Goal: Task Accomplishment & Management: Use online tool/utility

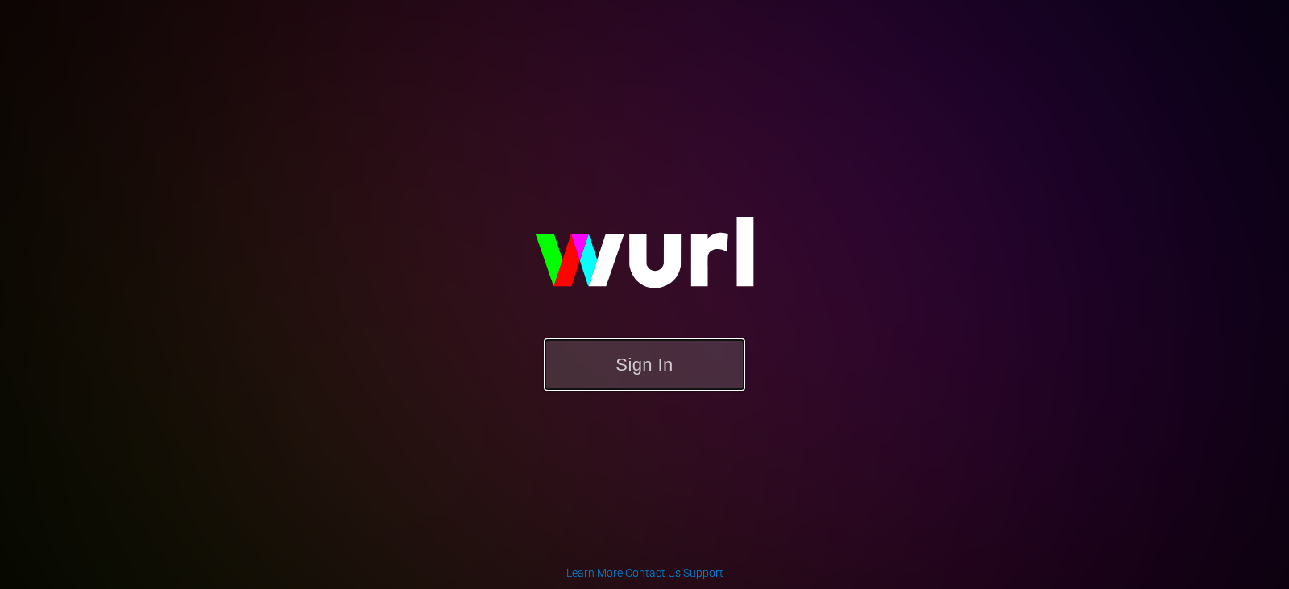
click at [637, 357] on button "Sign In" at bounding box center [644, 364] width 201 height 52
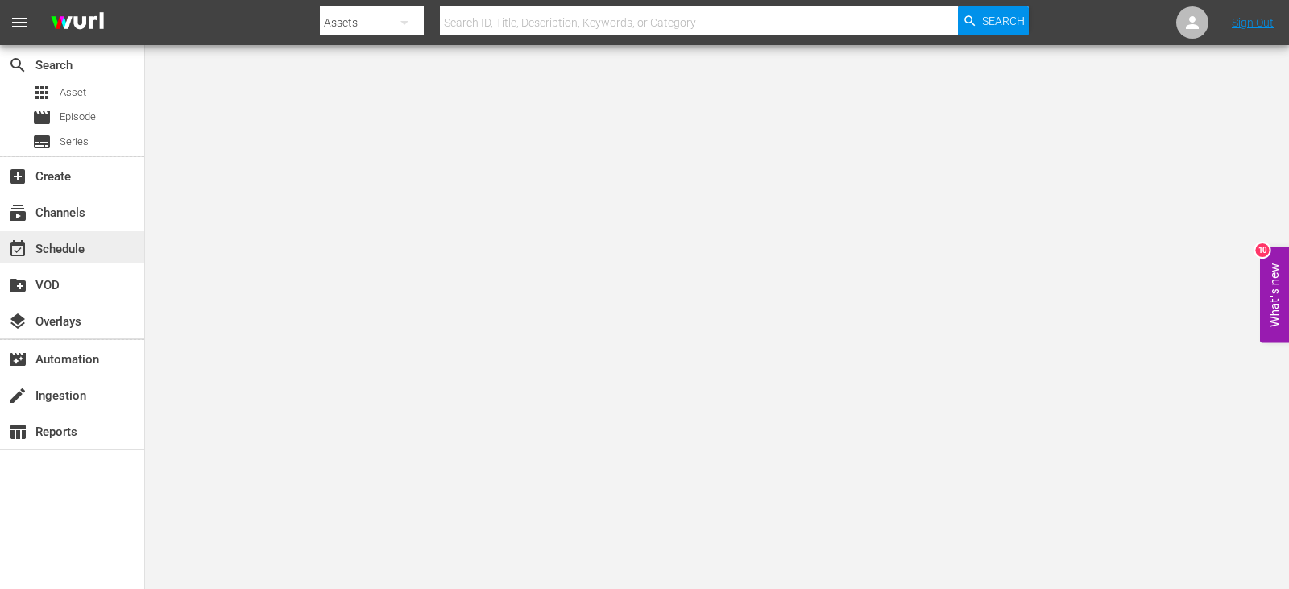
click at [41, 246] on div "event_available Schedule" at bounding box center [45, 246] width 90 height 14
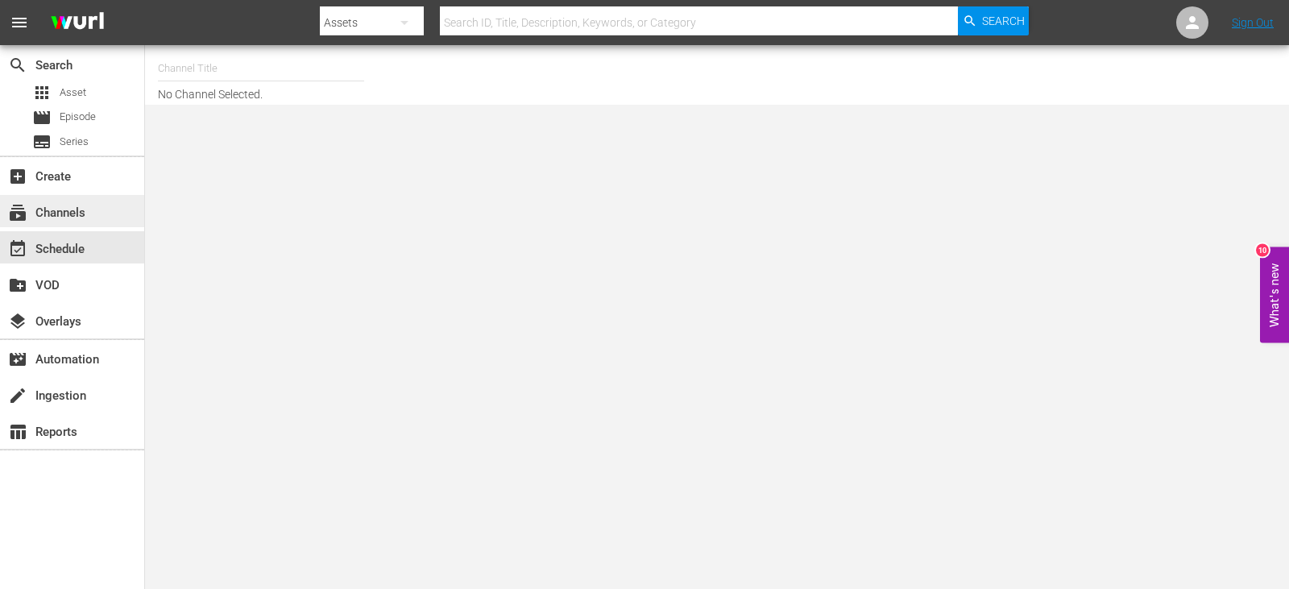
click at [84, 211] on div "subscriptions Channels" at bounding box center [45, 210] width 90 height 14
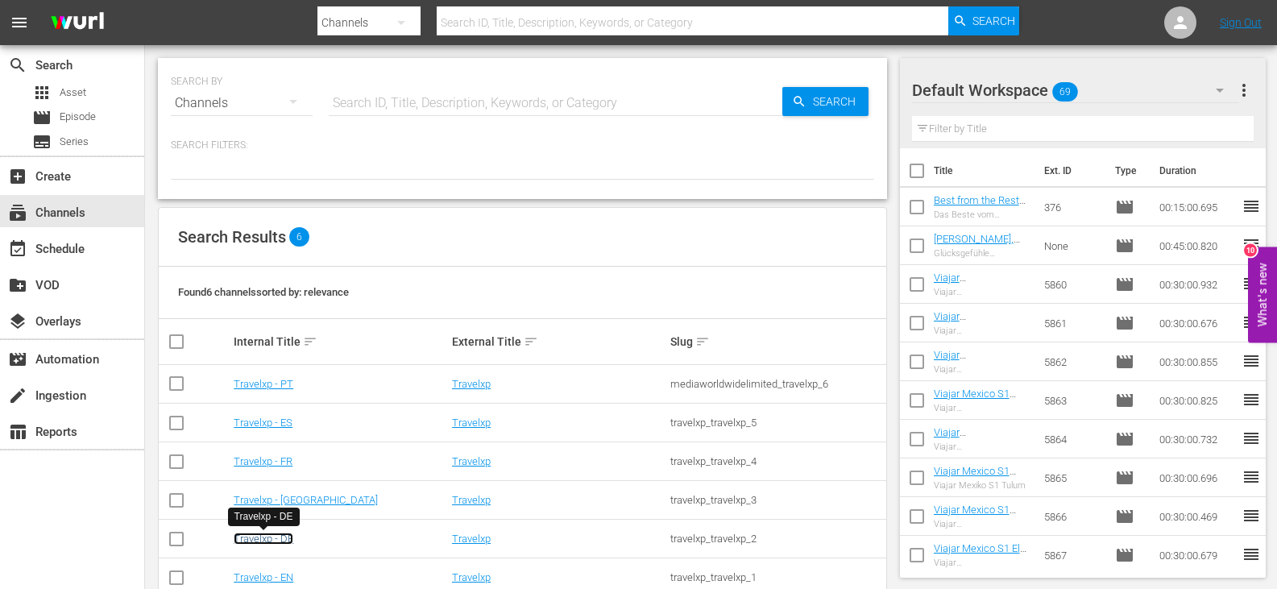
click at [282, 536] on link "Travelxp - DE" at bounding box center [264, 538] width 60 height 12
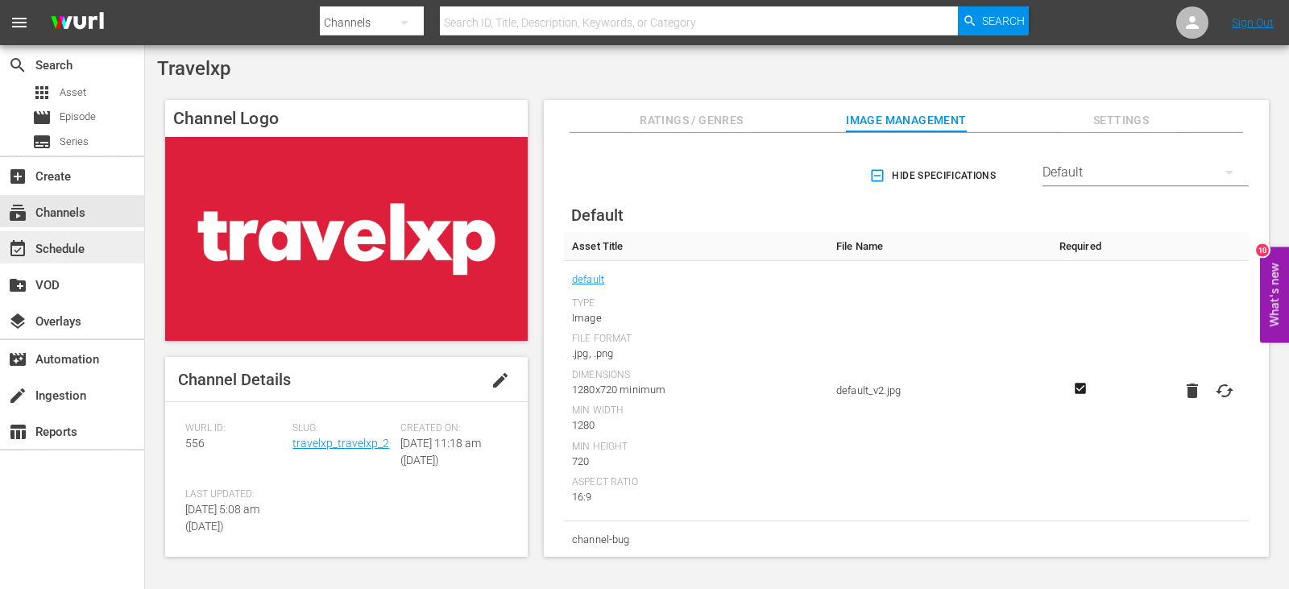
click at [72, 245] on div "event_available Schedule" at bounding box center [45, 246] width 90 height 14
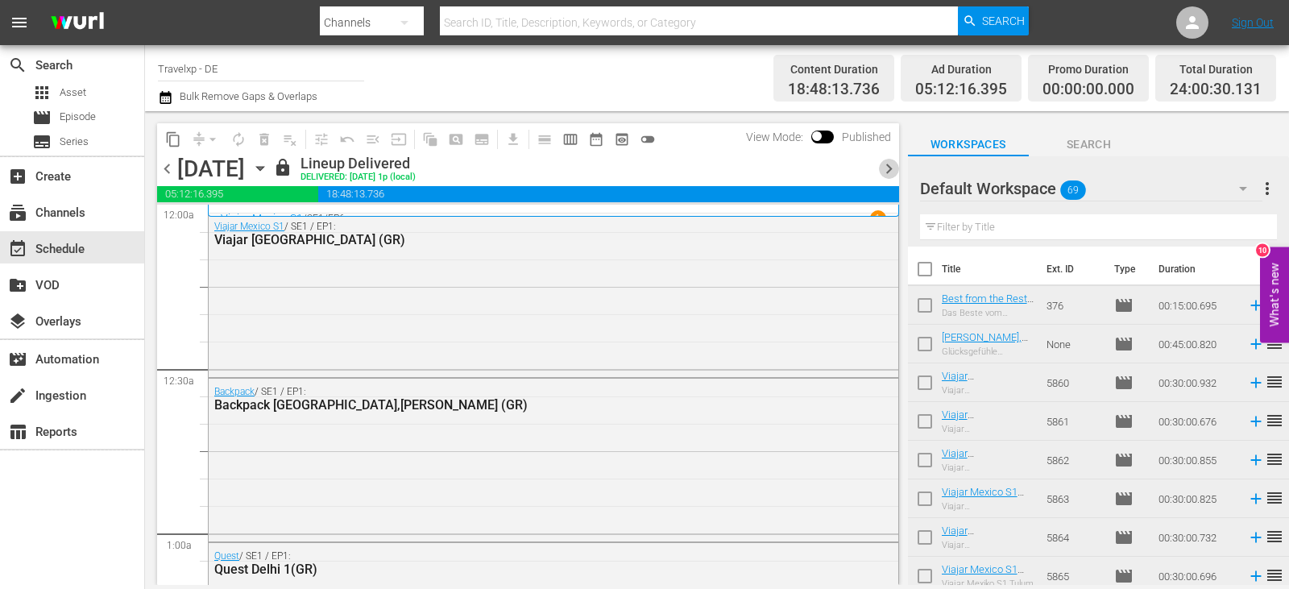
click at [886, 168] on span "chevron_right" at bounding box center [889, 169] width 20 height 20
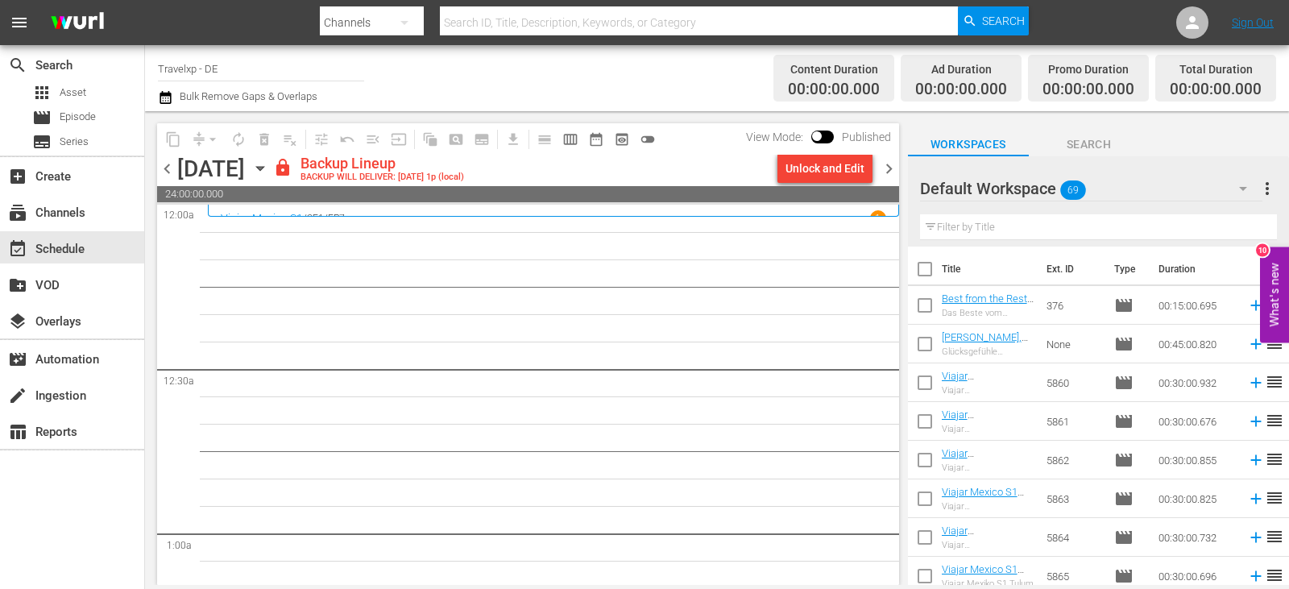
click at [1268, 184] on span "more_vert" at bounding box center [1266, 188] width 19 height 19
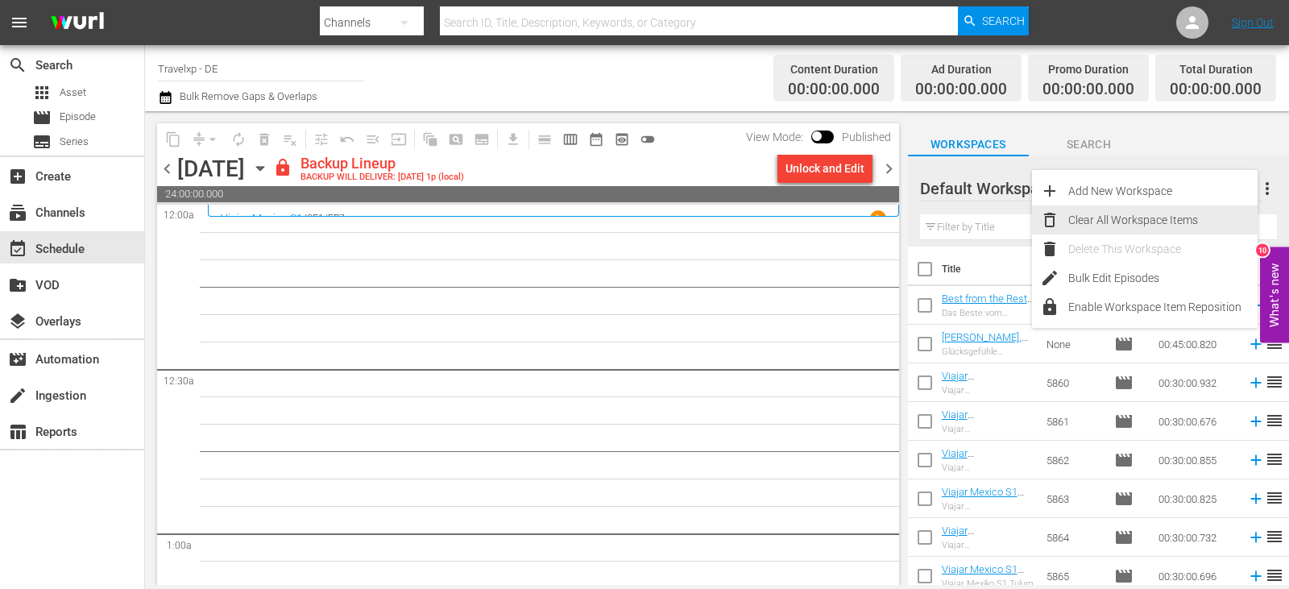
click at [1114, 220] on div "Clear All Workspace Items" at bounding box center [1162, 219] width 189 height 29
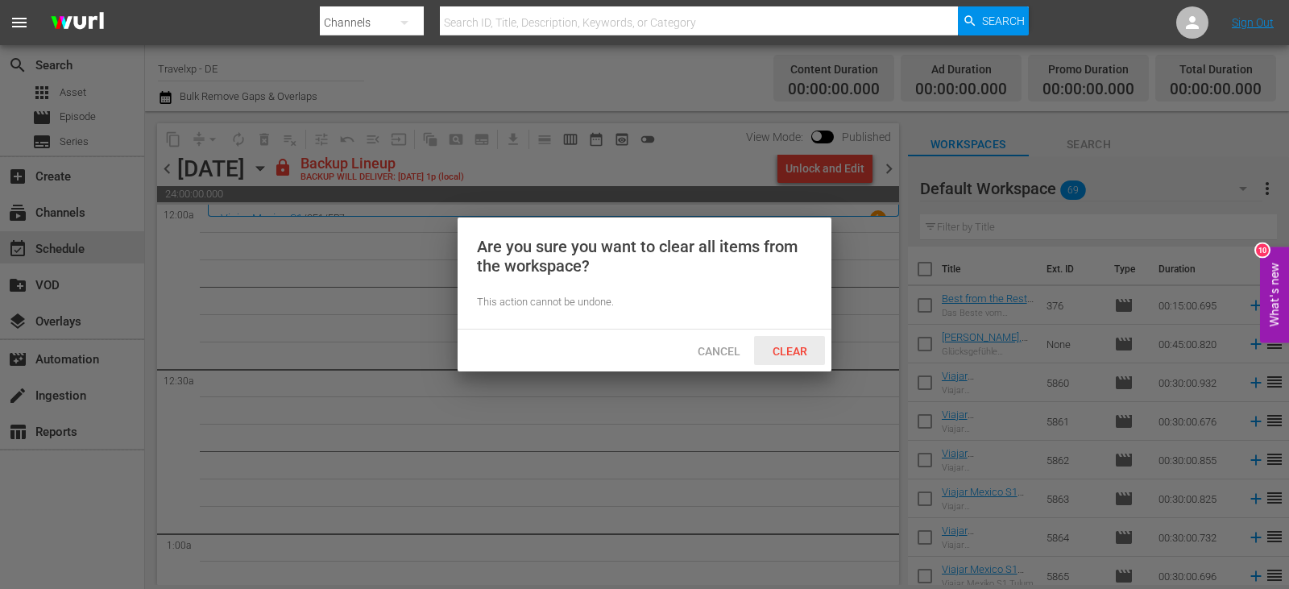
click at [794, 352] on span "Clear" at bounding box center [789, 351] width 60 height 13
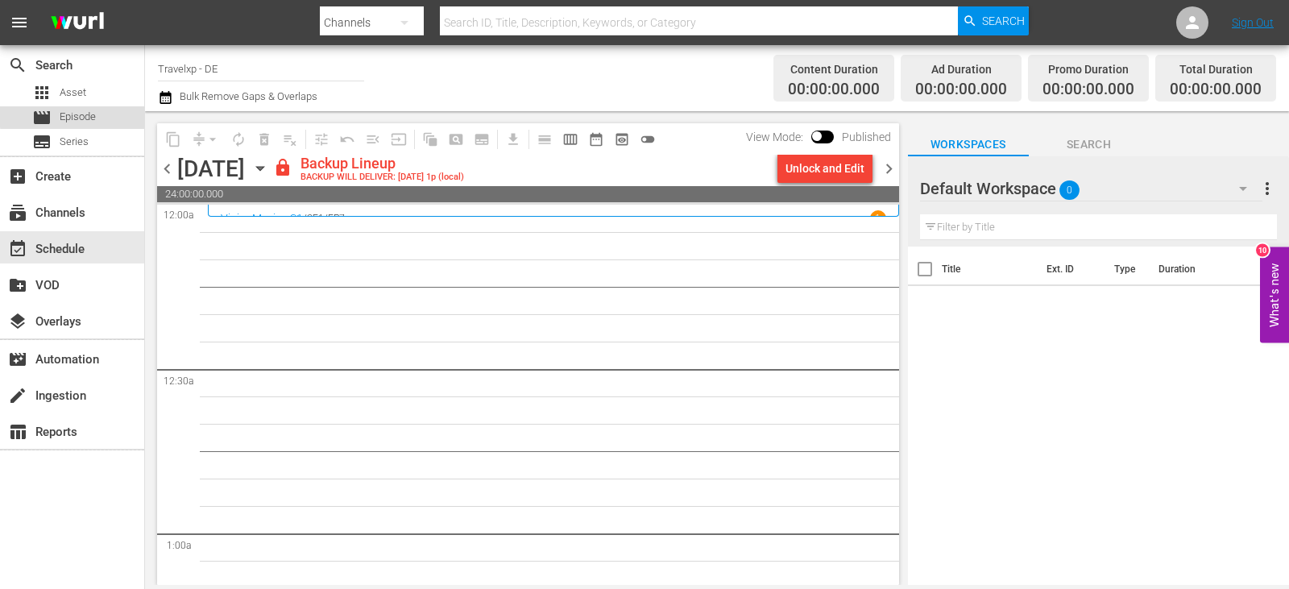
click at [85, 114] on span "Episode" at bounding box center [78, 117] width 36 height 16
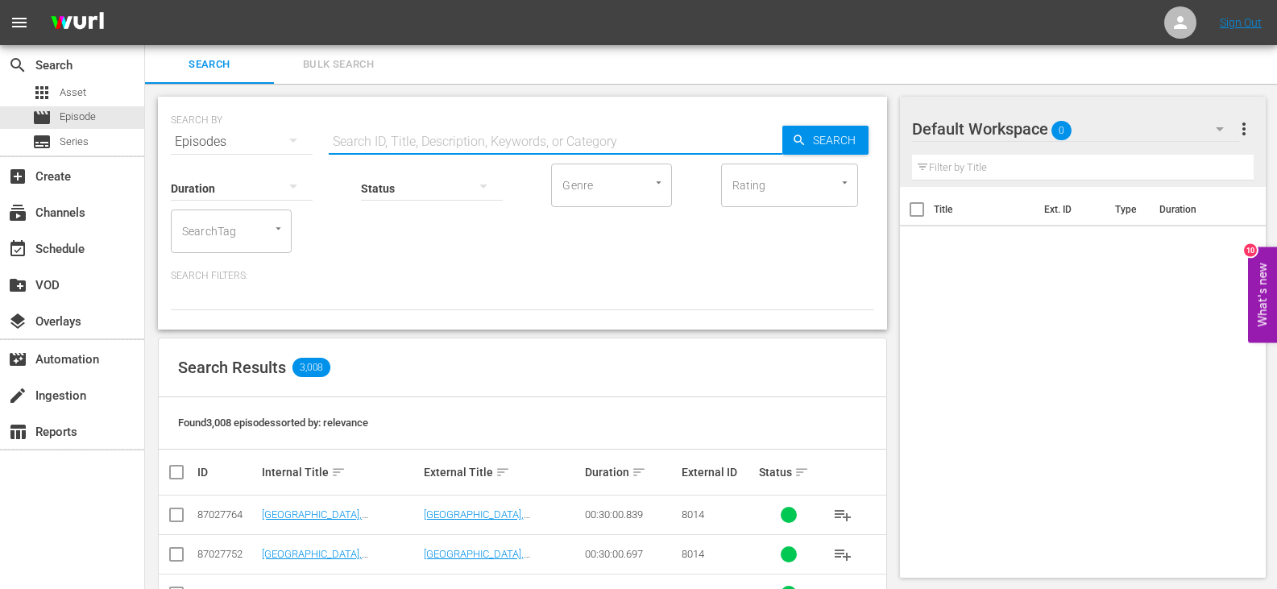
click at [424, 139] on input "text" at bounding box center [555, 141] width 453 height 39
type input "quest GR"
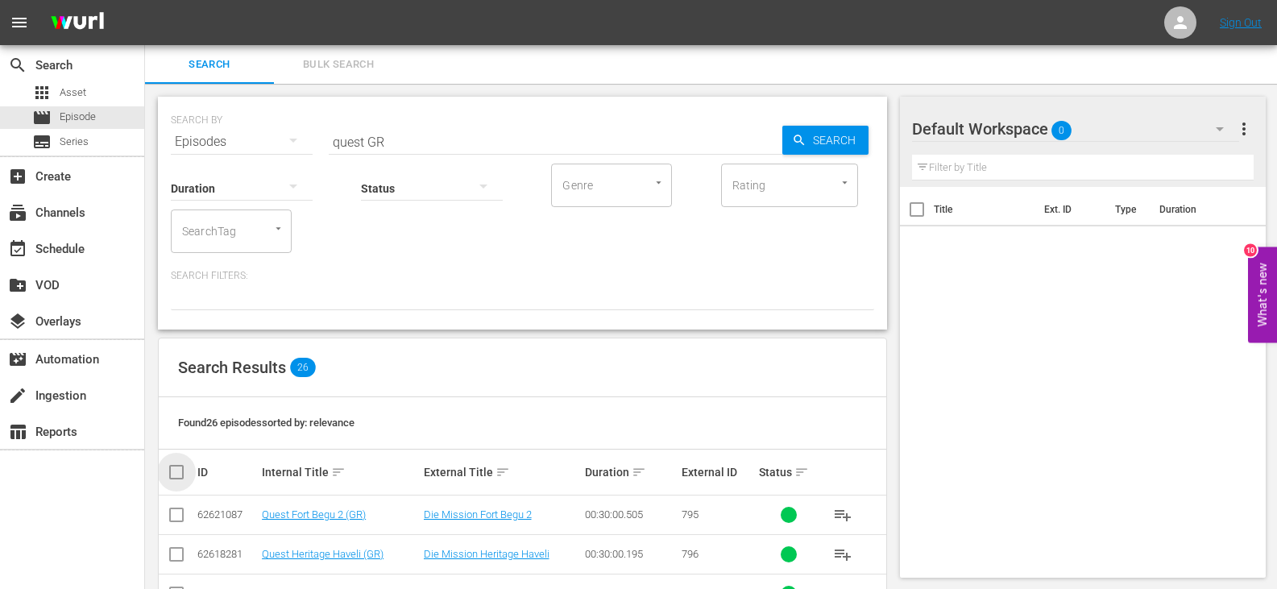
click at [170, 470] on input "checkbox" at bounding box center [183, 471] width 32 height 19
checkbox input "true"
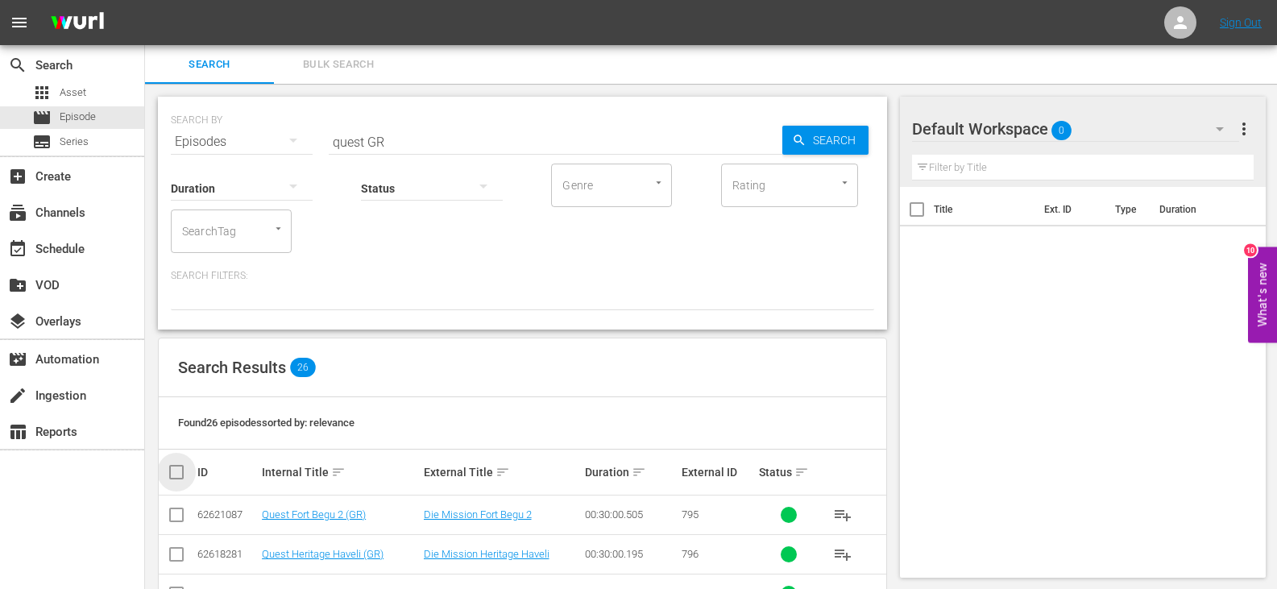
checkbox input "true"
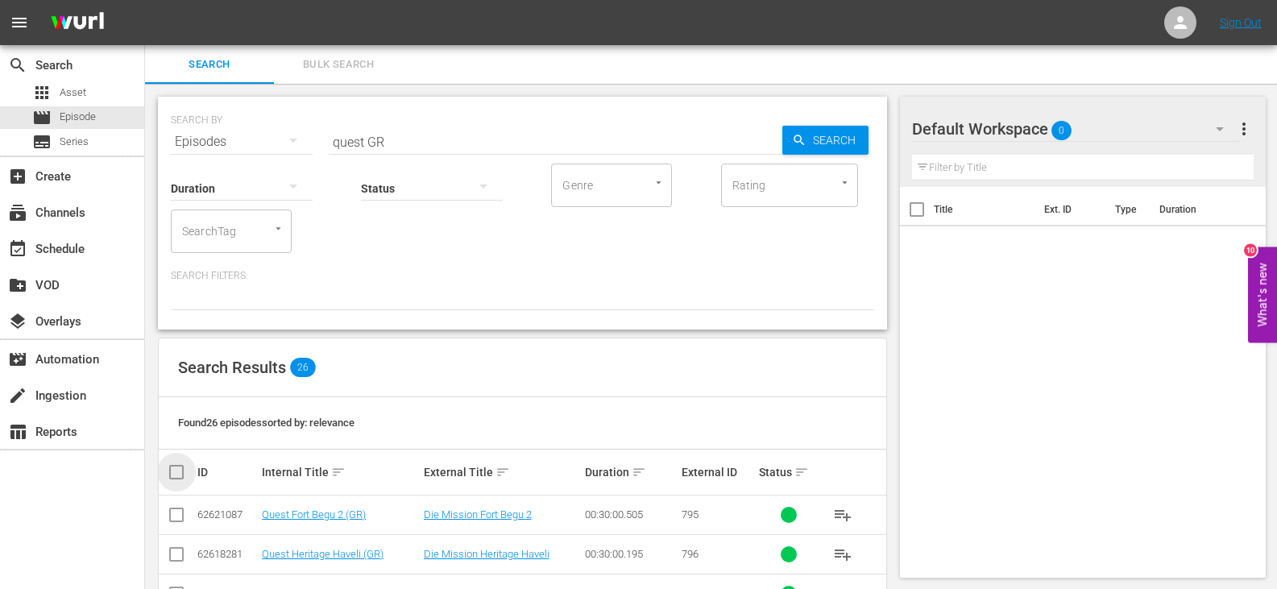
checkbox input "true"
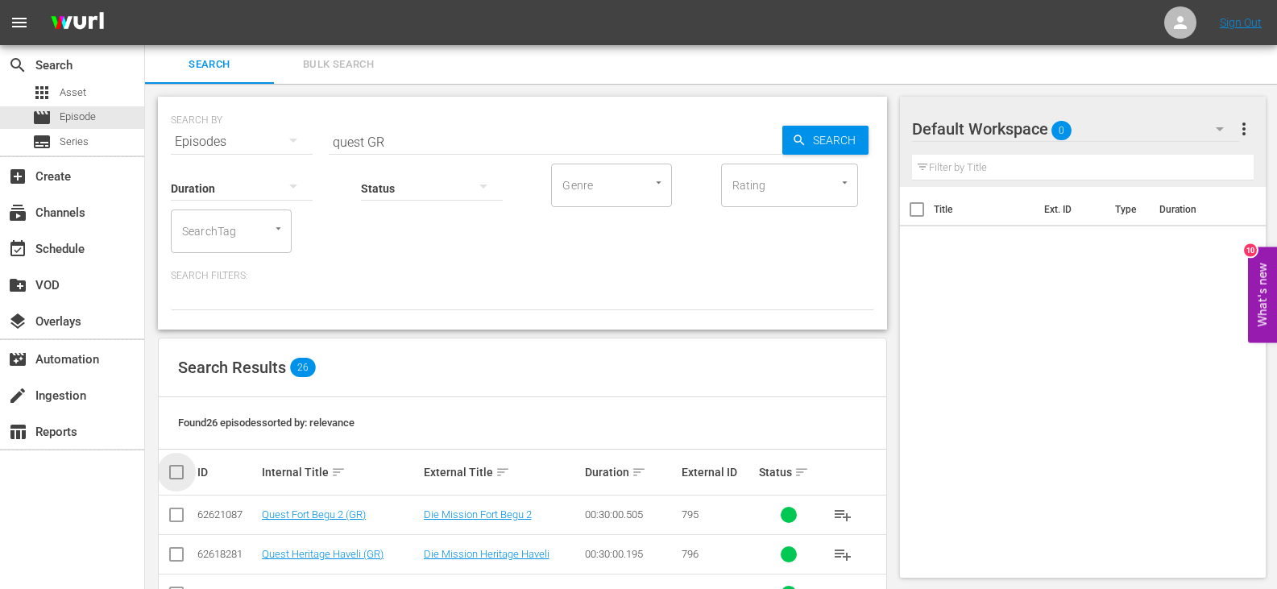
checkbox input "true"
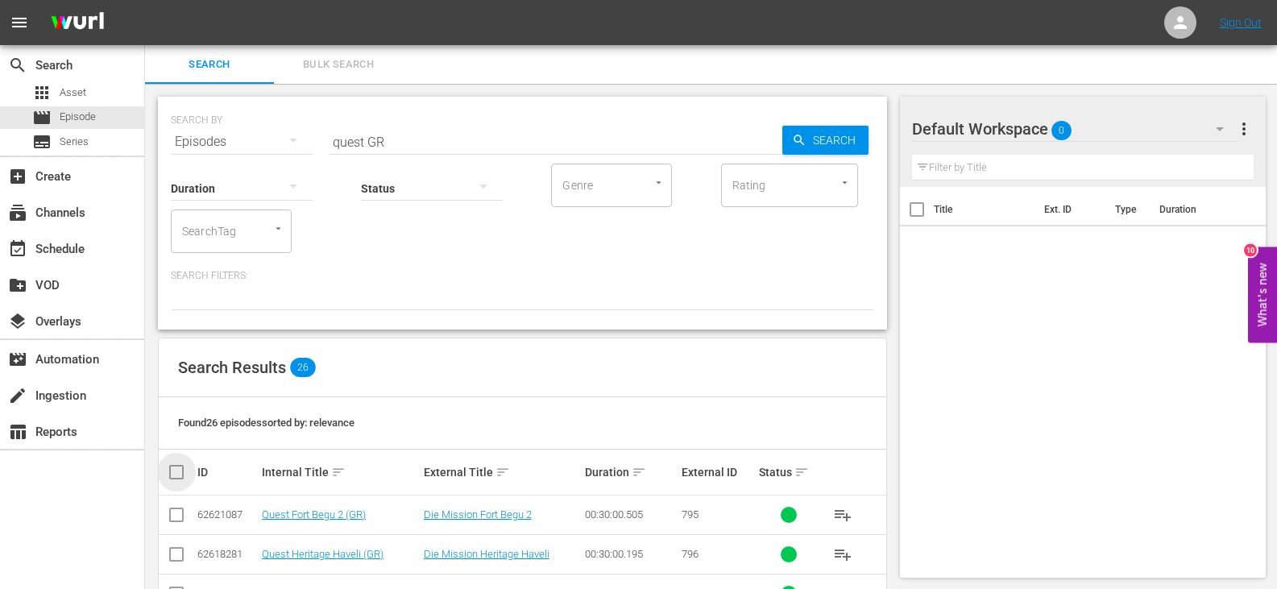
checkbox input "true"
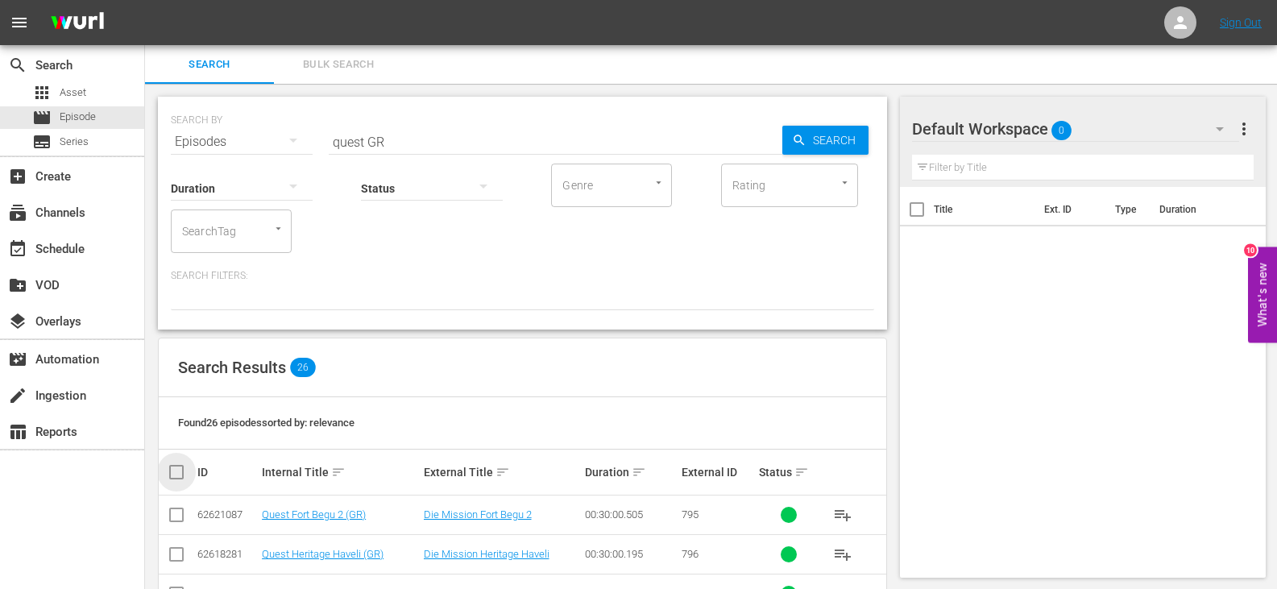
checkbox input "true"
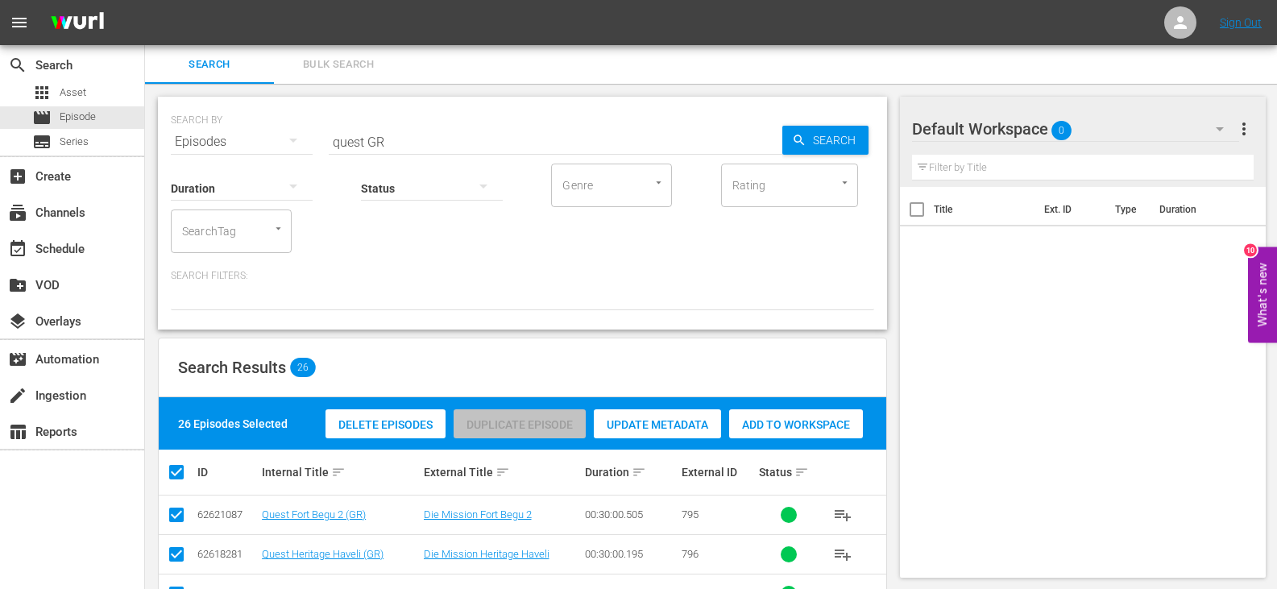
click at [776, 412] on div "Add to Workspace" at bounding box center [796, 424] width 134 height 31
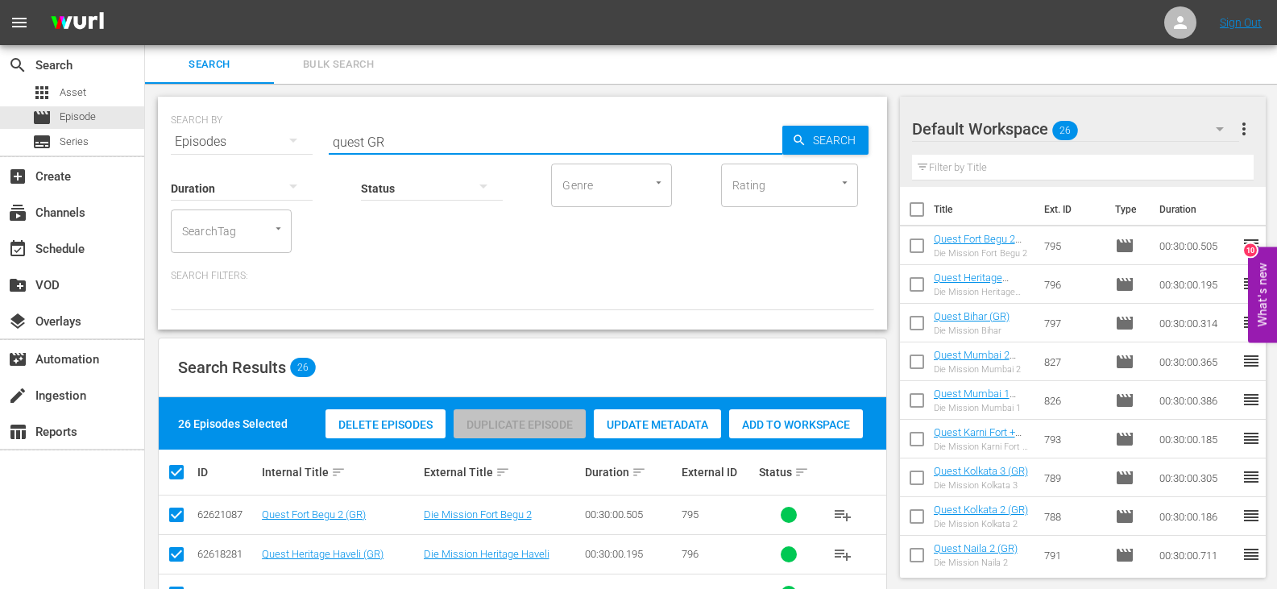
click at [354, 145] on input "quest GR" at bounding box center [555, 141] width 453 height 39
drag, startPoint x: 363, startPoint y: 143, endPoint x: 292, endPoint y: 154, distance: 71.8
click at [292, 154] on div "SEARCH BY Search By Episodes Search ID, Title, Description, Keywords, or Catego…" at bounding box center [522, 213] width 729 height 233
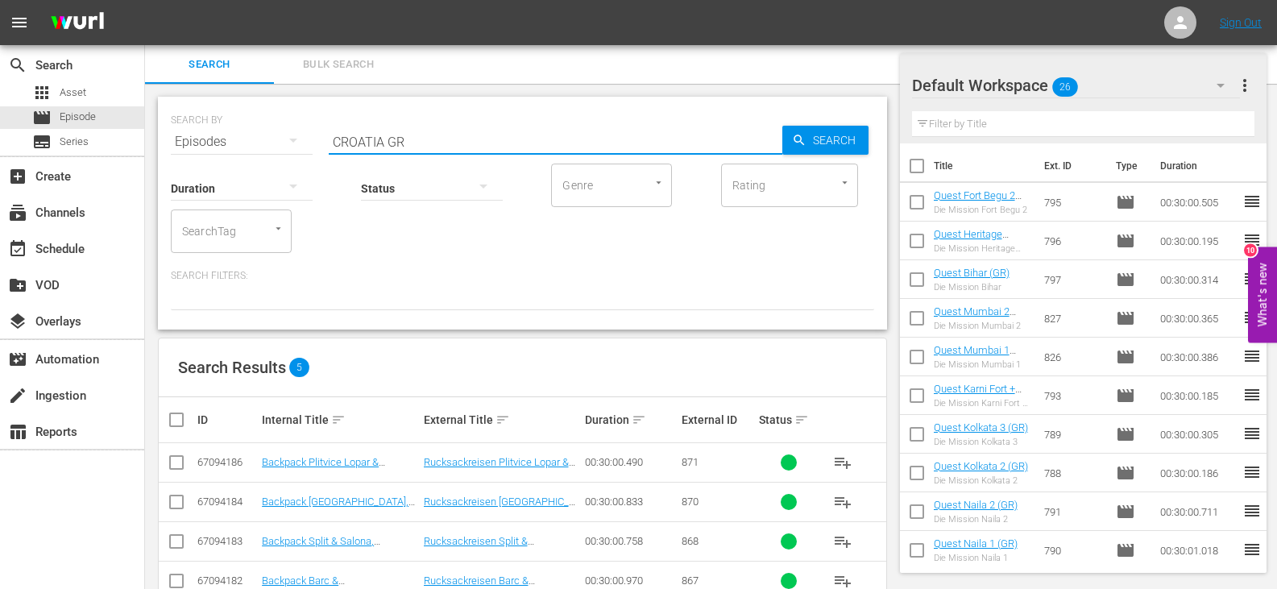
scroll to position [81, 0]
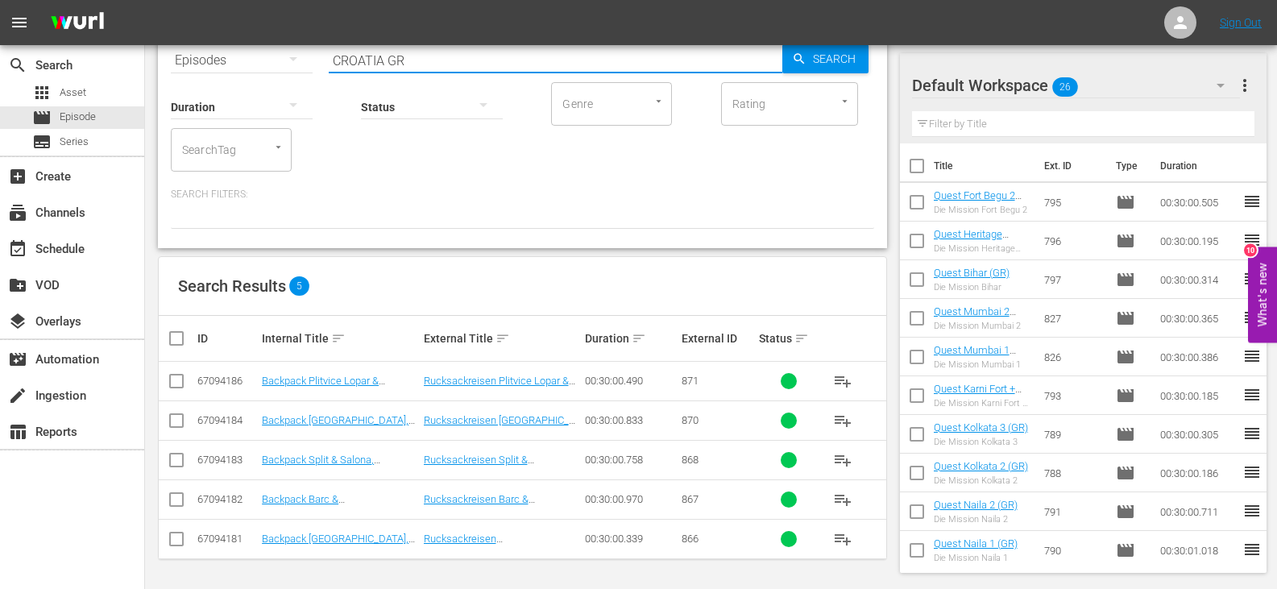
type input "CROATIA GR"
click at [174, 339] on input "checkbox" at bounding box center [183, 338] width 32 height 19
checkbox input "true"
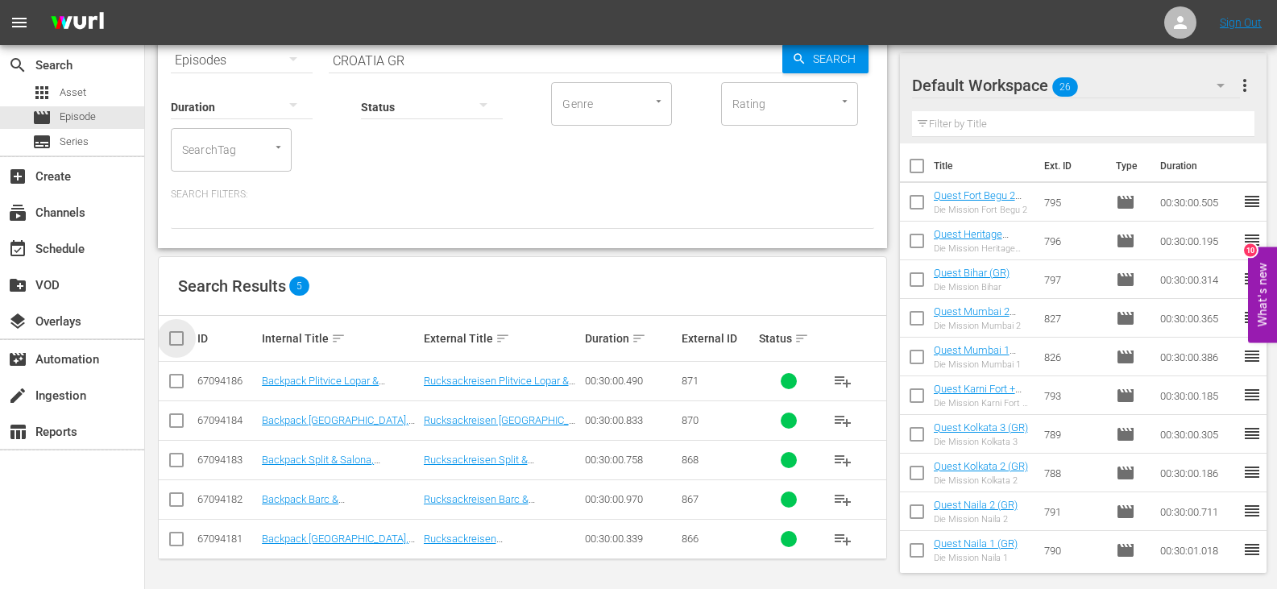
checkbox input "true"
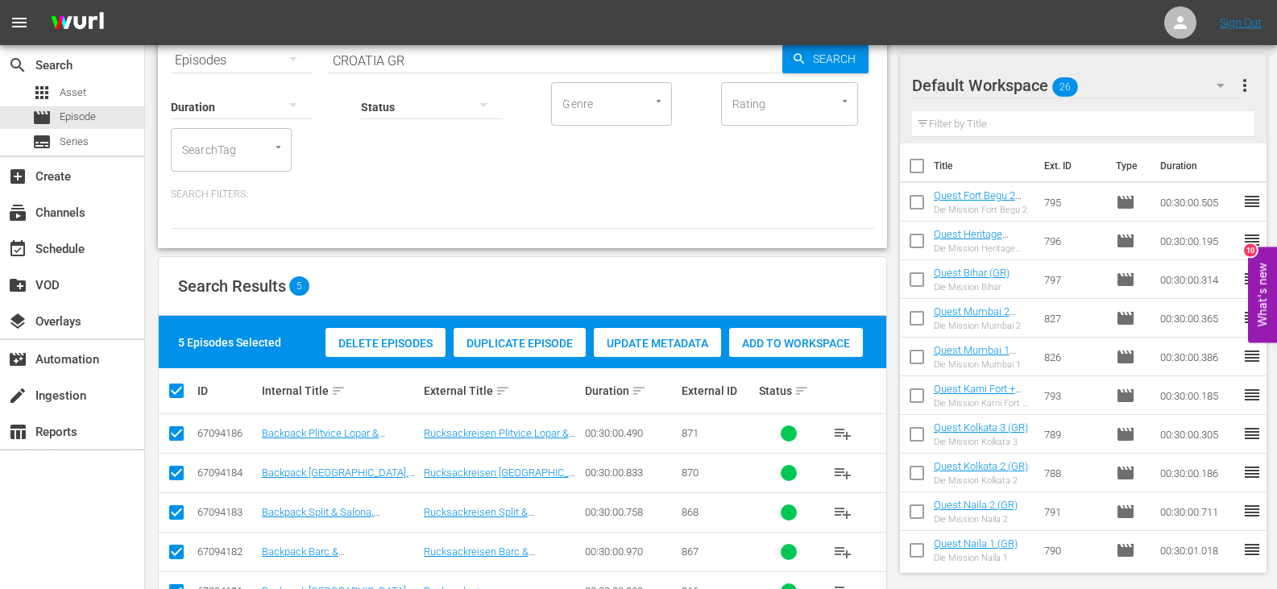
click at [767, 346] on span "Add to Workspace" at bounding box center [796, 343] width 134 height 13
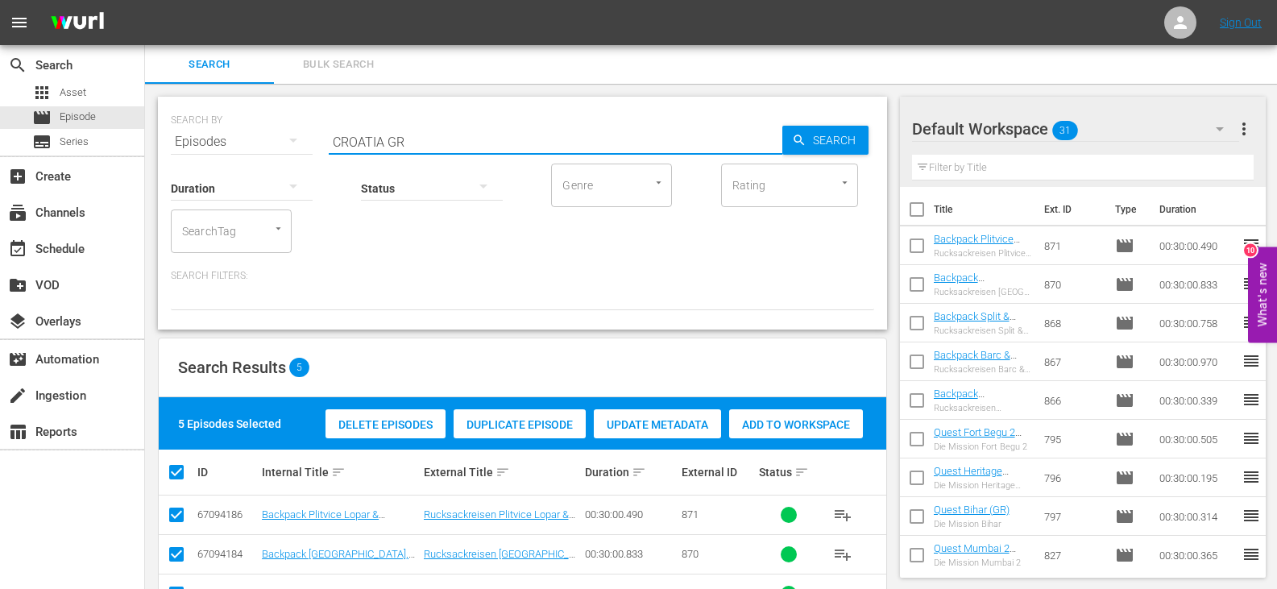
drag, startPoint x: 383, startPoint y: 134, endPoint x: 230, endPoint y: 169, distance: 157.1
click at [230, 169] on div "SEARCH BY Search By Episodes Search ID, Title, Description, Keywords, or Catego…" at bounding box center [522, 213] width 729 height 233
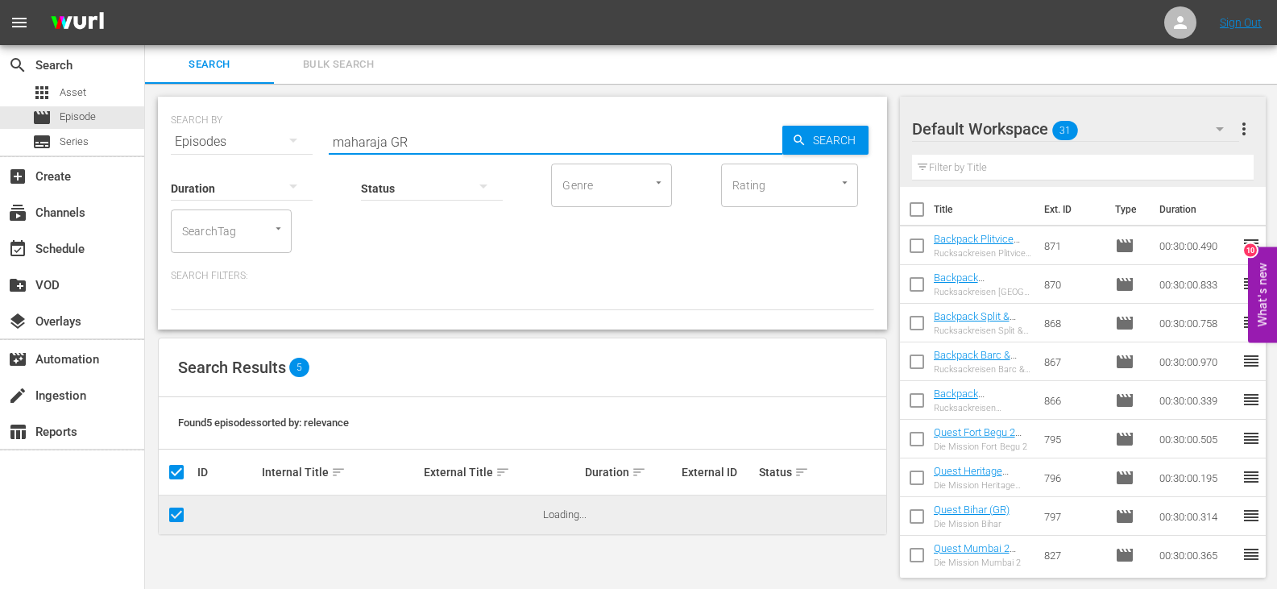
scroll to position [2, 0]
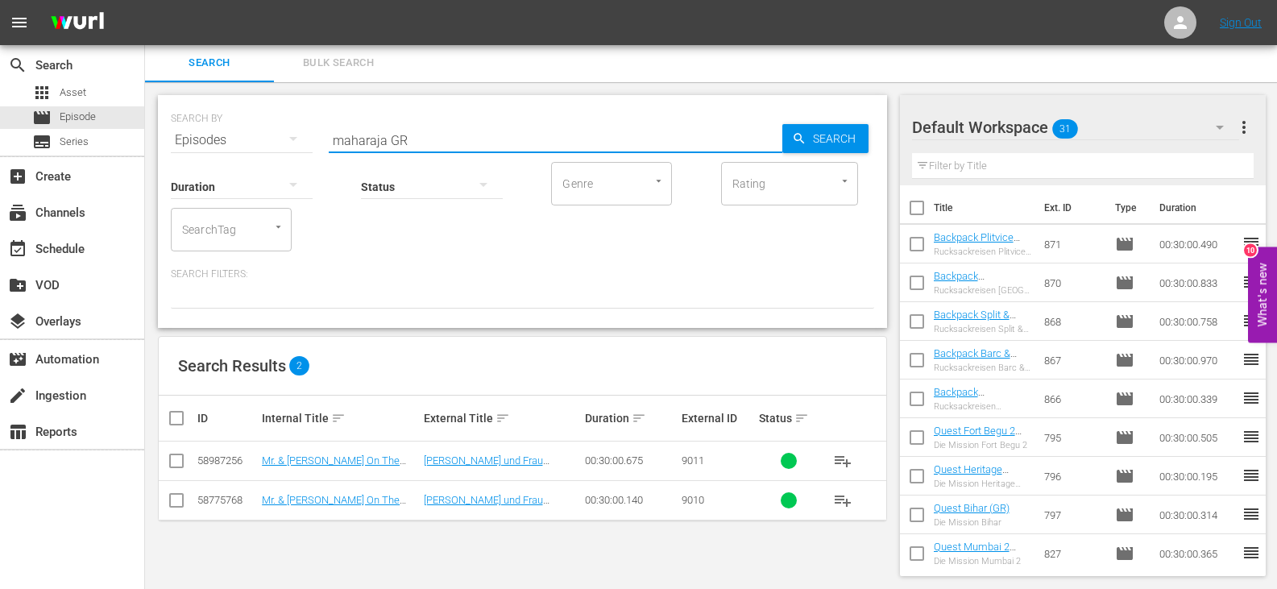
type input "maharaja GR"
click at [184, 420] on input "checkbox" at bounding box center [183, 417] width 32 height 19
checkbox input "true"
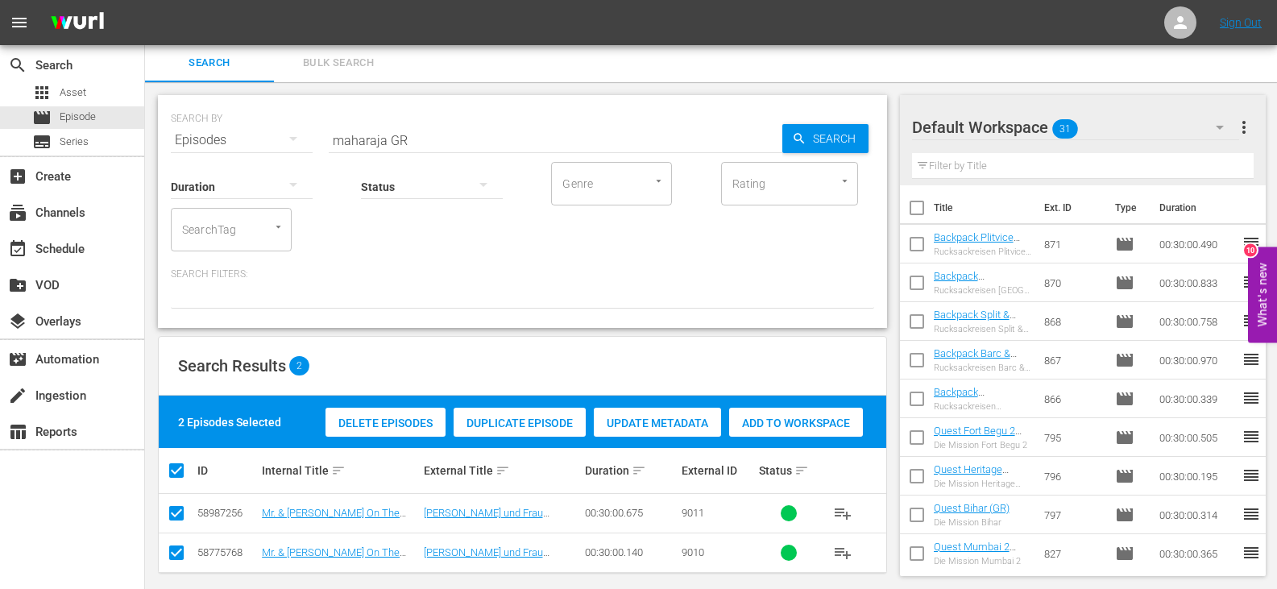
click at [798, 427] on span "Add to Workspace" at bounding box center [796, 422] width 134 height 13
drag, startPoint x: 384, startPoint y: 143, endPoint x: 150, endPoint y: 152, distance: 234.5
click at [150, 152] on div "SEARCH BY Search By Episodes Search ID, Title, Description, Keywords, or Catego…" at bounding box center [522, 342] width 755 height 520
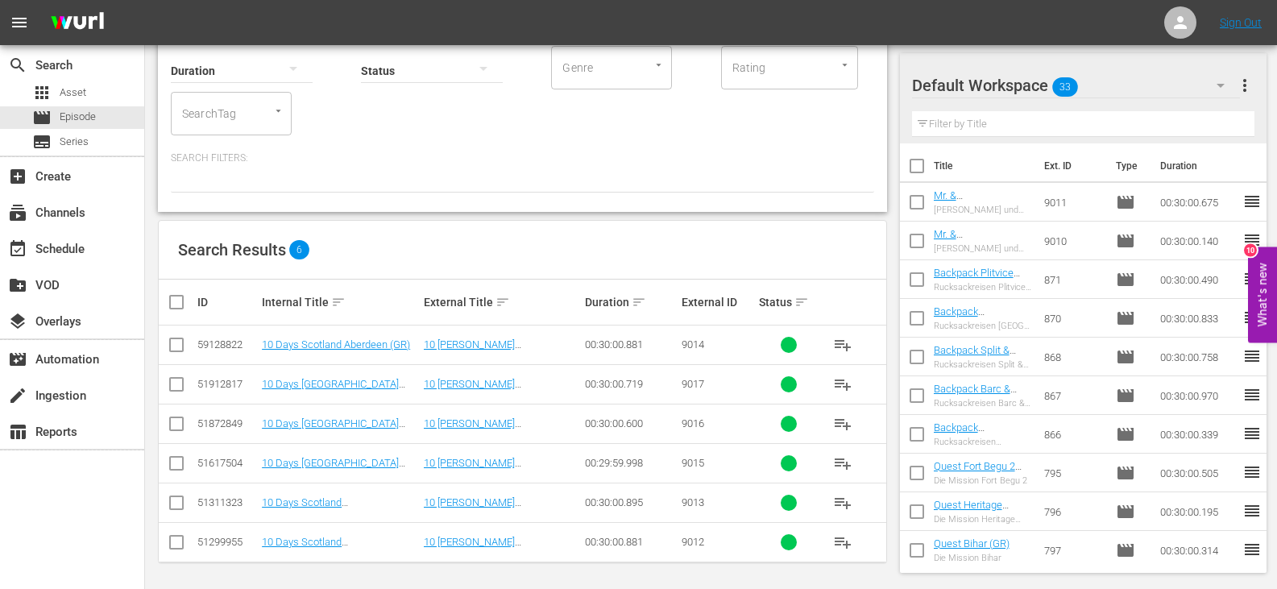
scroll to position [121, 0]
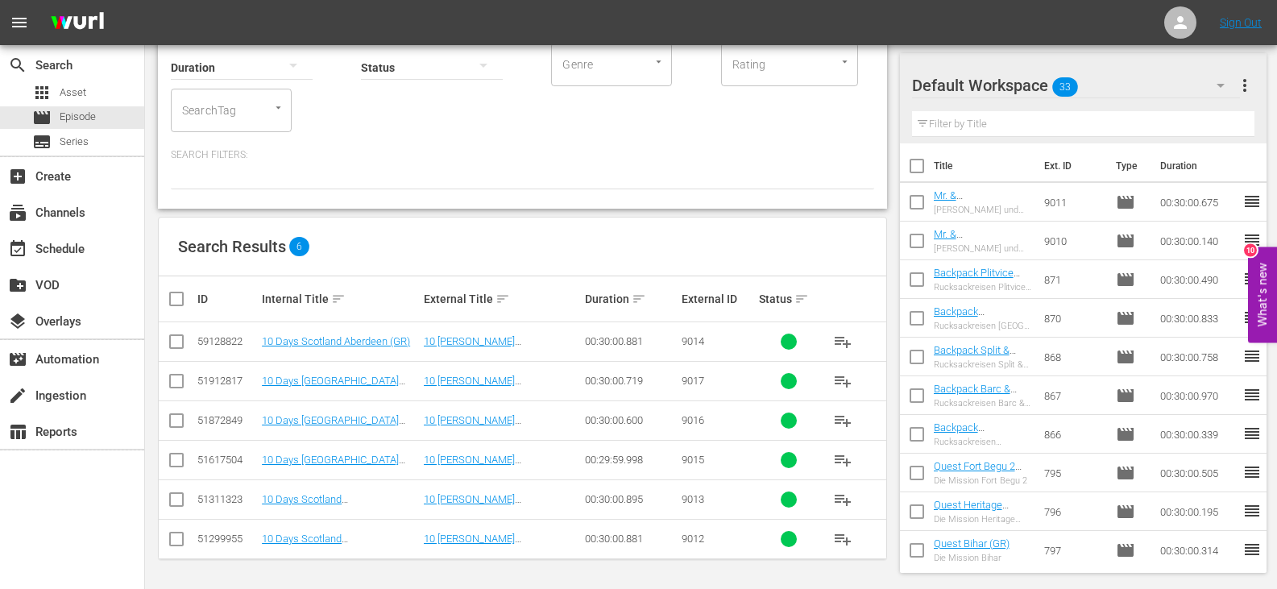
type input "scotland GR"
click at [181, 296] on input "checkbox" at bounding box center [183, 298] width 32 height 19
checkbox input "true"
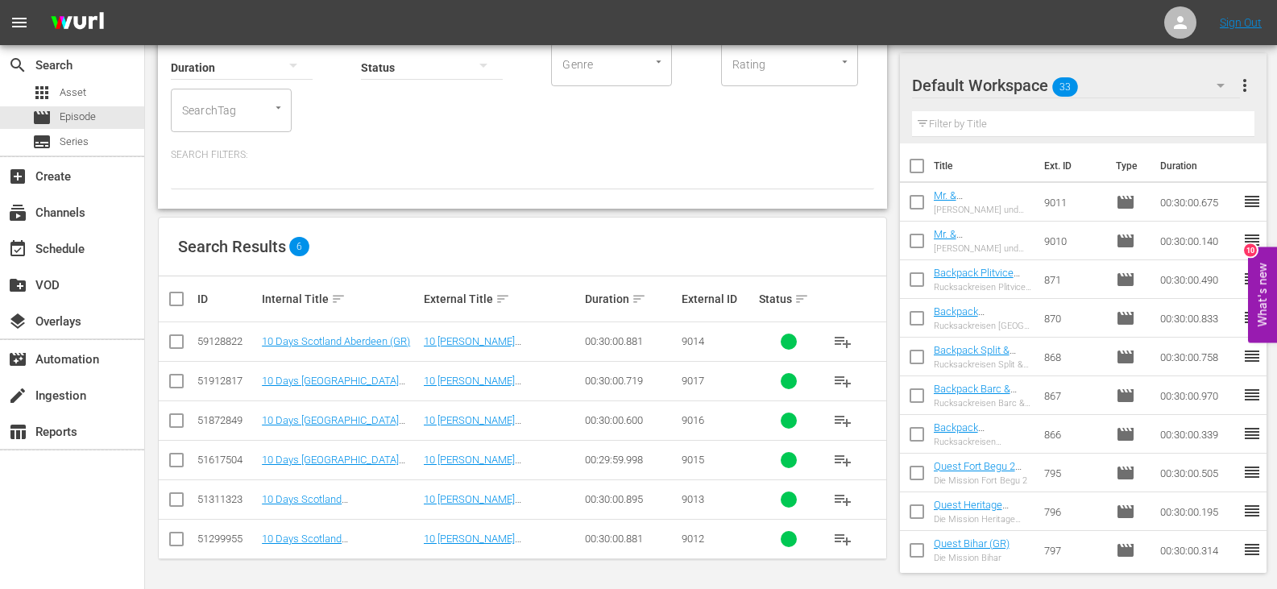
checkbox input "true"
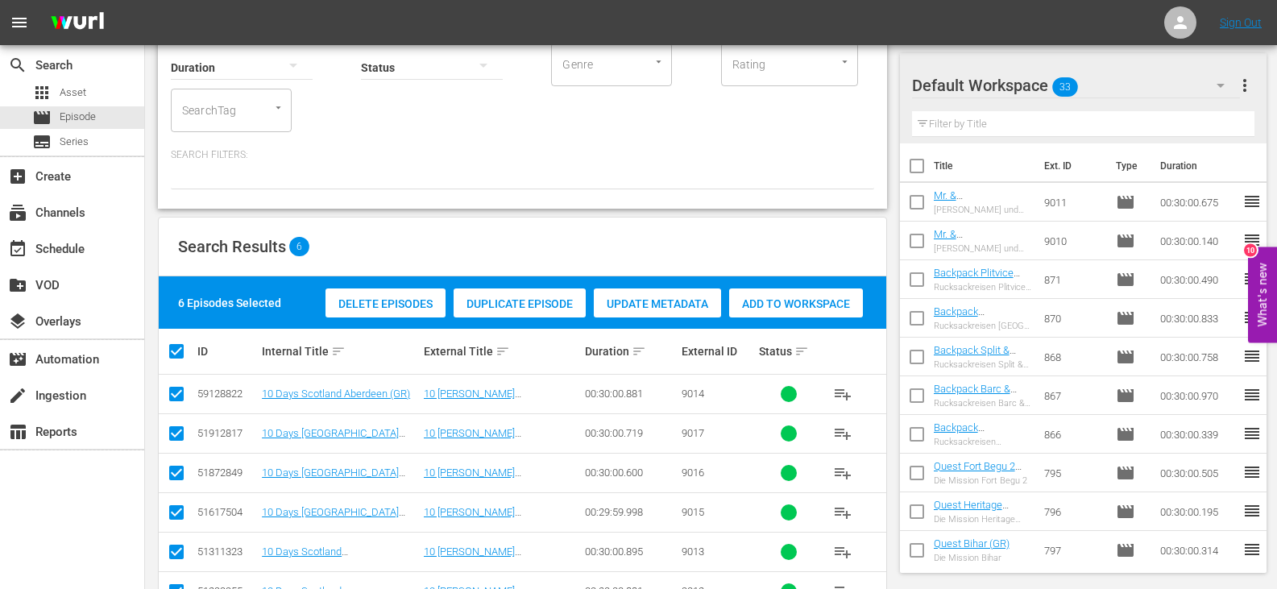
click at [824, 297] on span "Add to Workspace" at bounding box center [796, 303] width 134 height 13
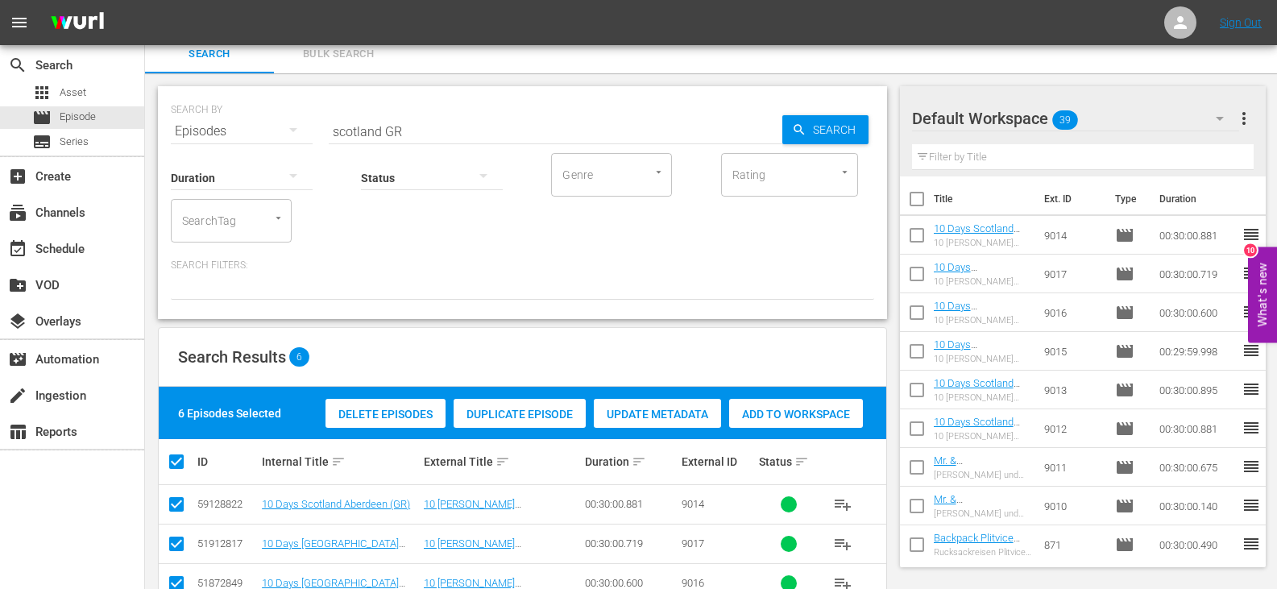
scroll to position [0, 0]
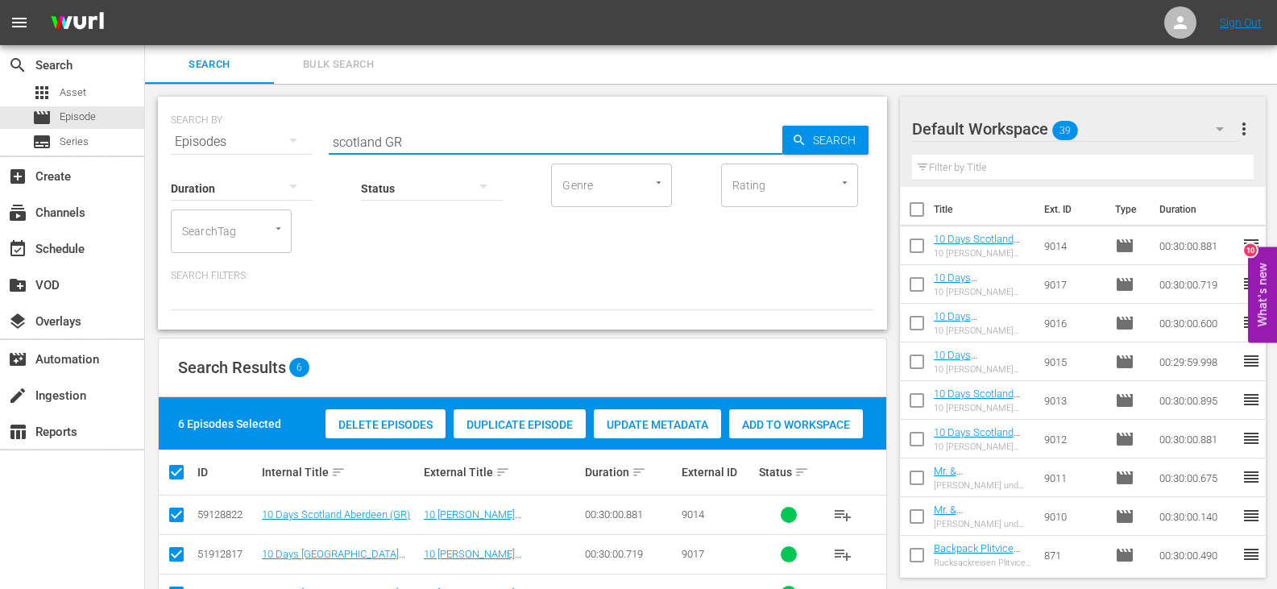
drag, startPoint x: 379, startPoint y: 144, endPoint x: 259, endPoint y: 156, distance: 121.4
click at [259, 156] on div "SEARCH BY Search By Episodes Search ID, Title, Description, Keywords, or Catego…" at bounding box center [522, 213] width 729 height 233
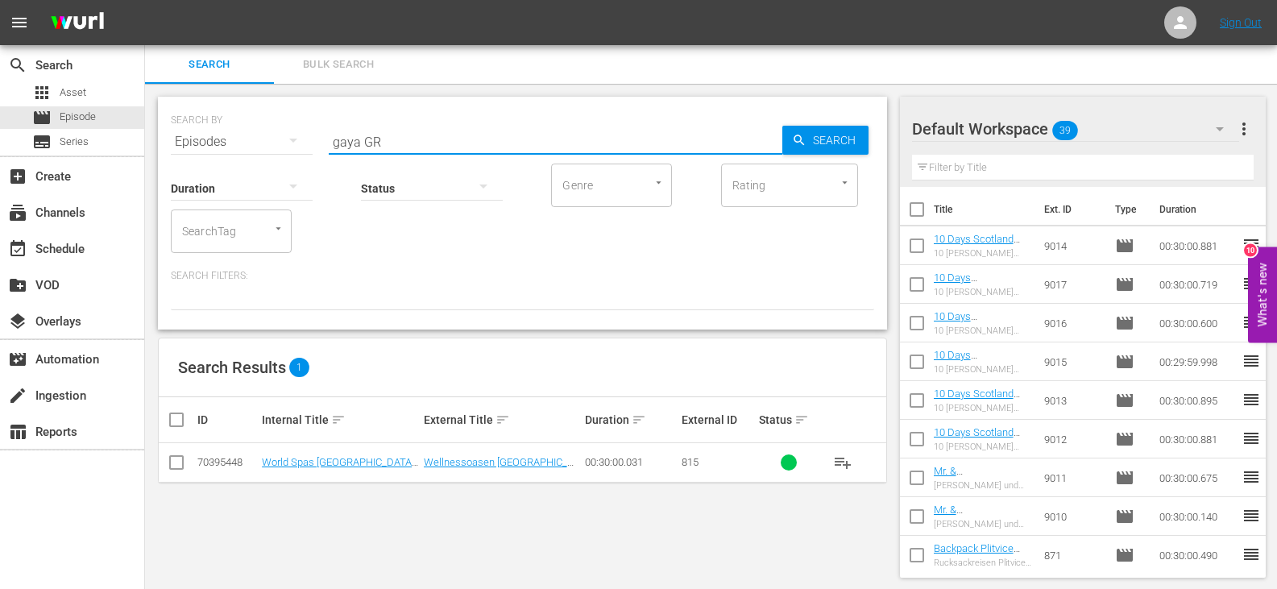
type input "gaya GR"
click at [175, 411] on input "checkbox" at bounding box center [183, 419] width 32 height 19
checkbox input "true"
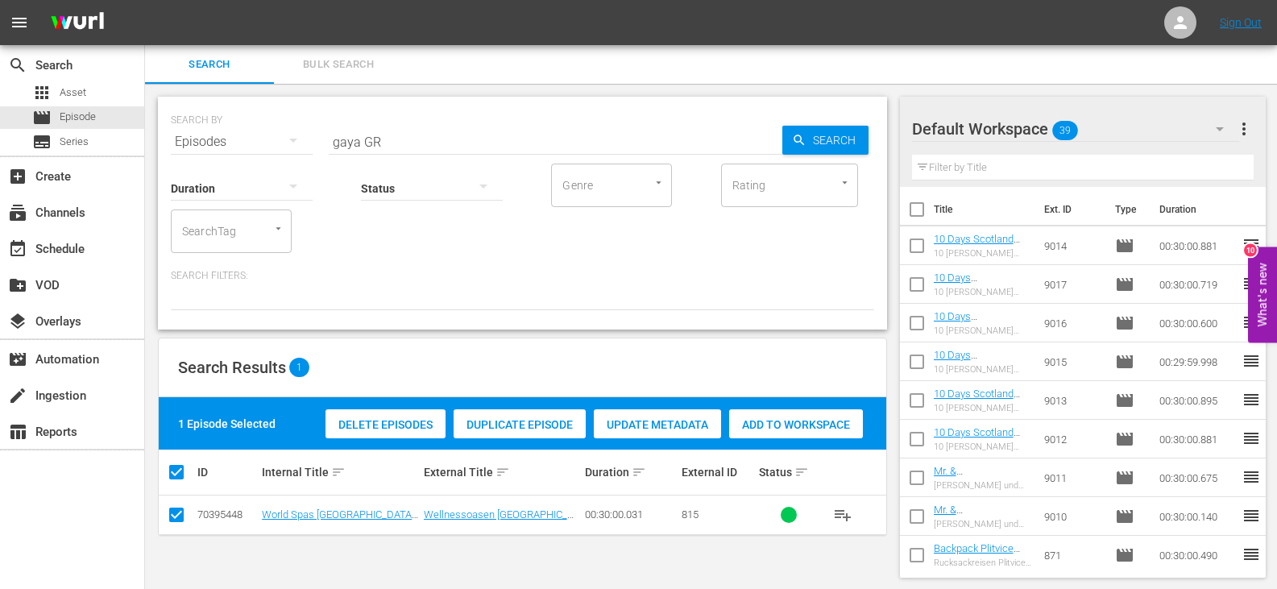
click at [813, 408] on div "Delete Episodes Duplicate Episode Update Metadata Add to Workspace" at bounding box center [593, 423] width 545 height 37
click at [808, 418] on span "Add to Workspace" at bounding box center [796, 424] width 134 height 13
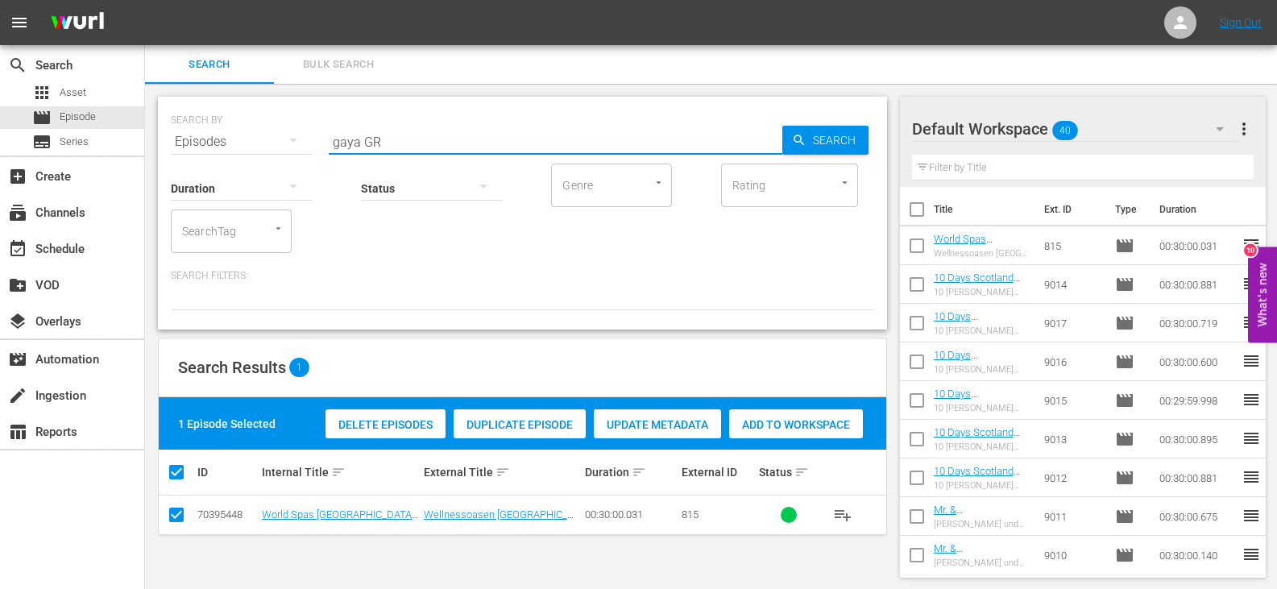
drag, startPoint x: 357, startPoint y: 140, endPoint x: 312, endPoint y: 151, distance: 46.5
click at [312, 151] on div "SEARCH BY Search By Episodes Search ID, Title, Description, Keywords, or Catego…" at bounding box center [522, 213] width 729 height 233
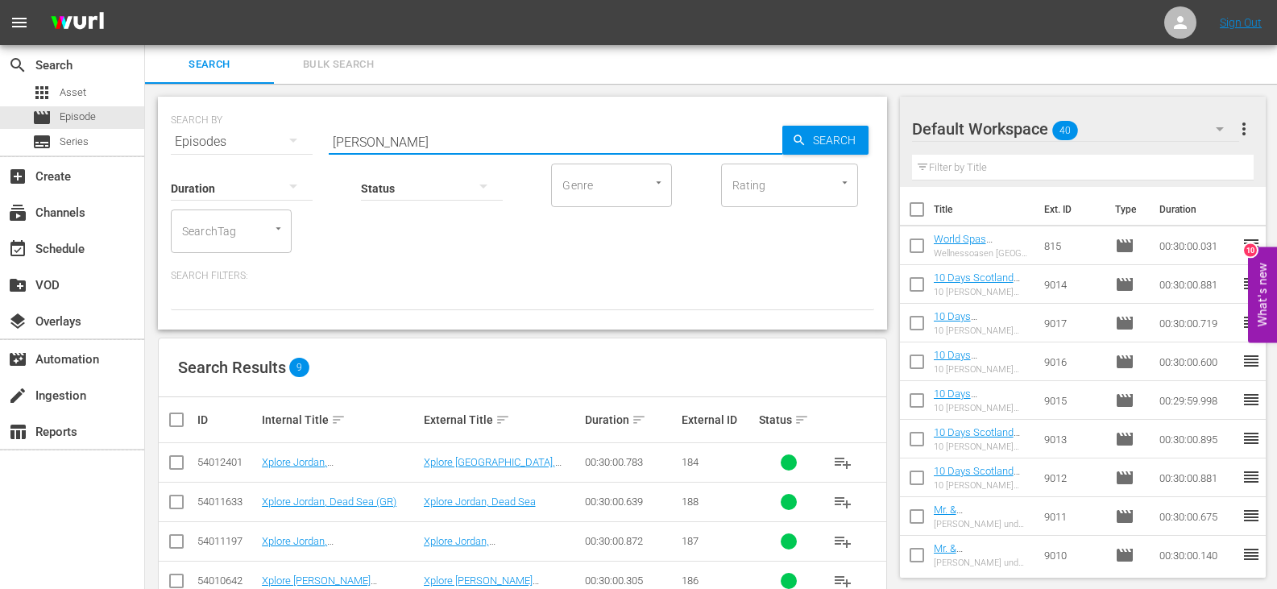
type input "[PERSON_NAME]"
click at [180, 427] on input "checkbox" at bounding box center [183, 419] width 32 height 19
checkbox input "true"
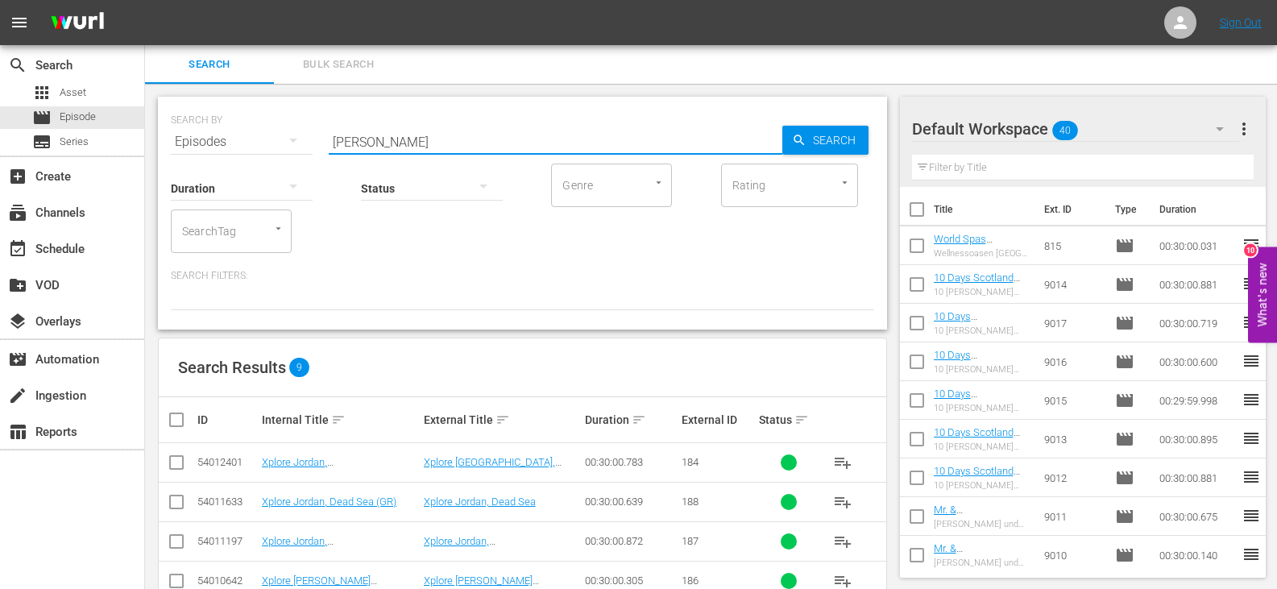
checkbox input "true"
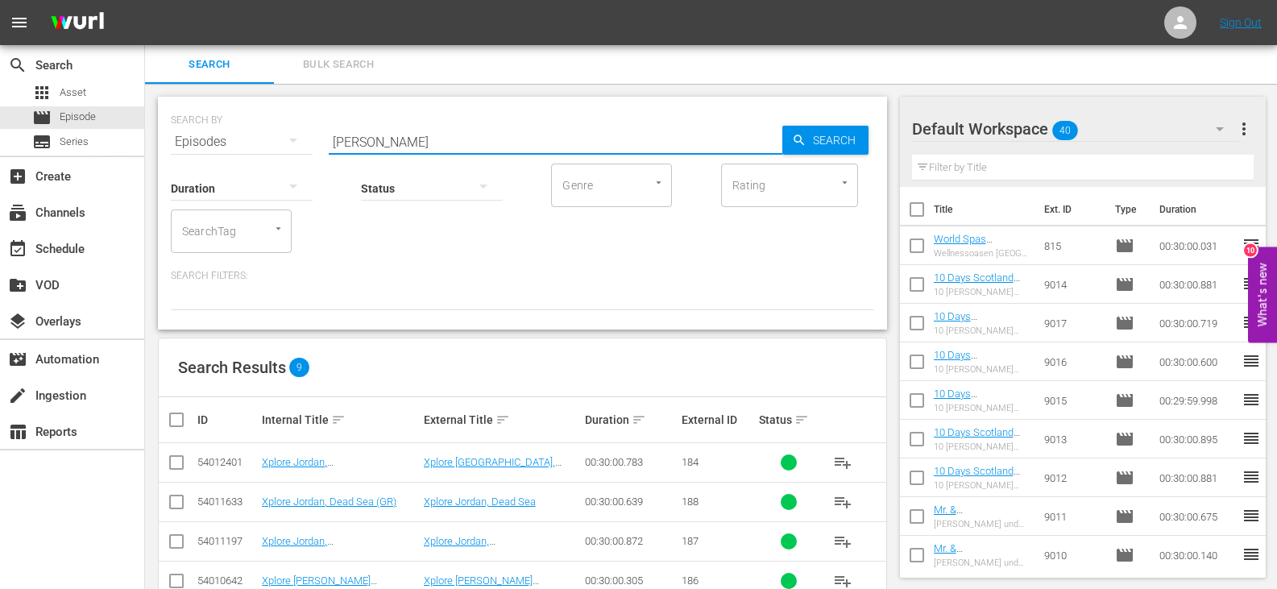
checkbox input "true"
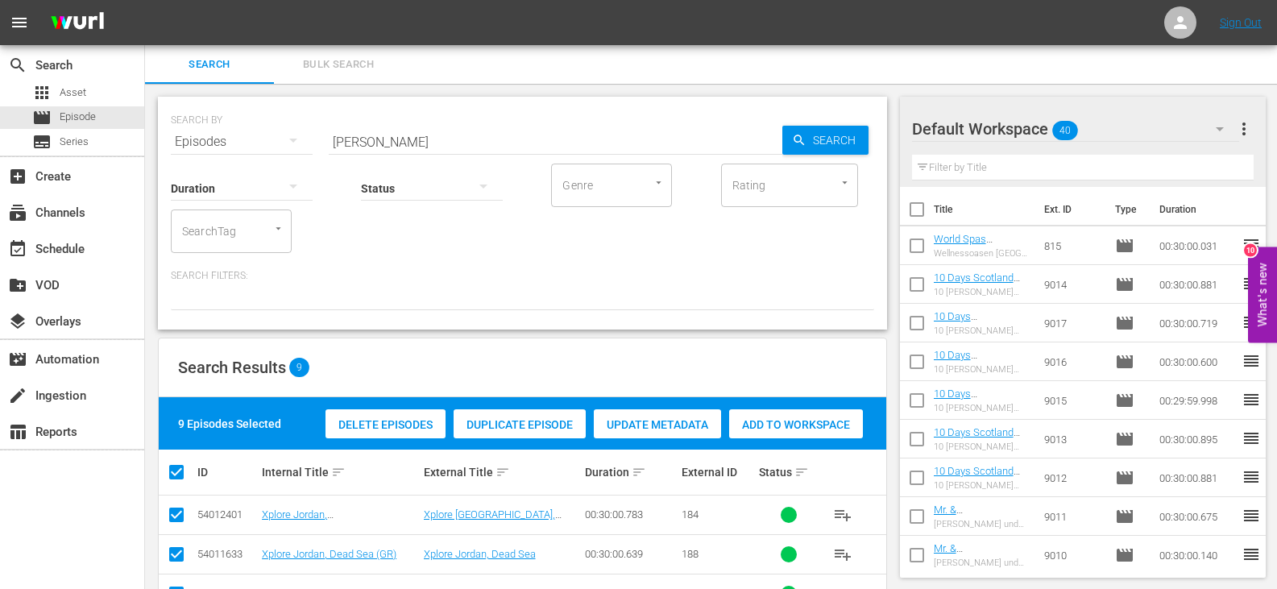
click at [176, 466] on input "checkbox" at bounding box center [183, 471] width 32 height 19
checkbox input "false"
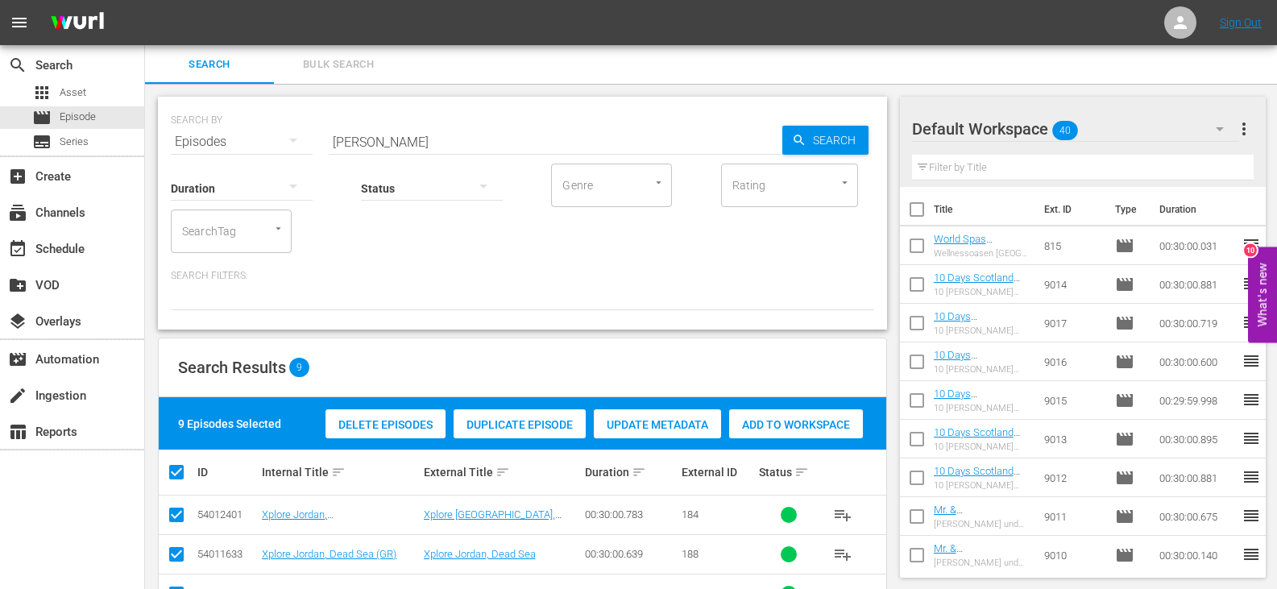
checkbox input "false"
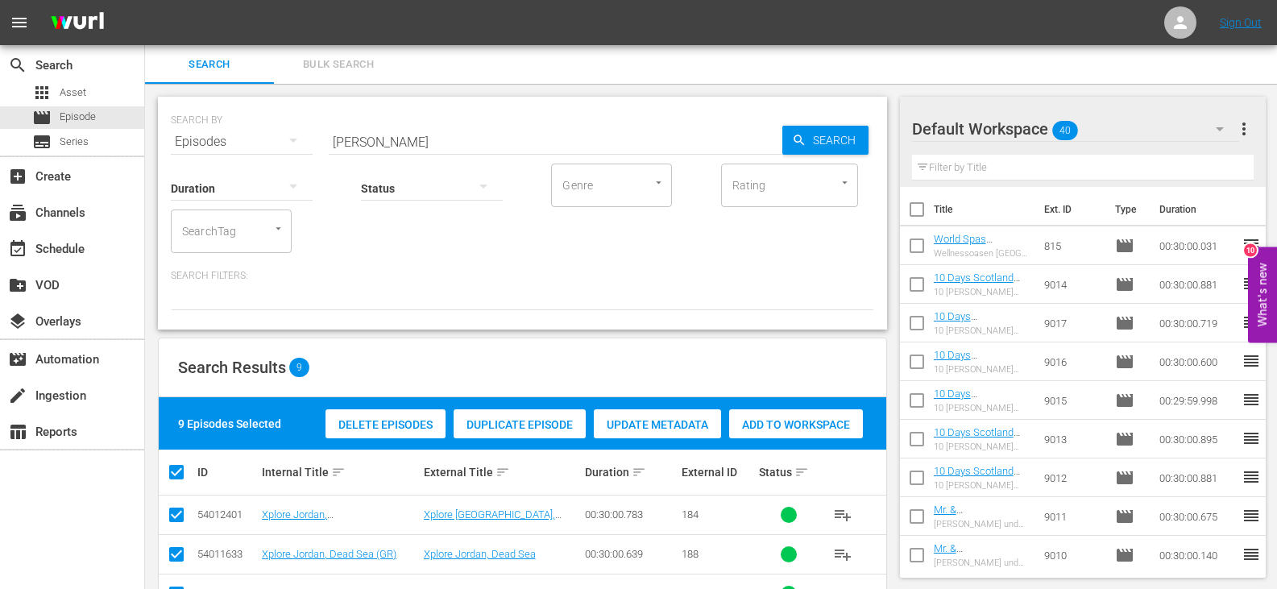
checkbox input "false"
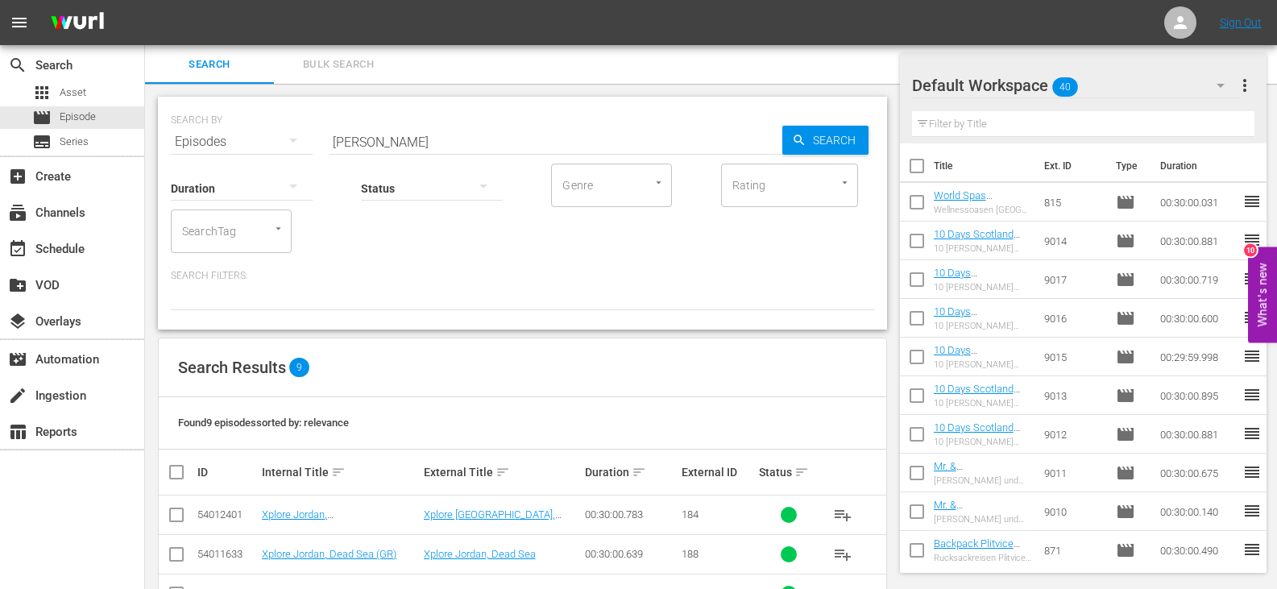
scroll to position [161, 0]
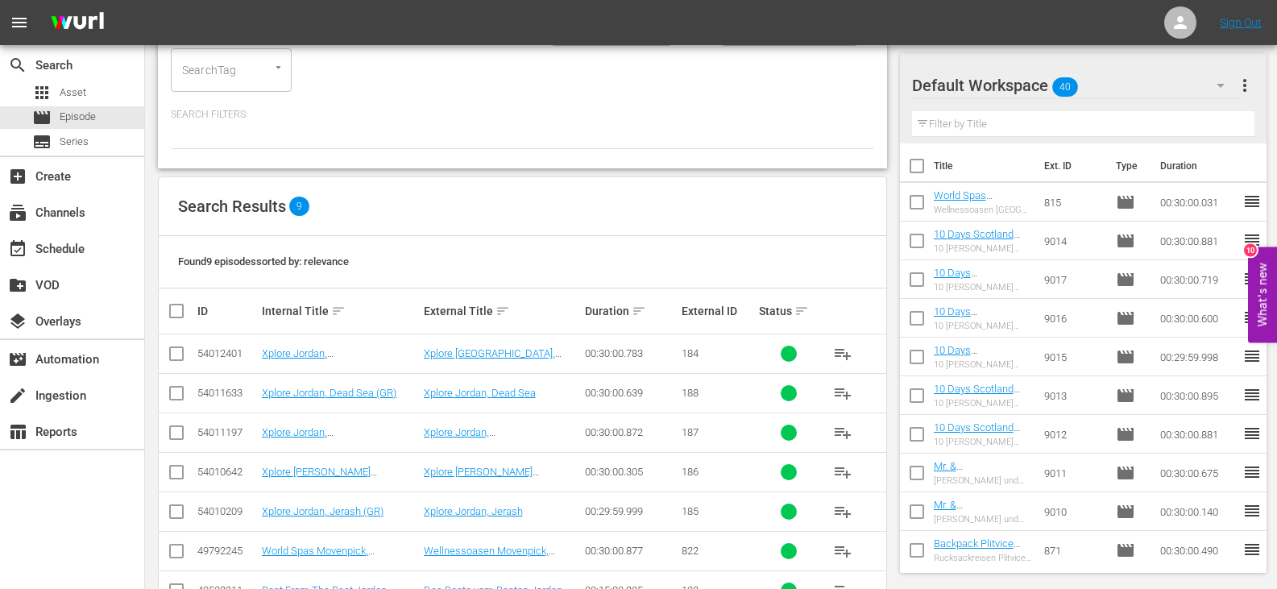
click at [178, 358] on input "checkbox" at bounding box center [176, 356] width 19 height 19
checkbox input "true"
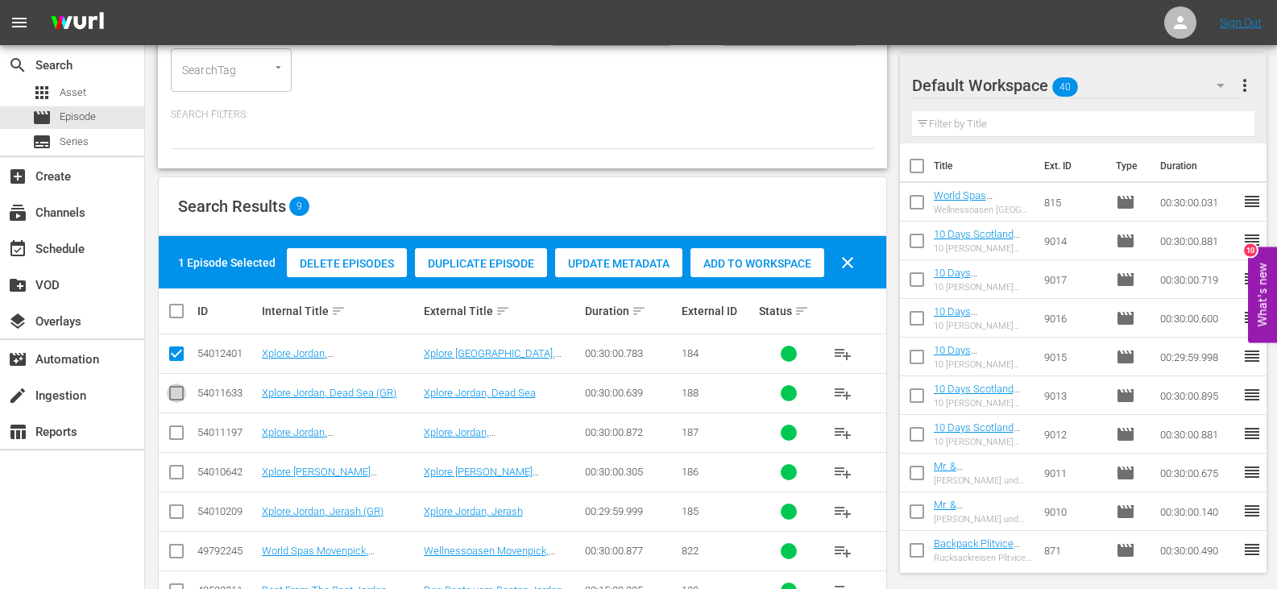
click at [176, 393] on input "checkbox" at bounding box center [176, 396] width 19 height 19
checkbox input "true"
click at [176, 513] on input "checkbox" at bounding box center [176, 514] width 19 height 19
checkbox input "true"
click at [180, 471] on input "checkbox" at bounding box center [176, 475] width 19 height 19
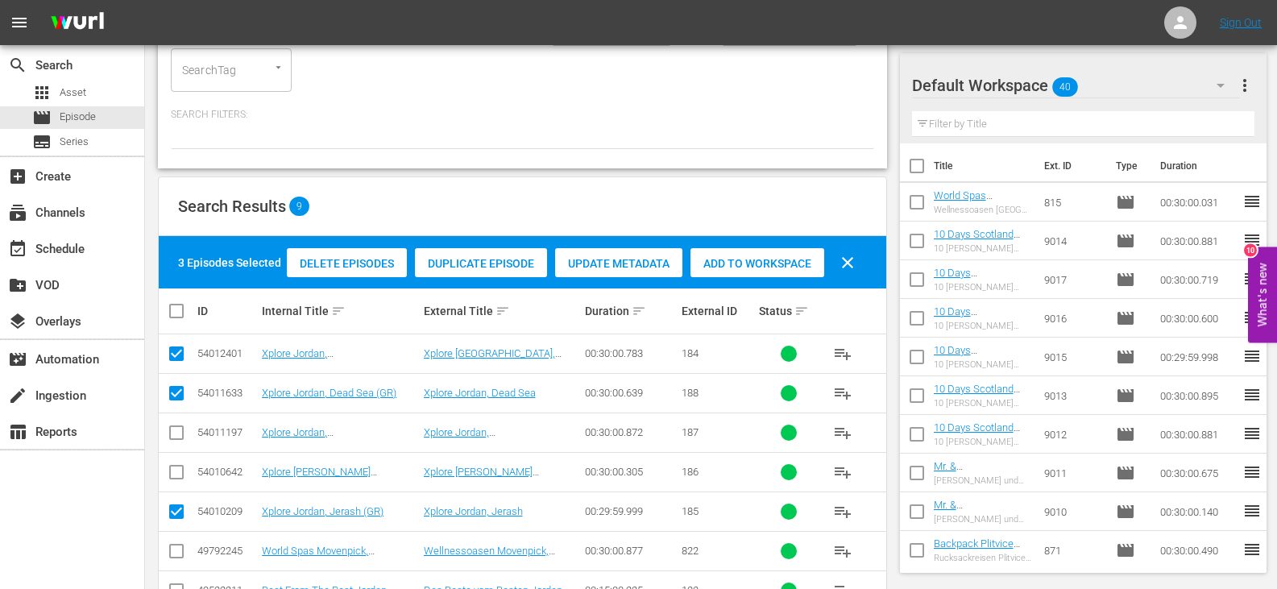
checkbox input "true"
click at [175, 434] on input "checkbox" at bounding box center [176, 435] width 19 height 19
checkbox input "true"
click at [797, 267] on span "Add to Workspace" at bounding box center [757, 263] width 134 height 13
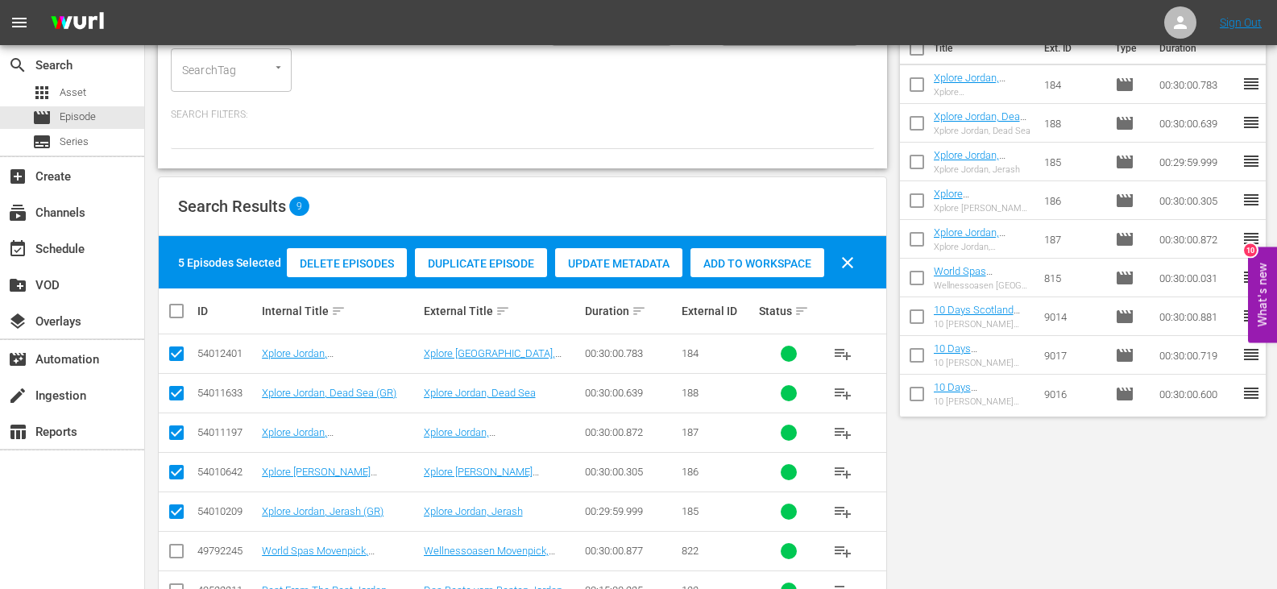
scroll to position [0, 0]
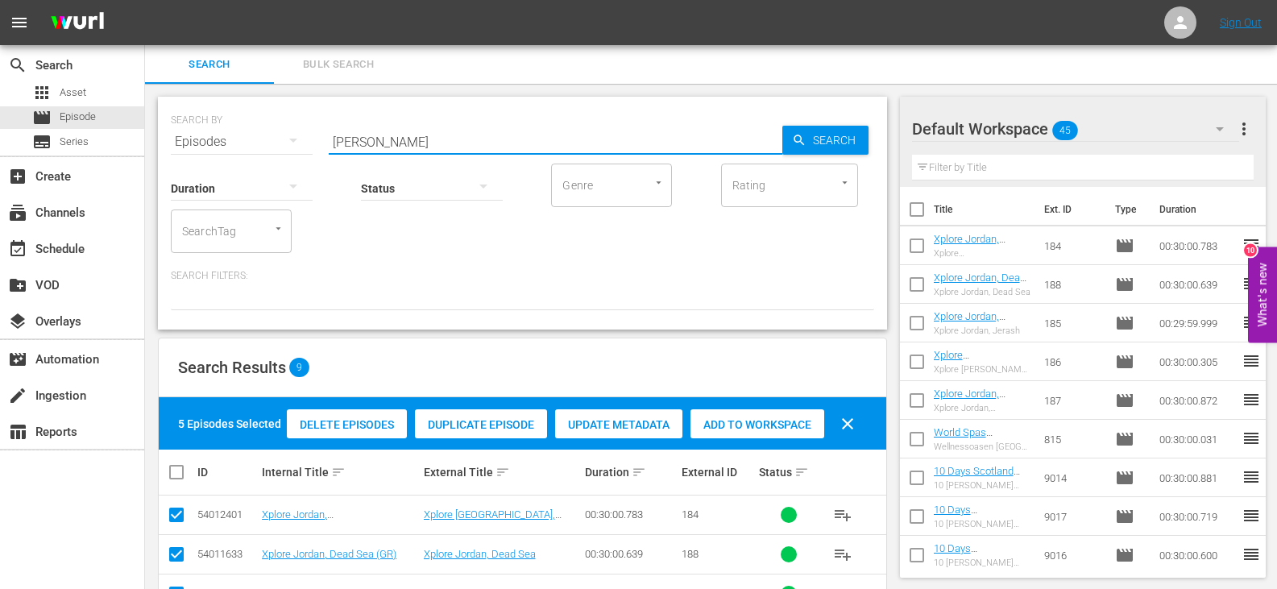
drag, startPoint x: 370, startPoint y: 147, endPoint x: 230, endPoint y: 154, distance: 140.3
click at [230, 154] on div "SEARCH BY Search By Episodes Search ID, Title, Description, Keywords, or Catego…" at bounding box center [522, 213] width 729 height 233
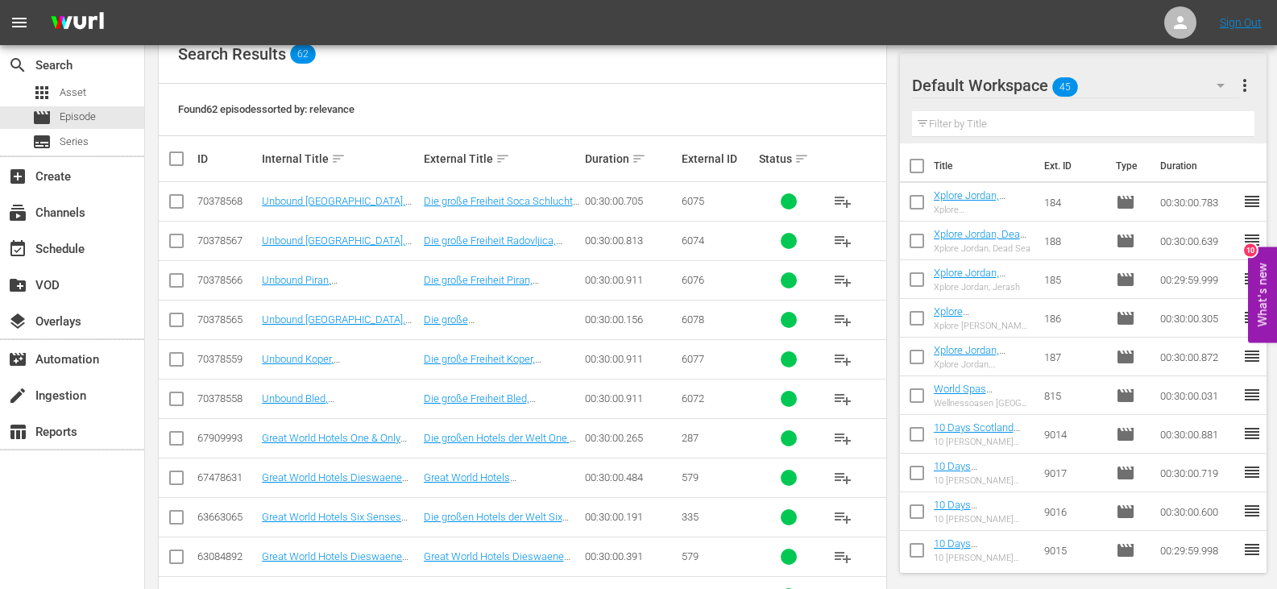
scroll to position [403, 0]
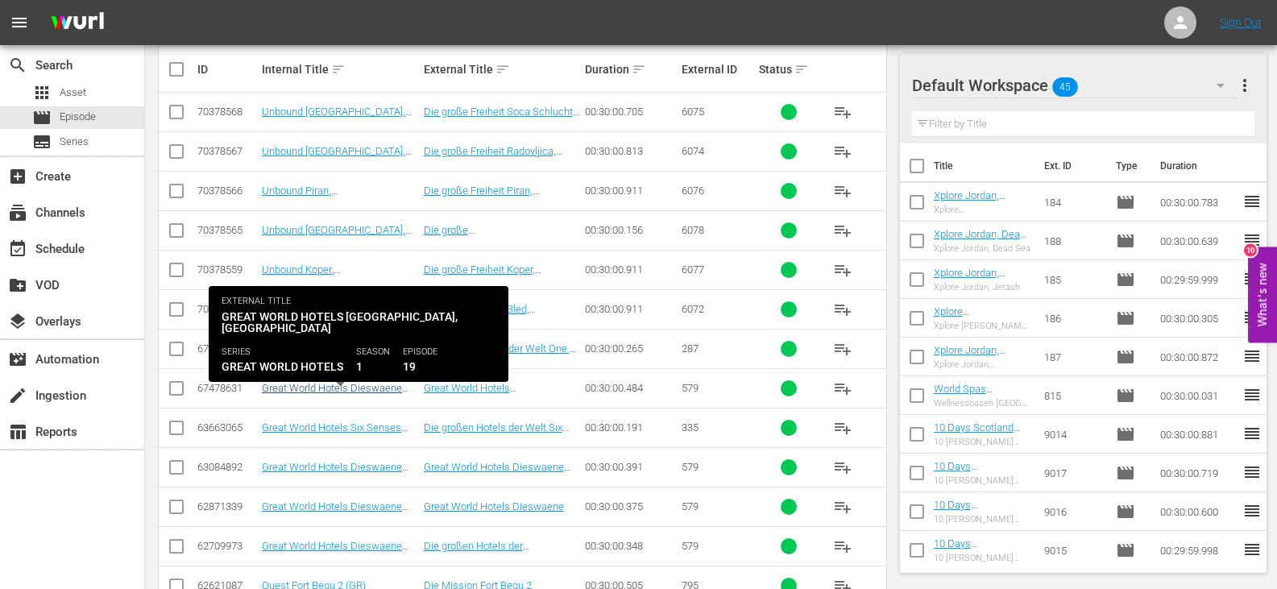
type input "dies GR"
click at [387, 388] on link "Great World Hotels Dieswaene (PT)" at bounding box center [332, 394] width 140 height 24
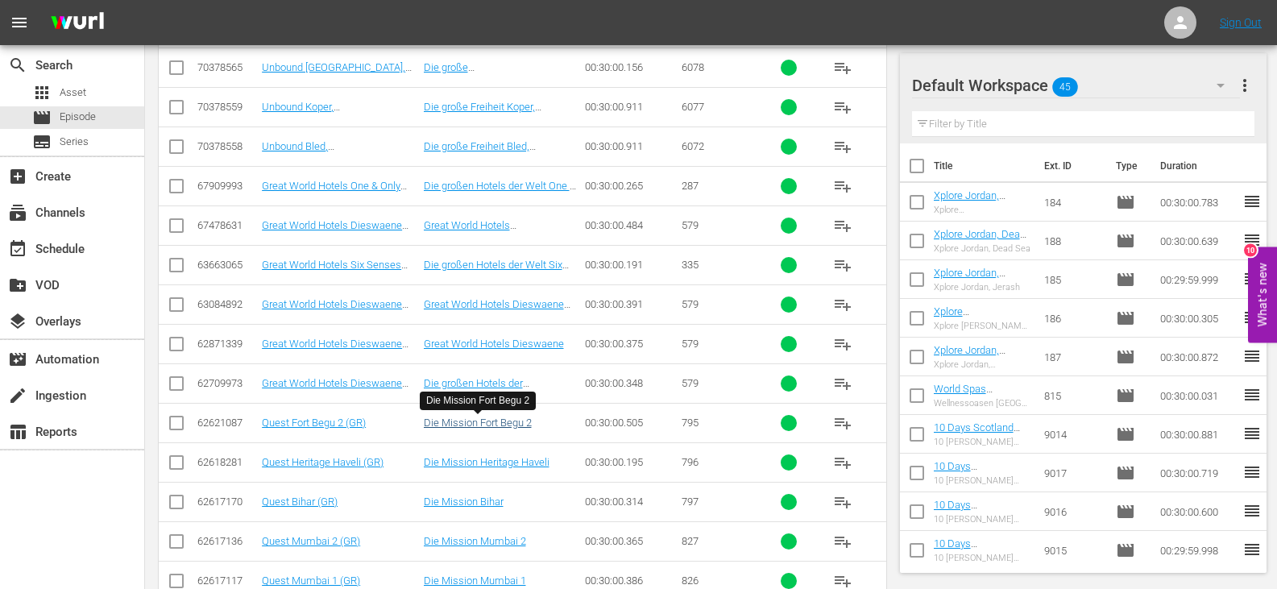
scroll to position [485, 0]
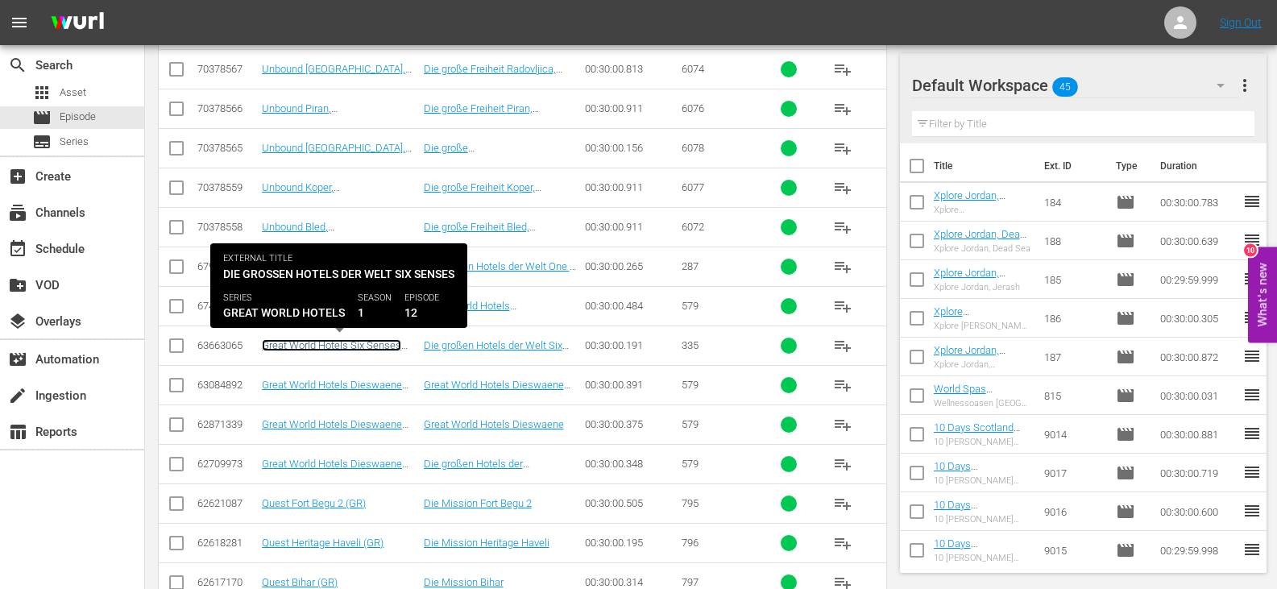
click at [336, 340] on link "Great World Hotels Six Senses (GR)" at bounding box center [331, 351] width 139 height 24
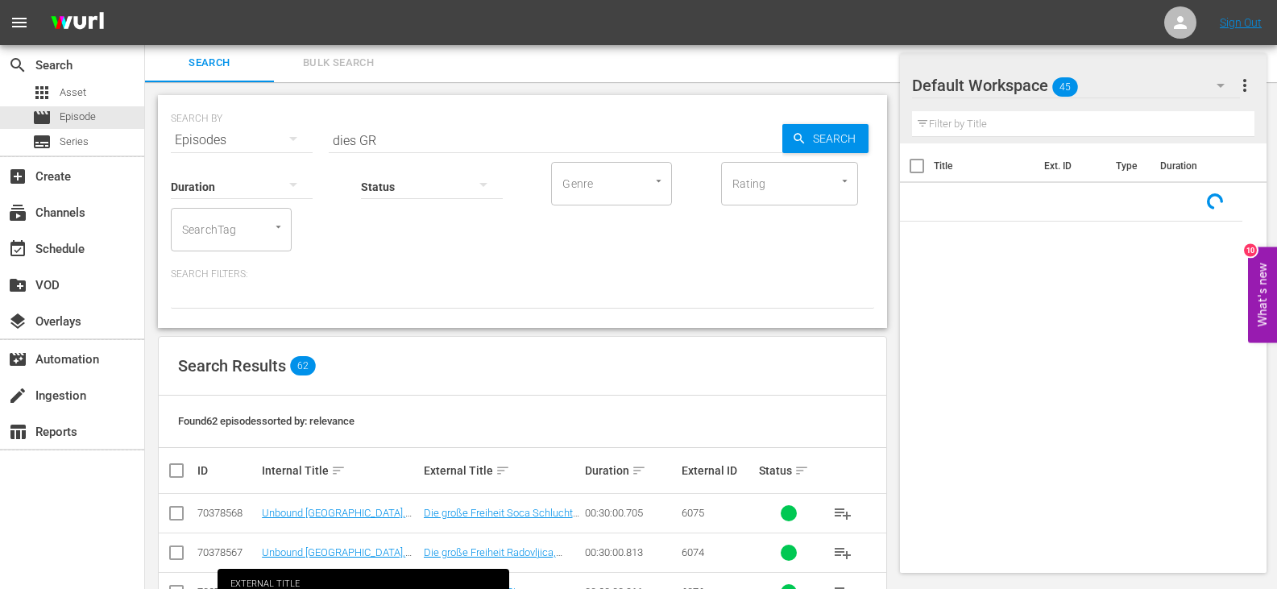
scroll to position [404, 0]
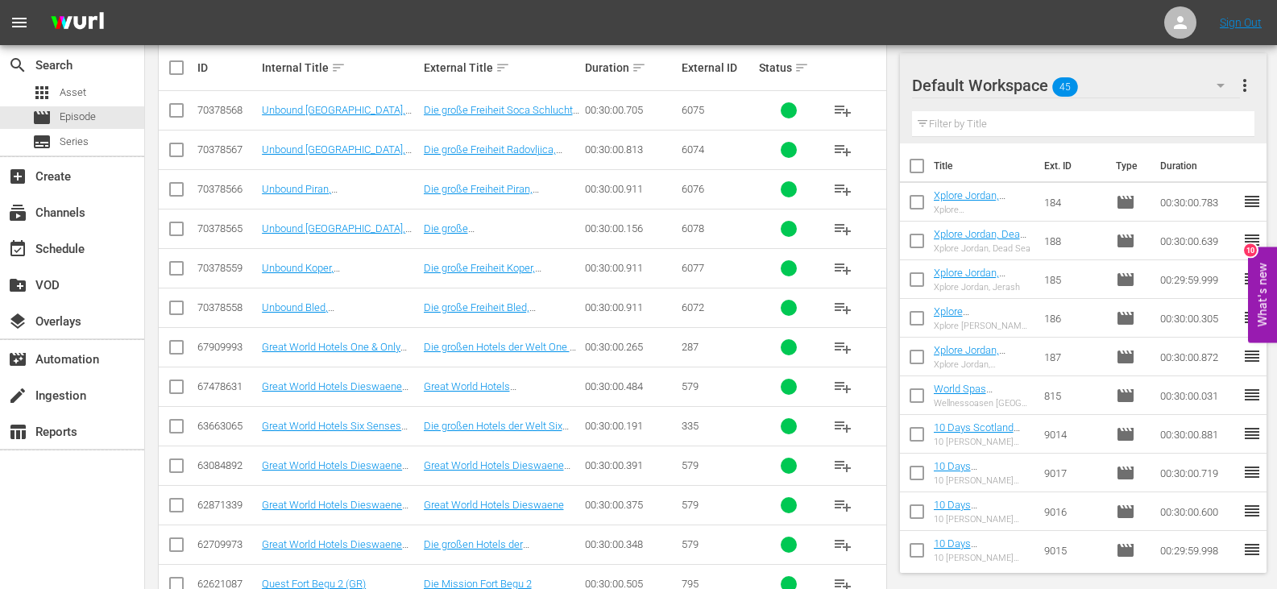
click at [170, 428] on input "checkbox" at bounding box center [176, 429] width 19 height 19
checkbox input "true"
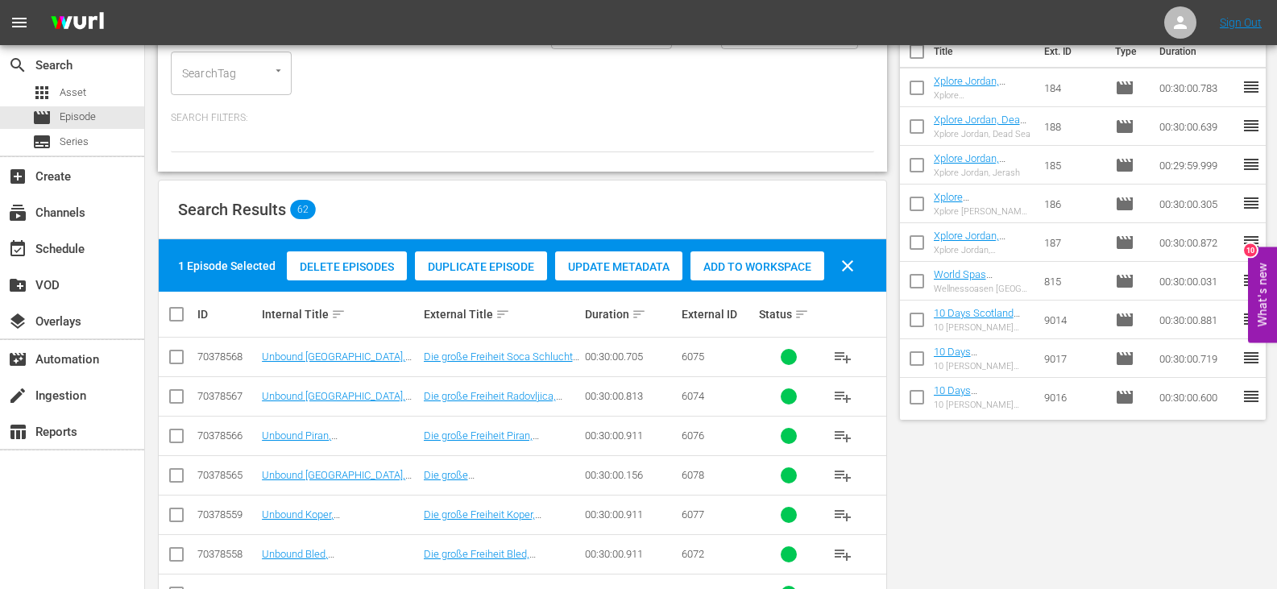
scroll to position [2, 0]
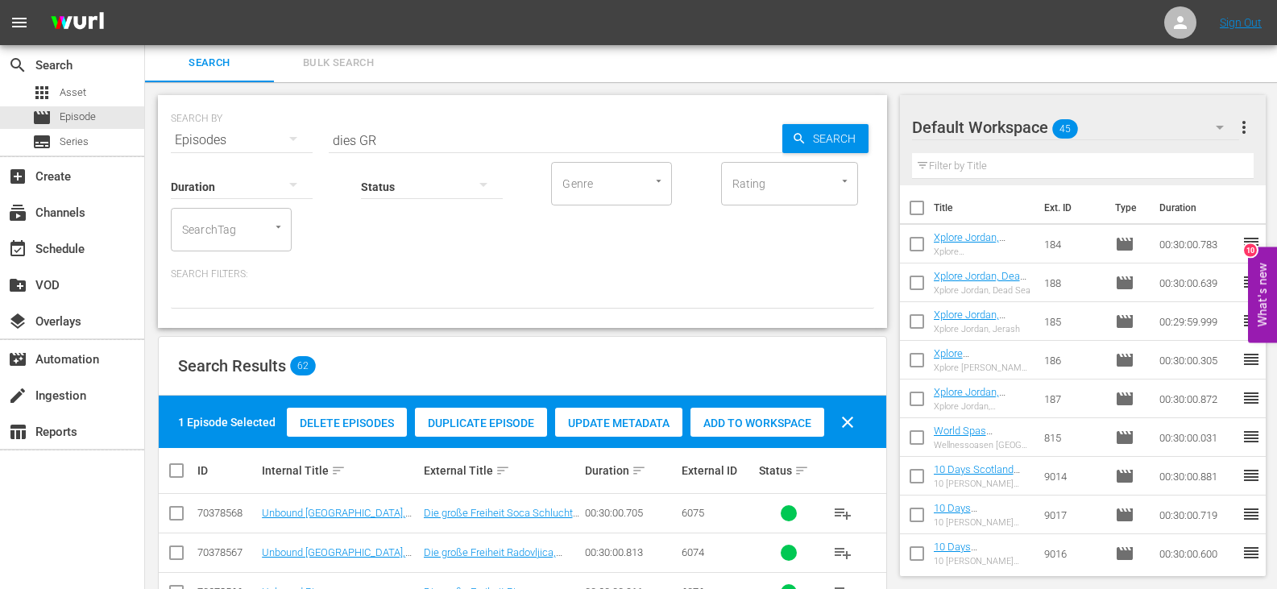
click at [756, 417] on span "Add to Workspace" at bounding box center [757, 422] width 134 height 13
drag, startPoint x: 354, startPoint y: 144, endPoint x: 263, endPoint y: 153, distance: 91.4
click at [263, 153] on div "SEARCH BY Search By Episodes Search ID, Title, Description, Keywords, or Catego…" at bounding box center [522, 211] width 729 height 233
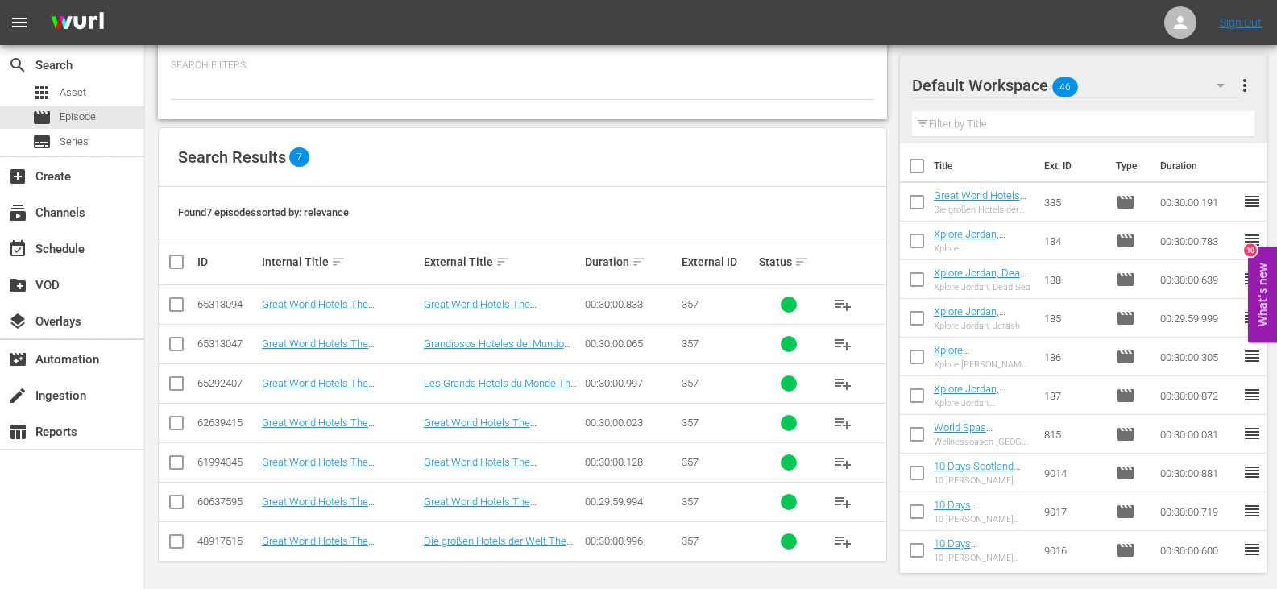
scroll to position [213, 0]
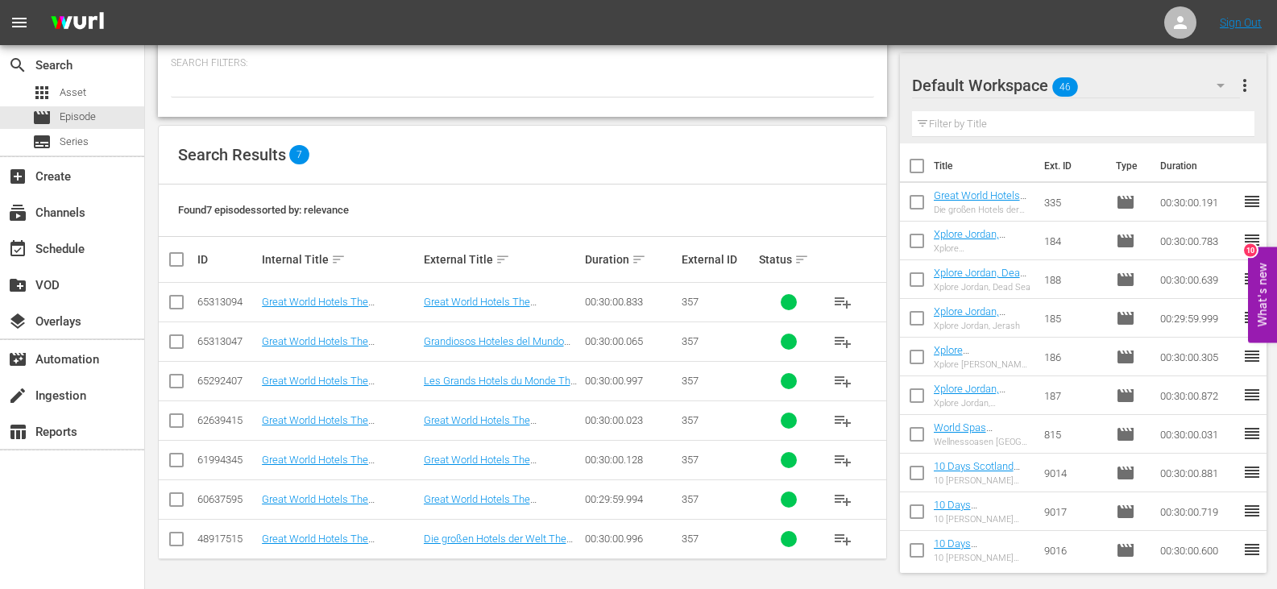
type input "resi GR"
click at [374, 531] on td "Great World Hotels The Residence (GR)" at bounding box center [339, 538] width 161 height 39
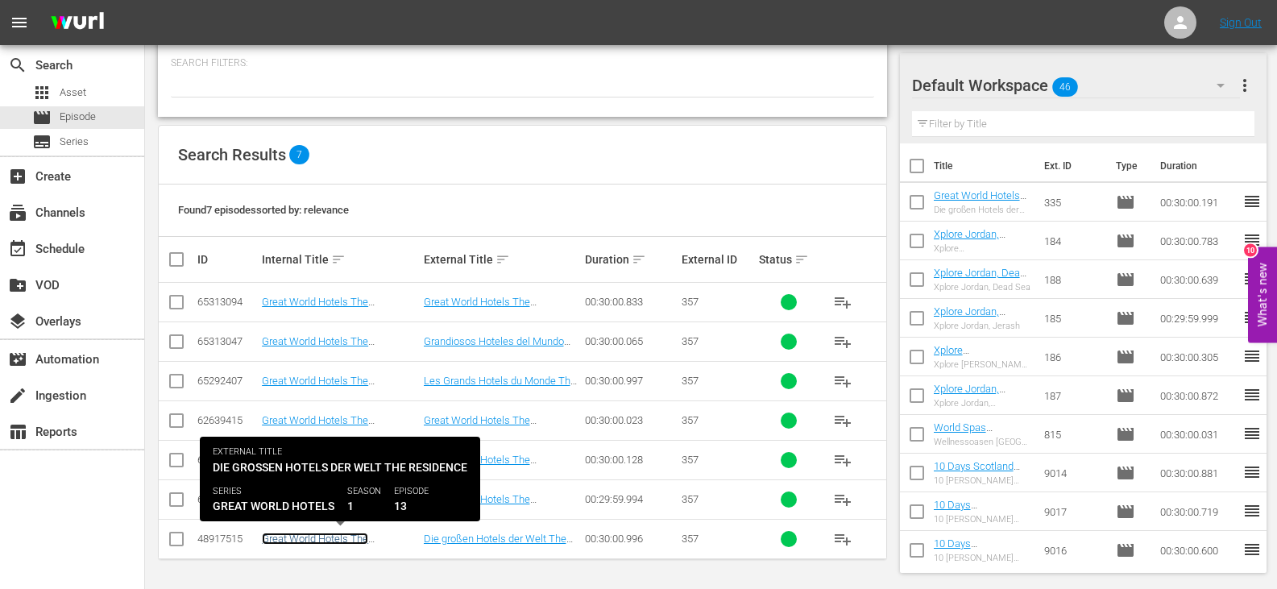
click at [362, 538] on link "Great World Hotels The Residence (GR)" at bounding box center [315, 544] width 106 height 24
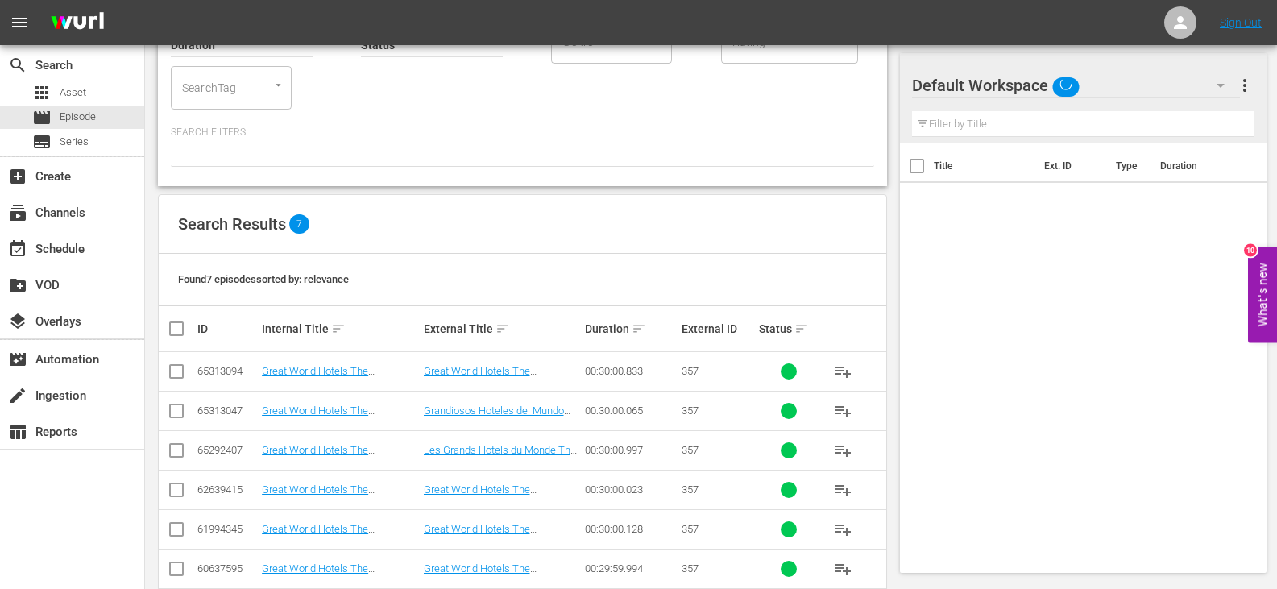
scroll to position [213, 0]
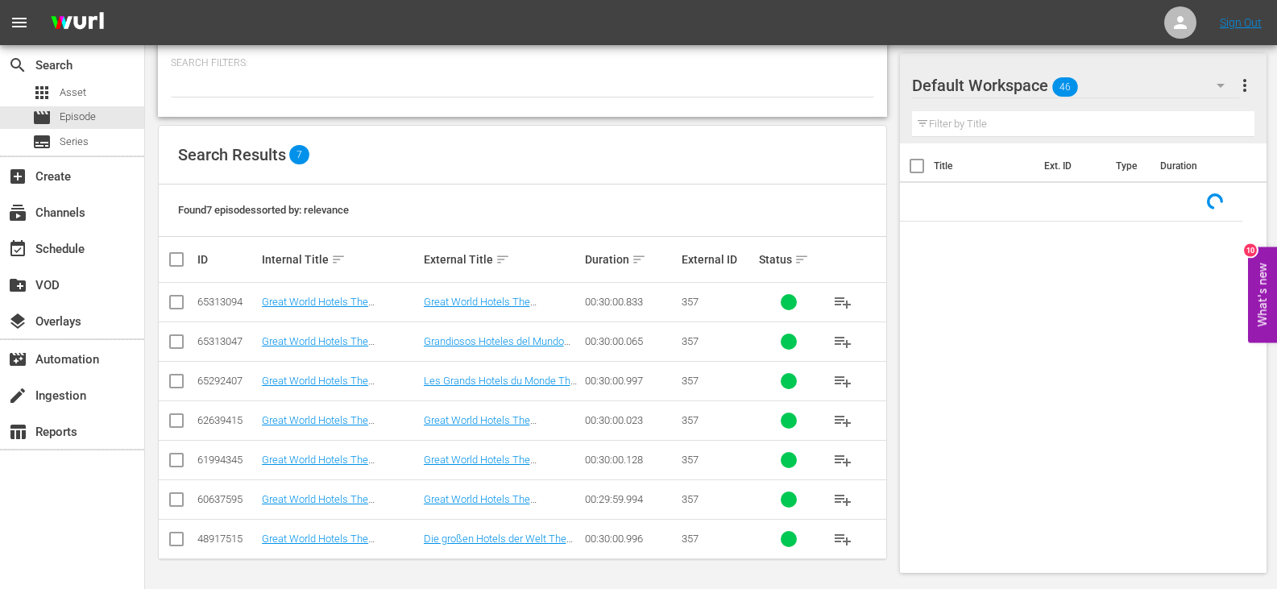
click at [178, 539] on input "checkbox" at bounding box center [176, 541] width 19 height 19
checkbox input "true"
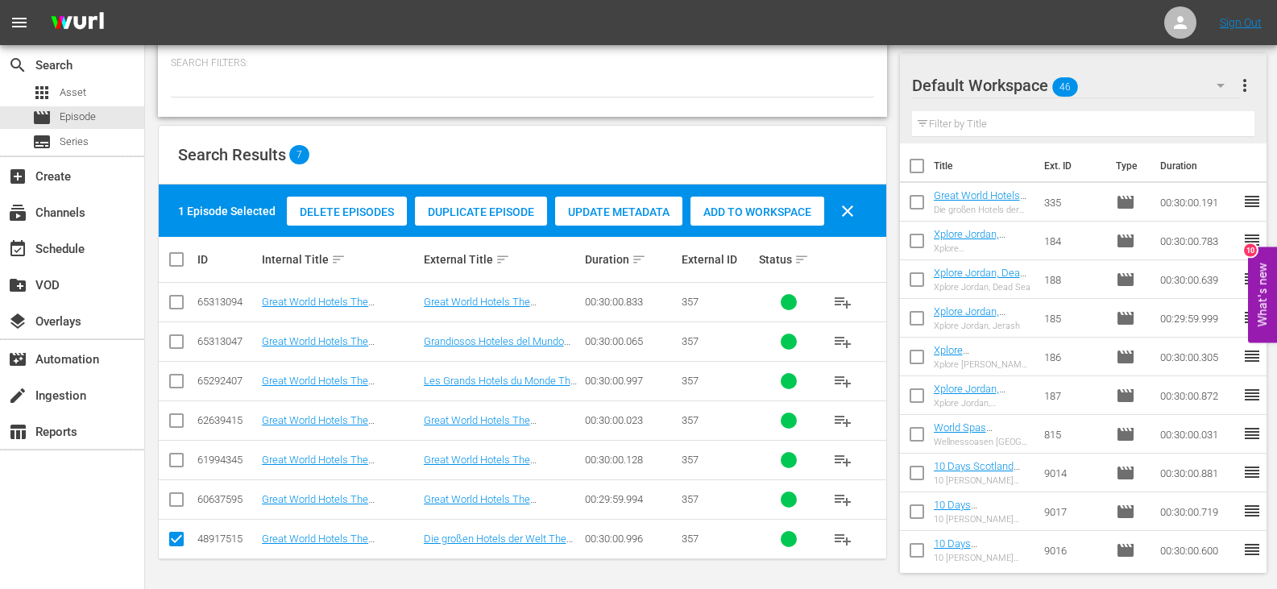
click at [712, 209] on span "Add to Workspace" at bounding box center [757, 211] width 134 height 13
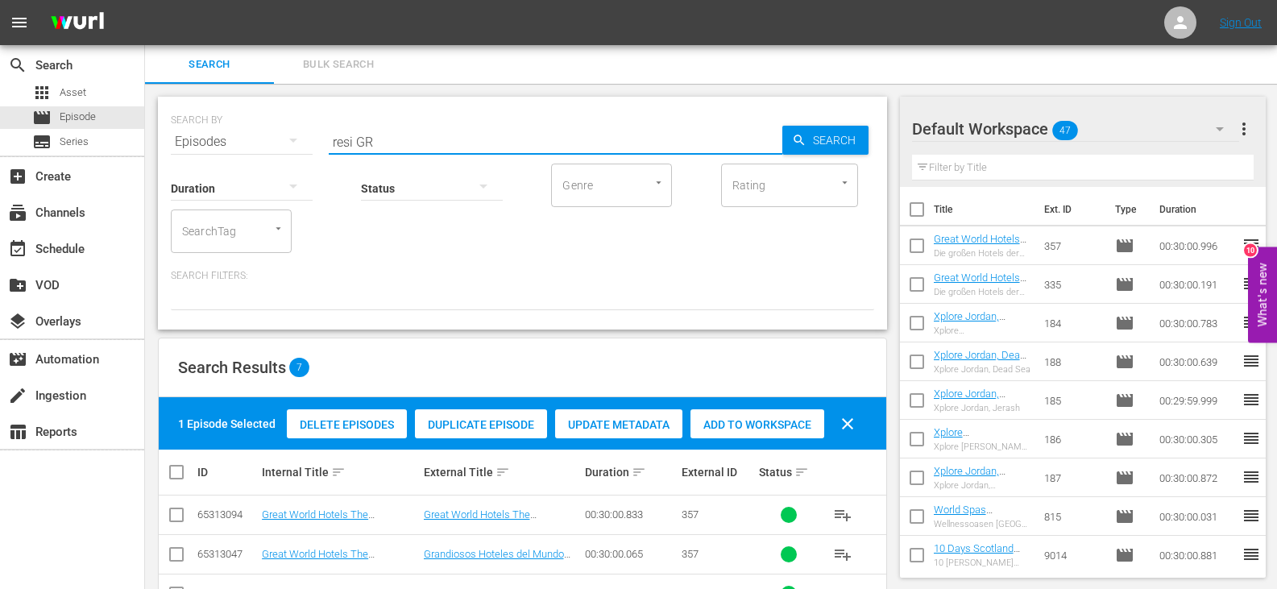
drag, startPoint x: 351, startPoint y: 147, endPoint x: 270, endPoint y: 151, distance: 81.4
click at [270, 151] on div "SEARCH BY Search By Episodes Search ID, Title, Description, Keywords, or Catego…" at bounding box center [522, 213] width 729 height 233
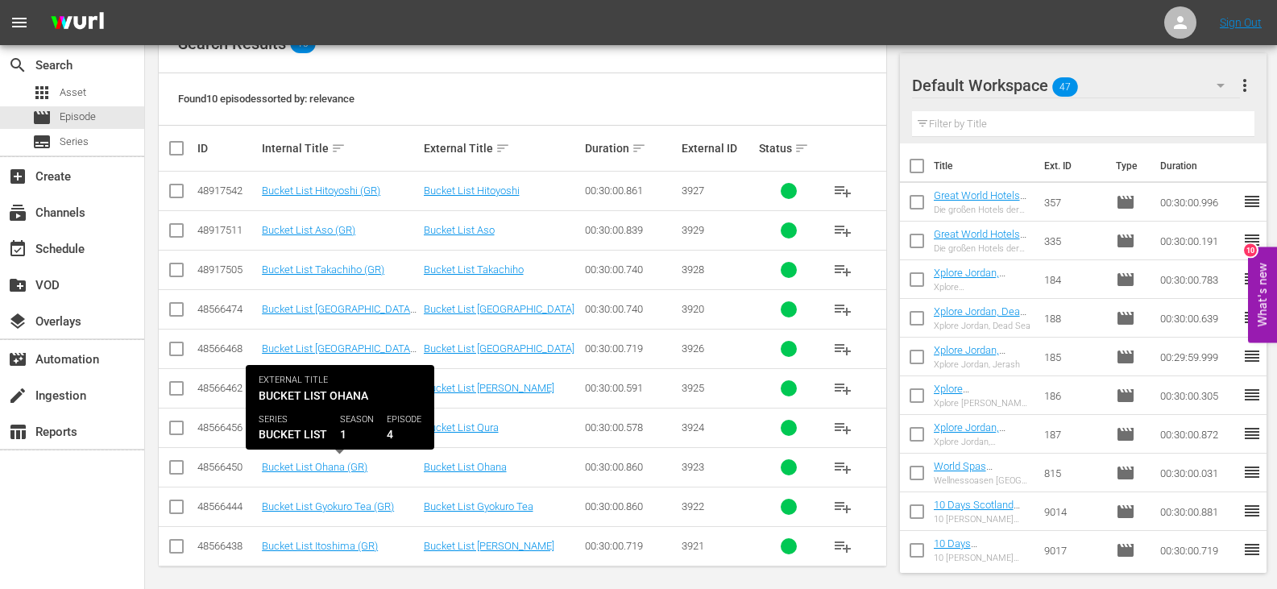
scroll to position [331, 0]
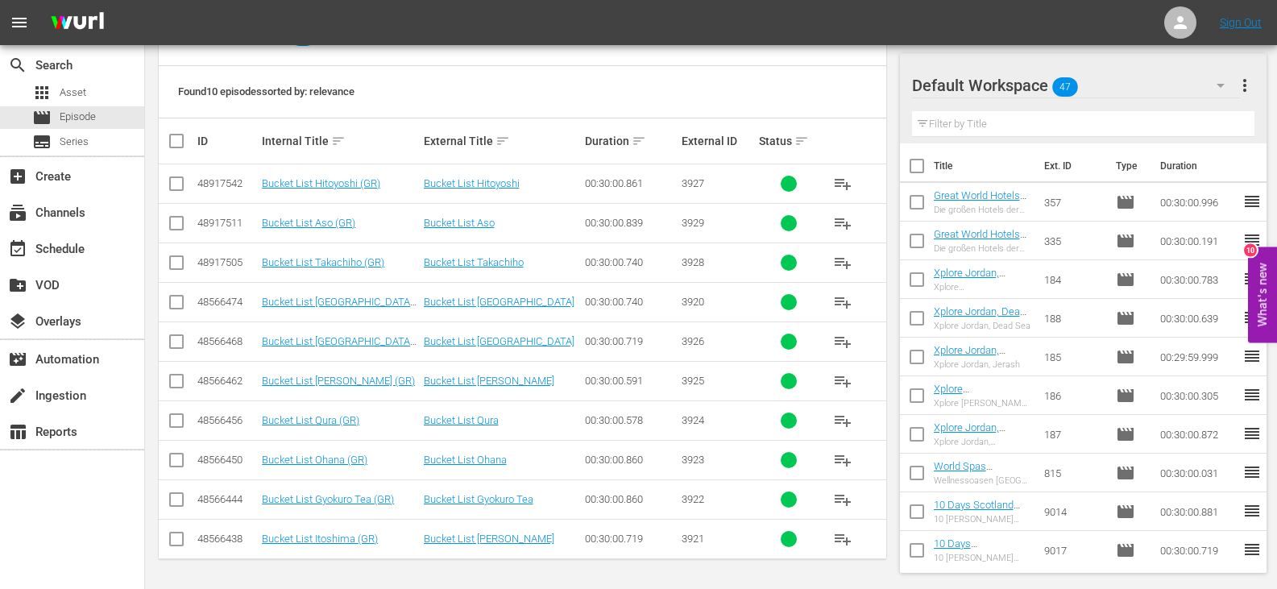
type input "bucket GR"
click at [176, 140] on input "checkbox" at bounding box center [183, 140] width 32 height 19
checkbox input "true"
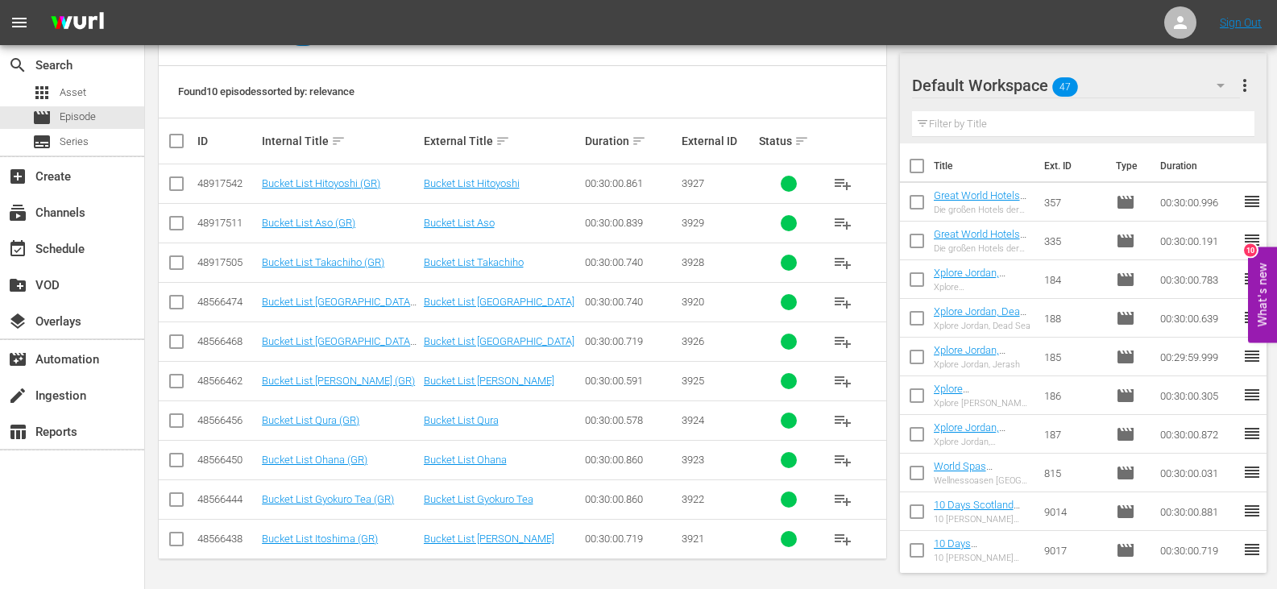
checkbox input "true"
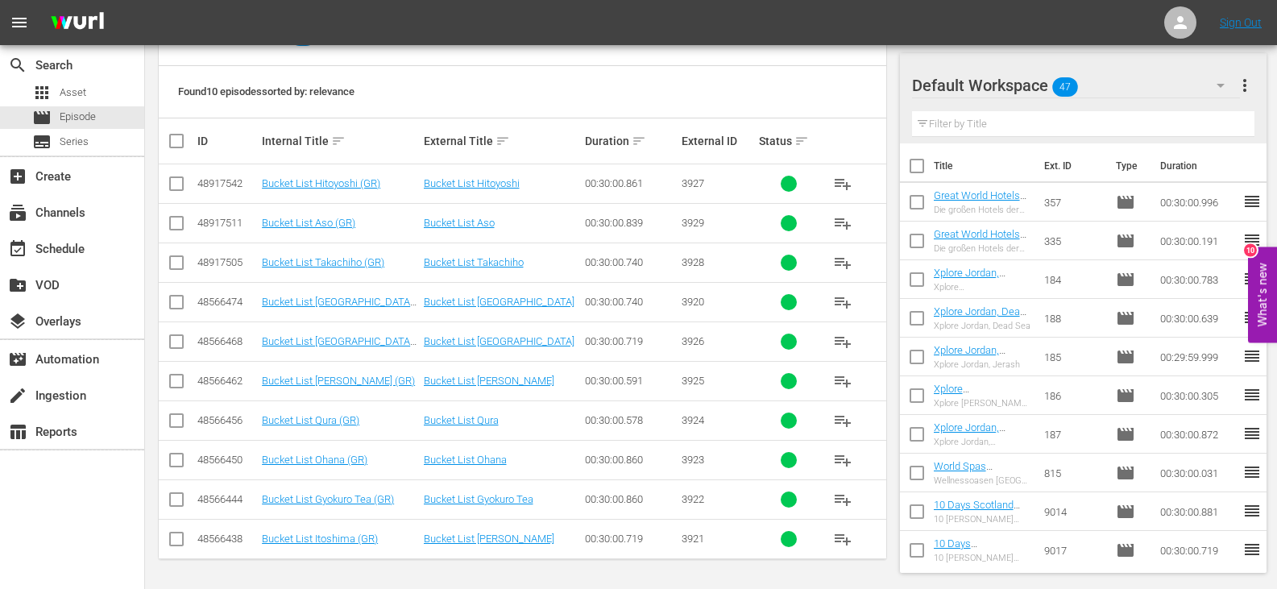
checkbox input "true"
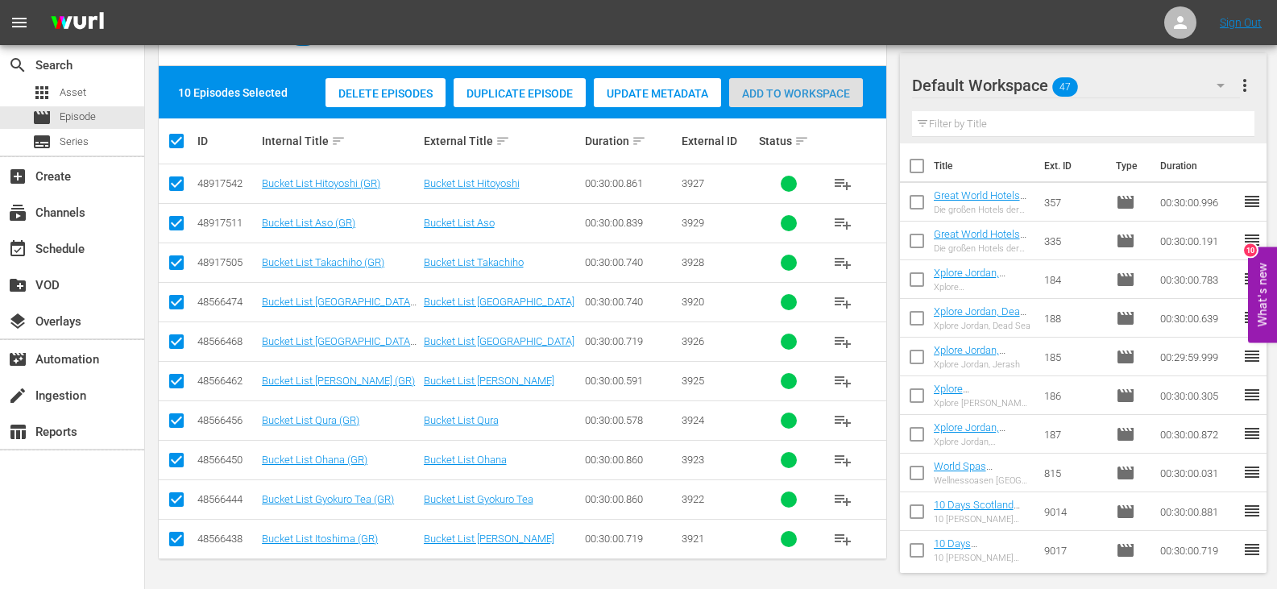
click at [835, 94] on span "Add to Workspace" at bounding box center [796, 93] width 134 height 13
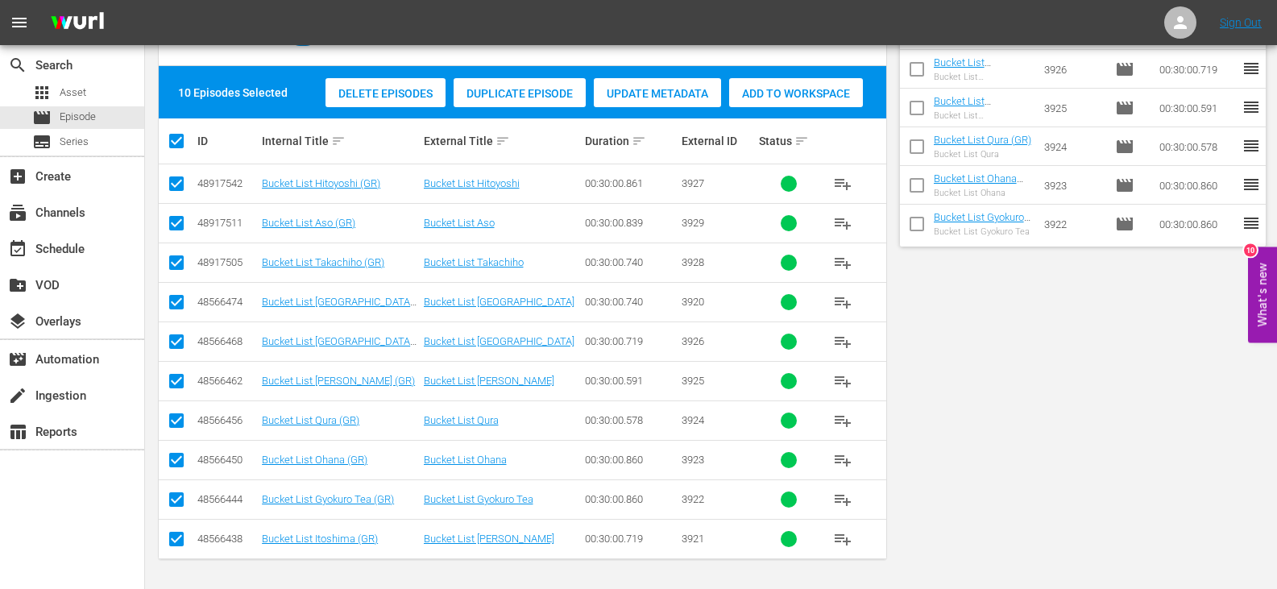
scroll to position [0, 0]
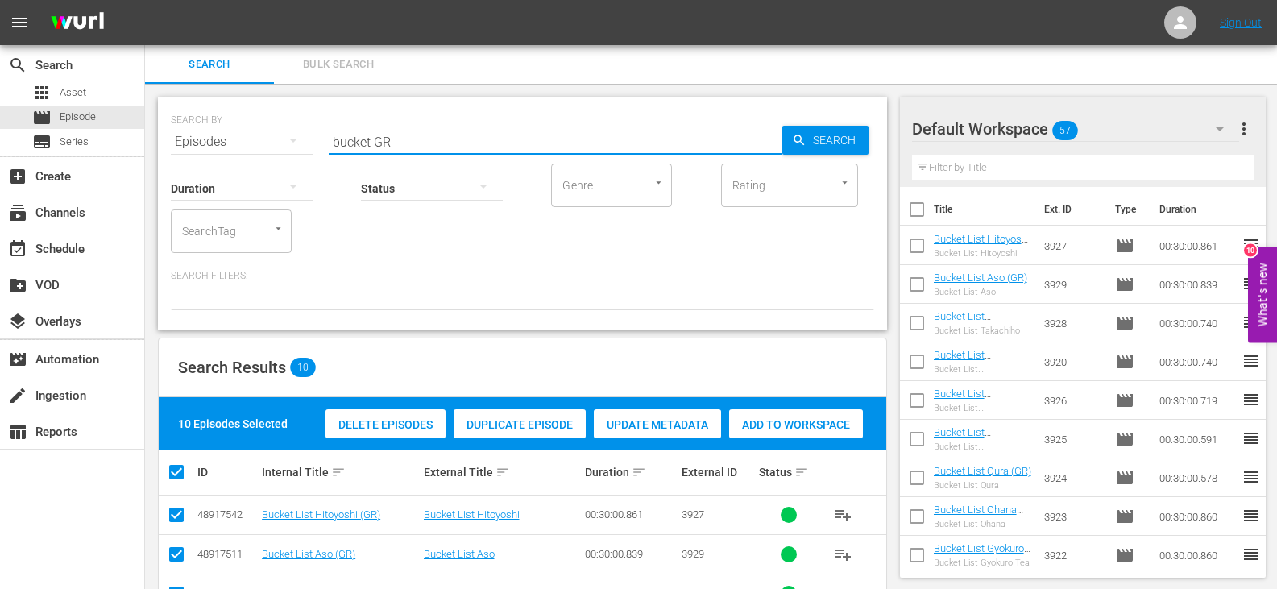
drag, startPoint x: 370, startPoint y: 143, endPoint x: 277, endPoint y: 155, distance: 93.5
click at [277, 155] on div "SEARCH BY Search By Episodes Search ID, Title, Description, Keywords, or Catego…" at bounding box center [522, 213] width 729 height 233
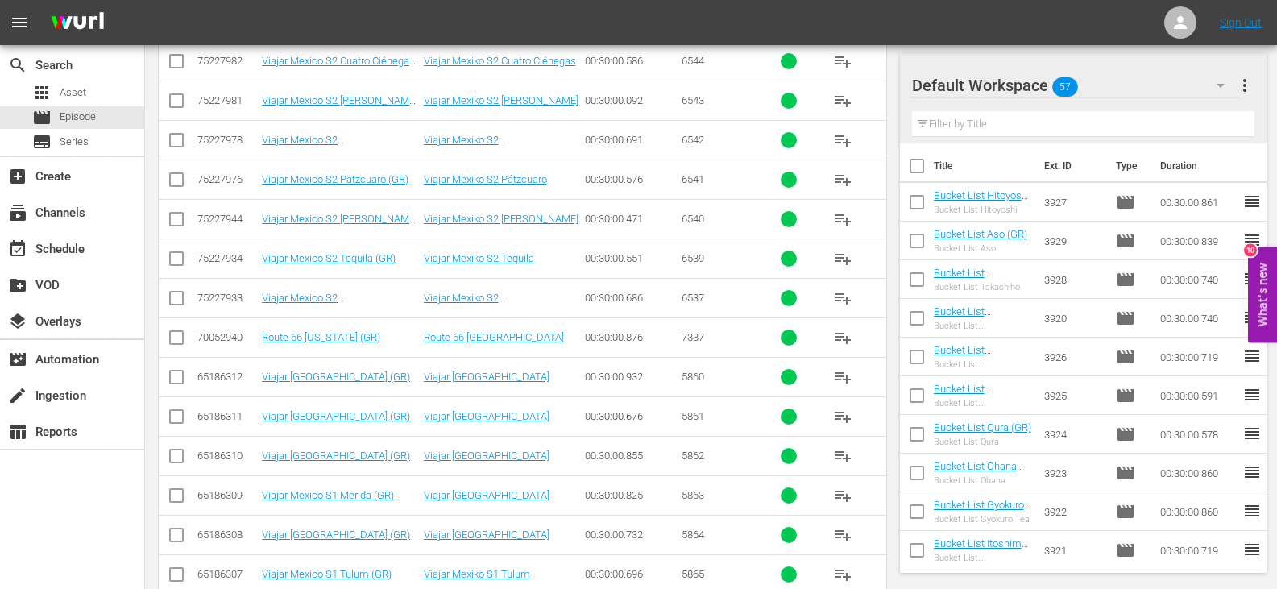
scroll to position [404, 0]
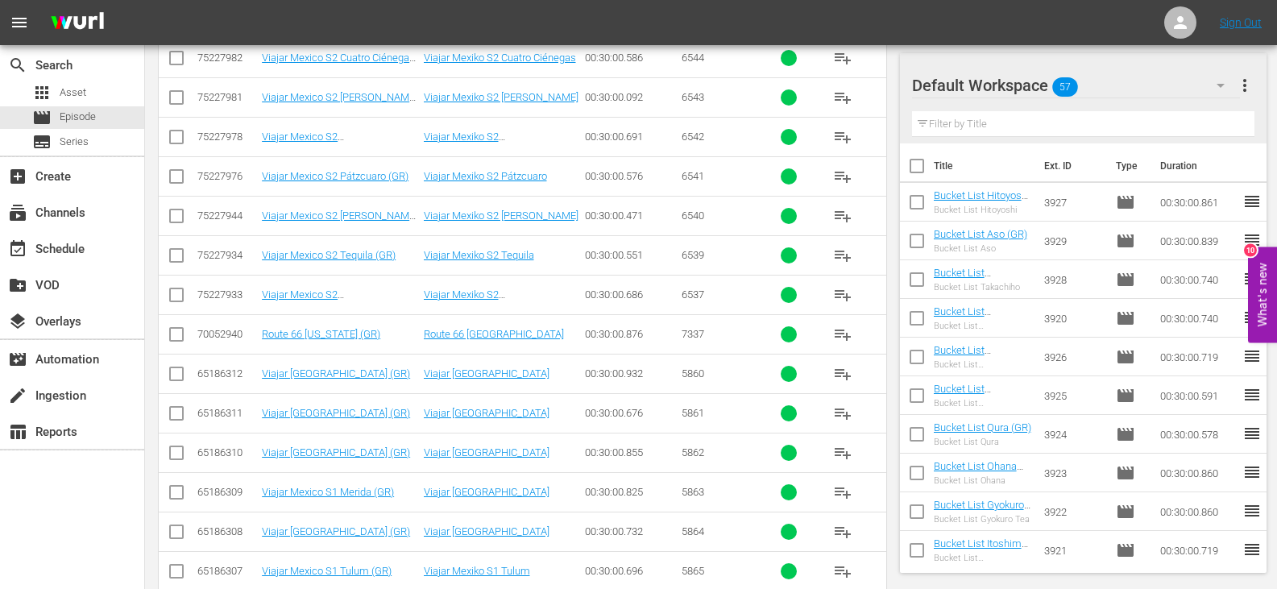
type input "mexico GR"
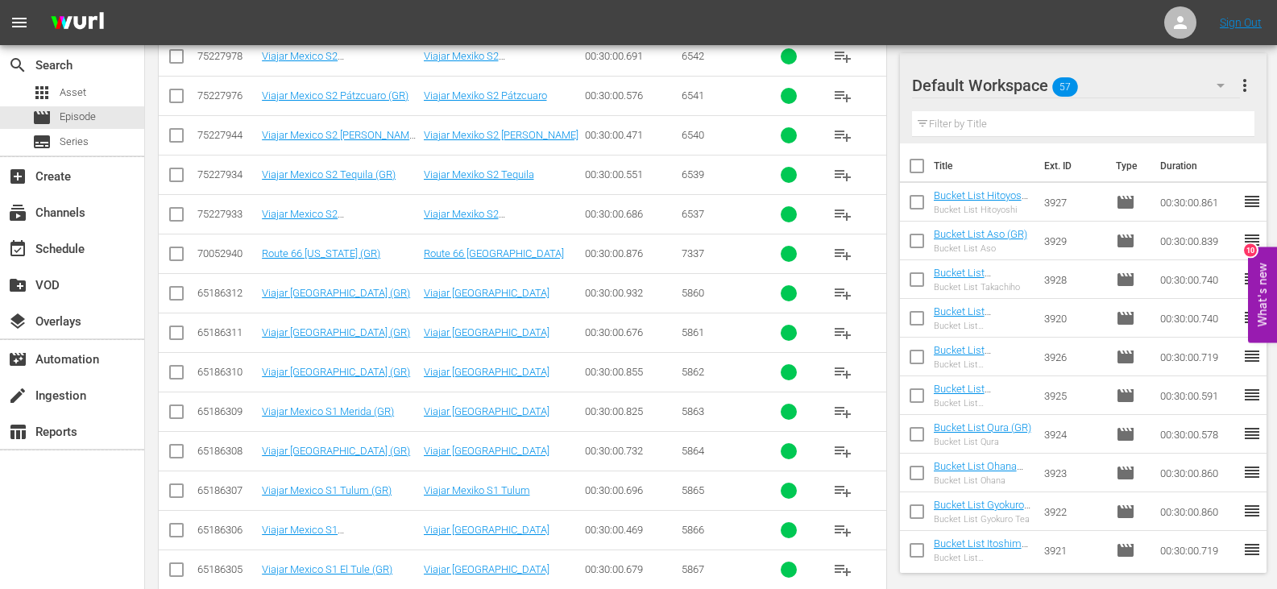
scroll to position [646, 0]
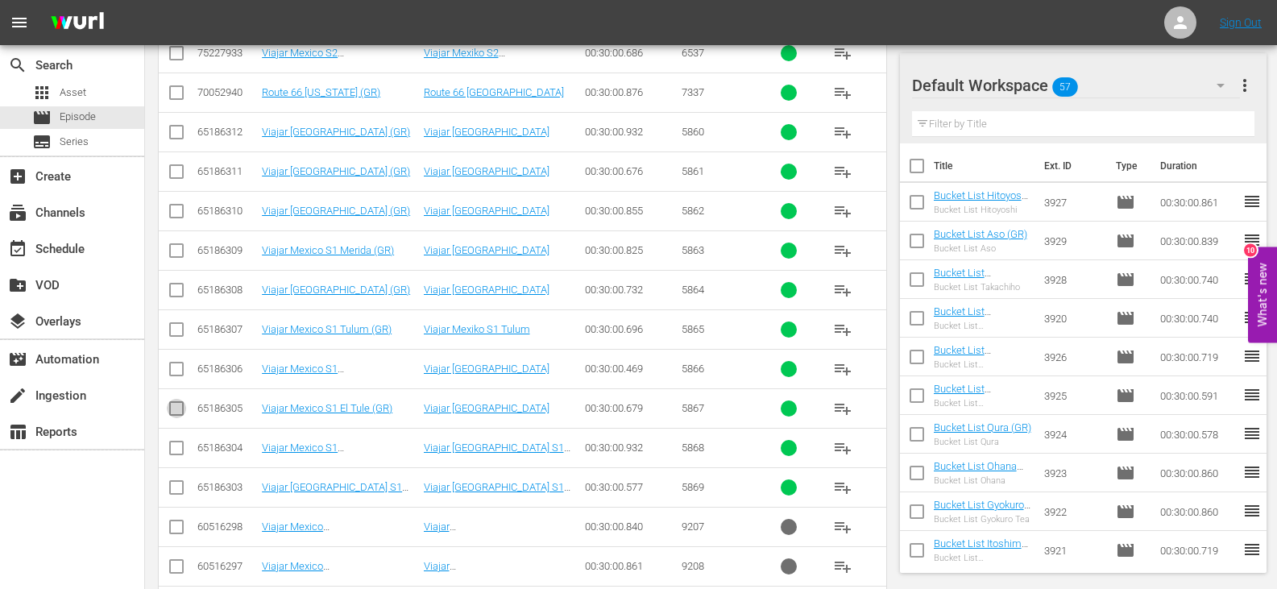
click at [172, 408] on input "checkbox" at bounding box center [176, 411] width 19 height 19
checkbox input "true"
click at [174, 455] on input "checkbox" at bounding box center [176, 450] width 19 height 19
checkbox input "true"
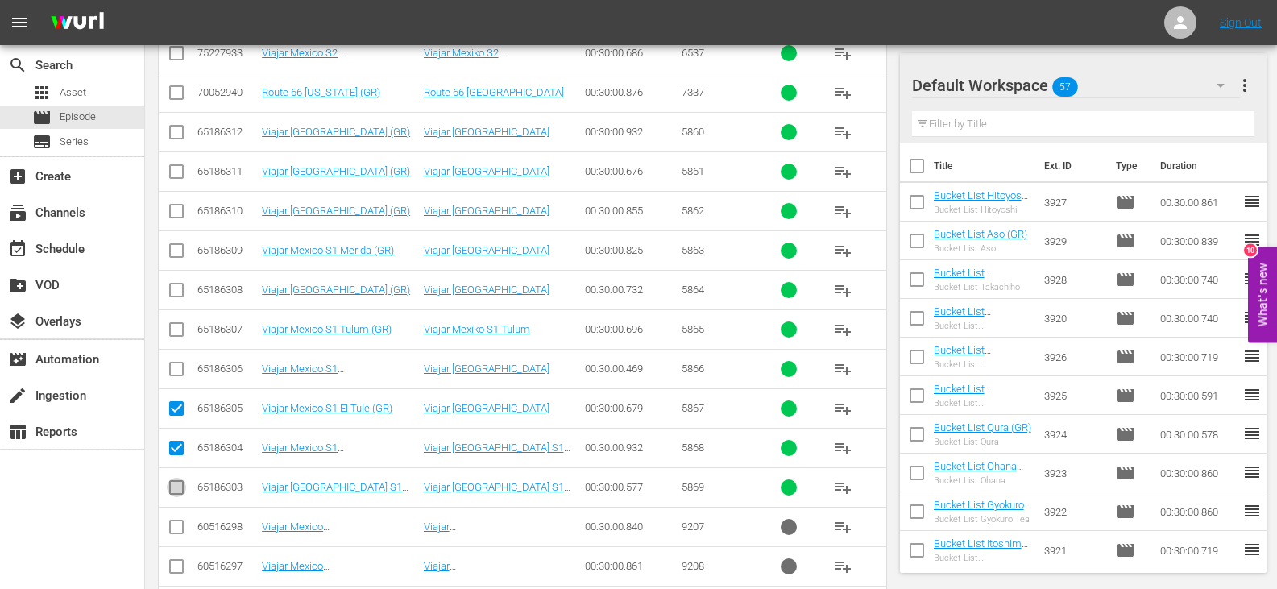
click at [173, 487] on input "checkbox" at bounding box center [176, 490] width 19 height 19
checkbox input "true"
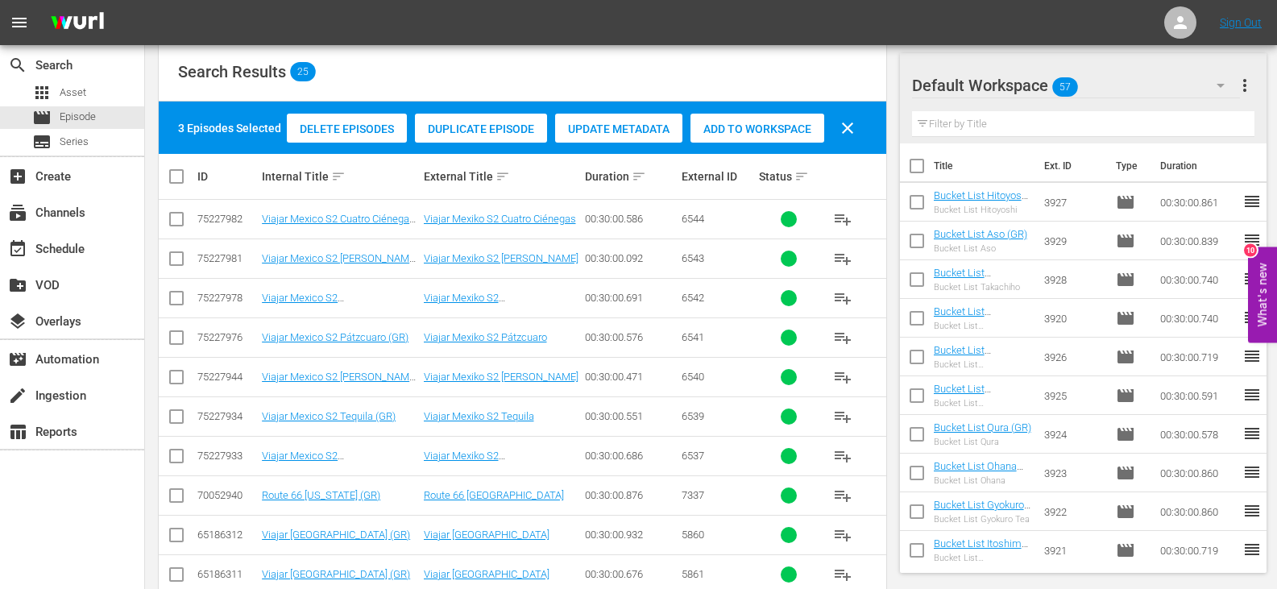
click at [722, 129] on span "Add to Workspace" at bounding box center [757, 128] width 134 height 13
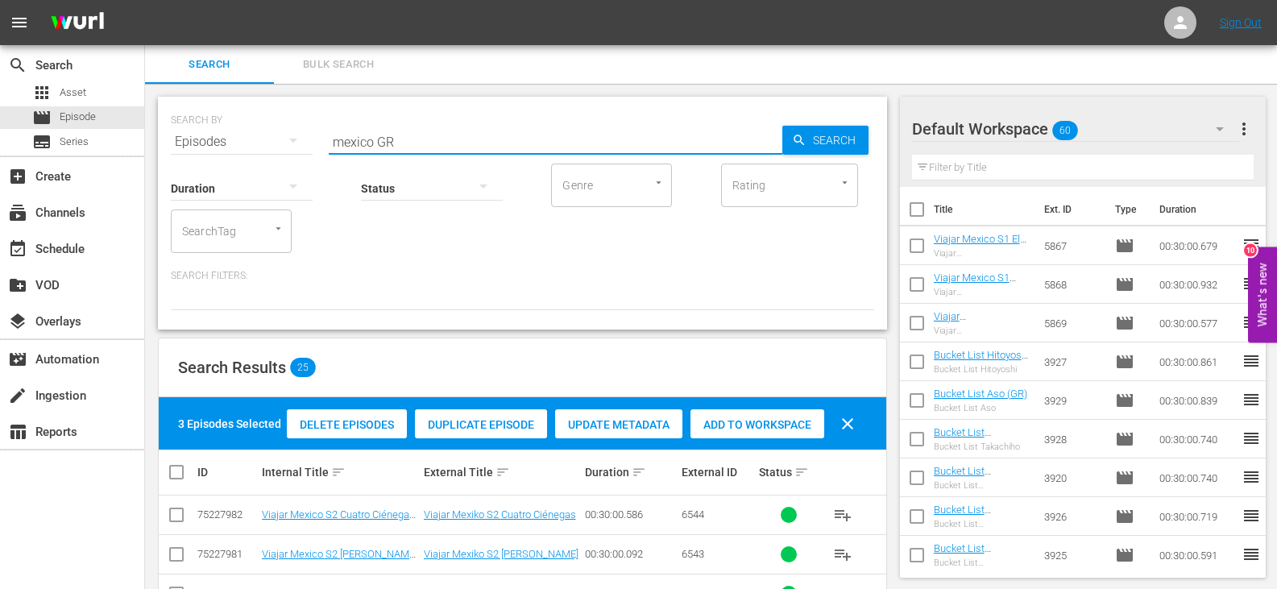
drag, startPoint x: 373, startPoint y: 142, endPoint x: 243, endPoint y: 155, distance: 130.3
click at [243, 155] on div "SEARCH BY Search By Episodes Search ID, Title, Description, Keywords, or Catego…" at bounding box center [522, 213] width 729 height 233
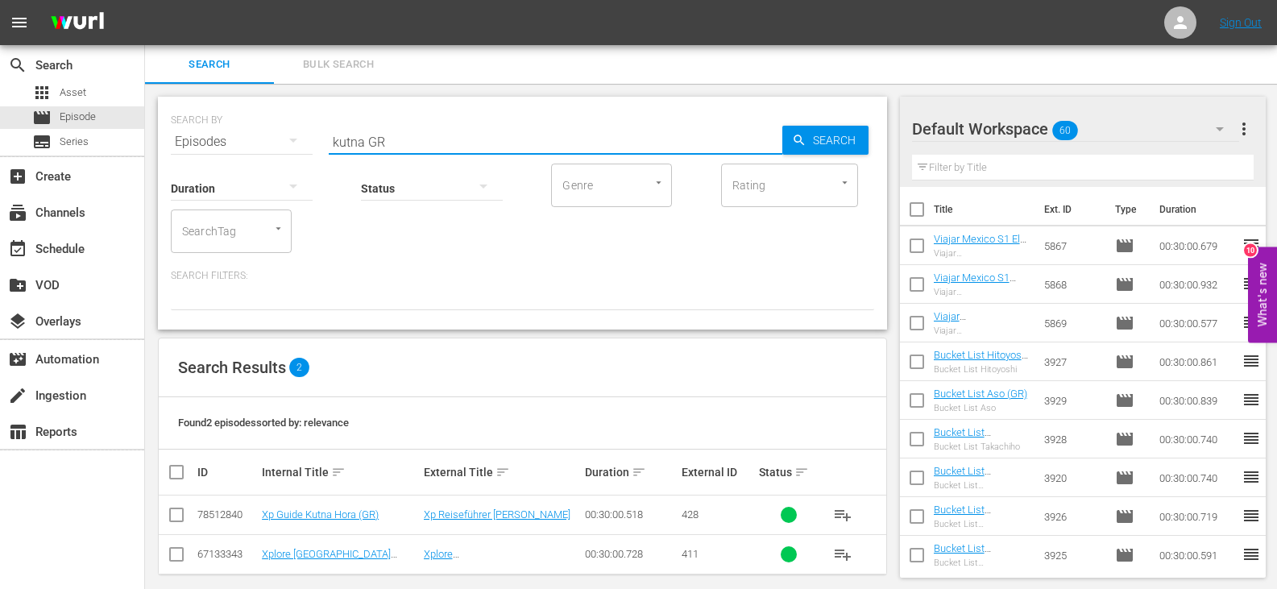
type input "kutna GR"
click at [168, 517] on input "checkbox" at bounding box center [176, 517] width 19 height 19
checkbox input "true"
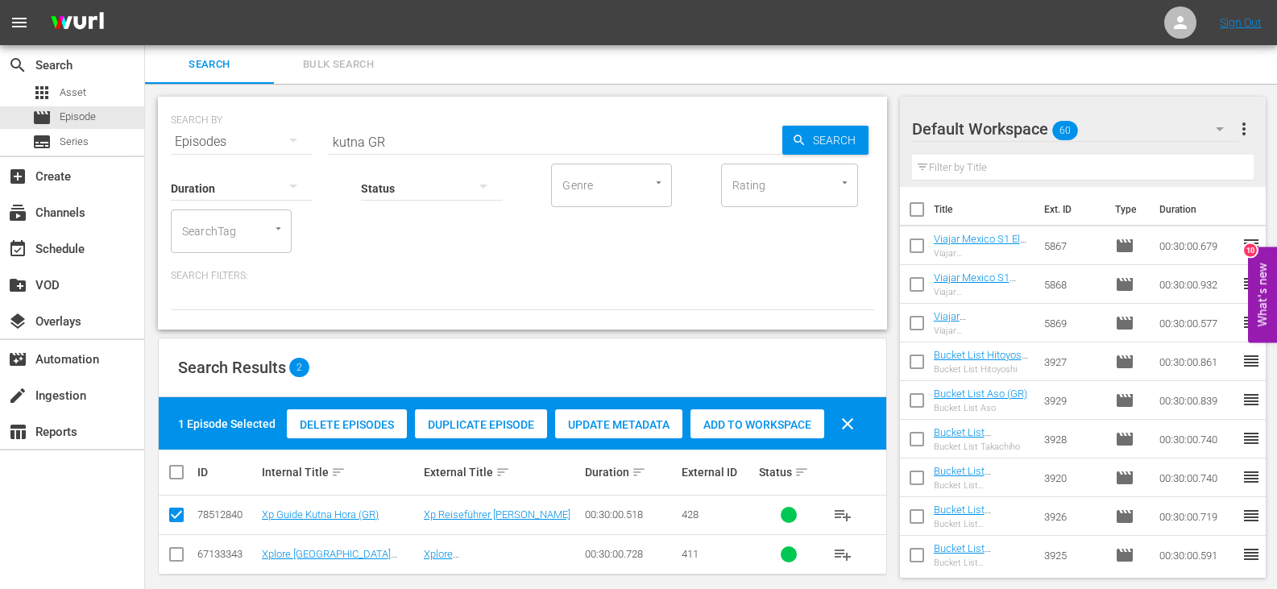
click at [726, 429] on span "Add to Workspace" at bounding box center [757, 424] width 134 height 13
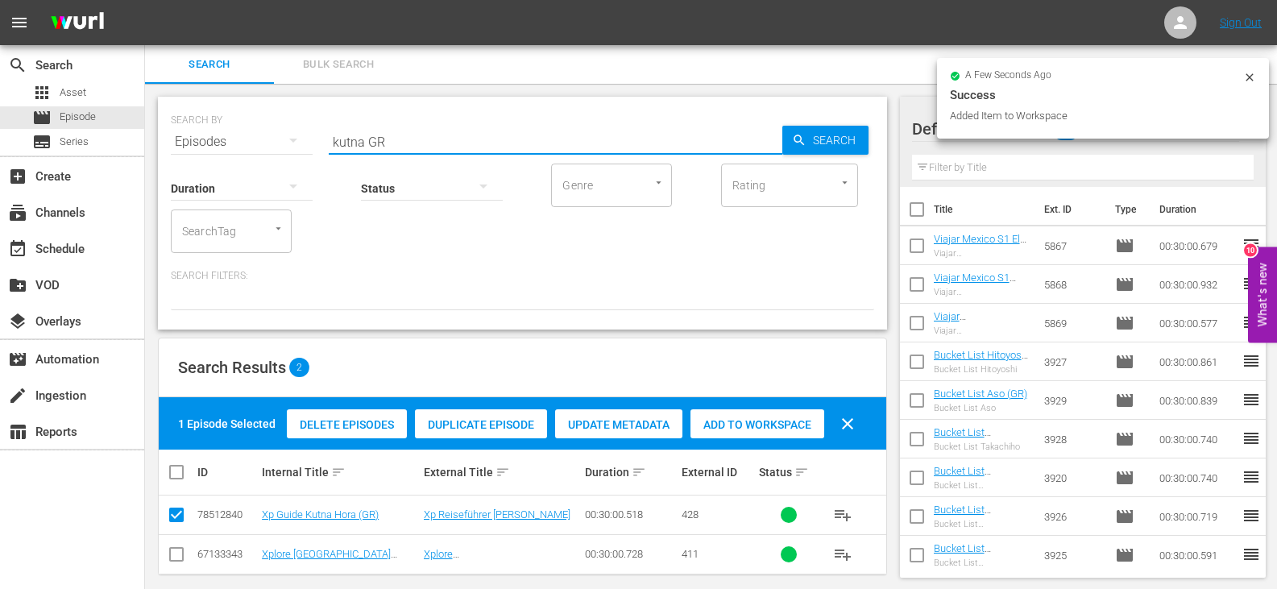
drag, startPoint x: 364, startPoint y: 142, endPoint x: 270, endPoint y: 150, distance: 94.6
click at [270, 150] on div "SEARCH BY Search By Episodes Search ID, Title, Description, Keywords, or Catego…" at bounding box center [522, 213] width 729 height 233
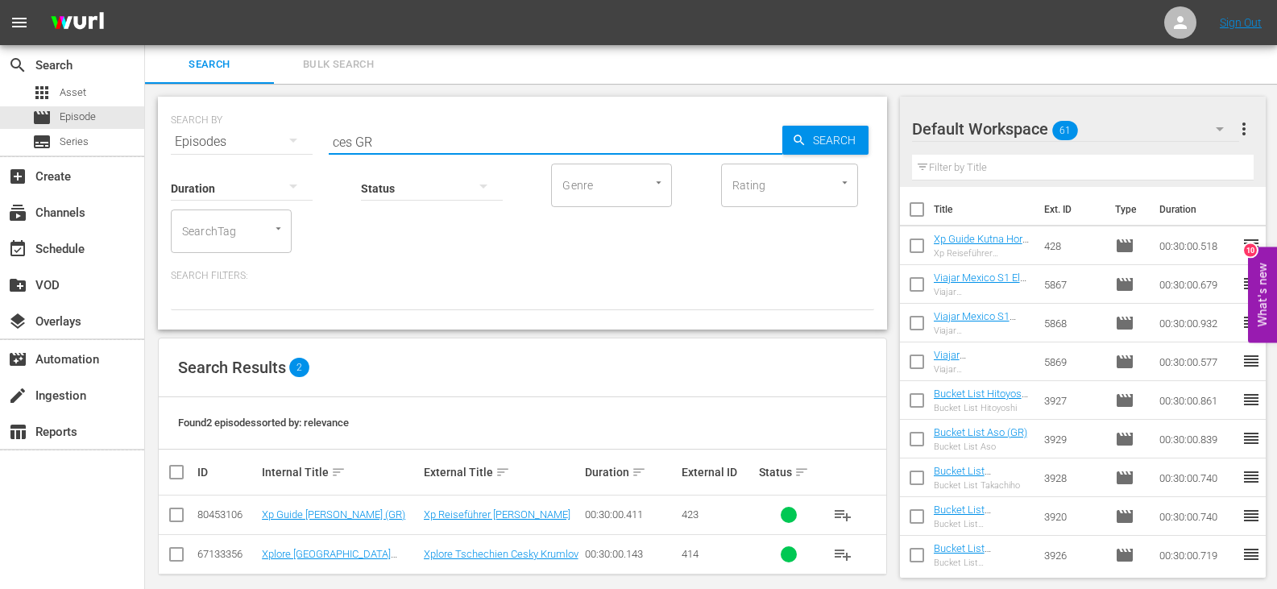
type input "ces GR"
click at [175, 520] on input "checkbox" at bounding box center [176, 517] width 19 height 19
checkbox input "true"
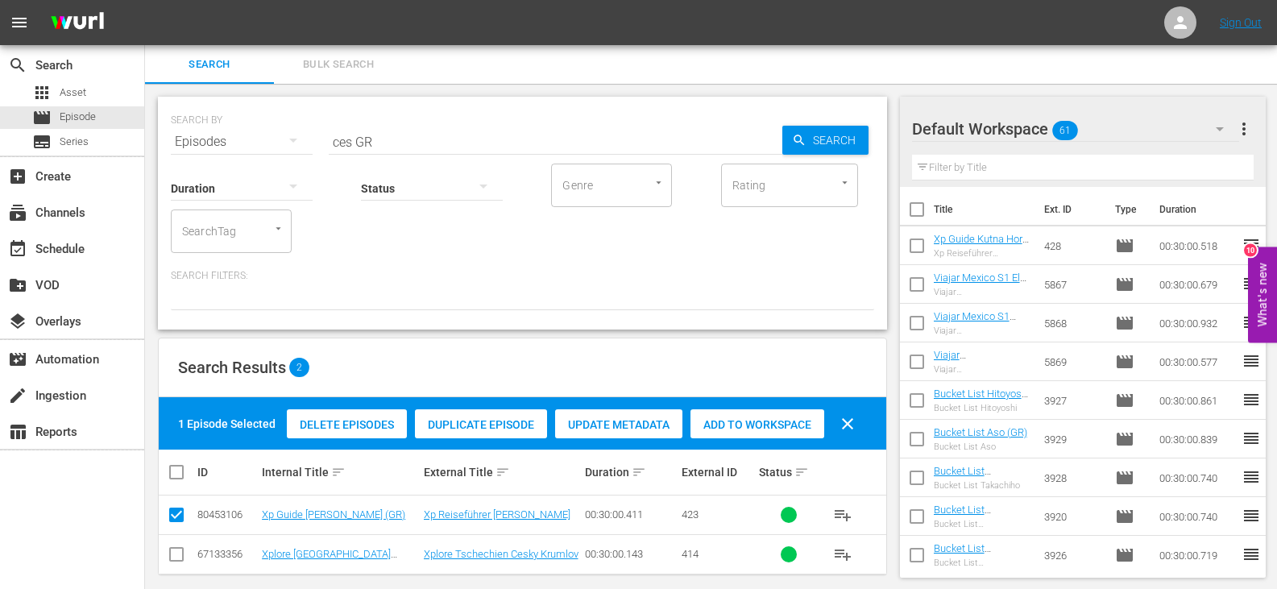
click at [712, 420] on span "Add to Workspace" at bounding box center [757, 424] width 134 height 13
drag, startPoint x: 350, startPoint y: 142, endPoint x: 253, endPoint y: 154, distance: 98.2
click at [253, 154] on div "SEARCH BY Search By Episodes Search ID, Title, Description, Keywords, or Catego…" at bounding box center [522, 213] width 729 height 233
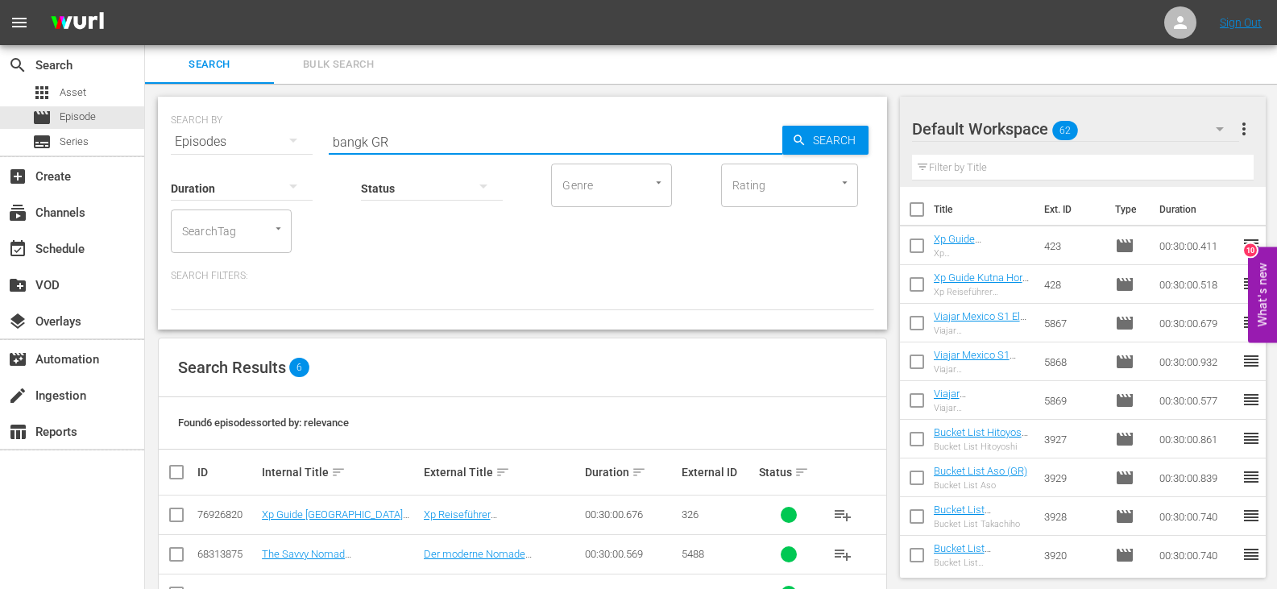
type input "bangk GR"
click at [175, 518] on input "checkbox" at bounding box center [176, 517] width 19 height 19
checkbox input "true"
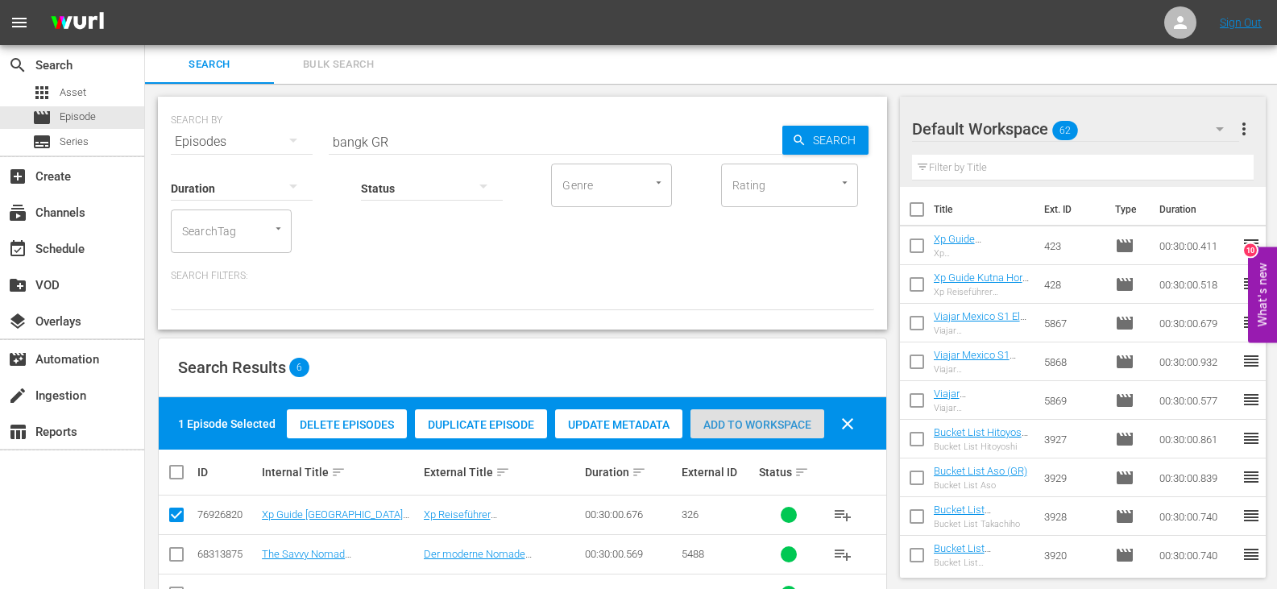
click at [743, 413] on div "Add to Workspace" at bounding box center [757, 424] width 134 height 31
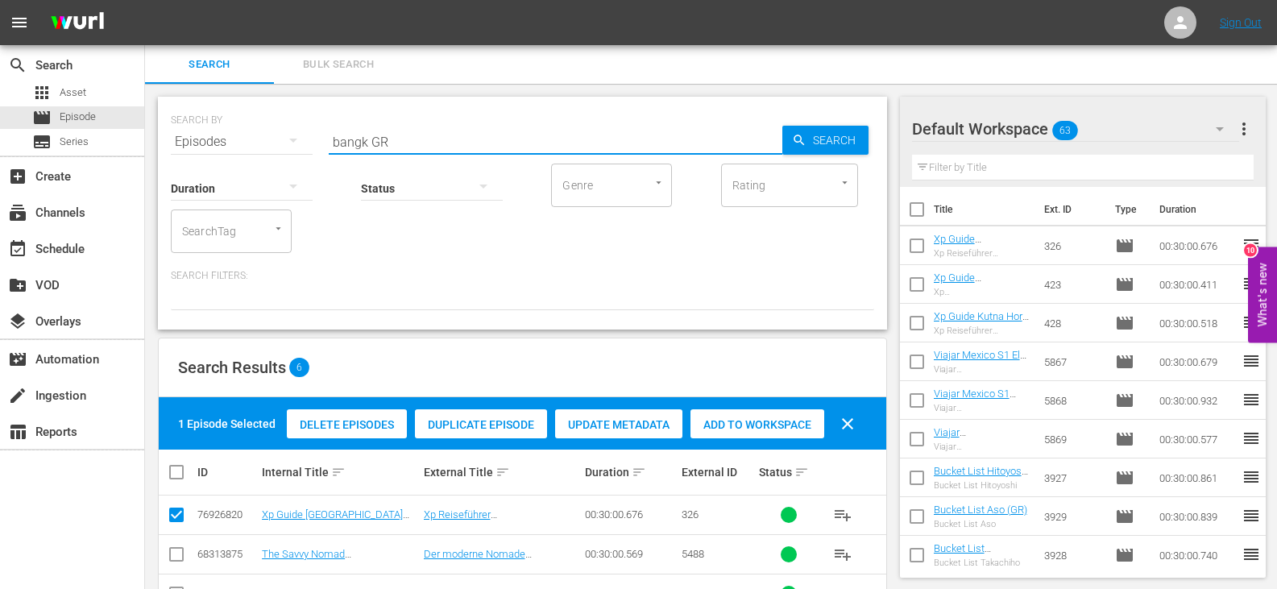
drag, startPoint x: 367, startPoint y: 143, endPoint x: 242, endPoint y: 147, distance: 124.9
click at [242, 147] on div "SEARCH BY Search By Episodes Search ID, Title, Description, Keywords, or Catego…" at bounding box center [522, 132] width 703 height 58
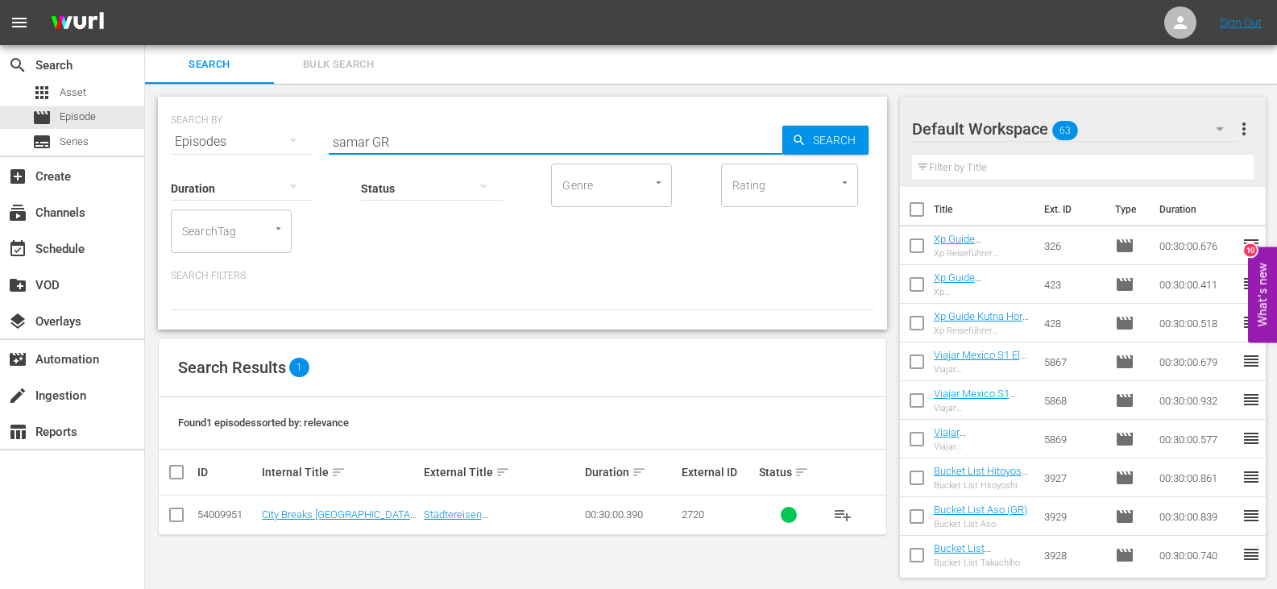
type input "samar GR"
click at [178, 515] on input "checkbox" at bounding box center [176, 517] width 19 height 19
checkbox input "true"
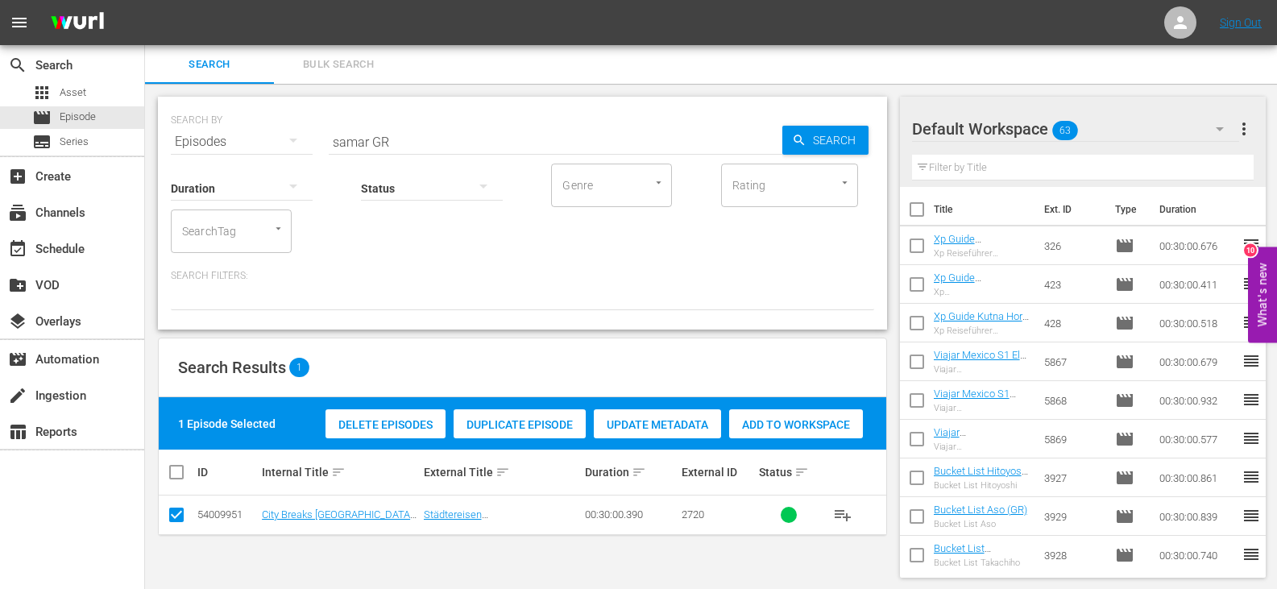
click at [758, 424] on span "Add to Workspace" at bounding box center [796, 424] width 134 height 13
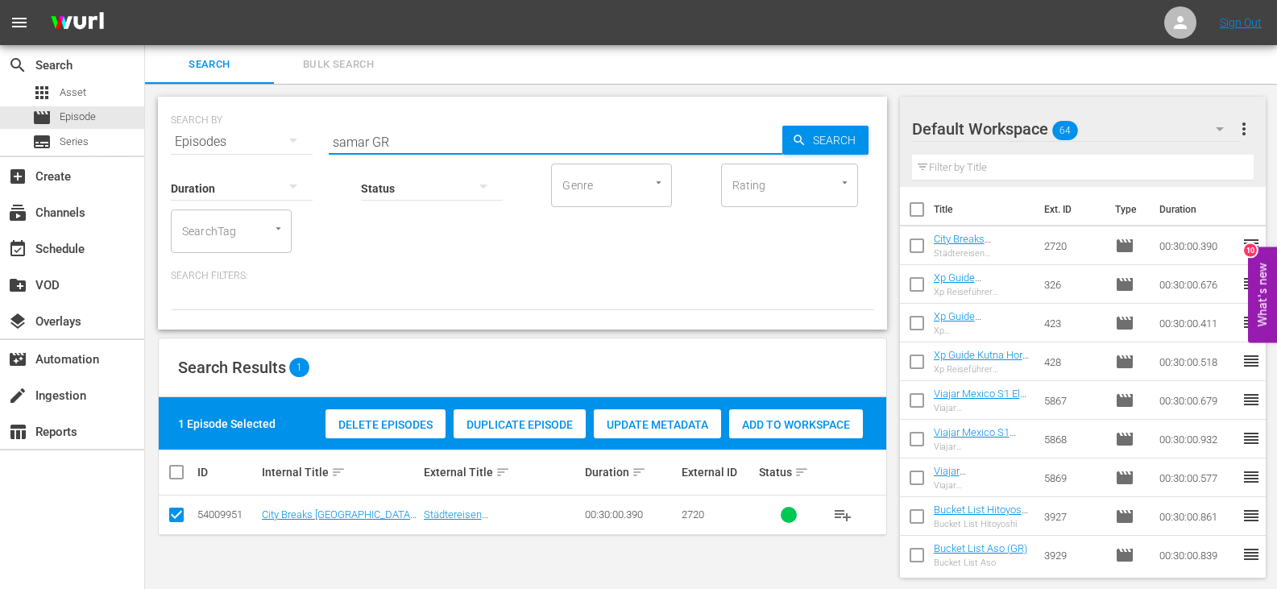
drag, startPoint x: 370, startPoint y: 145, endPoint x: 268, endPoint y: 164, distance: 103.3
click at [268, 164] on div "SEARCH BY Search By Episodes Search ID, Title, Description, Keywords, or Catego…" at bounding box center [522, 213] width 729 height 233
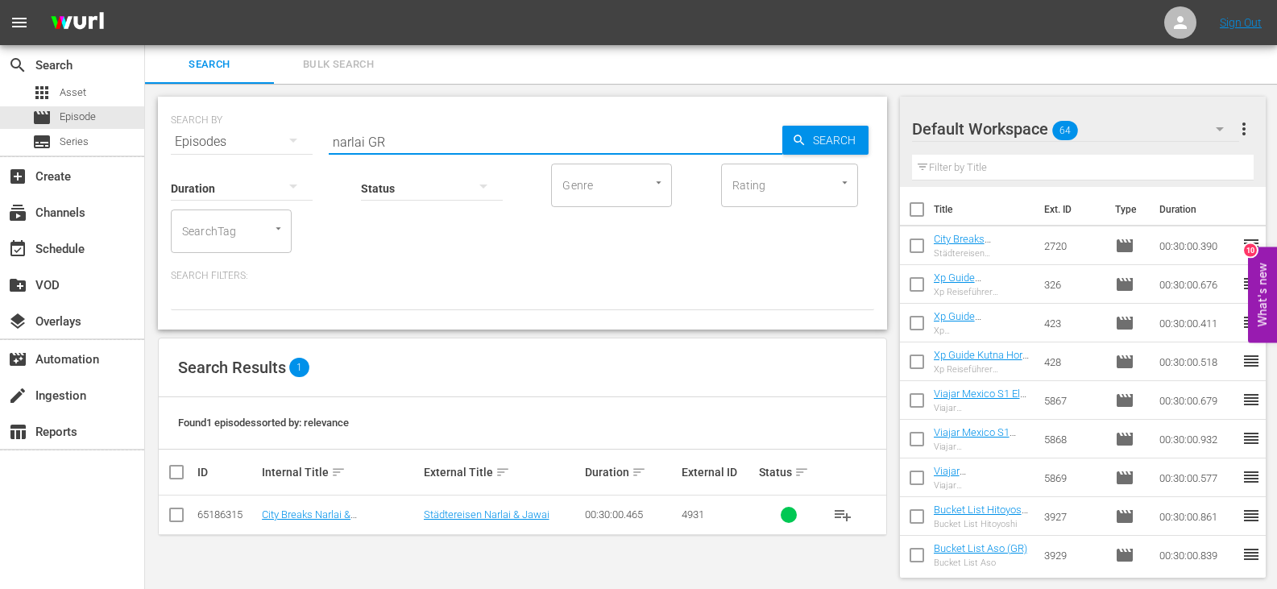
type input "narlai GR"
click at [176, 518] on input "checkbox" at bounding box center [176, 517] width 19 height 19
checkbox input "true"
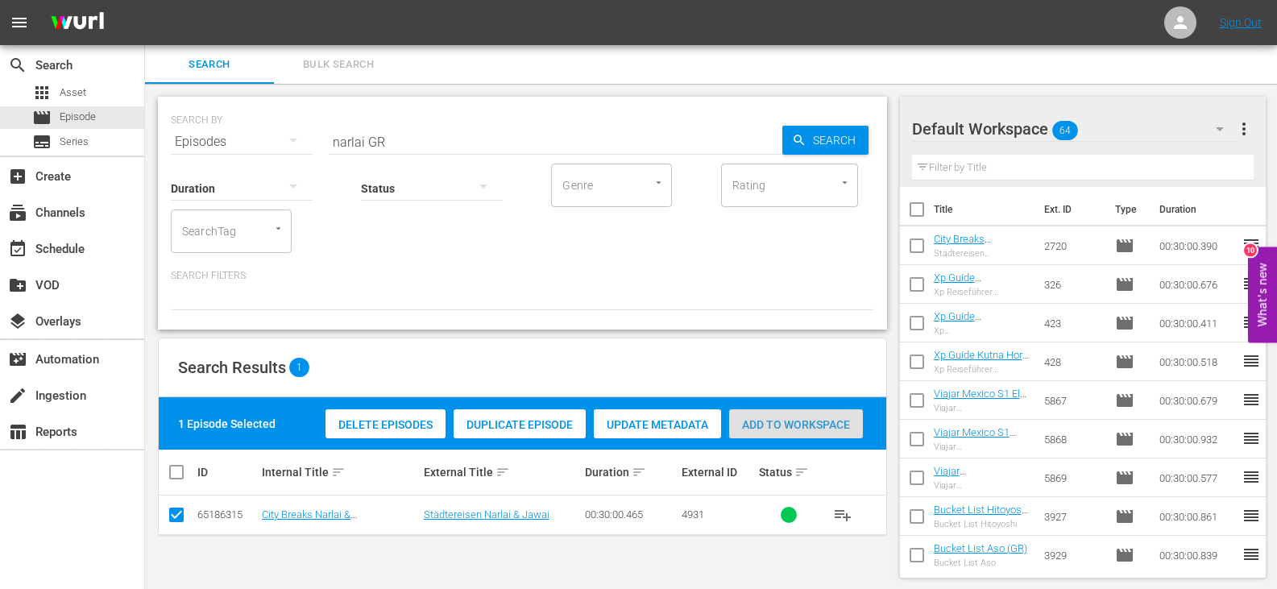
click at [766, 418] on span "Add to Workspace" at bounding box center [796, 424] width 134 height 13
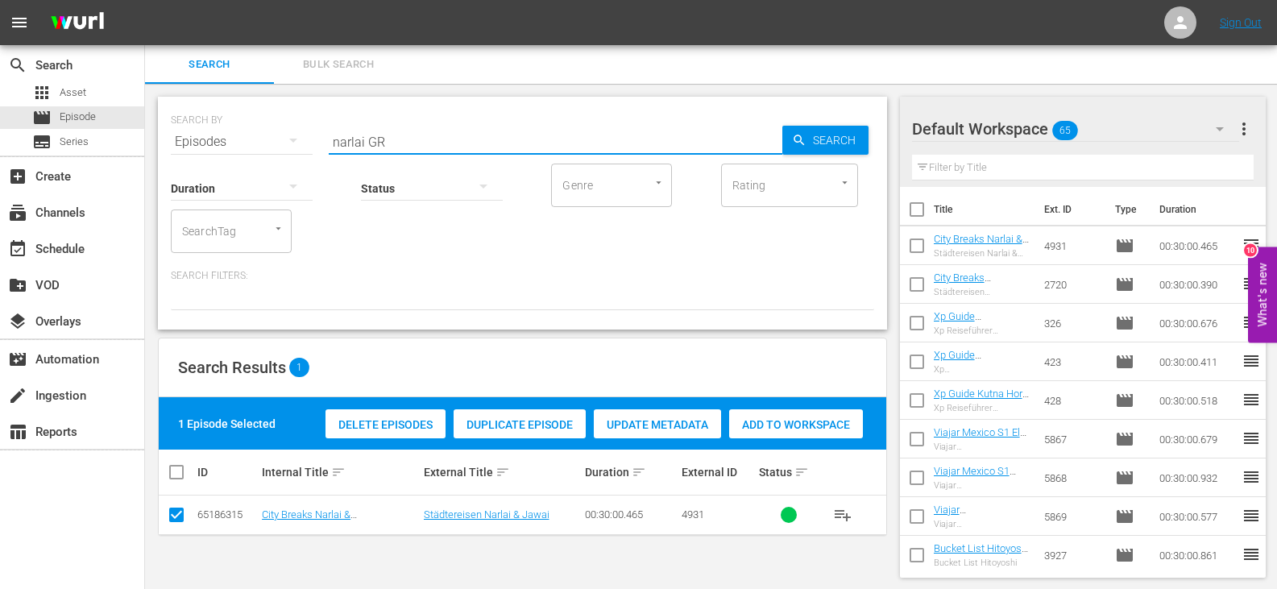
drag, startPoint x: 364, startPoint y: 140, endPoint x: 213, endPoint y: 159, distance: 151.7
click at [213, 159] on div "SEARCH BY Search By Episodes Search ID, Title, Description, Keywords, or Catego…" at bounding box center [522, 213] width 729 height 233
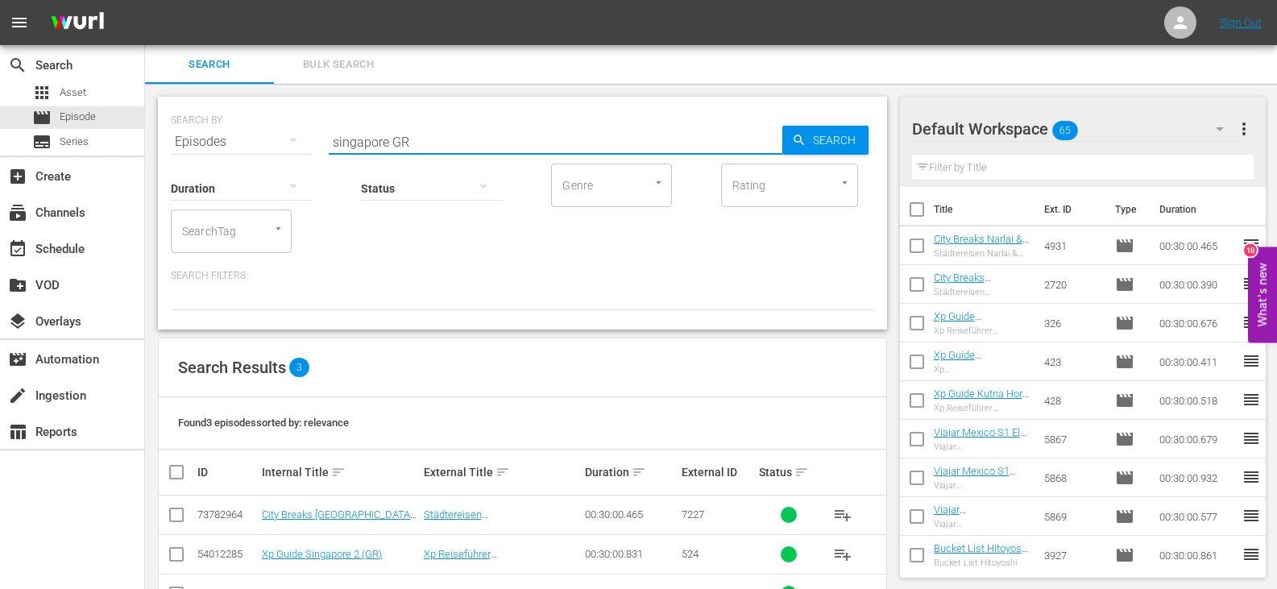
type input "singapore GR"
click at [181, 514] on input "checkbox" at bounding box center [176, 517] width 19 height 19
checkbox input "true"
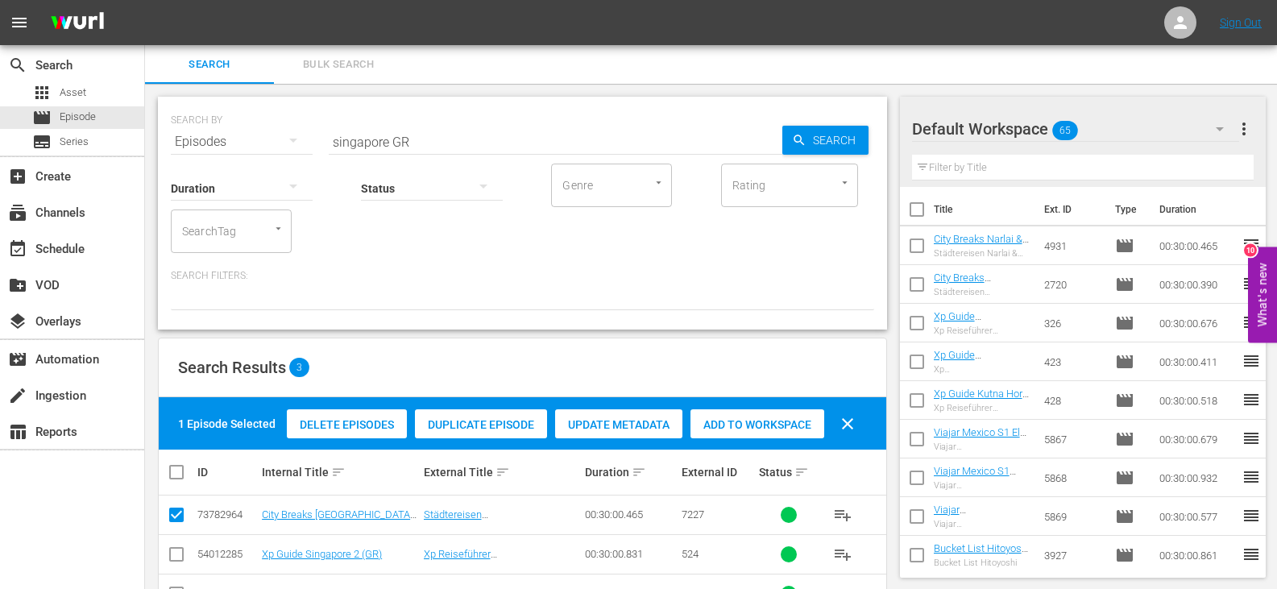
click at [739, 422] on span "Add to Workspace" at bounding box center [757, 424] width 134 height 13
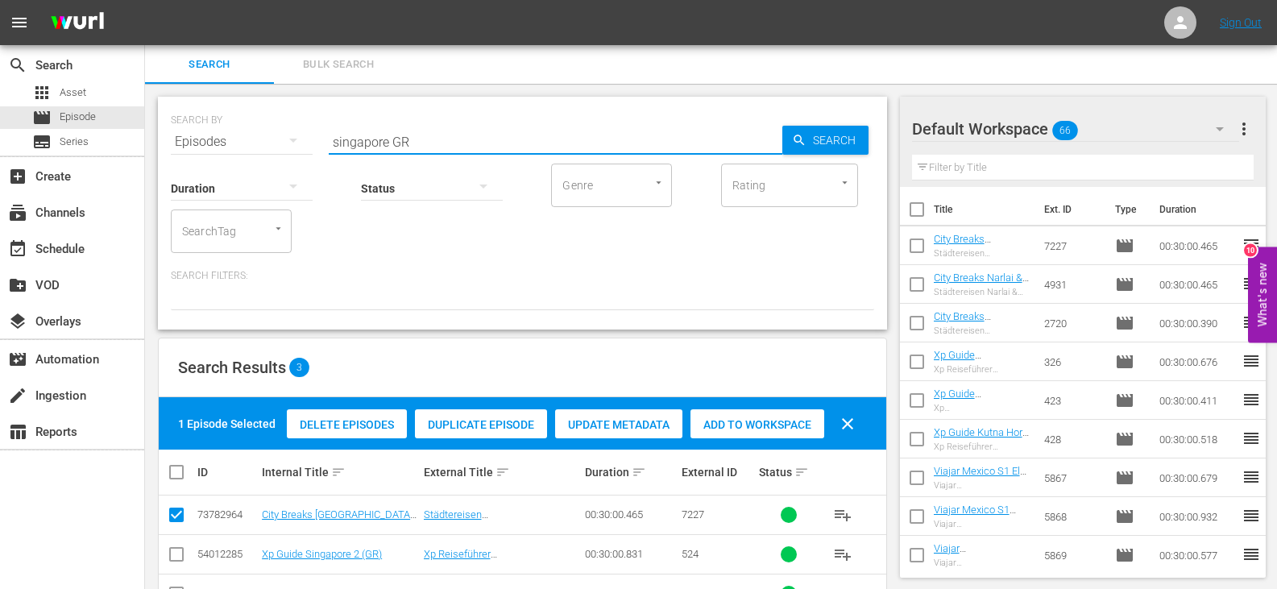
drag, startPoint x: 389, startPoint y: 141, endPoint x: 263, endPoint y: 143, distance: 126.5
click at [263, 143] on div "SEARCH BY Search By Episodes Search ID, Title, Description, Keywords, or Catego…" at bounding box center [522, 132] width 703 height 58
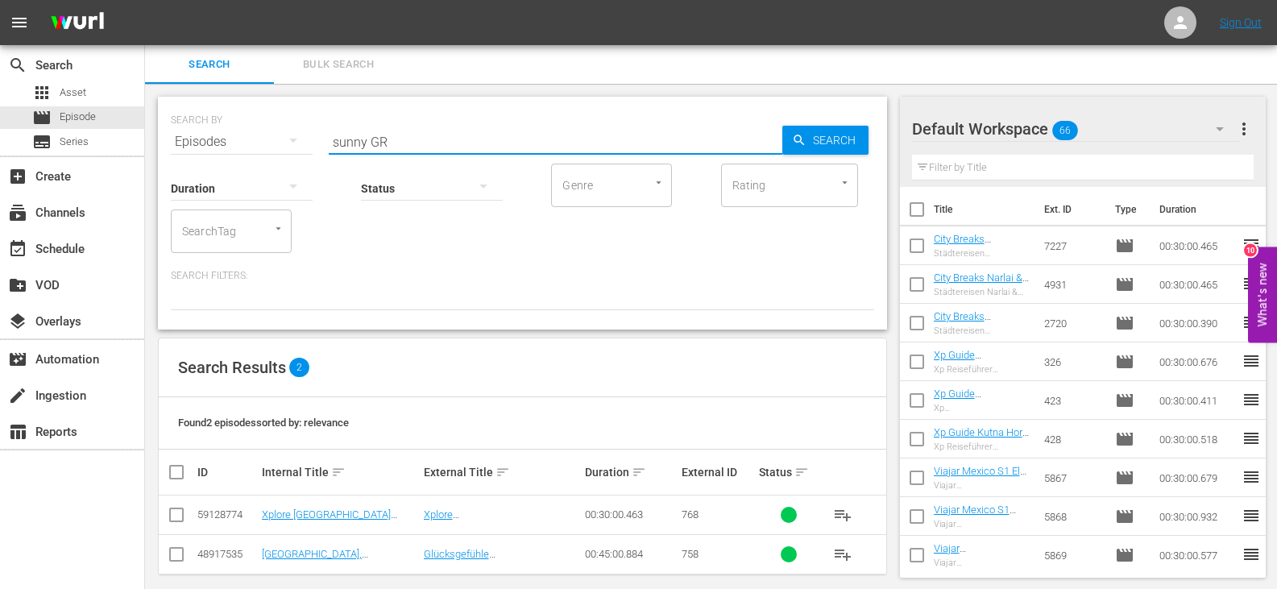
scroll to position [15, 0]
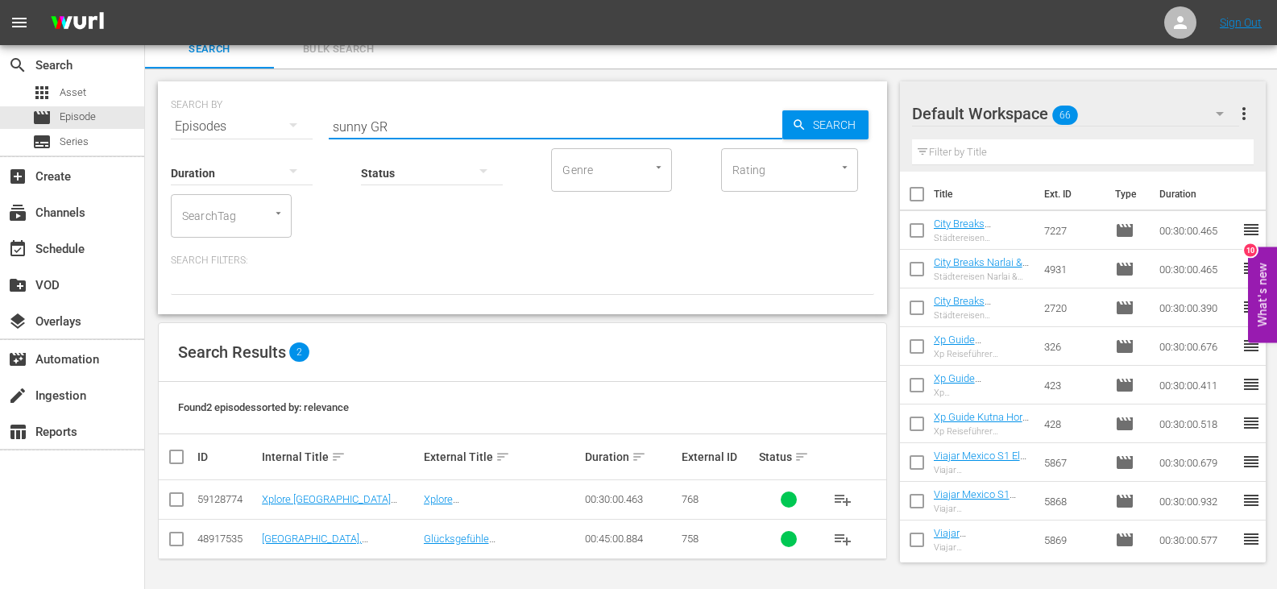
type input "sunny GR"
click at [183, 540] on input "checkbox" at bounding box center [176, 541] width 19 height 19
checkbox input "true"
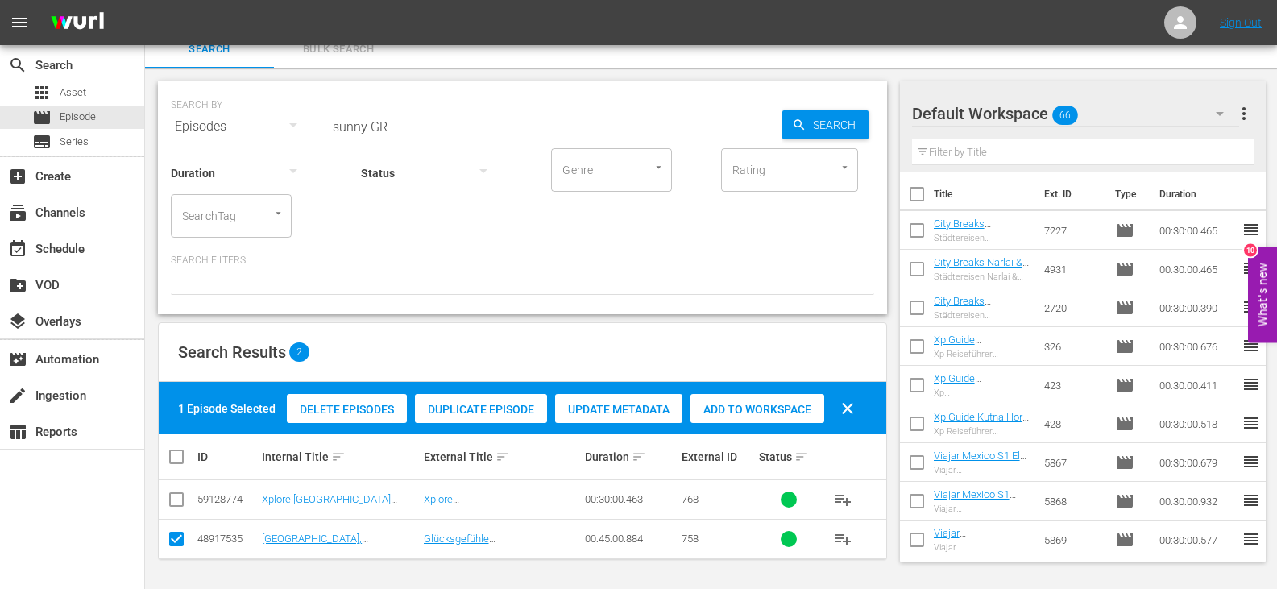
click at [797, 419] on div "Add to Workspace" at bounding box center [757, 409] width 134 height 31
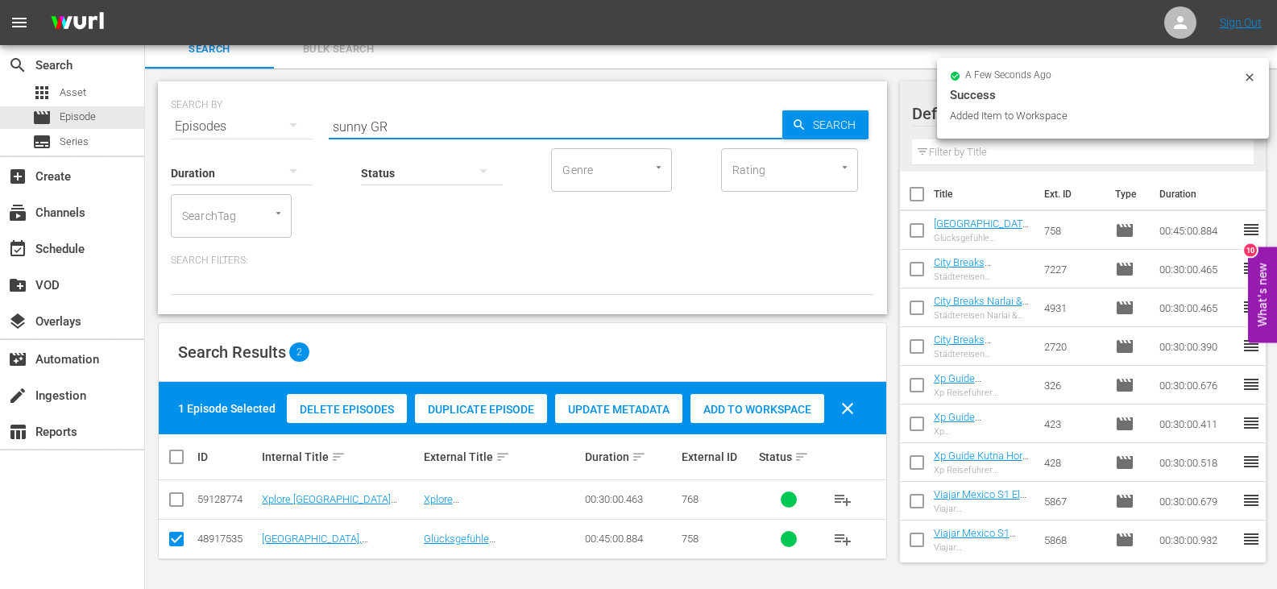
drag, startPoint x: 367, startPoint y: 126, endPoint x: 232, endPoint y: 152, distance: 137.7
click at [232, 152] on div "SEARCH BY Search By Episodes Search ID, Title, Description, Keywords, or Catego…" at bounding box center [522, 197] width 729 height 233
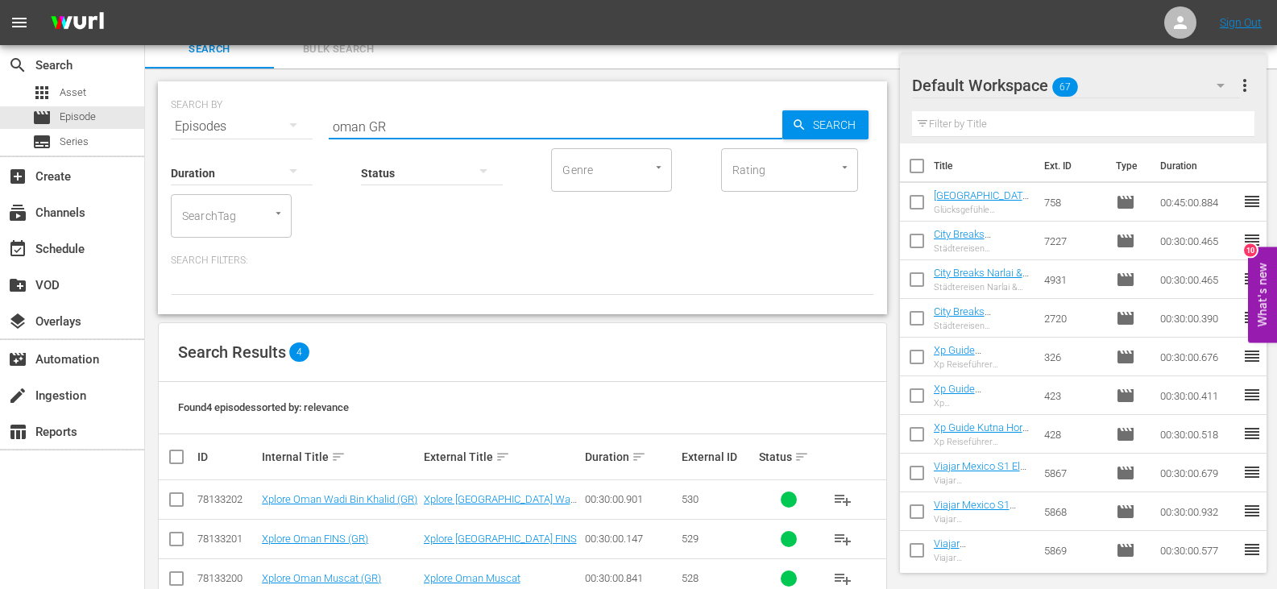
scroll to position [94, 0]
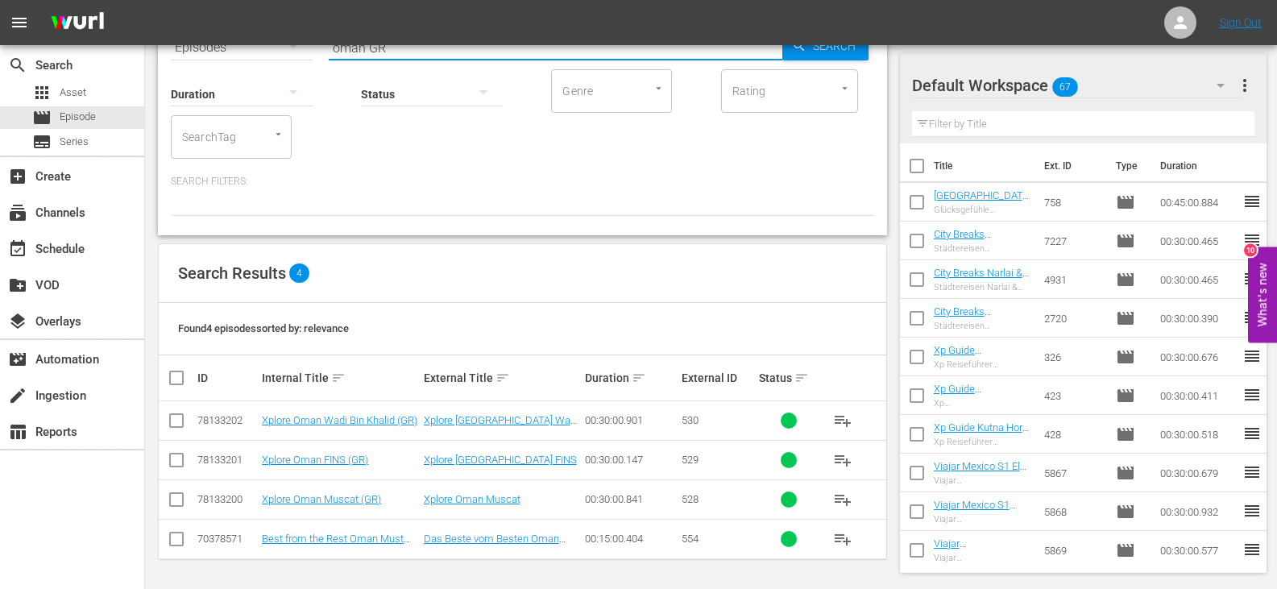
type input "oman GR"
click at [168, 541] on input "checkbox" at bounding box center [176, 541] width 19 height 19
checkbox input "true"
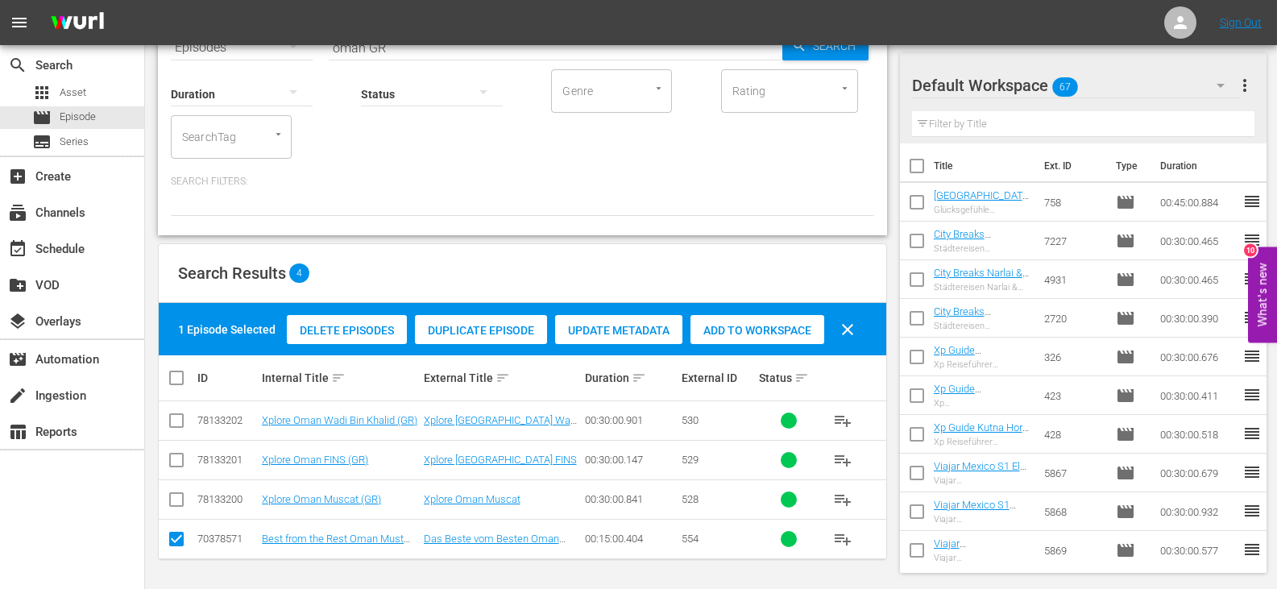
click at [736, 353] on div "1 Episode Selected Delete Episodes Duplicate Episode Update Metadata Add to Wor…" at bounding box center [522, 329] width 727 height 52
click at [743, 336] on span "Add to Workspace" at bounding box center [757, 330] width 134 height 13
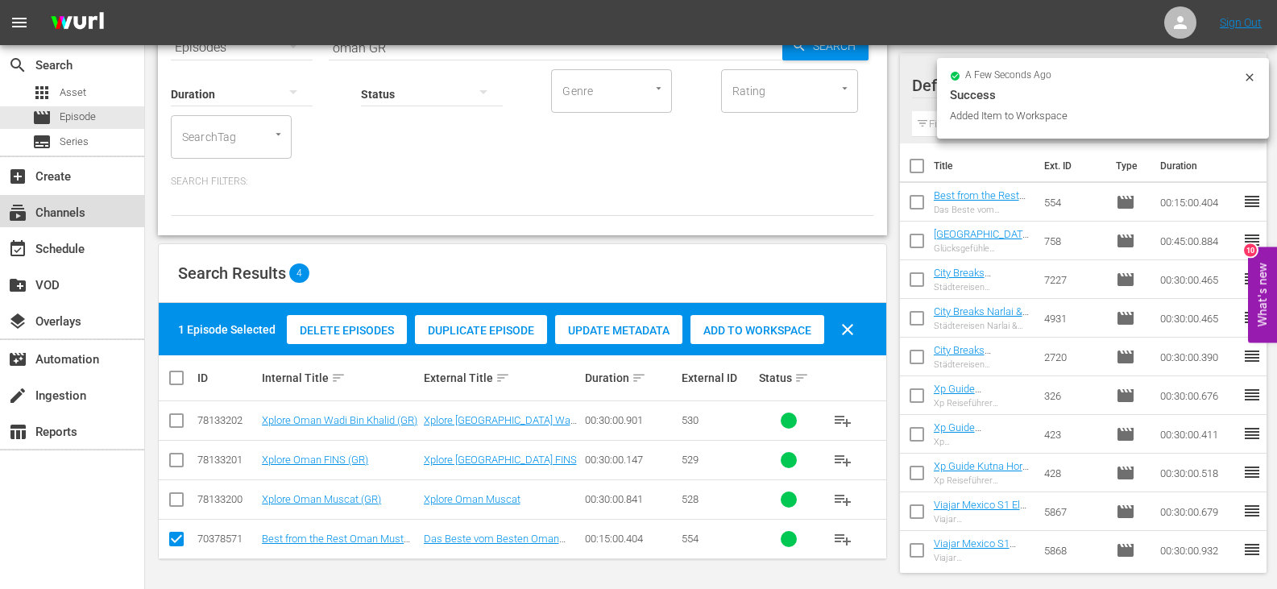
click at [77, 217] on div "subscriptions Channels" at bounding box center [45, 210] width 90 height 14
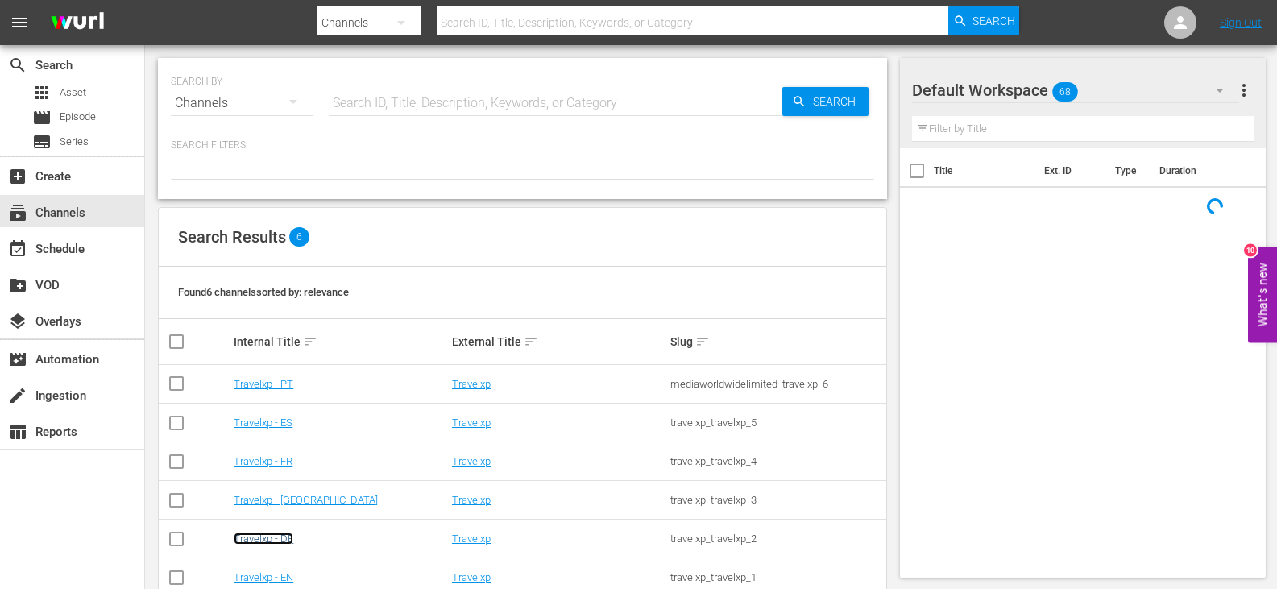
click at [279, 538] on link "Travelxp - DE" at bounding box center [264, 538] width 60 height 12
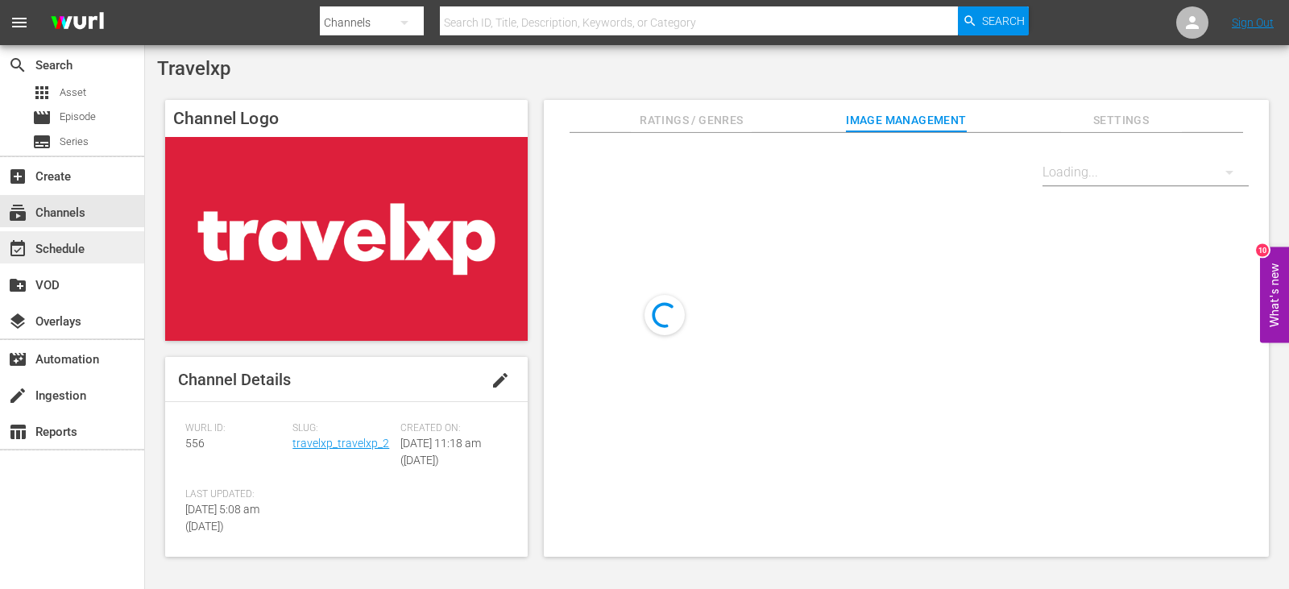
click at [82, 250] on div "event_available Schedule" at bounding box center [45, 246] width 90 height 14
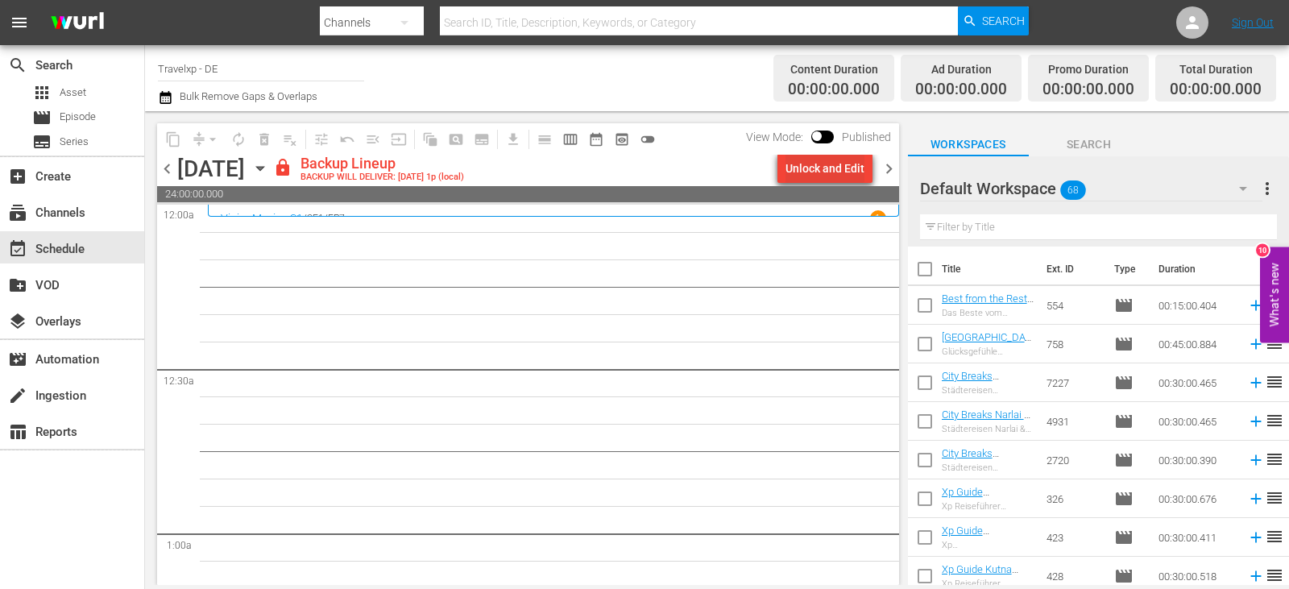
click at [809, 160] on div "Unlock and Edit" at bounding box center [824, 168] width 79 height 29
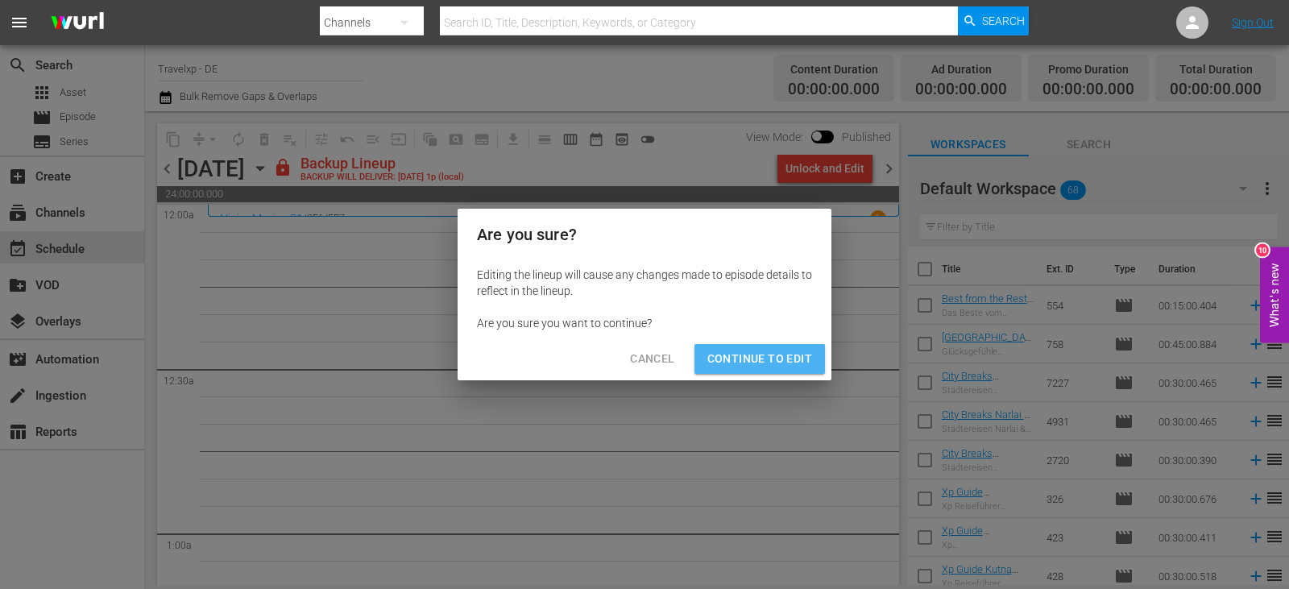
click at [768, 354] on span "Continue to Edit" at bounding box center [759, 359] width 105 height 20
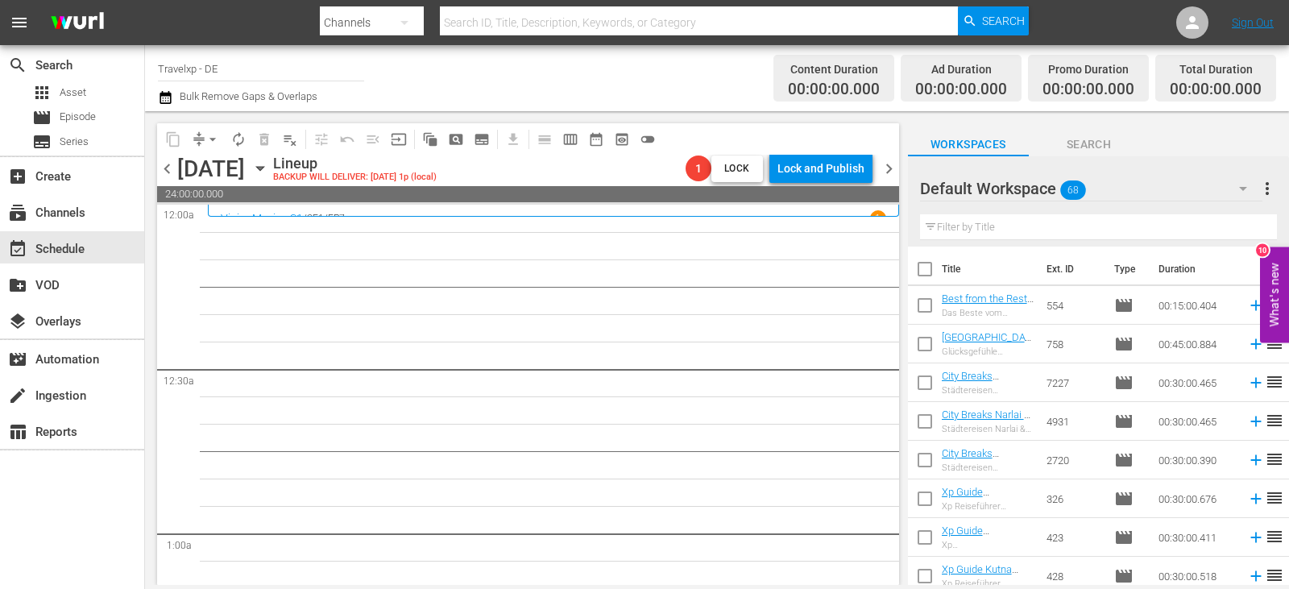
click at [969, 226] on input "text" at bounding box center [1098, 227] width 357 height 26
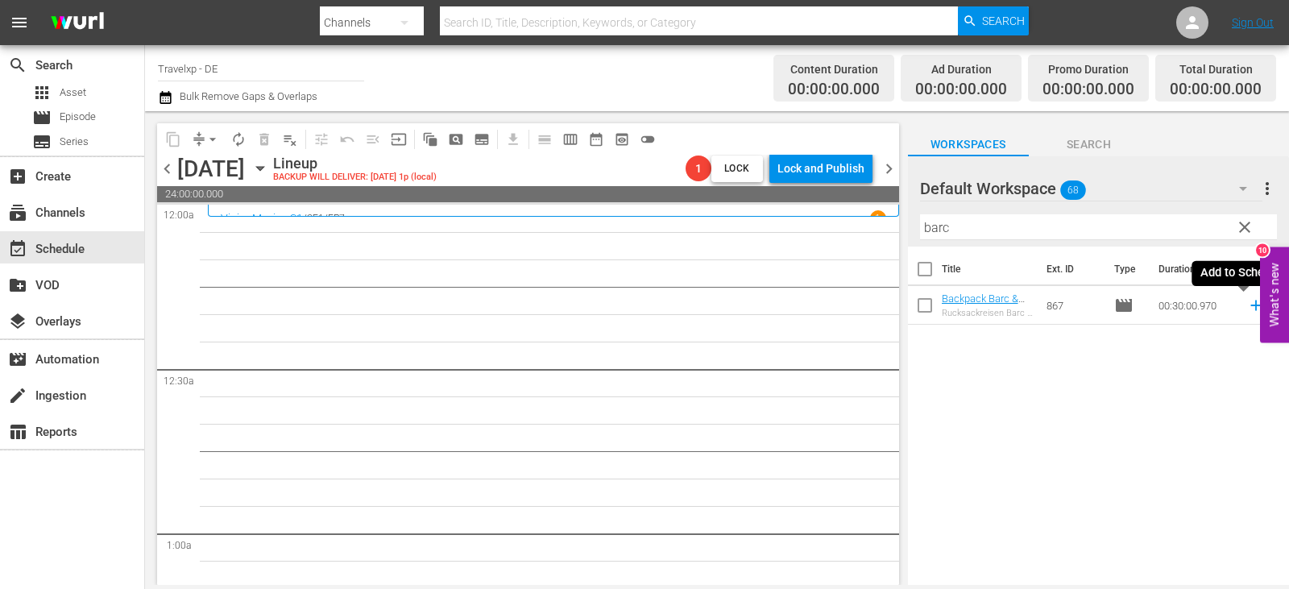
click at [1250, 304] on icon at bounding box center [1255, 305] width 10 height 10
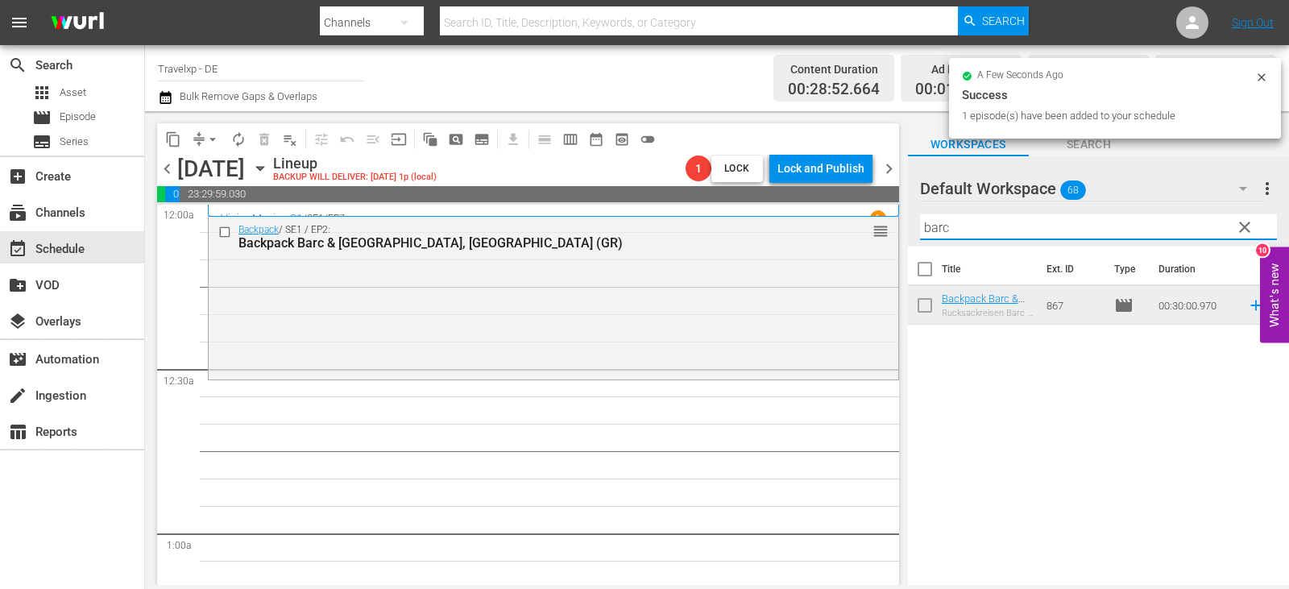
drag, startPoint x: 958, startPoint y: 226, endPoint x: 888, endPoint y: 238, distance: 71.0
click at [888, 238] on div "content_copy compress arrow_drop_down autorenew_outlined delete_forever_outline…" at bounding box center [717, 348] width 1144 height 474
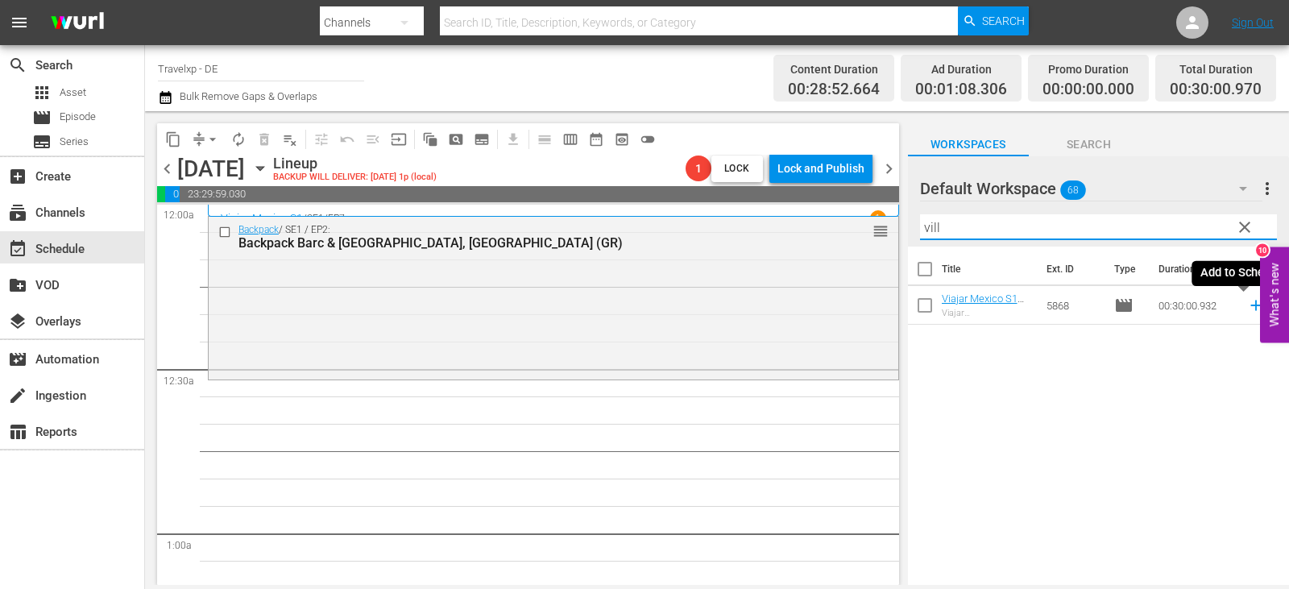
click at [1247, 307] on icon at bounding box center [1256, 305] width 18 height 18
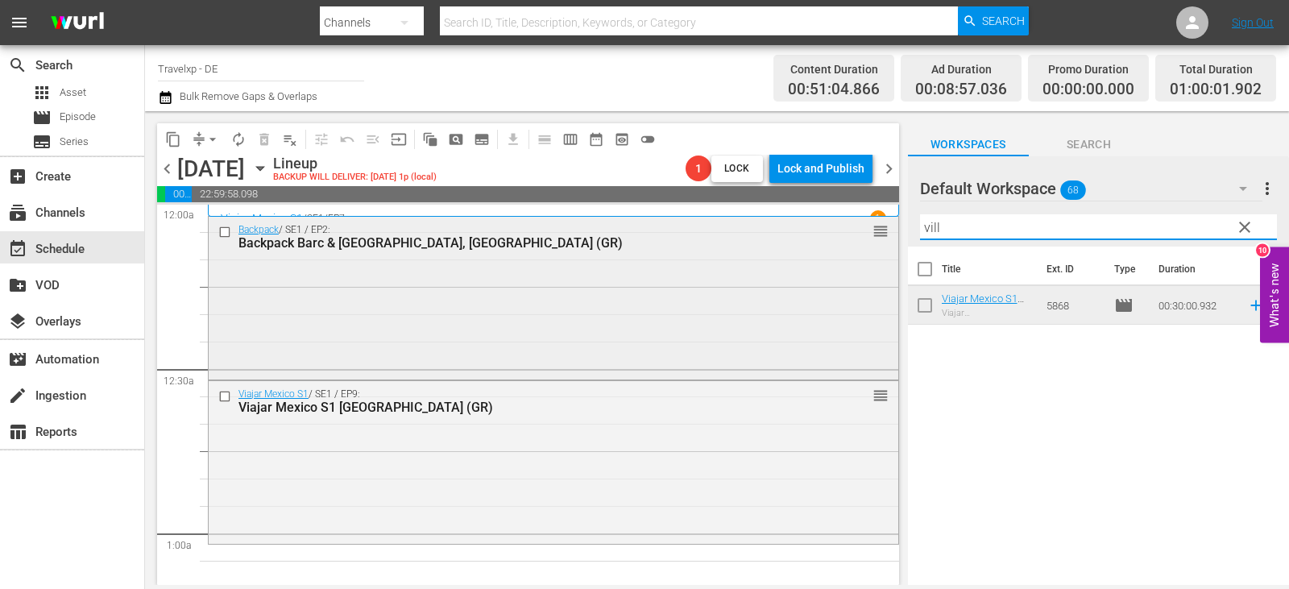
drag, startPoint x: 950, startPoint y: 225, endPoint x: 814, endPoint y: 227, distance: 136.1
click at [814, 227] on div "content_copy compress arrow_drop_down autorenew_outlined delete_forever_outline…" at bounding box center [717, 348] width 1144 height 474
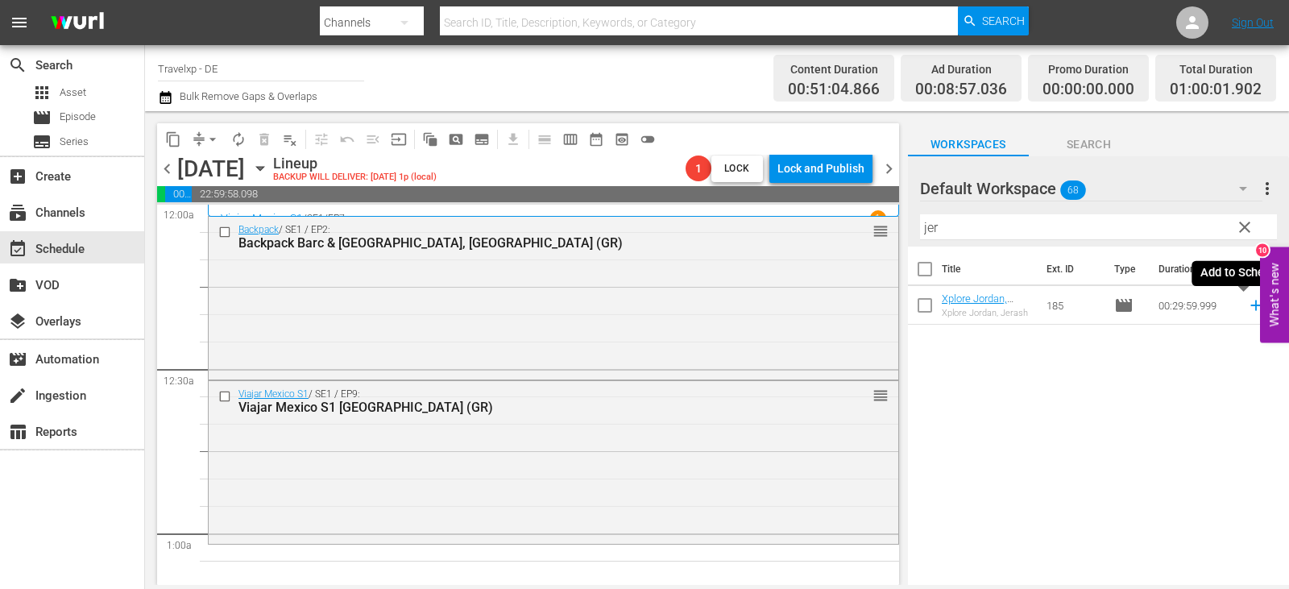
click at [1250, 306] on icon at bounding box center [1255, 305] width 10 height 10
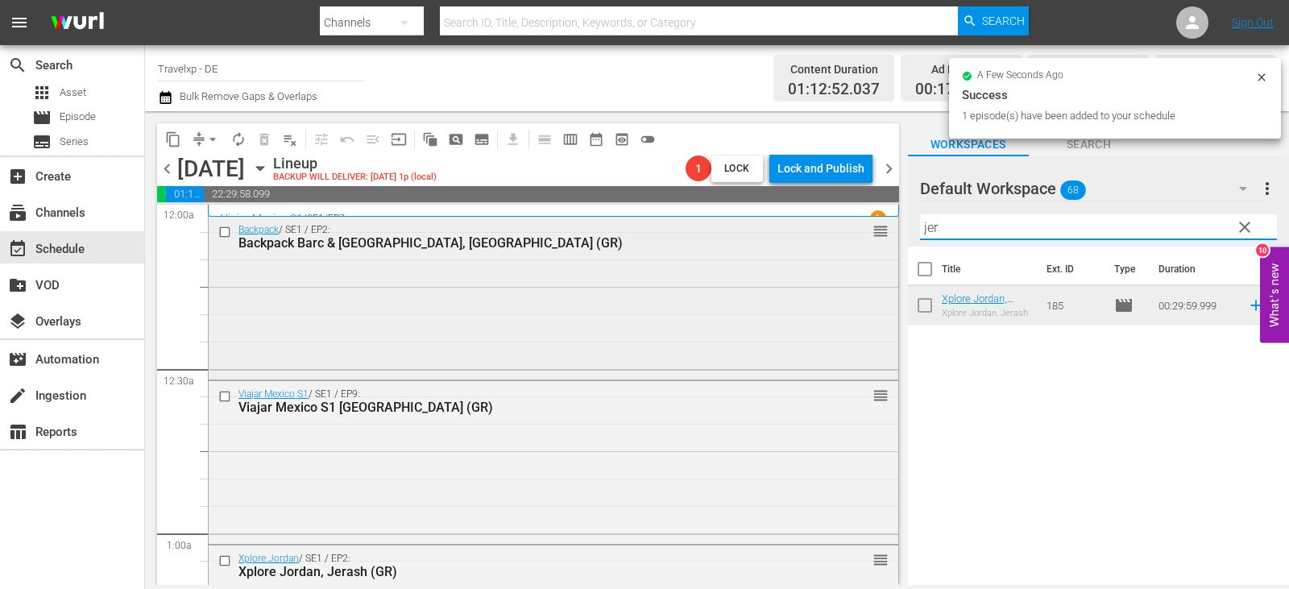
drag, startPoint x: 966, startPoint y: 230, endPoint x: 841, endPoint y: 231, distance: 125.6
click at [841, 231] on div "content_copy compress arrow_drop_down autorenew_outlined delete_forever_outline…" at bounding box center [717, 348] width 1144 height 474
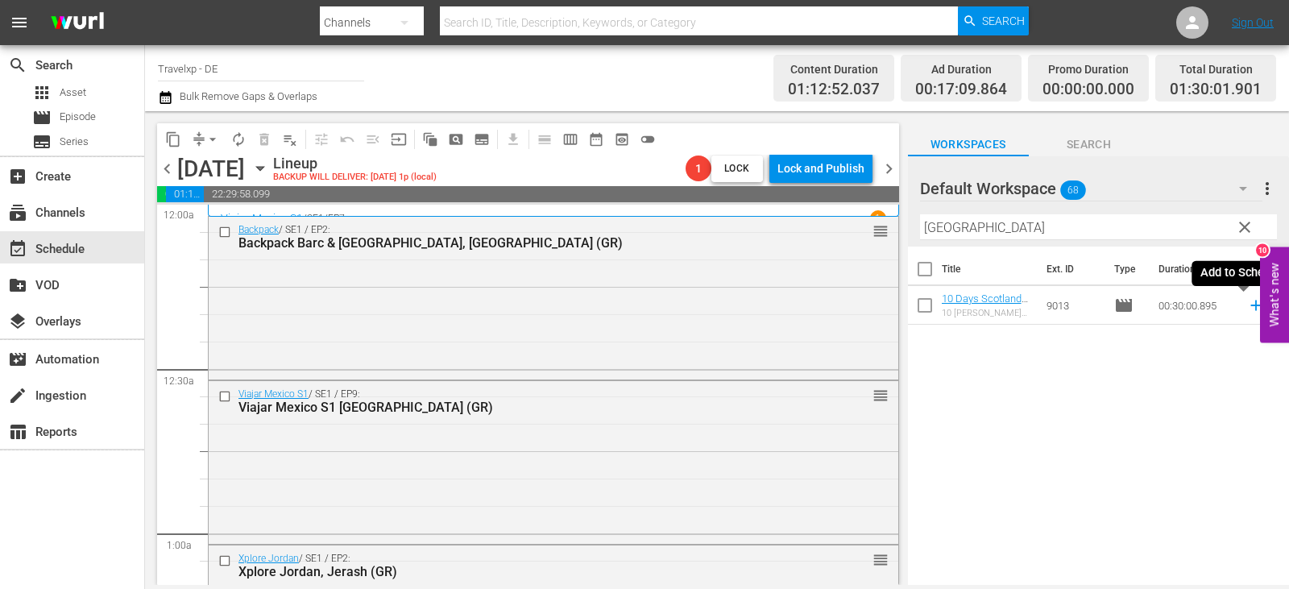
click at [1247, 304] on icon at bounding box center [1256, 305] width 18 height 18
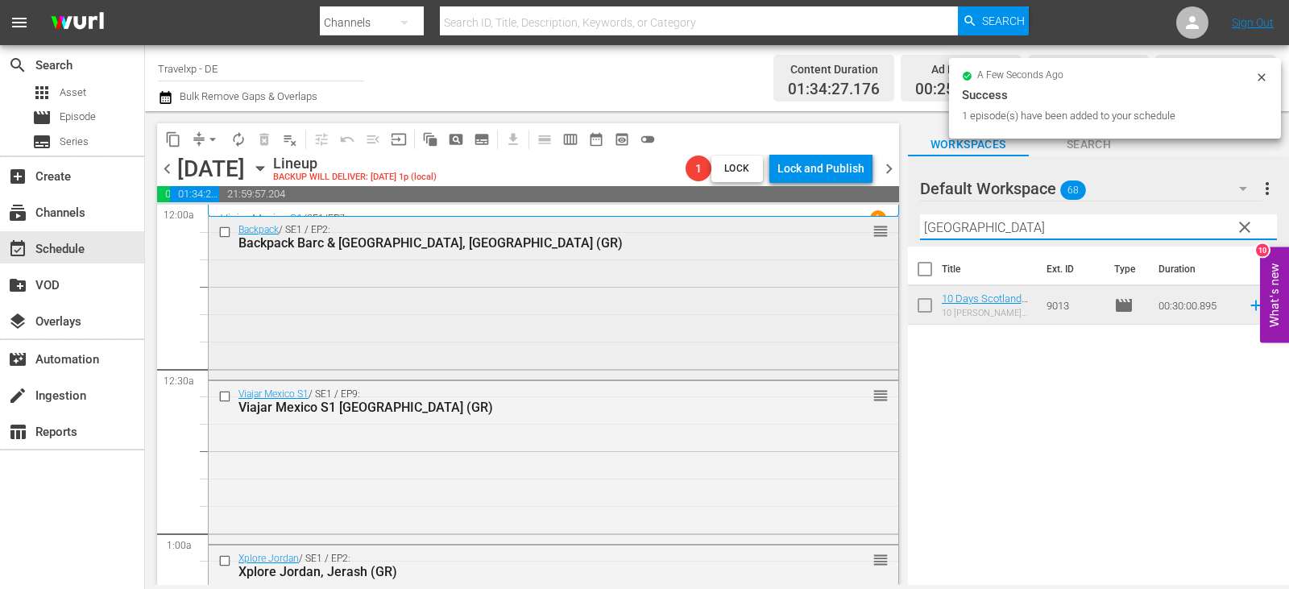
drag, startPoint x: 966, startPoint y: 224, endPoint x: 874, endPoint y: 230, distance: 92.8
click at [874, 230] on div "content_copy compress arrow_drop_down autorenew_outlined delete_forever_outline…" at bounding box center [717, 348] width 1144 height 474
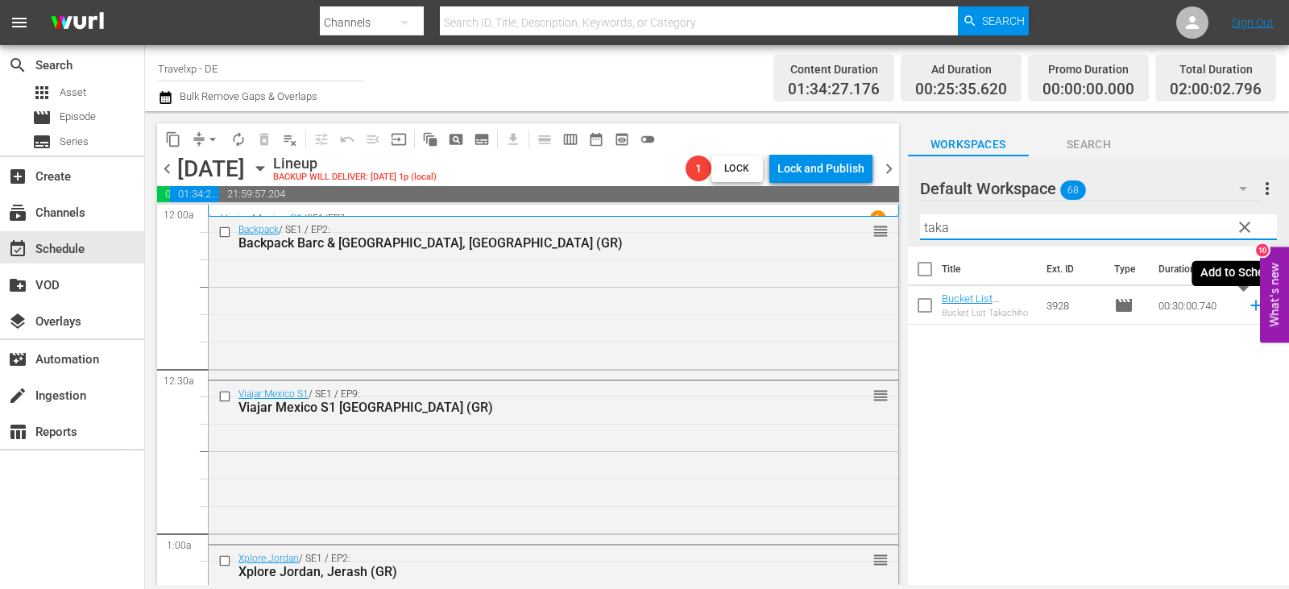
click at [1247, 308] on icon at bounding box center [1256, 305] width 18 height 18
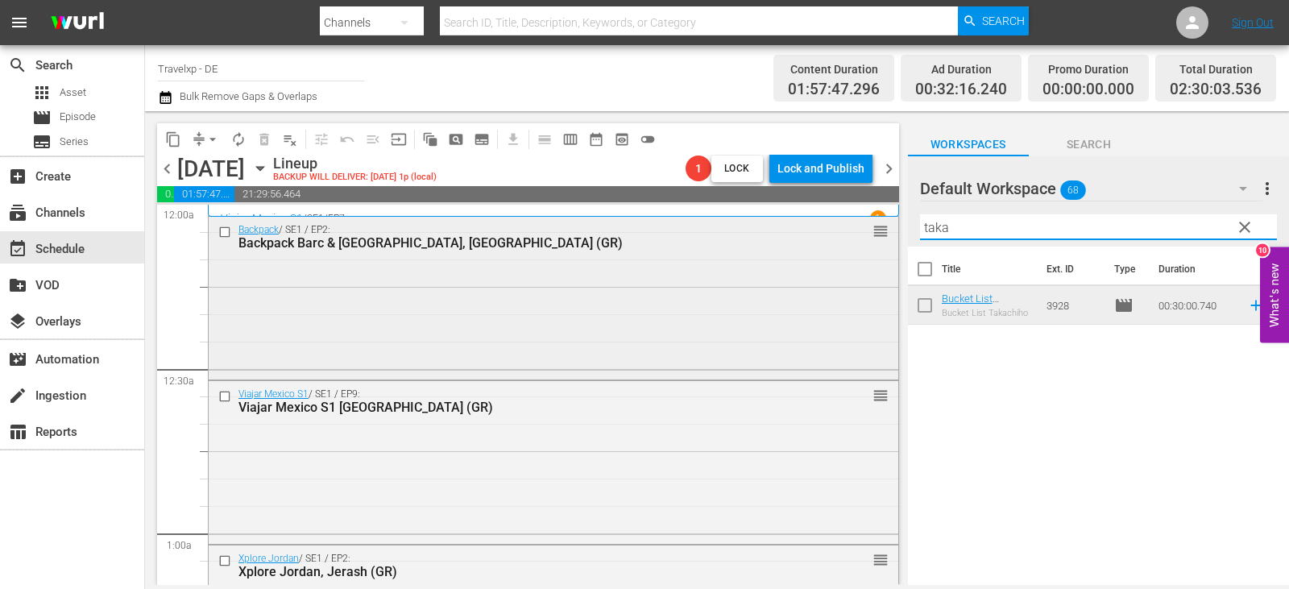
drag, startPoint x: 964, startPoint y: 231, endPoint x: 796, endPoint y: 231, distance: 168.3
click at [796, 231] on div "content_copy compress arrow_drop_down autorenew_outlined delete_forever_outline…" at bounding box center [717, 348] width 1144 height 474
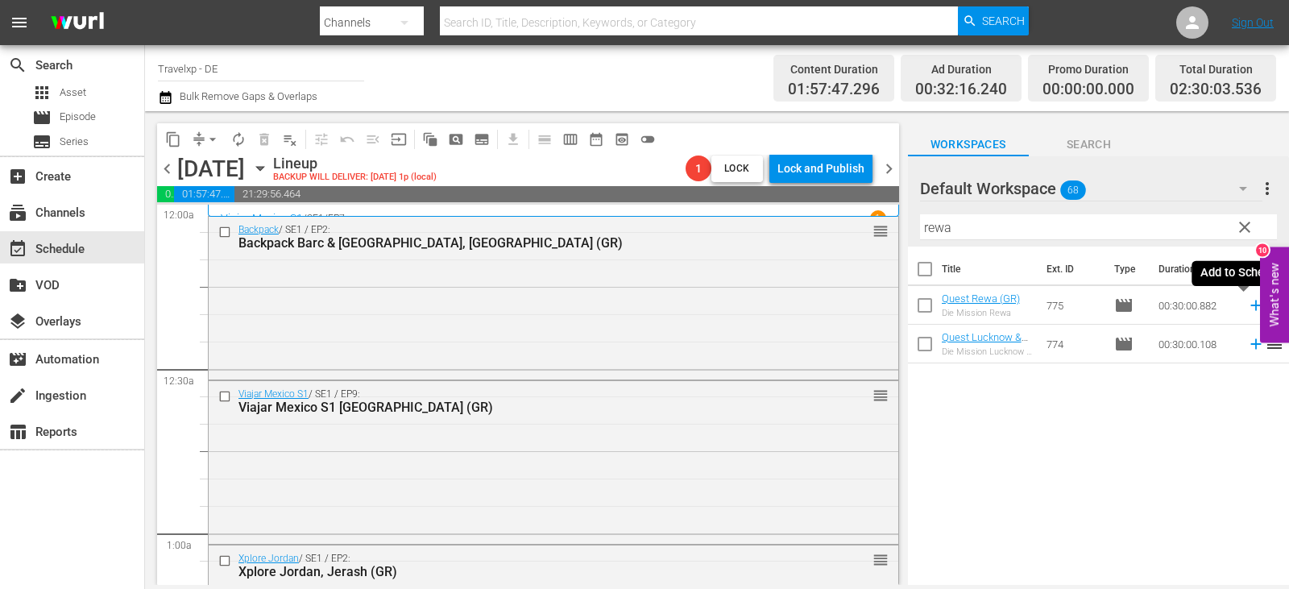
click at [1247, 304] on icon at bounding box center [1256, 305] width 18 height 18
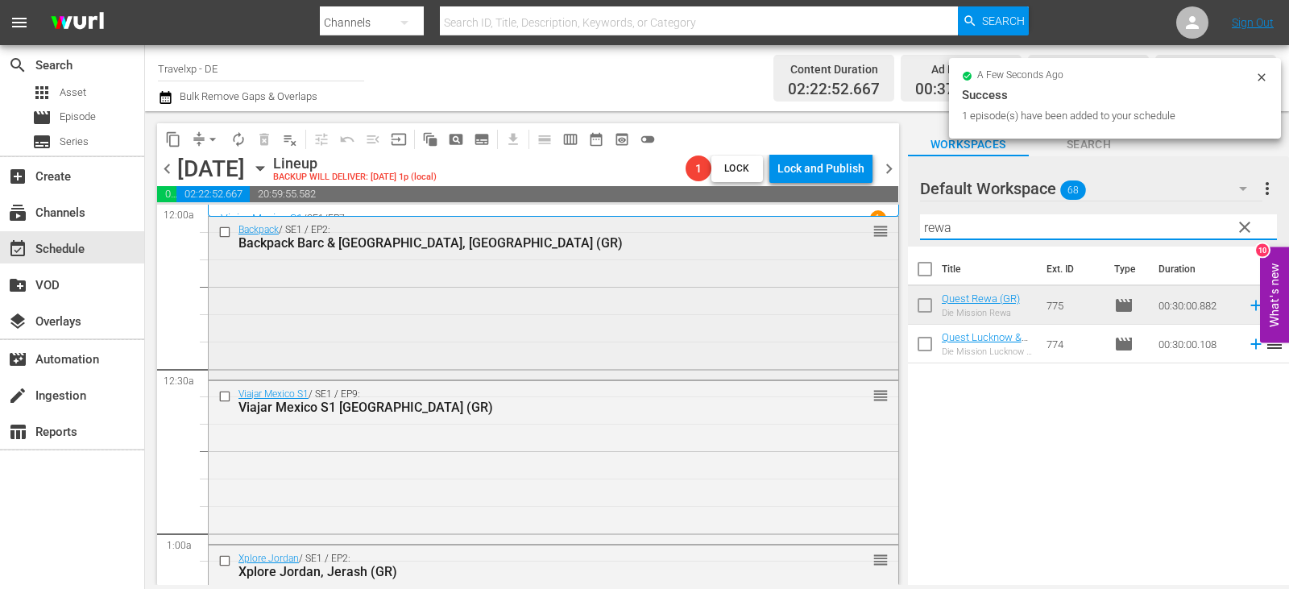
drag, startPoint x: 917, startPoint y: 231, endPoint x: 872, endPoint y: 236, distance: 45.4
click at [872, 236] on div "content_copy compress arrow_drop_down autorenew_outlined delete_forever_outline…" at bounding box center [717, 348] width 1144 height 474
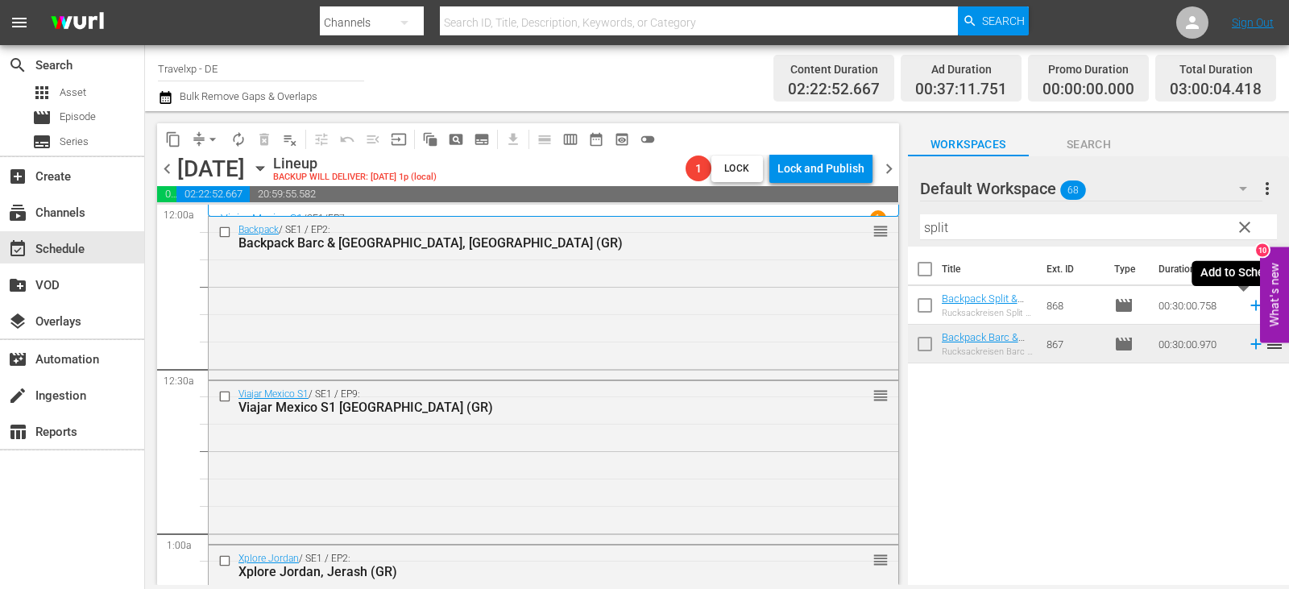
click at [1247, 307] on icon at bounding box center [1256, 305] width 18 height 18
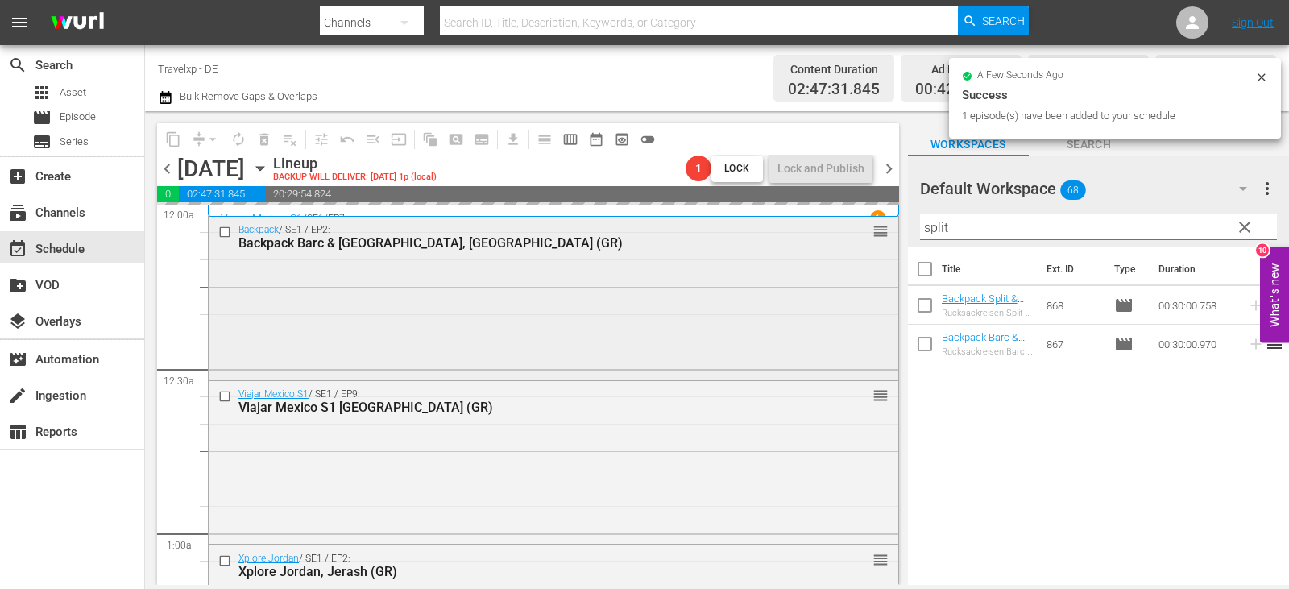
click at [756, 226] on div "content_copy compress arrow_drop_down autorenew_outlined delete_forever_outline…" at bounding box center [717, 348] width 1144 height 474
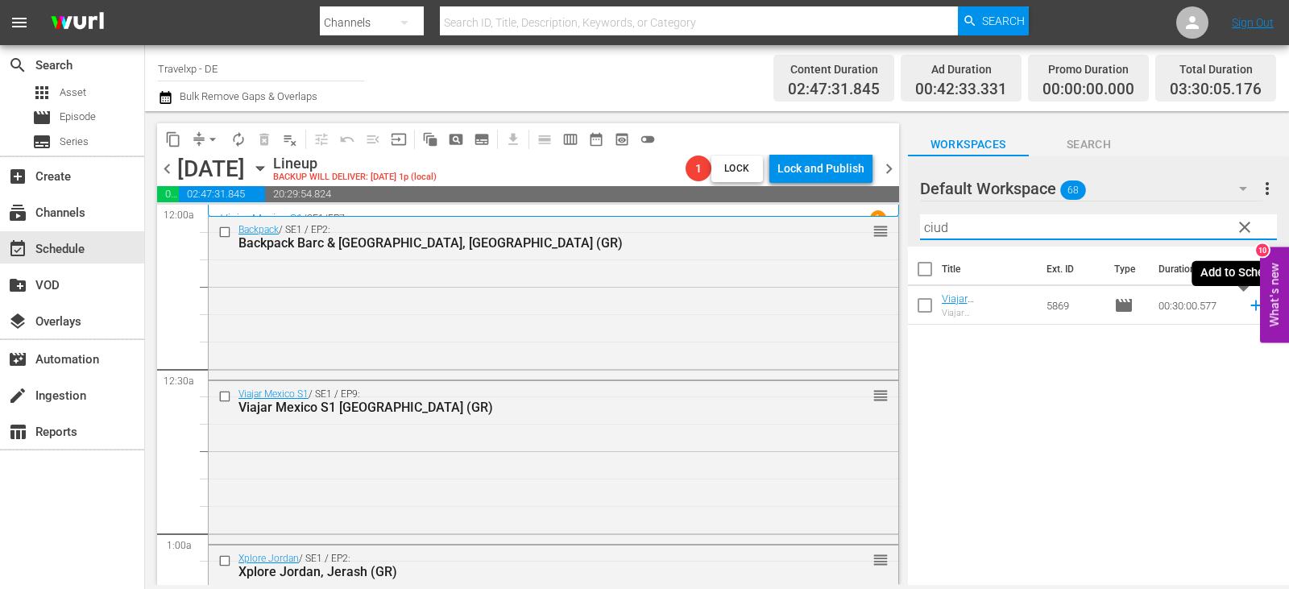
click at [1250, 309] on icon at bounding box center [1255, 305] width 10 height 10
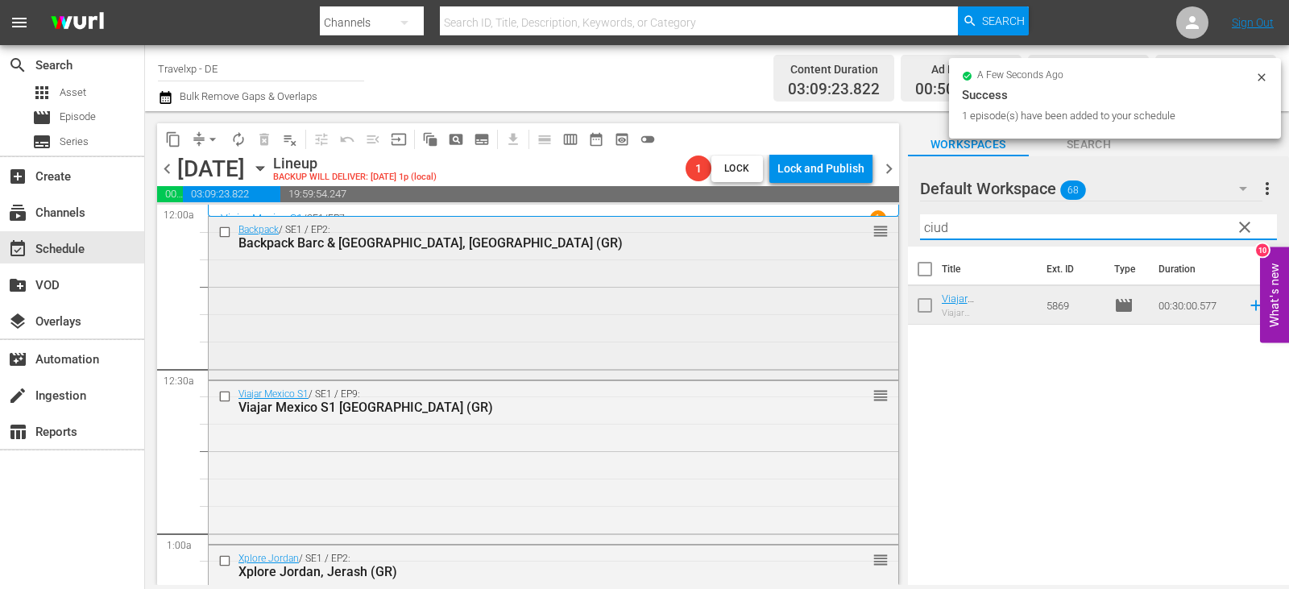
drag, startPoint x: 956, startPoint y: 230, endPoint x: 843, endPoint y: 228, distance: 112.8
click at [843, 228] on div "content_copy compress arrow_drop_down autorenew_outlined delete_forever_outline…" at bounding box center [717, 348] width 1144 height 474
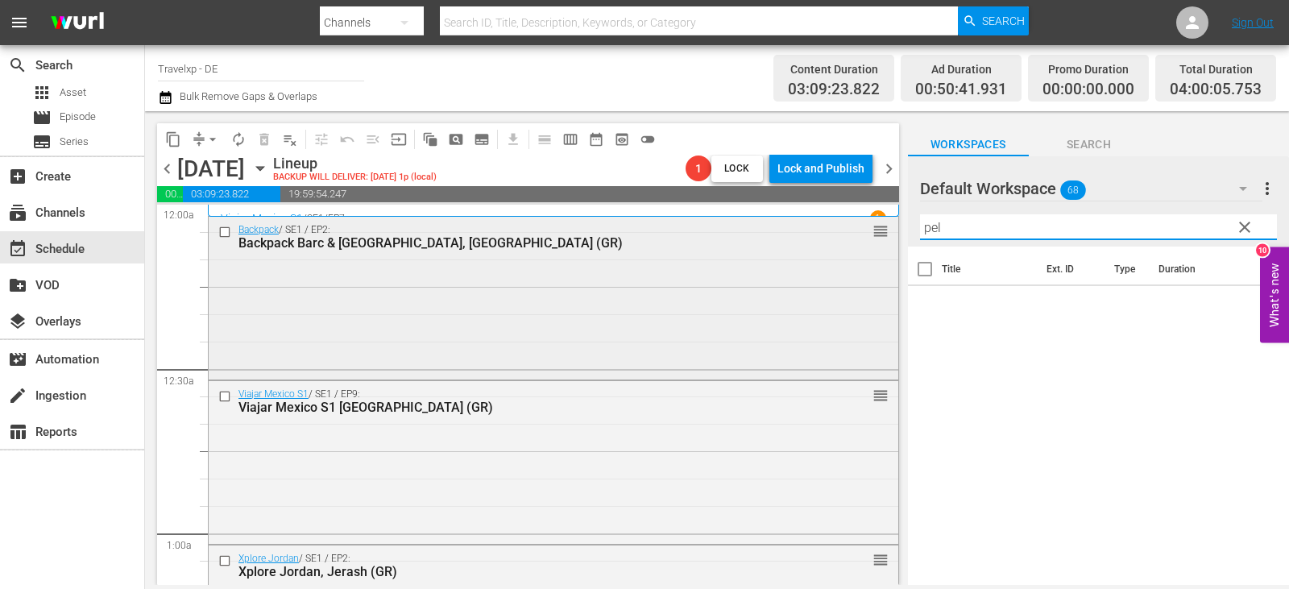
click at [851, 228] on div "content_copy compress arrow_drop_down autorenew_outlined delete_forever_outline…" at bounding box center [717, 348] width 1144 height 474
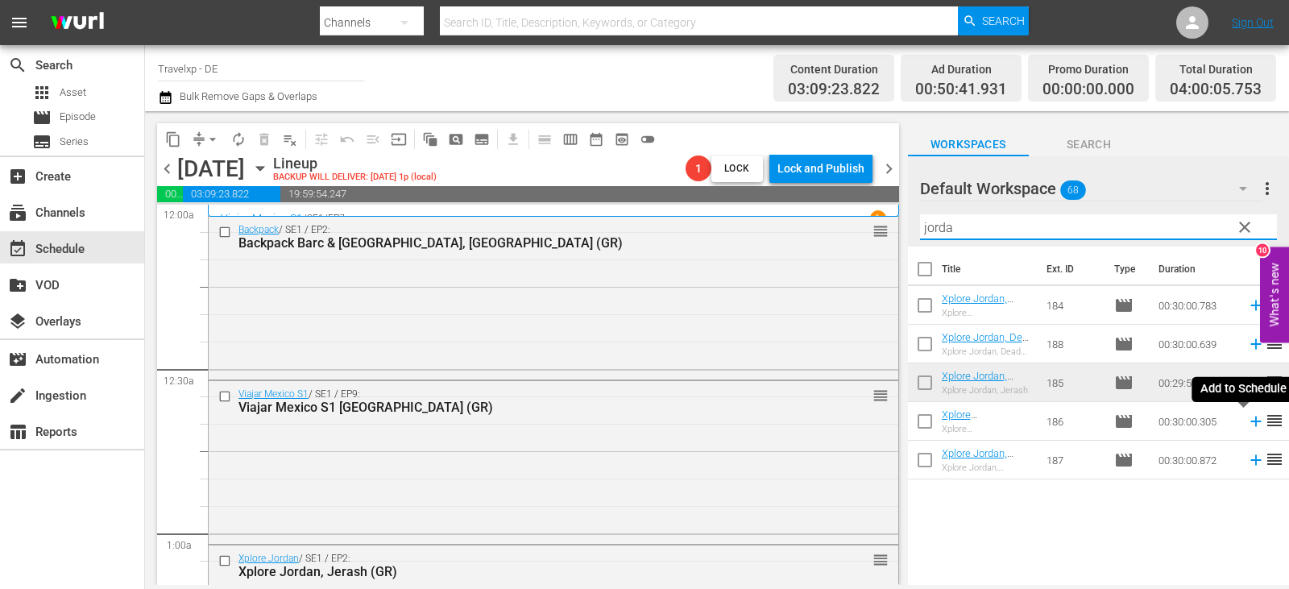
click at [1247, 425] on icon at bounding box center [1256, 421] width 18 height 18
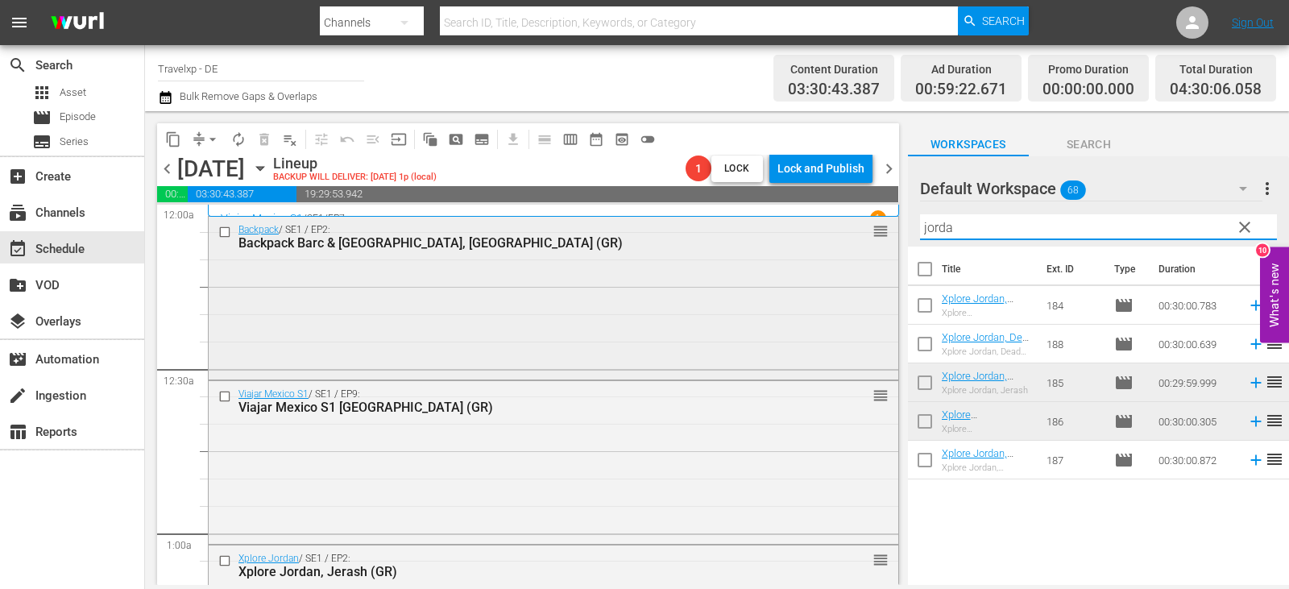
drag, startPoint x: 956, startPoint y: 230, endPoint x: 842, endPoint y: 238, distance: 113.8
click at [842, 238] on div "content_copy compress arrow_drop_down autorenew_outlined delete_forever_outline…" at bounding box center [717, 348] width 1144 height 474
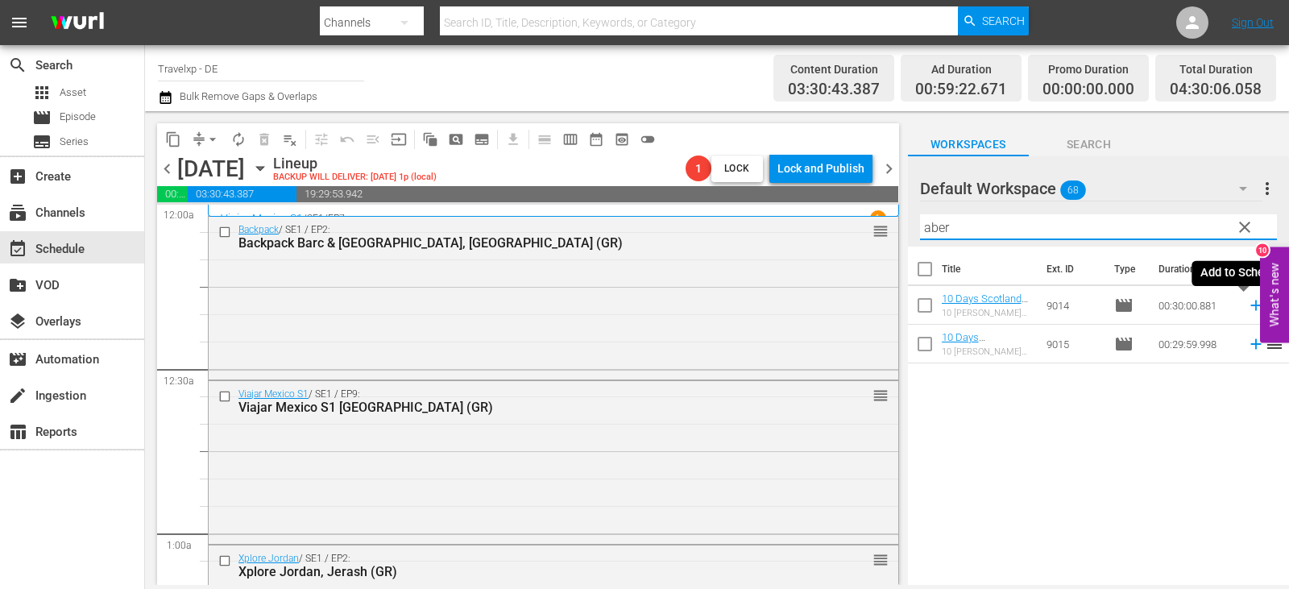
click at [1250, 307] on icon at bounding box center [1255, 305] width 10 height 10
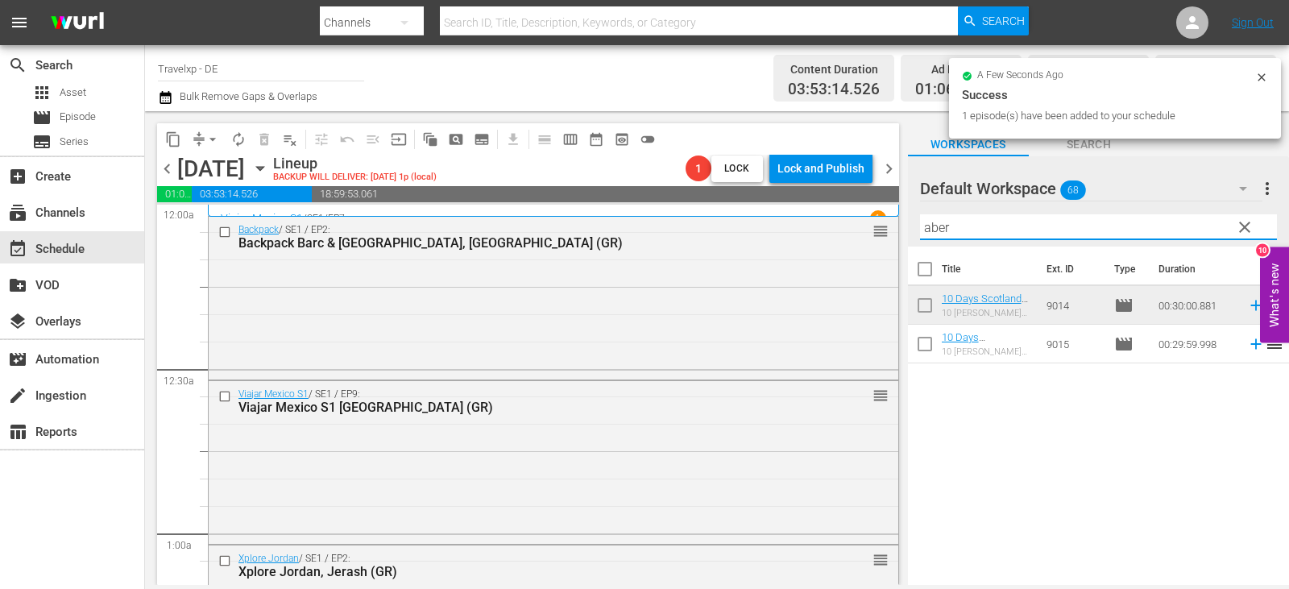
click at [676, 245] on div "content_copy compress arrow_drop_down autorenew_outlined delete_forever_outline…" at bounding box center [717, 348] width 1144 height 474
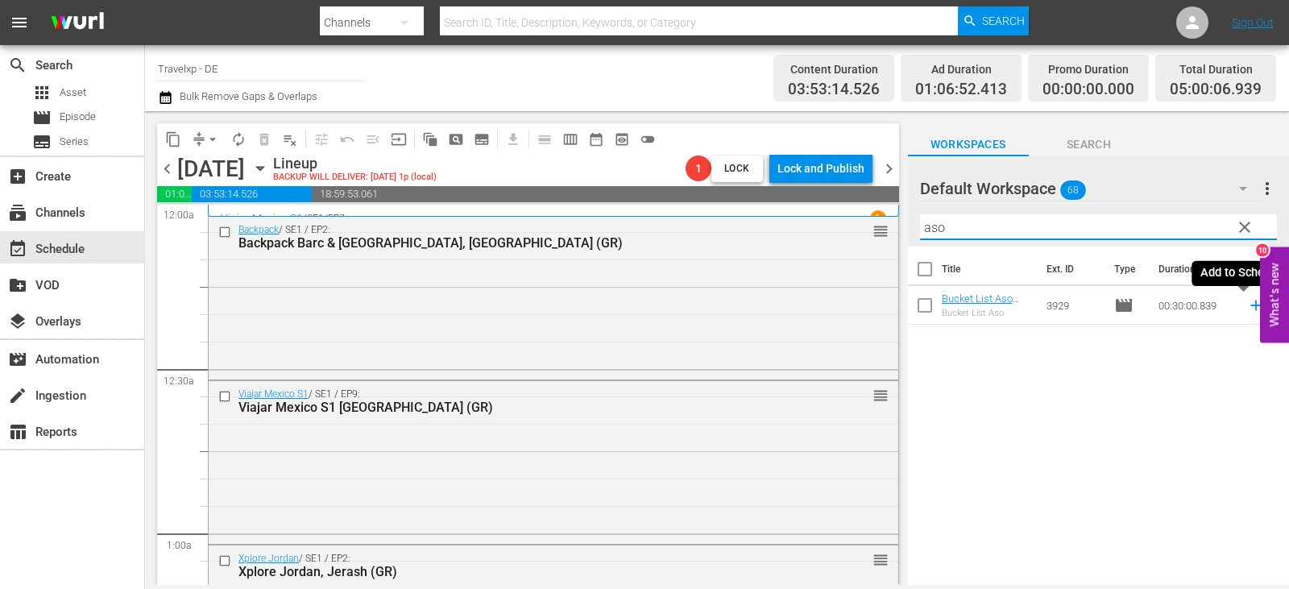
click at [1250, 305] on icon at bounding box center [1255, 305] width 10 height 10
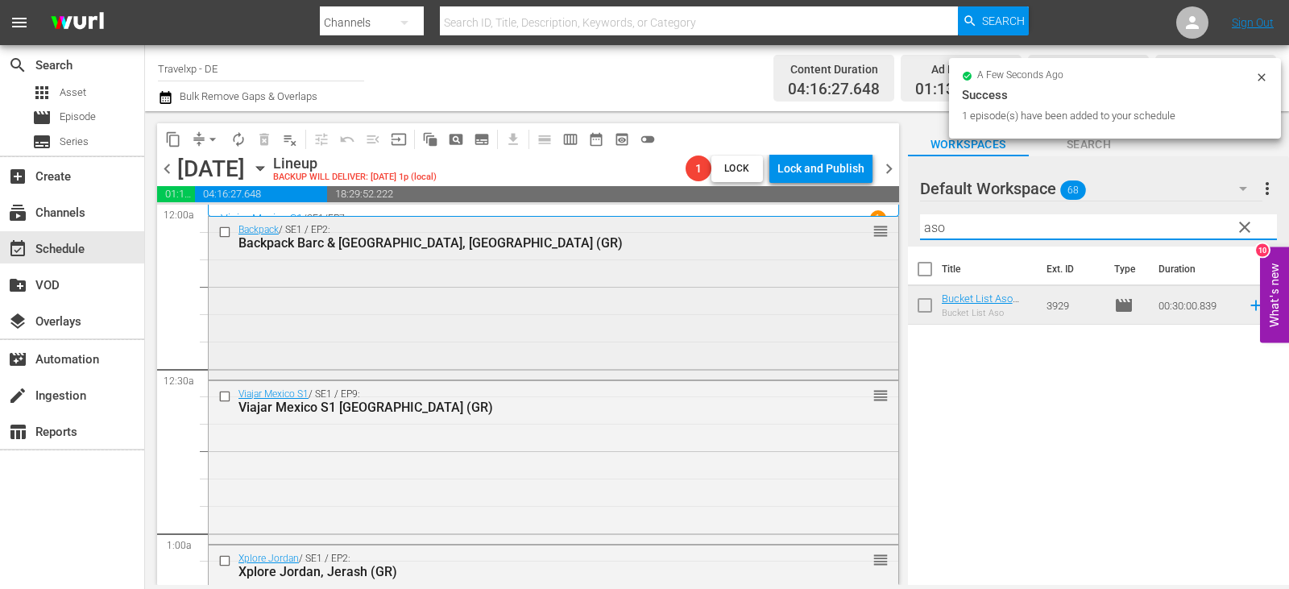
drag, startPoint x: 982, startPoint y: 231, endPoint x: 857, endPoint y: 247, distance: 125.9
click at [857, 247] on div "content_copy compress arrow_drop_down autorenew_outlined delete_forever_outline…" at bounding box center [717, 348] width 1144 height 474
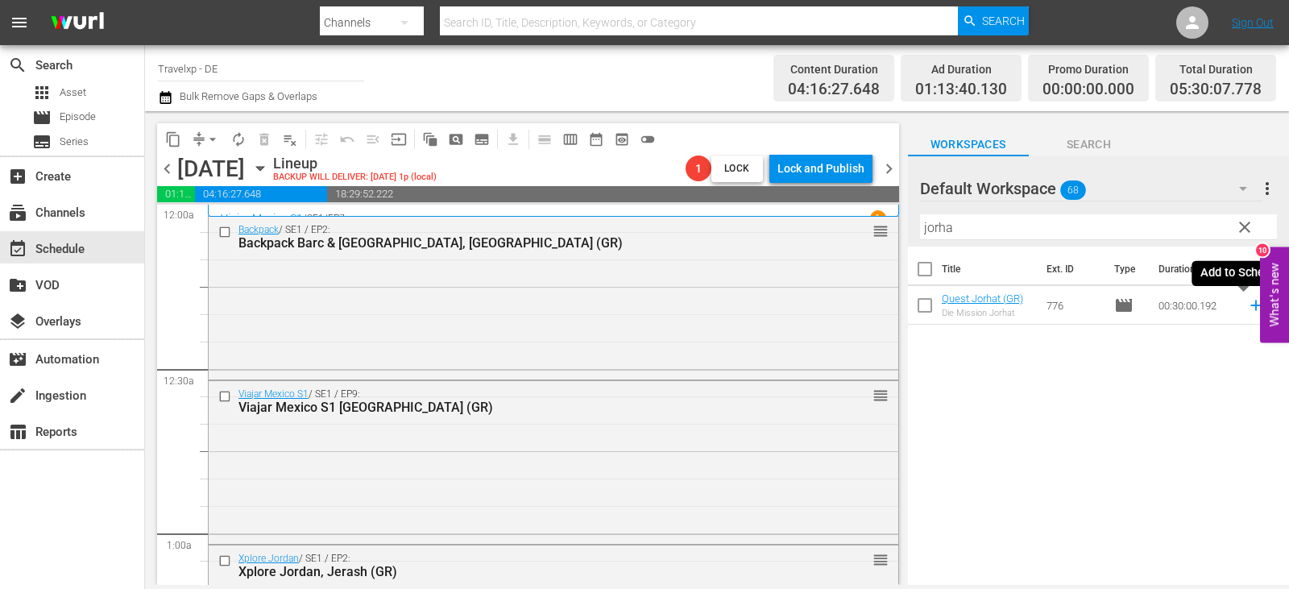
click at [1247, 308] on icon at bounding box center [1256, 305] width 18 height 18
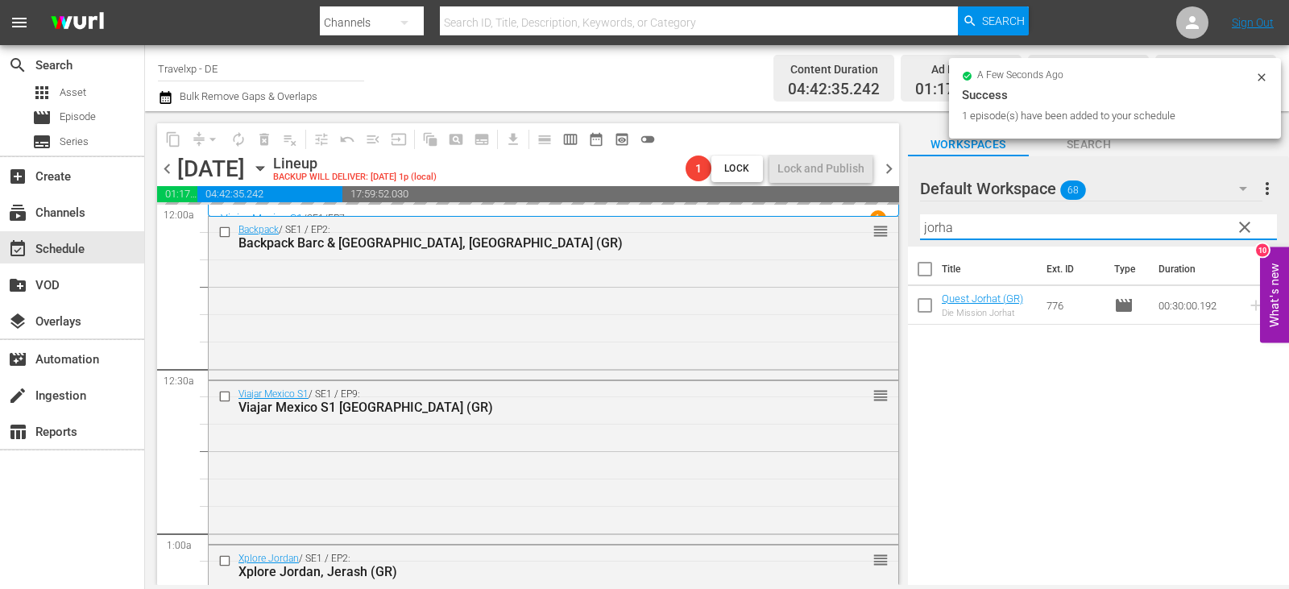
click at [813, 232] on div "content_copy compress arrow_drop_down autorenew_outlined delete_forever_outline…" at bounding box center [717, 348] width 1144 height 474
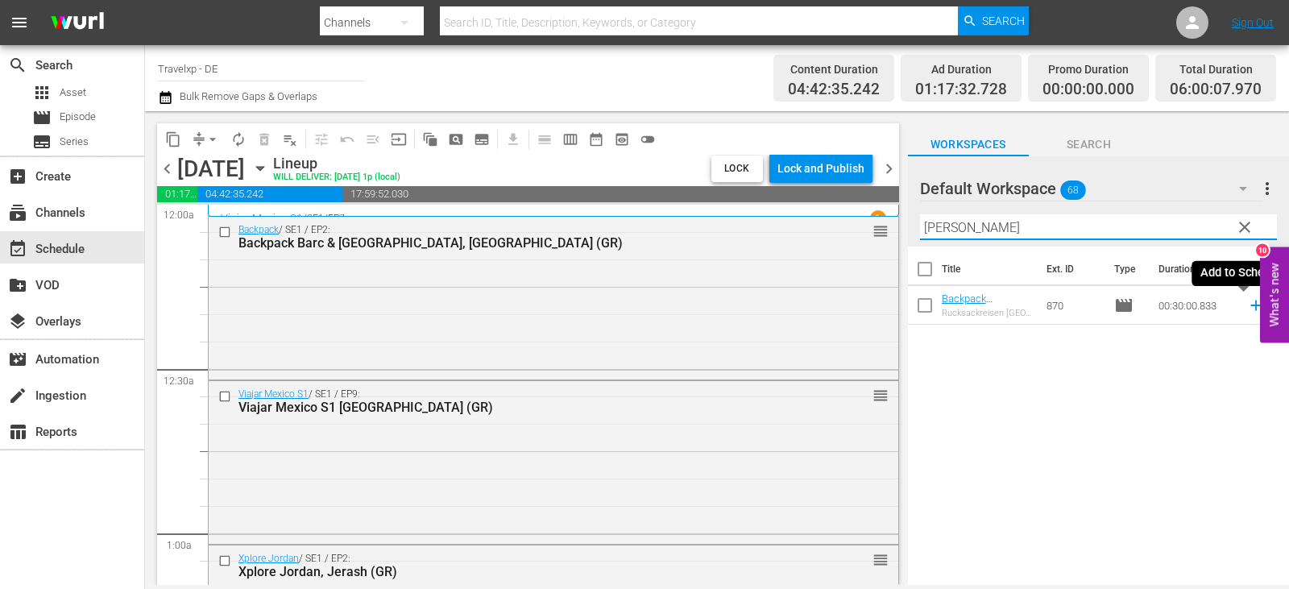
click at [1250, 306] on icon at bounding box center [1255, 305] width 10 height 10
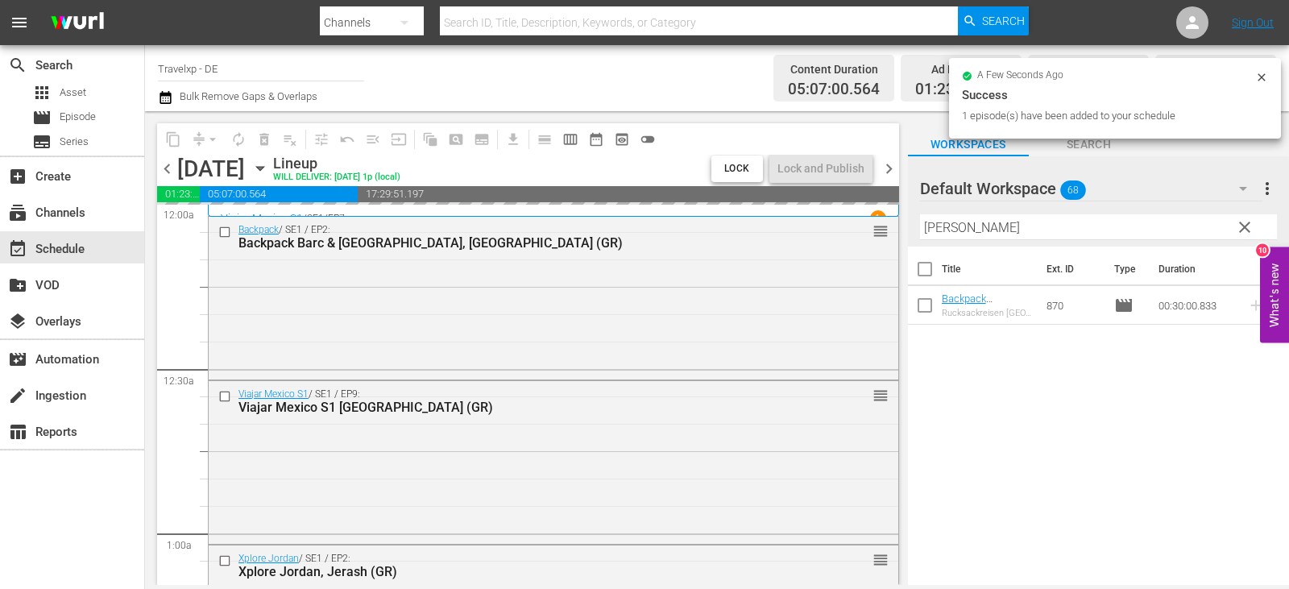
click at [855, 228] on div "content_copy compress arrow_drop_down autorenew_outlined delete_forever_outline…" at bounding box center [717, 348] width 1144 height 474
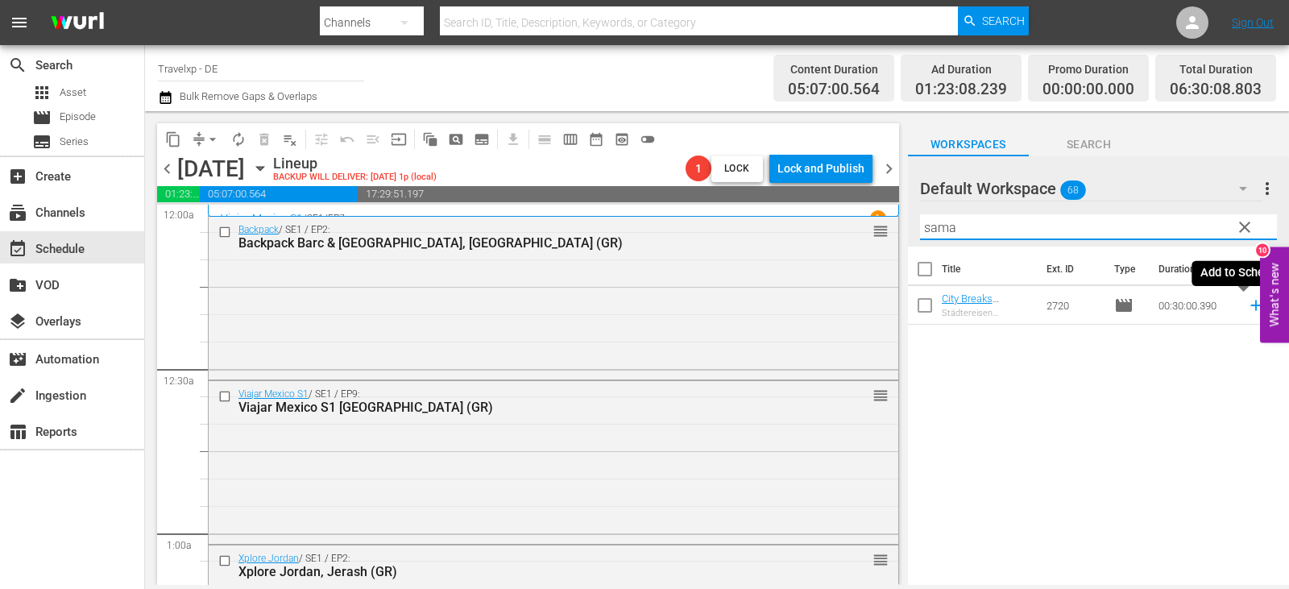
click at [1250, 304] on icon at bounding box center [1255, 305] width 10 height 10
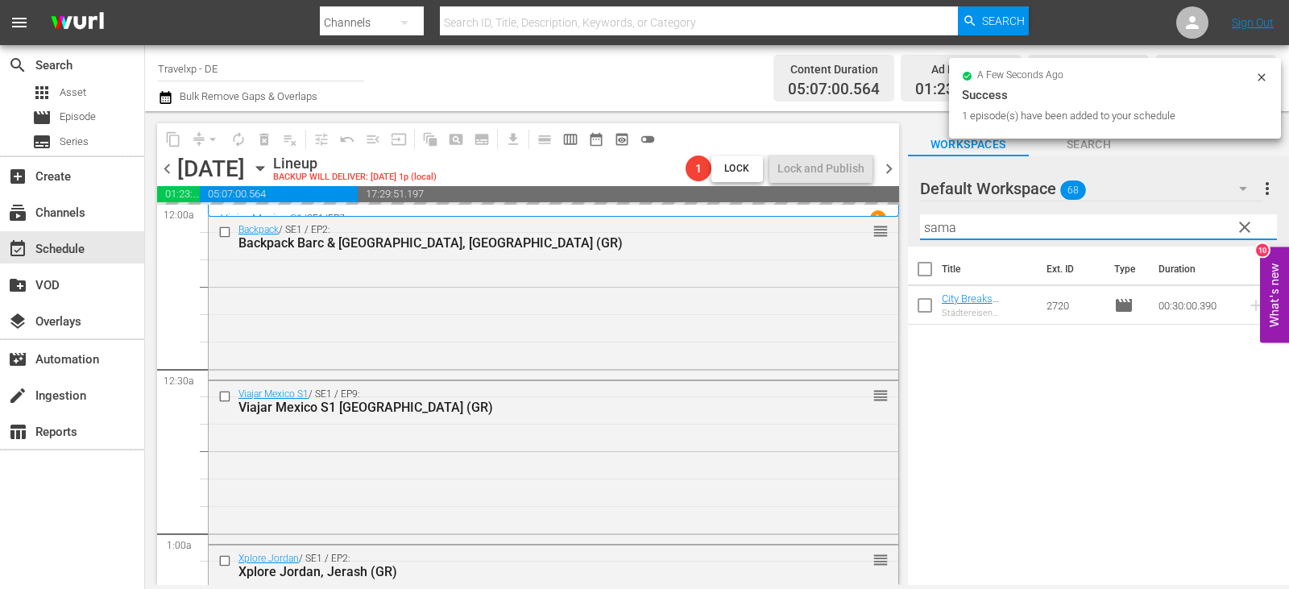
click at [863, 228] on div "content_copy compress arrow_drop_down autorenew_outlined delete_forever_outline…" at bounding box center [717, 348] width 1144 height 474
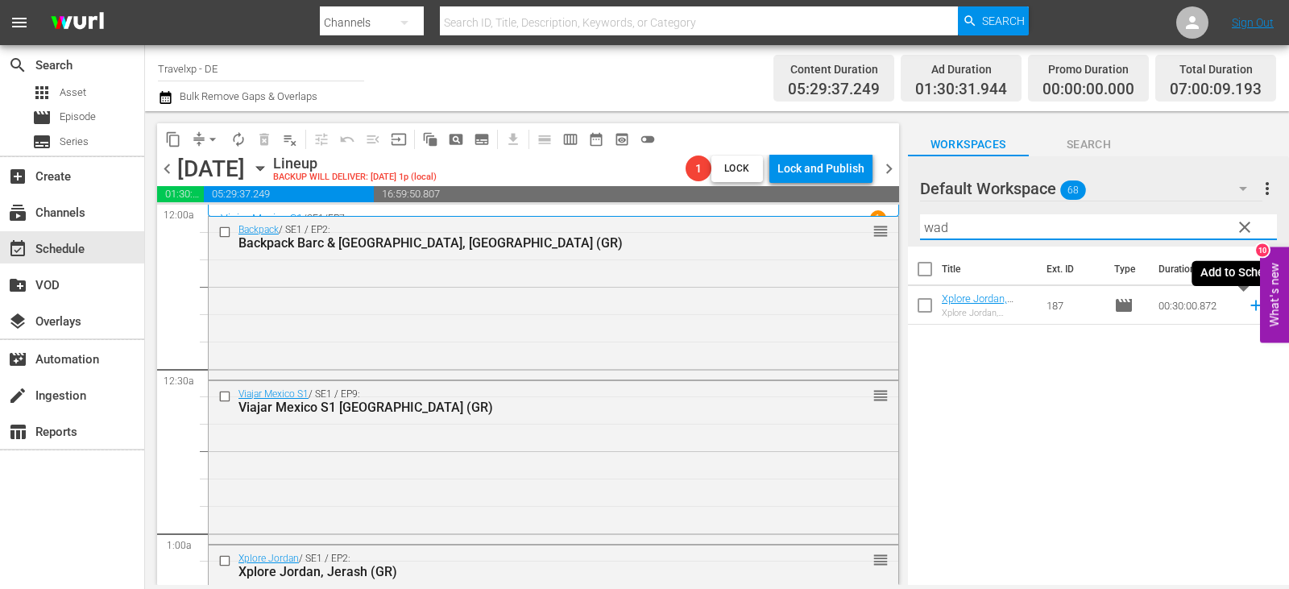
click at [1247, 305] on icon at bounding box center [1256, 305] width 18 height 18
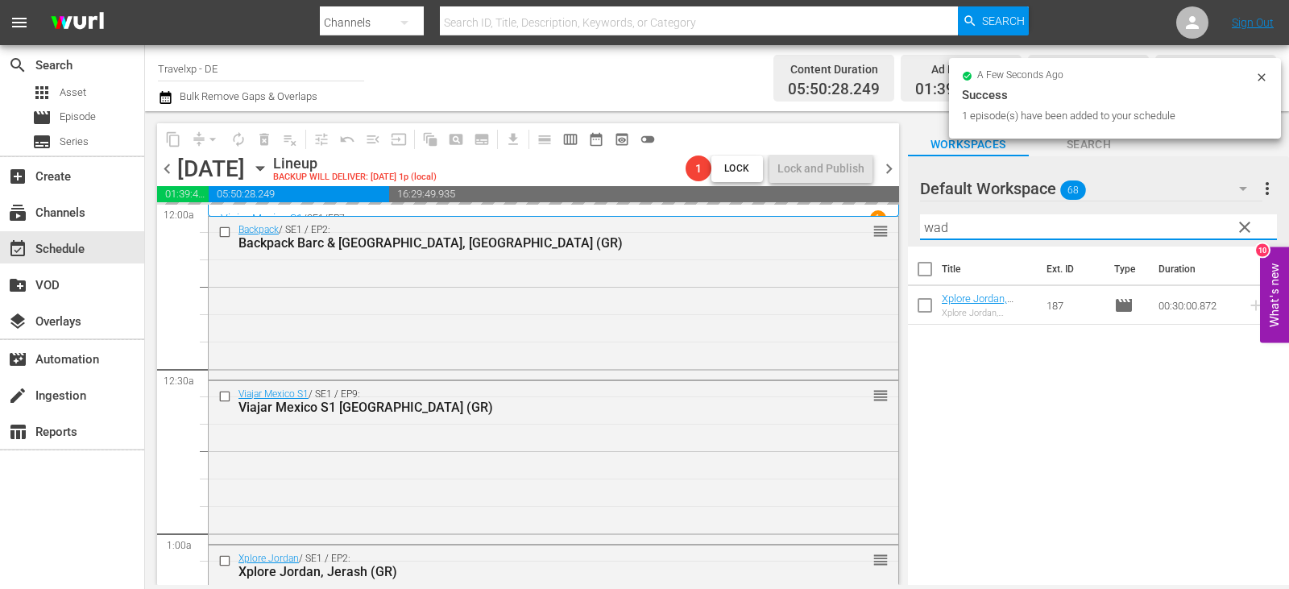
drag, startPoint x: 979, startPoint y: 230, endPoint x: 900, endPoint y: 226, distance: 79.8
click at [900, 226] on div "content_copy compress arrow_drop_down autorenew_outlined delete_forever_outline…" at bounding box center [717, 348] width 1144 height 474
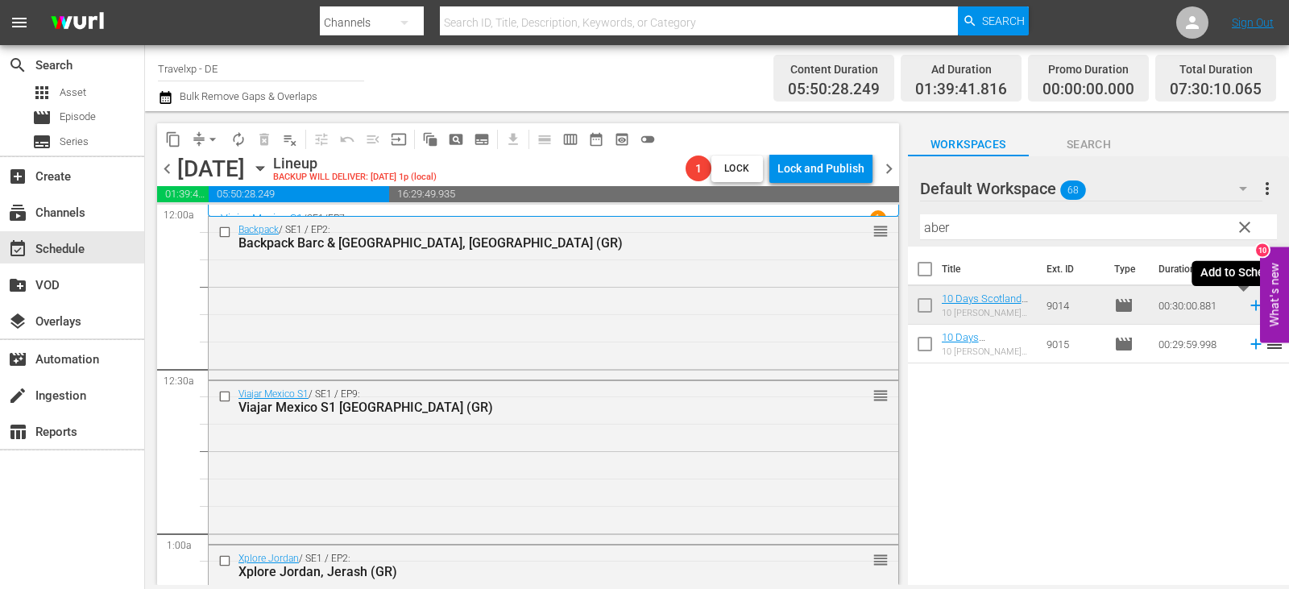
click at [1250, 305] on icon at bounding box center [1255, 305] width 10 height 10
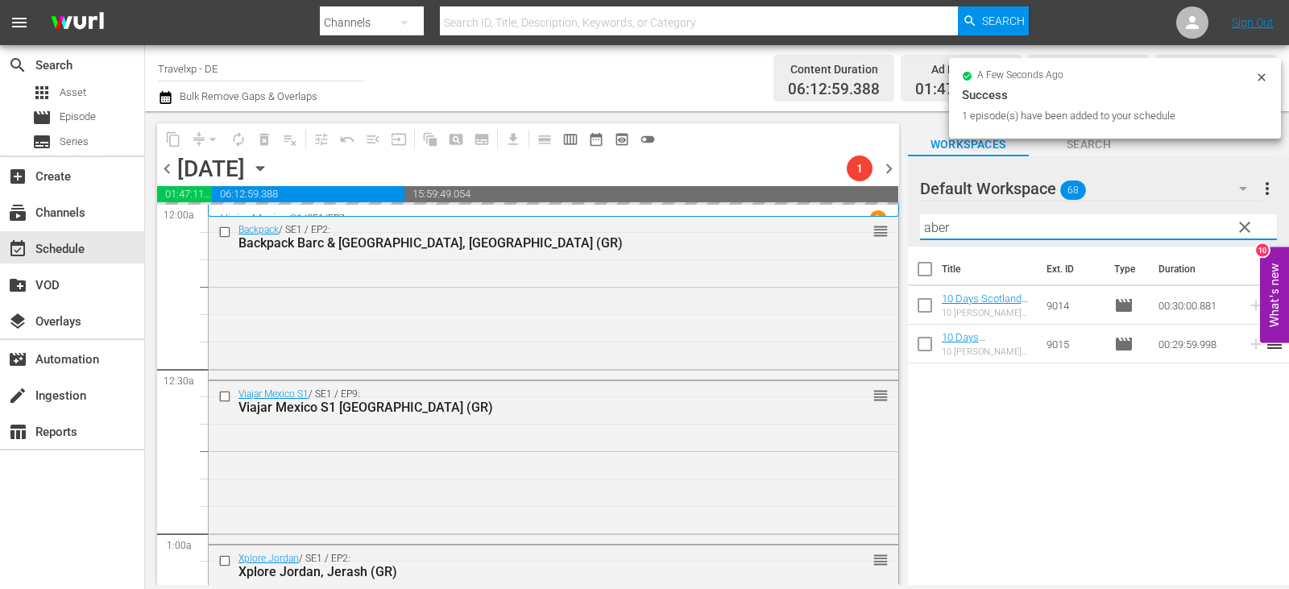
click at [853, 229] on div "content_copy compress arrow_drop_down autorenew_outlined delete_forever_outline…" at bounding box center [717, 348] width 1144 height 474
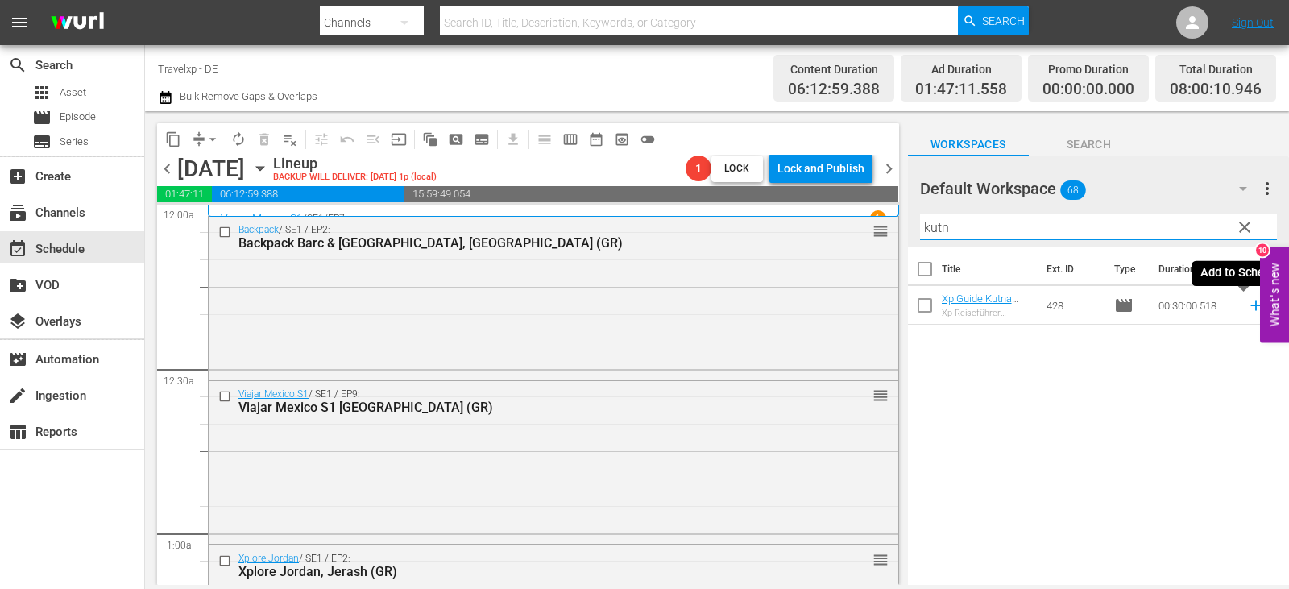
click at [1248, 307] on icon at bounding box center [1256, 305] width 18 height 18
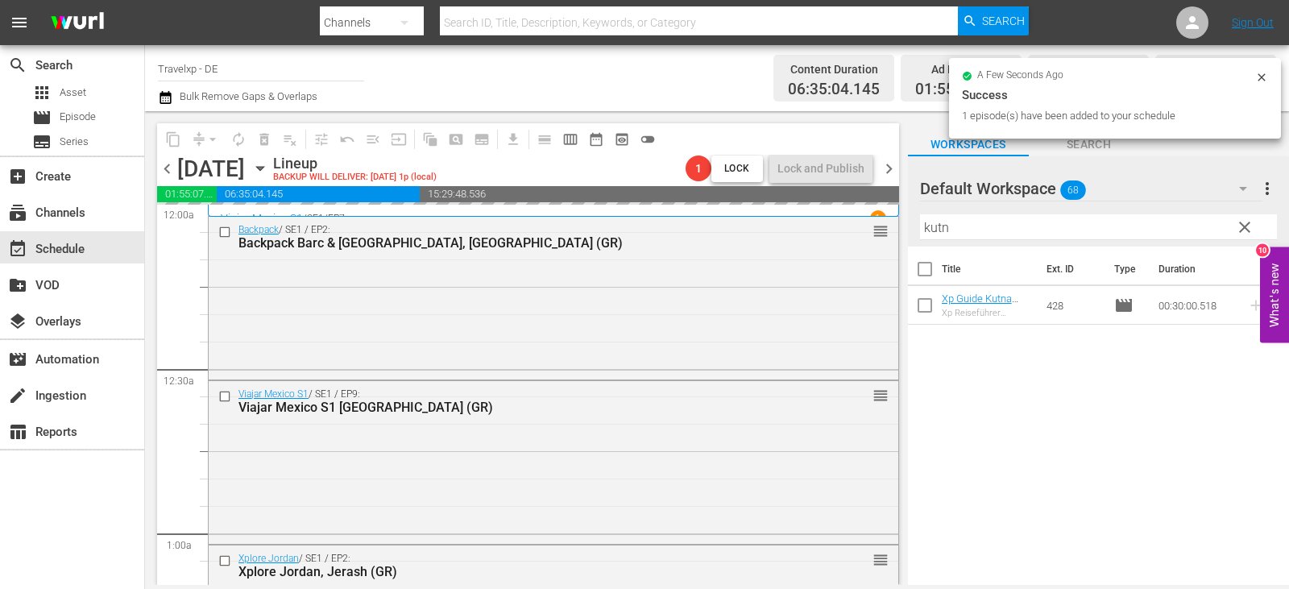
click at [878, 231] on div "content_copy compress arrow_drop_down autorenew_outlined delete_forever_outline…" at bounding box center [717, 348] width 1144 height 474
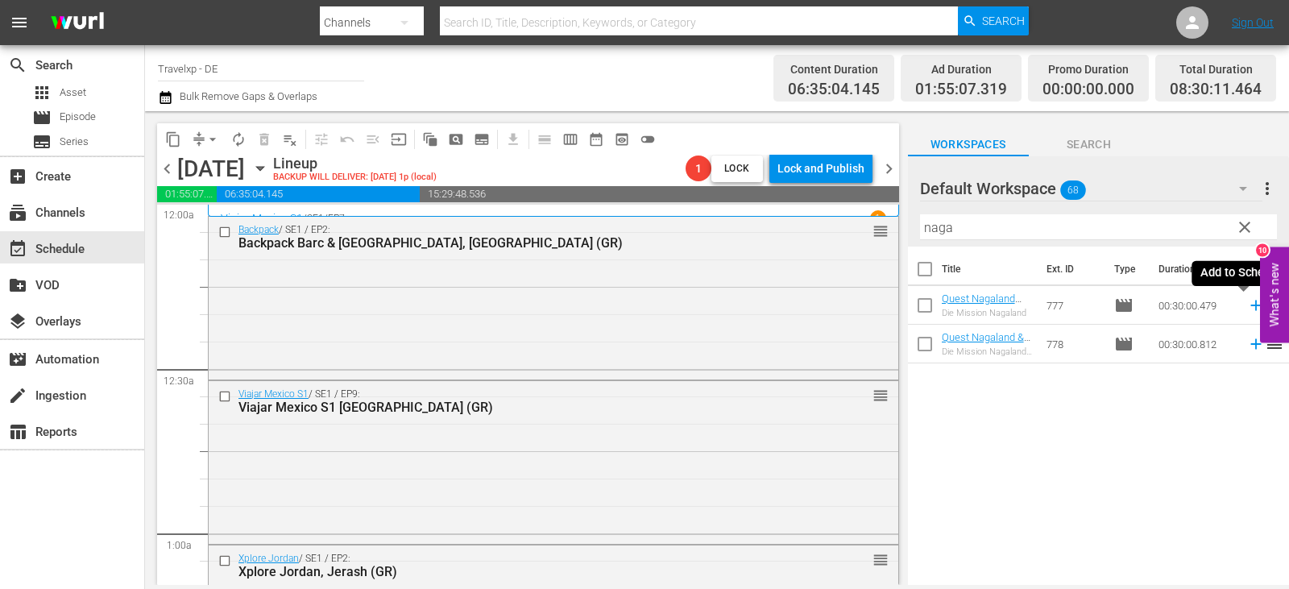
click at [1250, 304] on icon at bounding box center [1255, 305] width 10 height 10
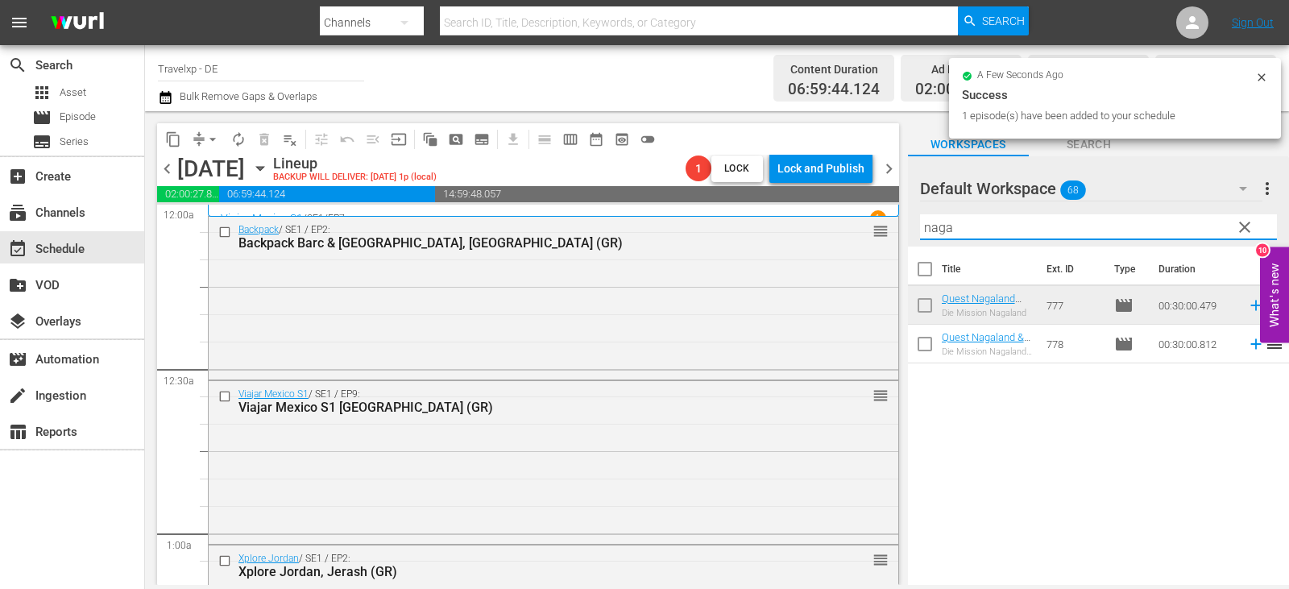
drag, startPoint x: 959, startPoint y: 234, endPoint x: 890, endPoint y: 222, distance: 70.2
click at [890, 222] on div "content_copy compress arrow_drop_down autorenew_outlined delete_forever_outline…" at bounding box center [717, 348] width 1144 height 474
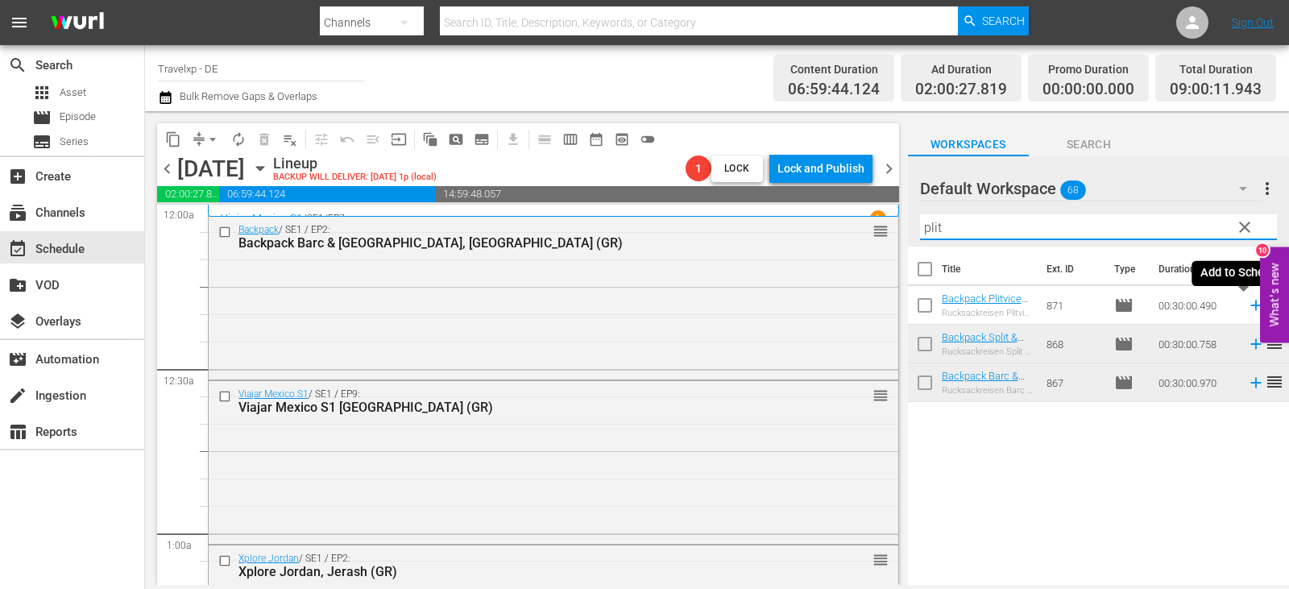
click at [1250, 305] on icon at bounding box center [1255, 305] width 10 height 10
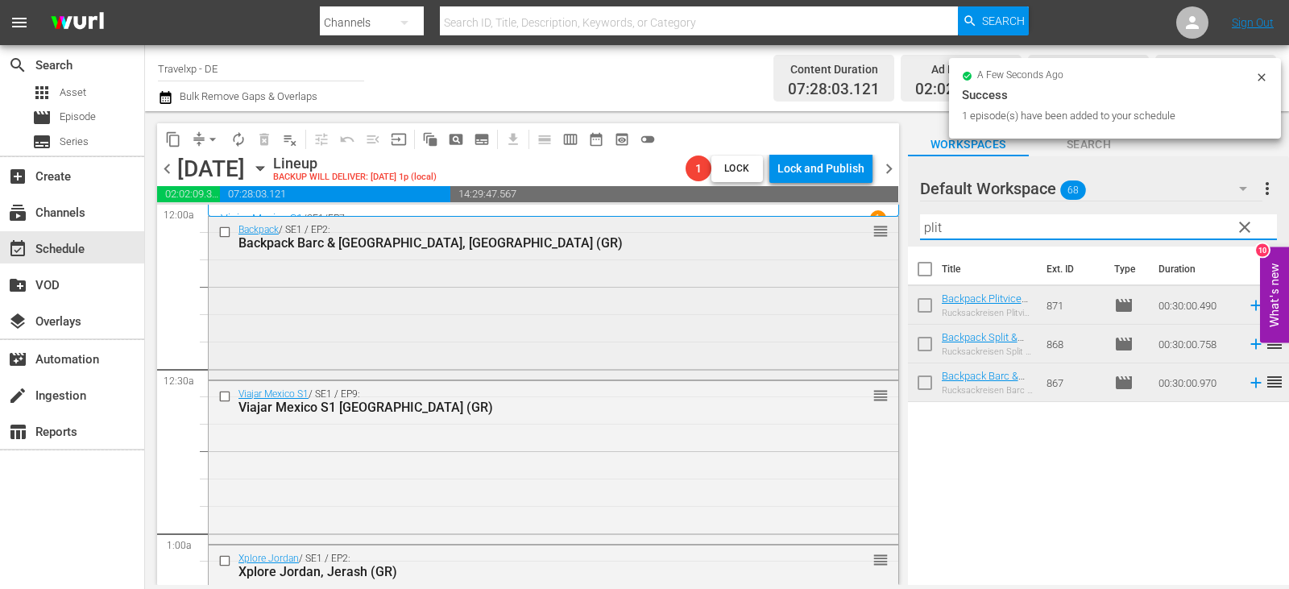
click at [868, 227] on div "content_copy compress arrow_drop_down autorenew_outlined delete_forever_outline…" at bounding box center [717, 348] width 1144 height 474
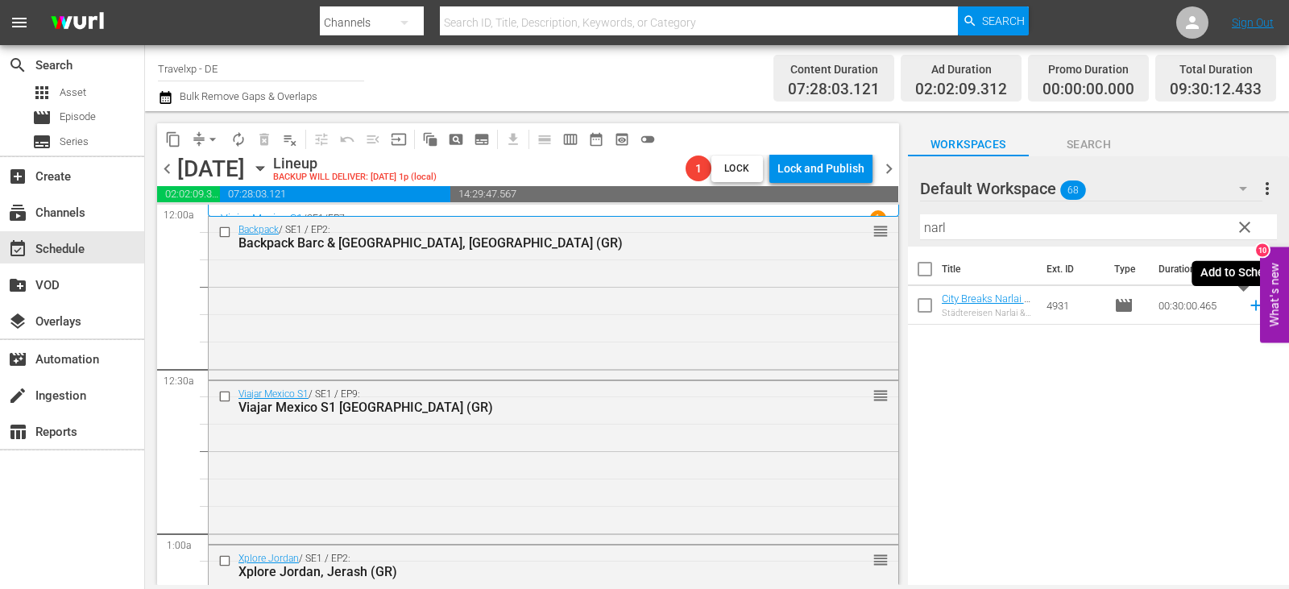
click at [1248, 304] on icon at bounding box center [1256, 305] width 18 height 18
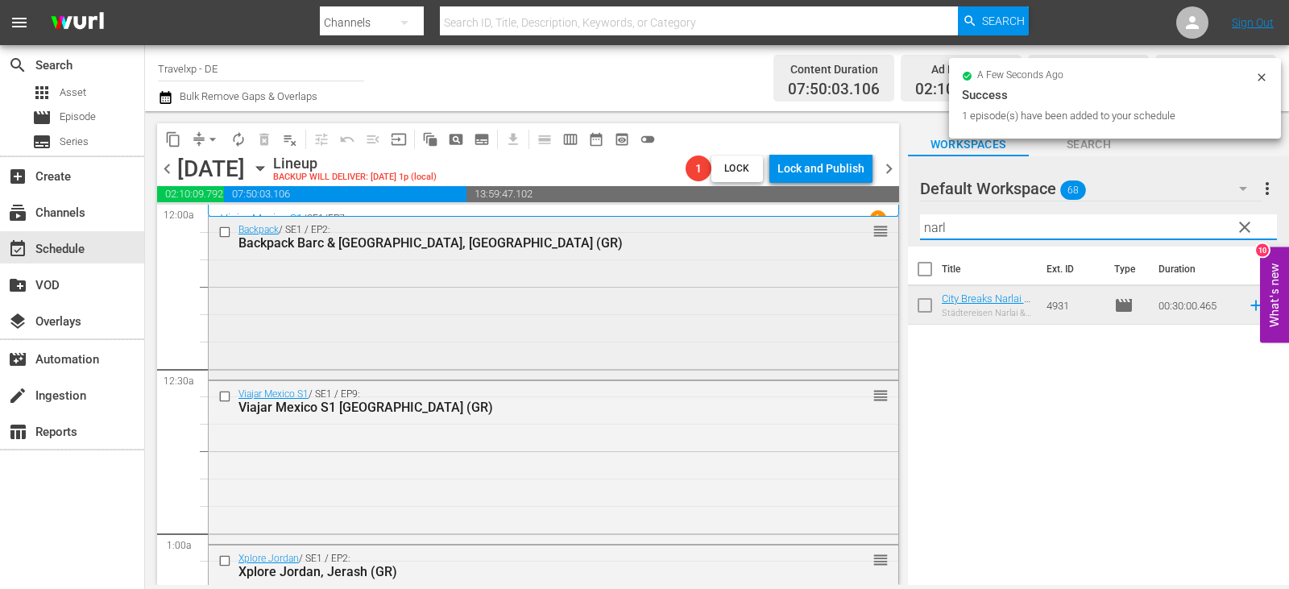
drag, startPoint x: 960, startPoint y: 229, endPoint x: 879, endPoint y: 224, distance: 80.7
click at [879, 224] on div "content_copy compress arrow_drop_down autorenew_outlined delete_forever_outline…" at bounding box center [717, 348] width 1144 height 474
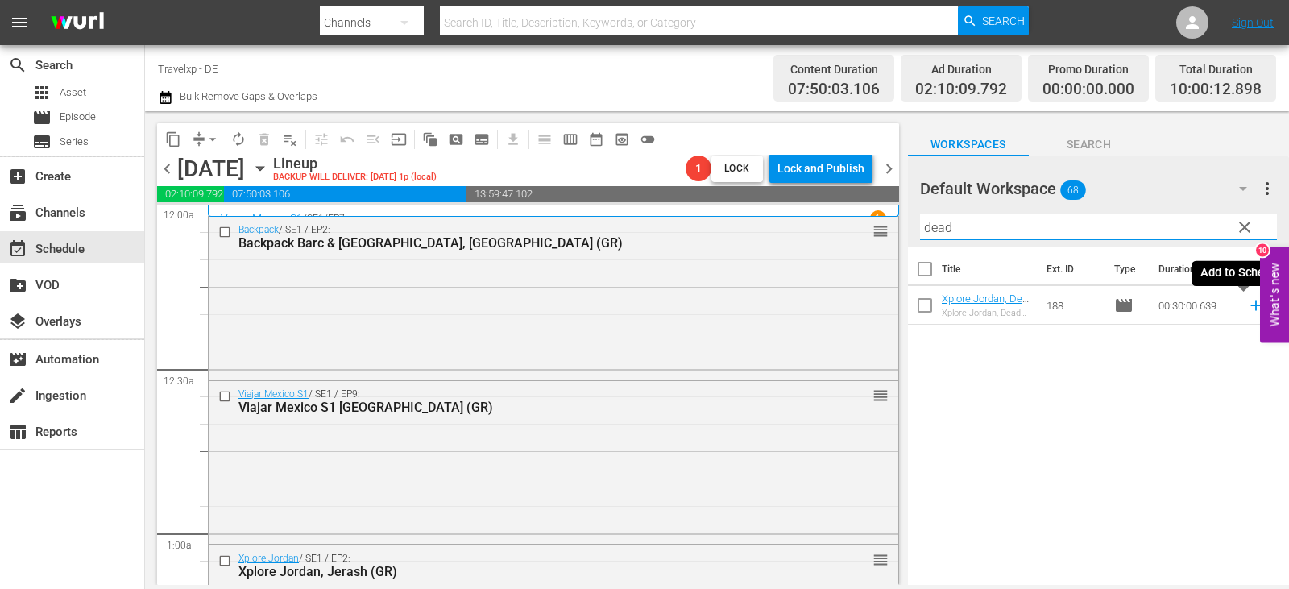
click at [1247, 305] on icon at bounding box center [1256, 305] width 18 height 18
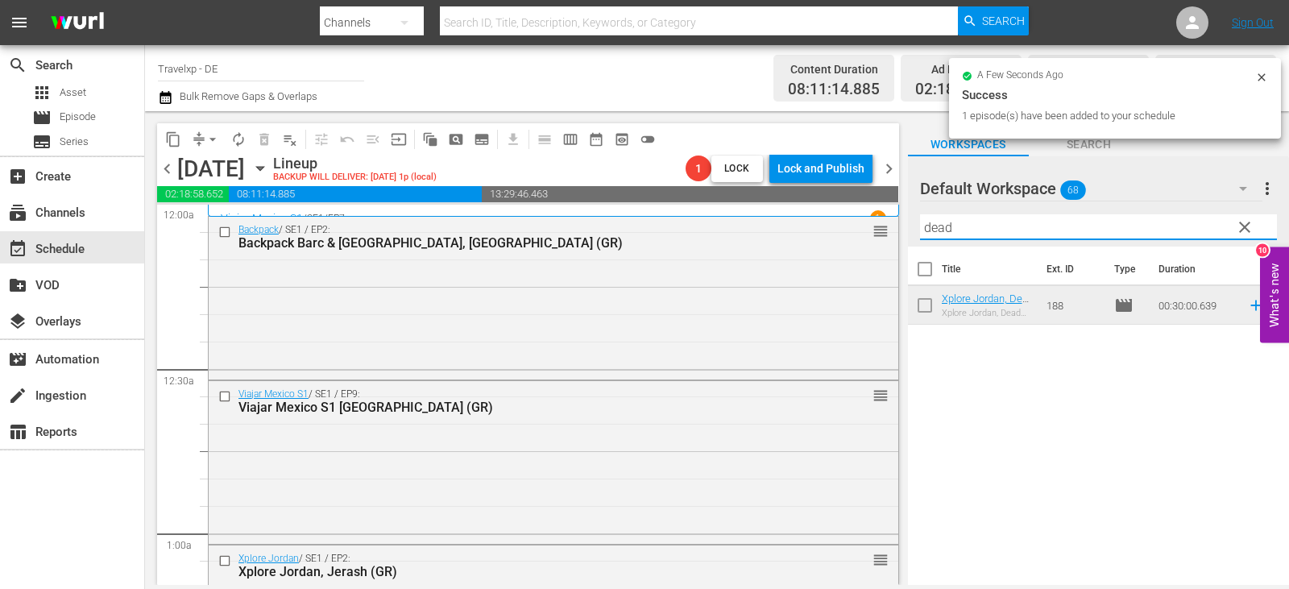
click at [878, 231] on div "content_copy compress arrow_drop_down autorenew_outlined delete_forever_outline…" at bounding box center [717, 348] width 1144 height 474
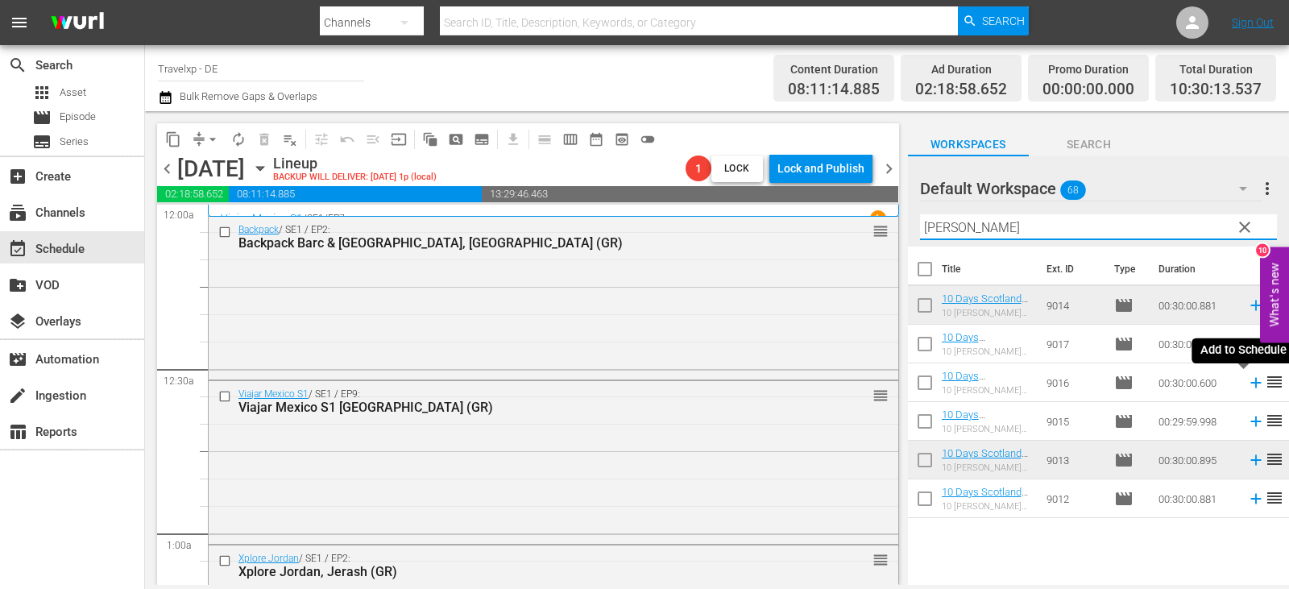
click at [1247, 386] on icon at bounding box center [1256, 383] width 18 height 18
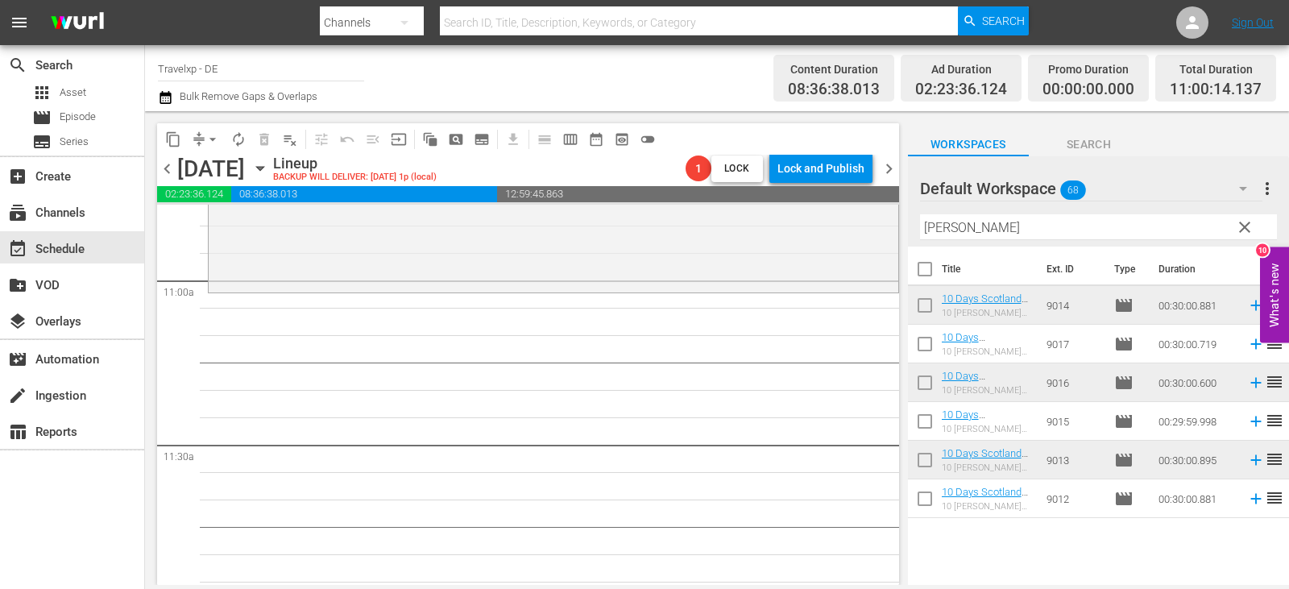
scroll to position [3288, 0]
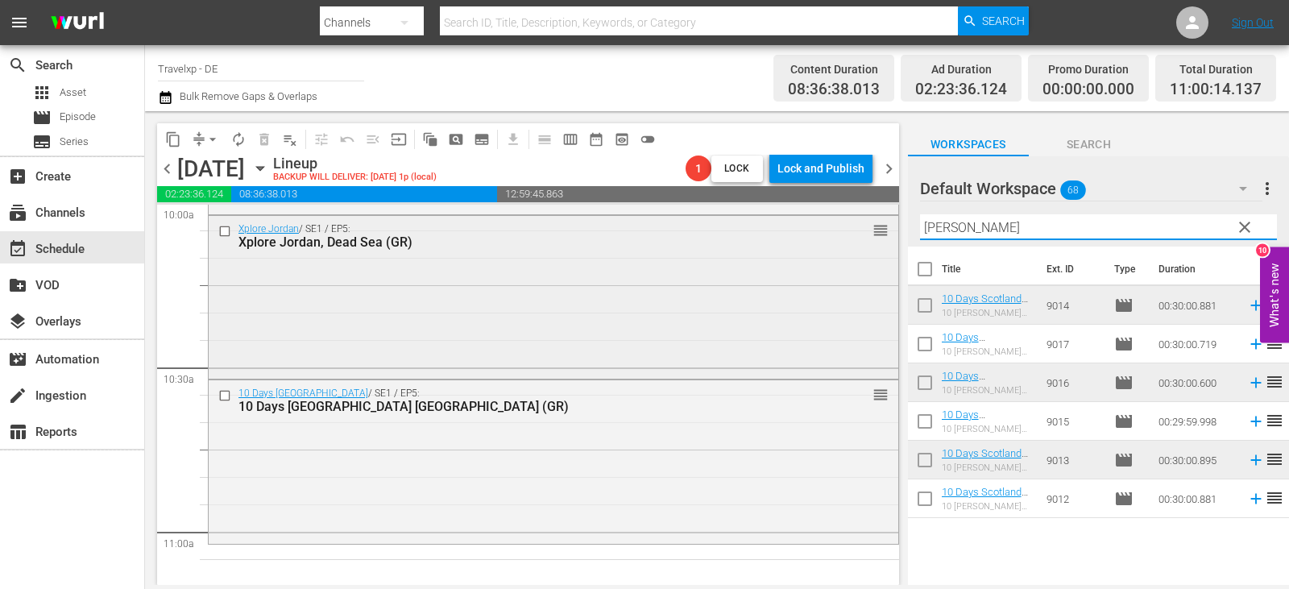
drag, startPoint x: 974, startPoint y: 228, endPoint x: 853, endPoint y: 238, distance: 121.3
click at [853, 238] on div "content_copy compress arrow_drop_down autorenew_outlined delete_forever_outline…" at bounding box center [717, 348] width 1144 height 474
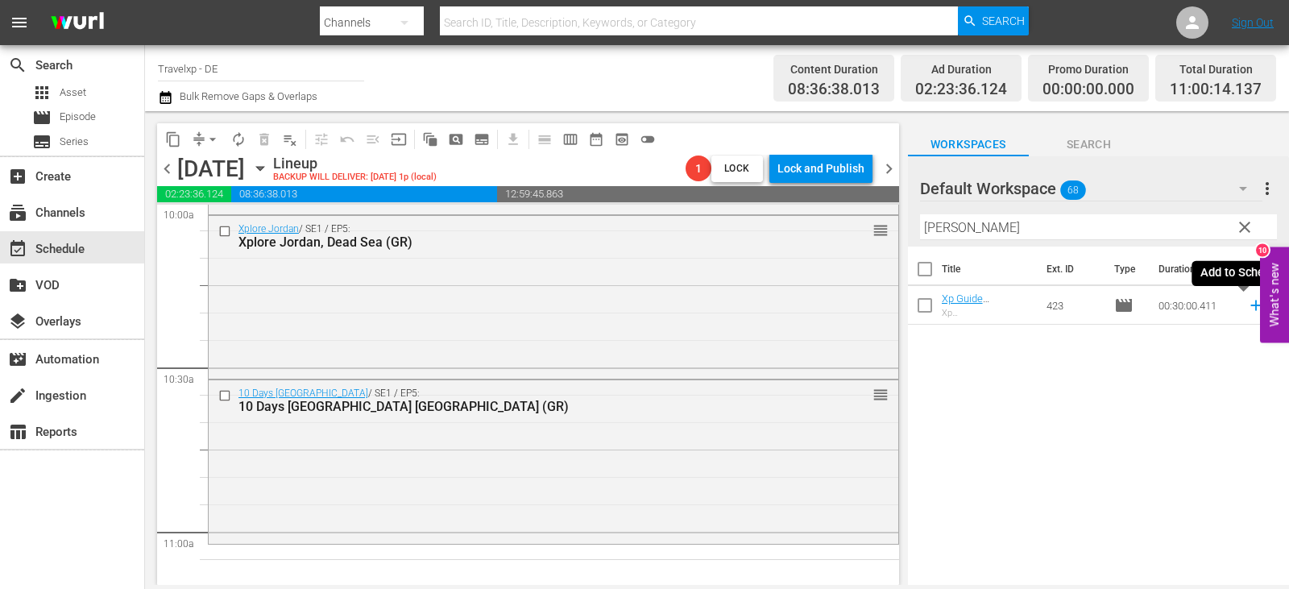
click at [1247, 304] on icon at bounding box center [1256, 305] width 18 height 18
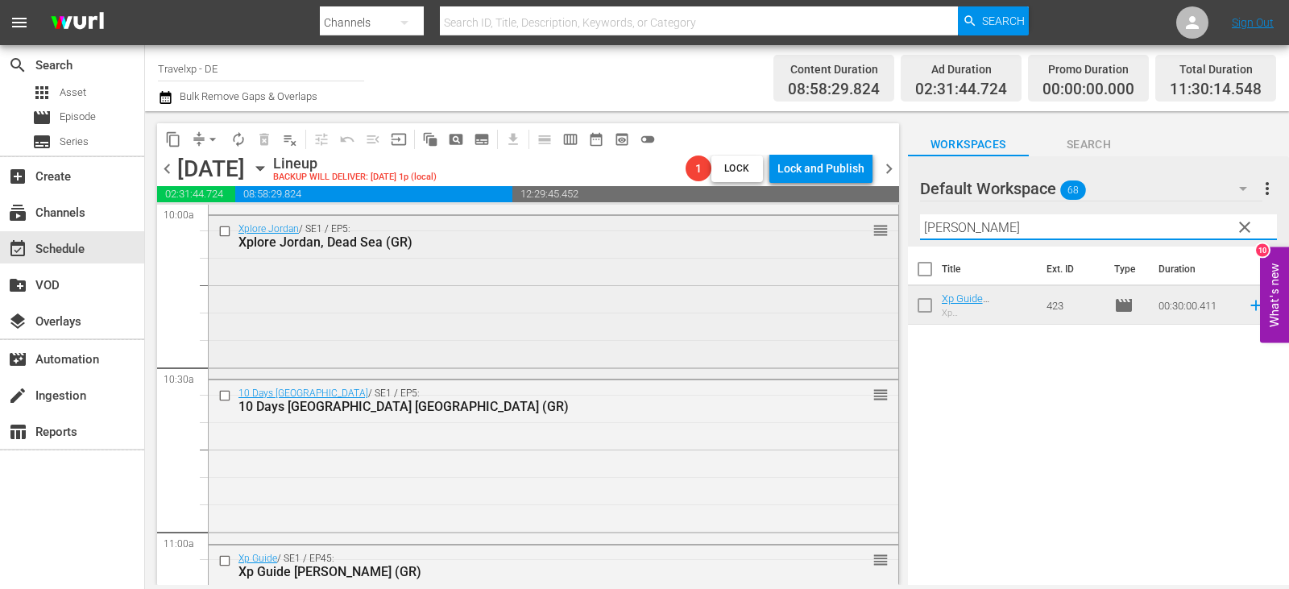
drag, startPoint x: 971, startPoint y: 228, endPoint x: 817, endPoint y: 230, distance: 153.8
click at [817, 230] on div "content_copy compress arrow_drop_down autorenew_outlined delete_forever_outline…" at bounding box center [717, 348] width 1144 height 474
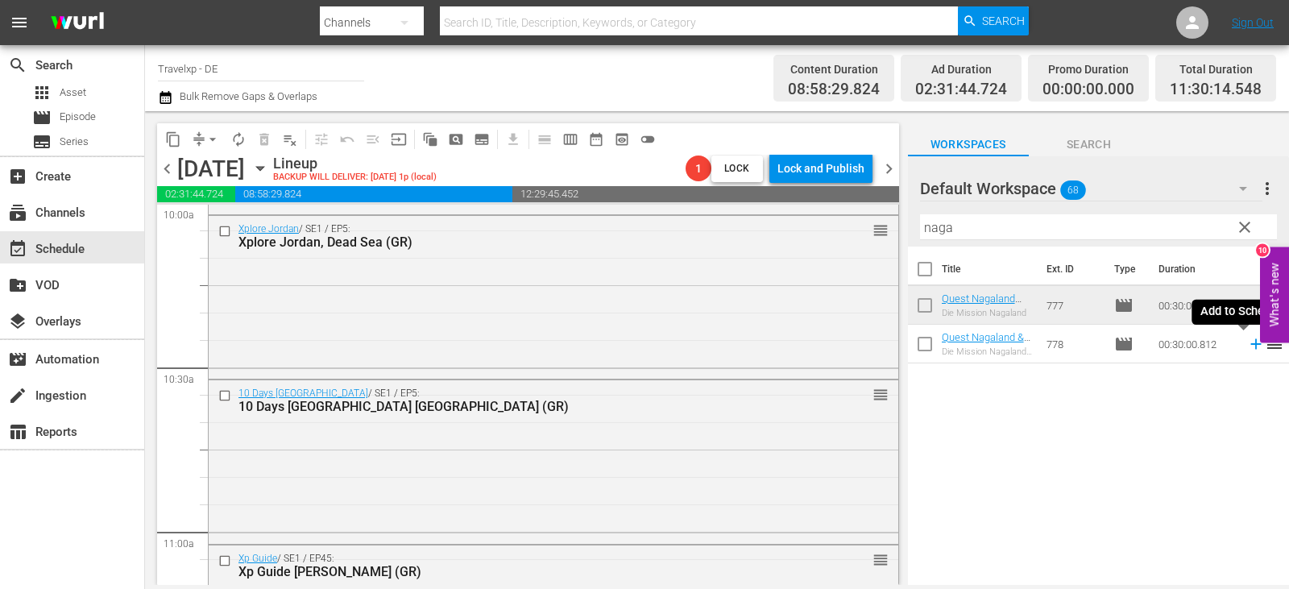
click at [1247, 346] on icon at bounding box center [1256, 344] width 18 height 18
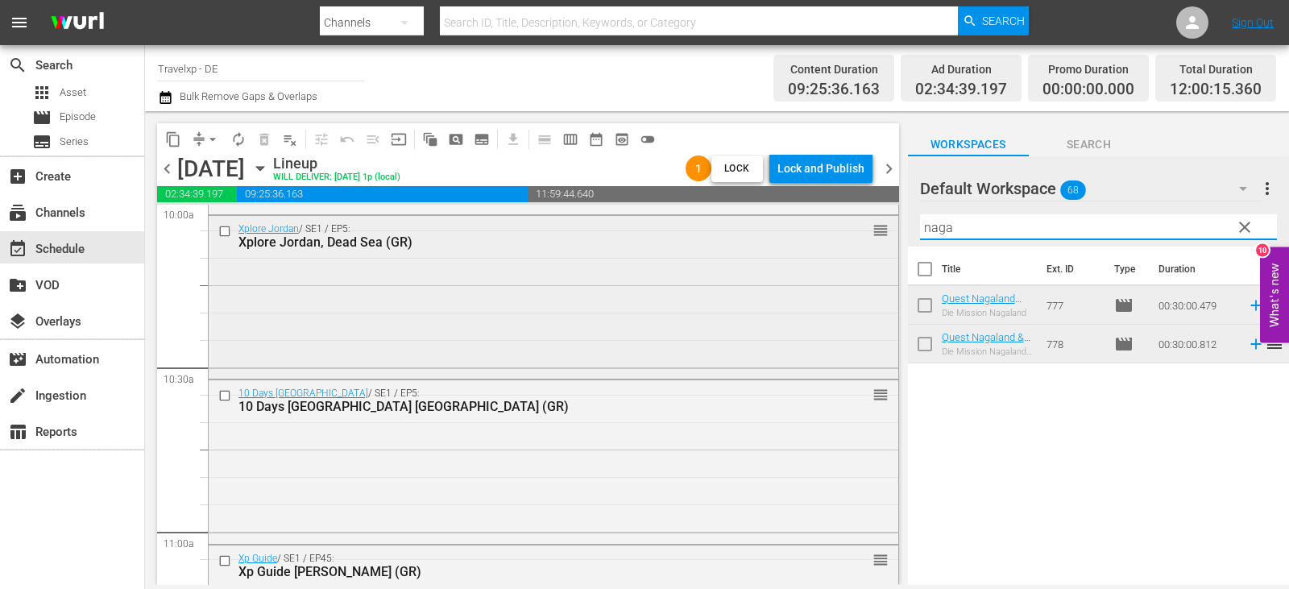
drag, startPoint x: 956, startPoint y: 226, endPoint x: 846, endPoint y: 230, distance: 109.6
click at [846, 230] on div "content_copy compress arrow_drop_down autorenew_outlined delete_forever_outline…" at bounding box center [717, 348] width 1144 height 474
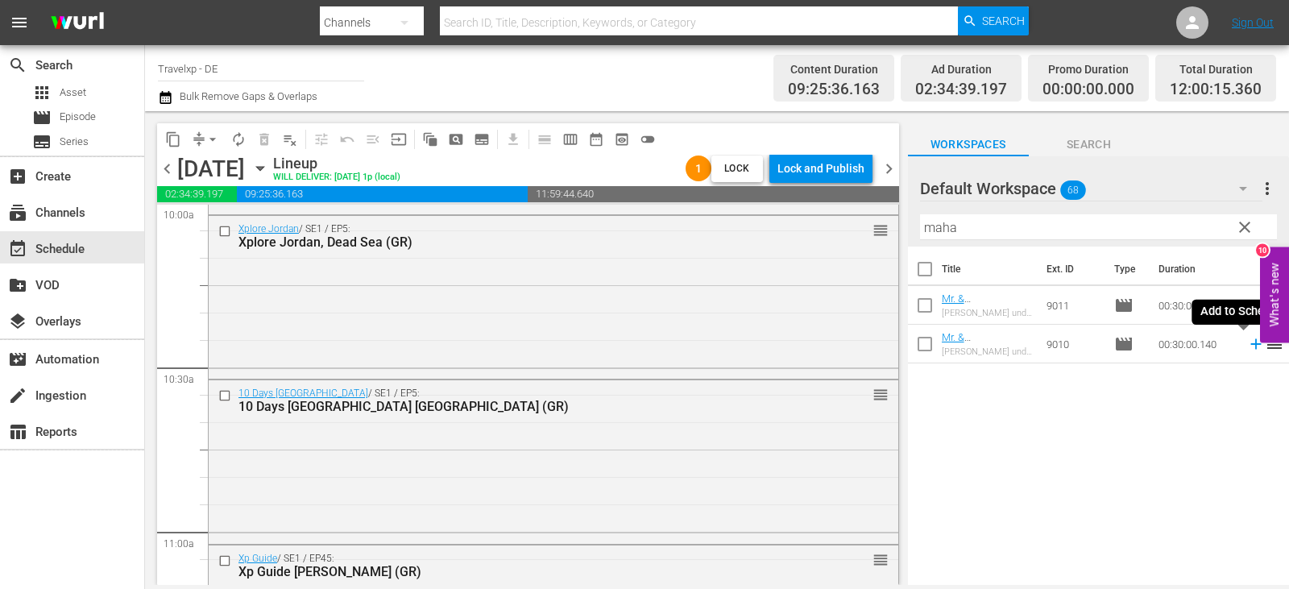
click at [1250, 343] on icon at bounding box center [1255, 344] width 10 height 10
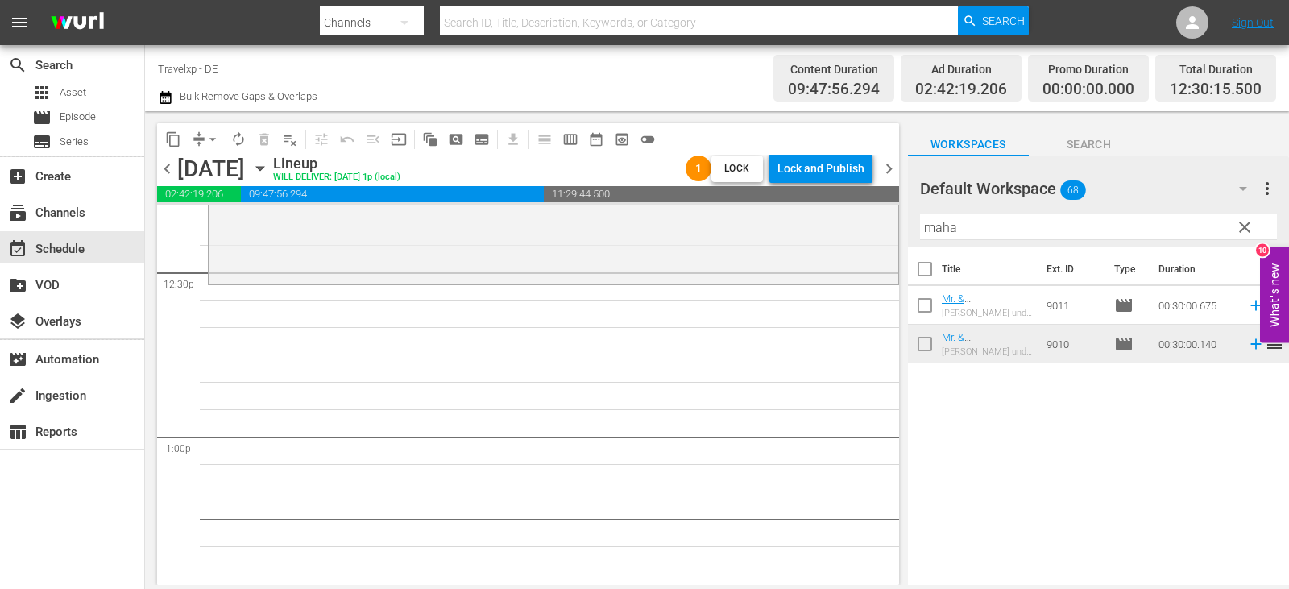
scroll to position [3932, 0]
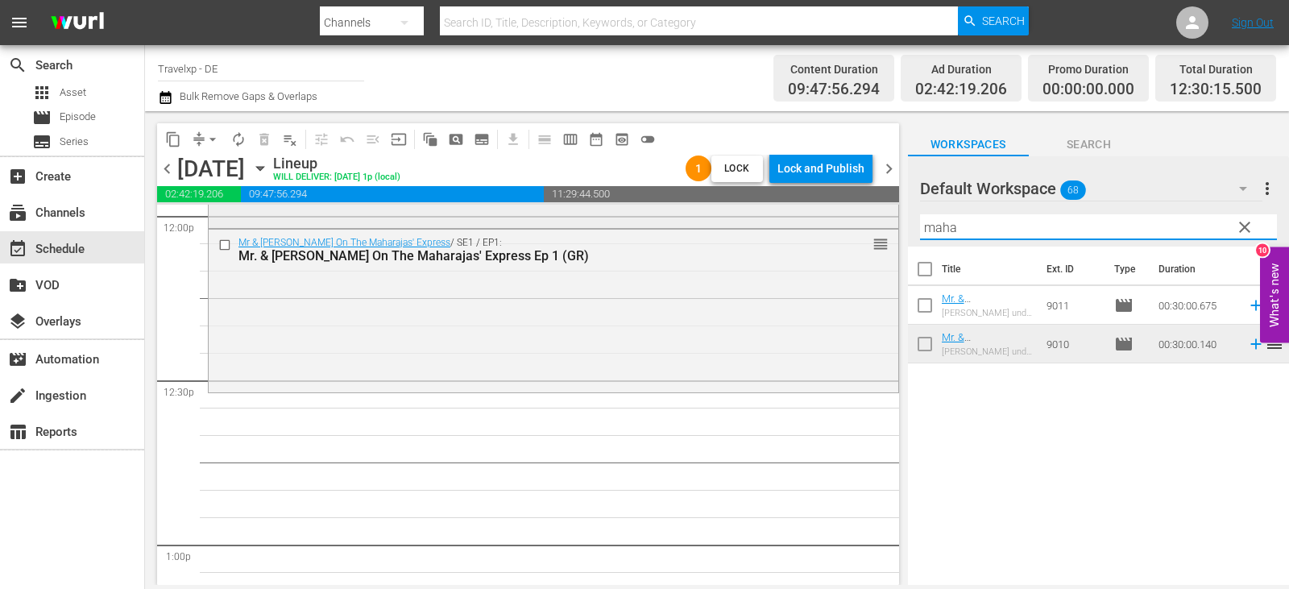
drag, startPoint x: 971, startPoint y: 223, endPoint x: 861, endPoint y: 227, distance: 110.4
click at [861, 227] on div "content_copy compress arrow_drop_down autorenew_outlined delete_forever_outline…" at bounding box center [717, 348] width 1144 height 474
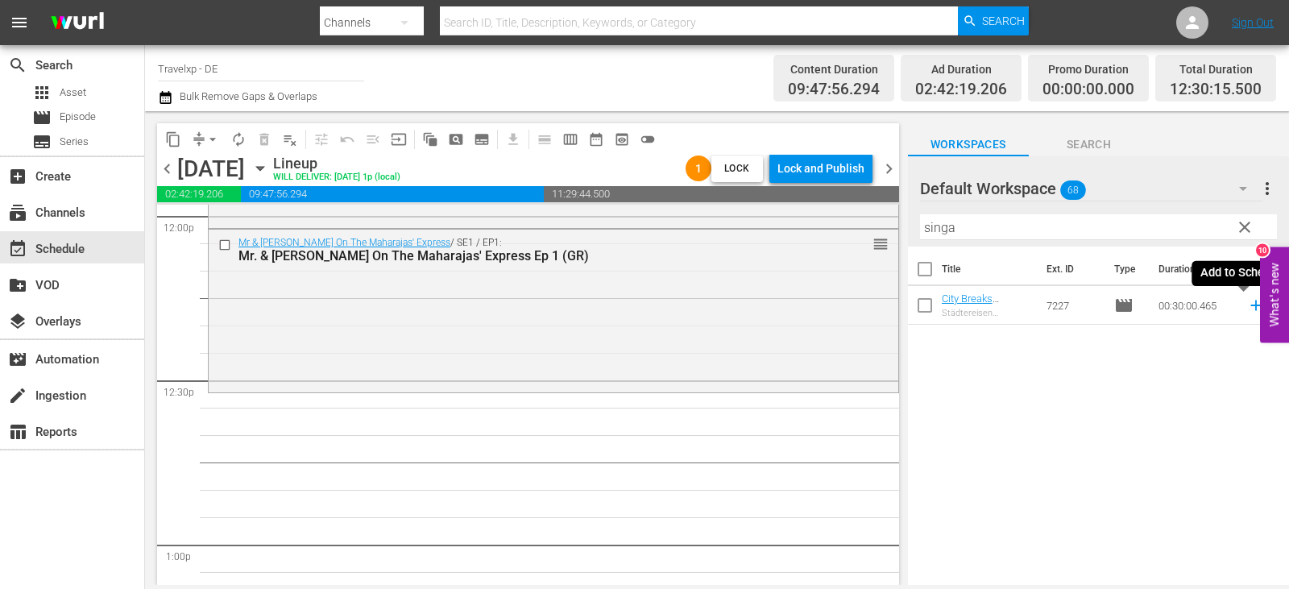
click at [1250, 303] on icon at bounding box center [1255, 305] width 10 height 10
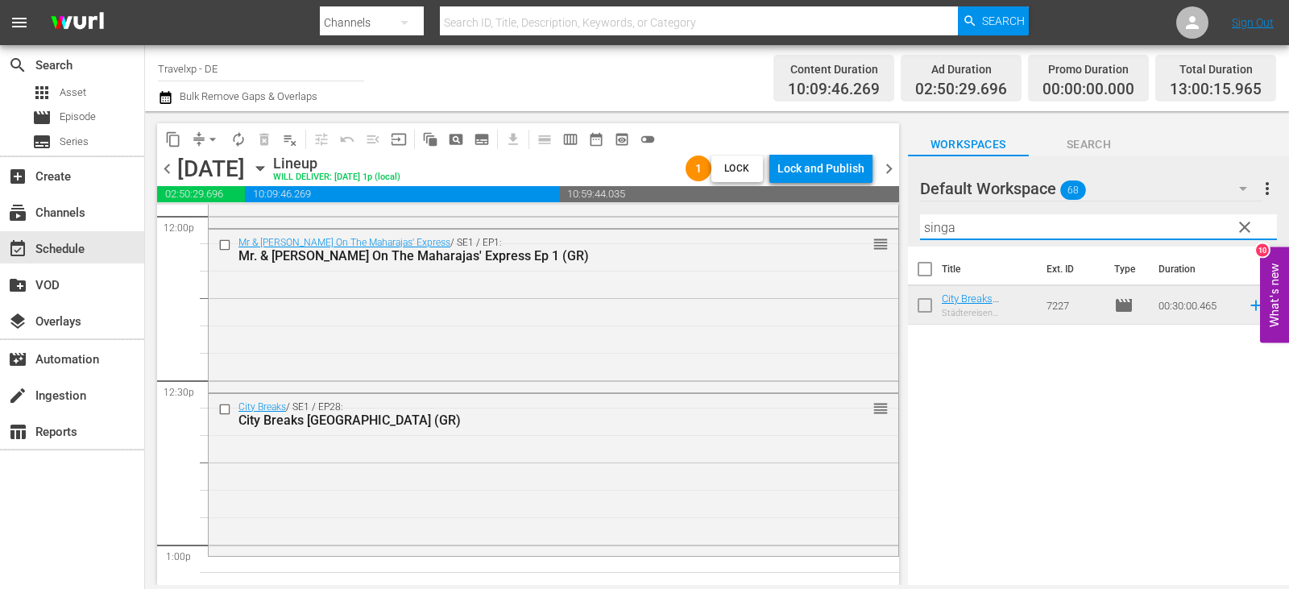
drag, startPoint x: 973, startPoint y: 227, endPoint x: 888, endPoint y: 230, distance: 84.6
click at [888, 230] on div "content_copy compress arrow_drop_down autorenew_outlined delete_forever_outline…" at bounding box center [717, 348] width 1144 height 474
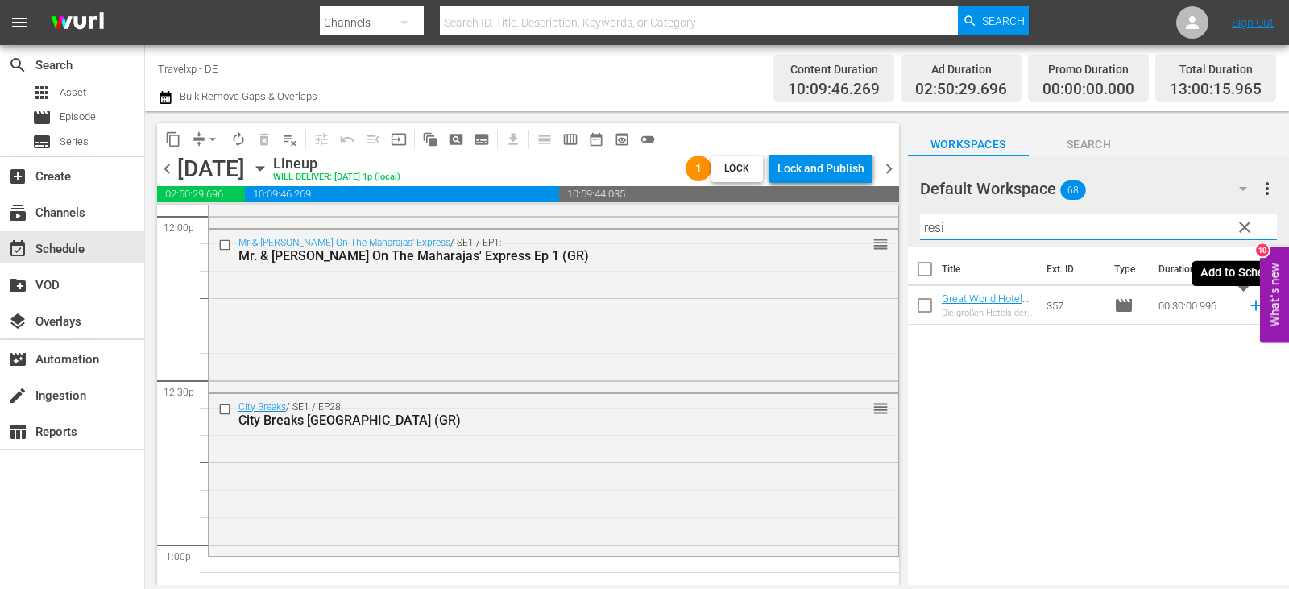
click at [1250, 304] on icon at bounding box center [1255, 305] width 10 height 10
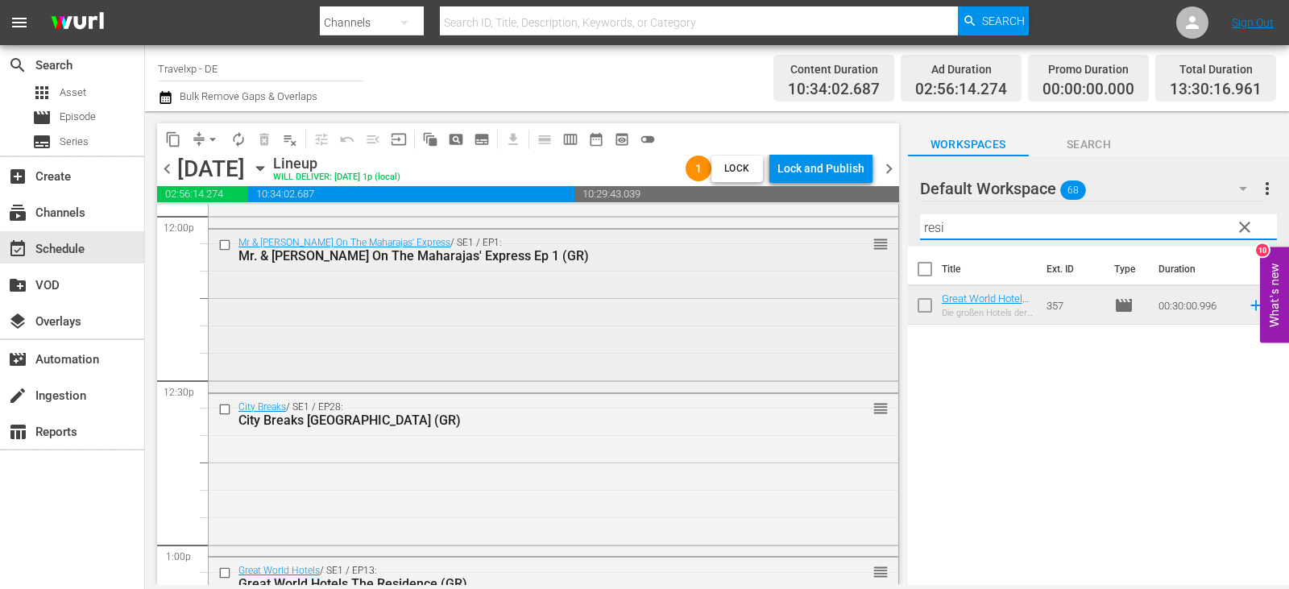
drag, startPoint x: 972, startPoint y: 231, endPoint x: 855, endPoint y: 241, distance: 117.2
click at [855, 241] on div "content_copy compress arrow_drop_down autorenew_outlined delete_forever_outline…" at bounding box center [717, 348] width 1144 height 474
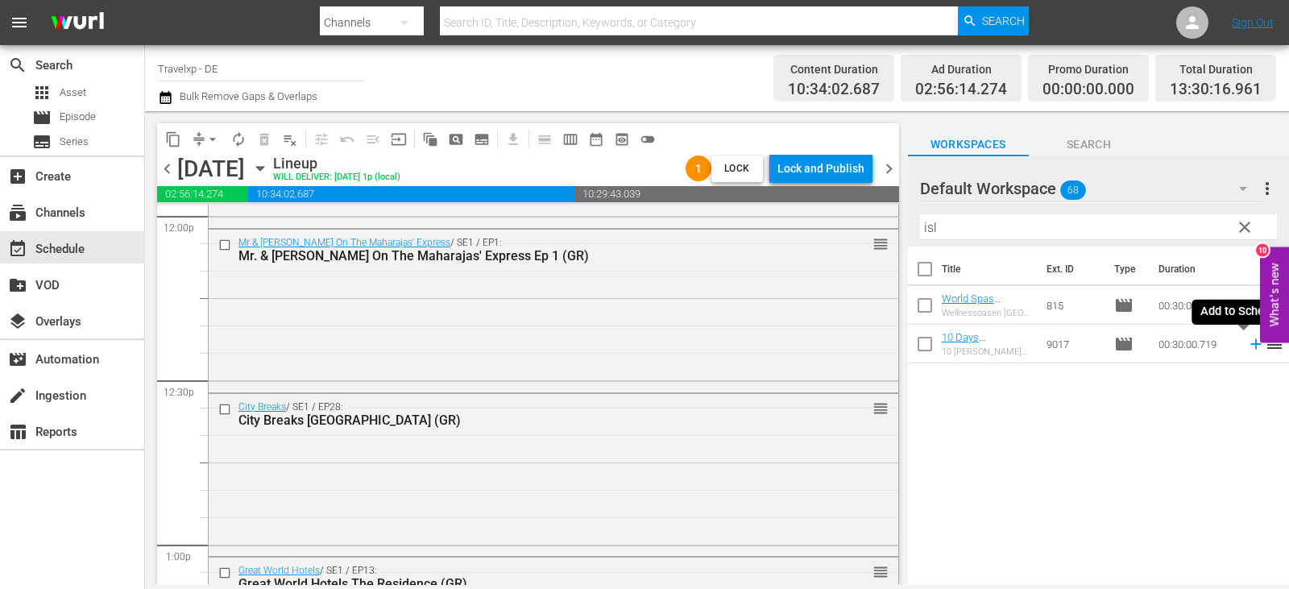
click at [1247, 346] on icon at bounding box center [1256, 344] width 18 height 18
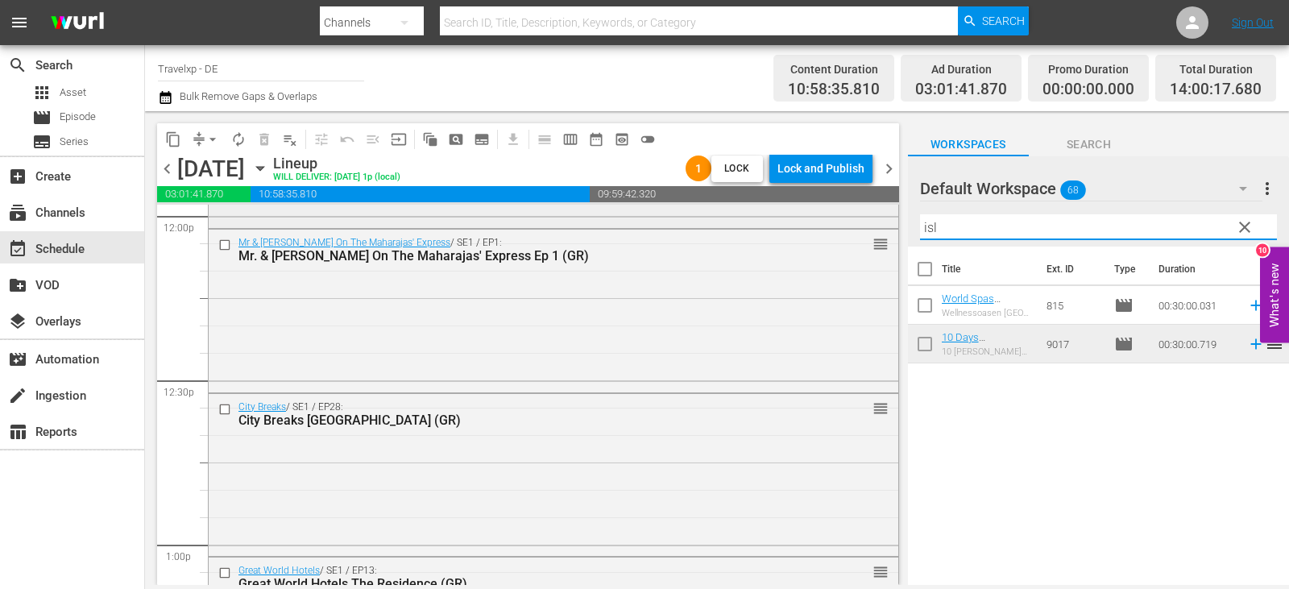
drag, startPoint x: 978, startPoint y: 225, endPoint x: 881, endPoint y: 219, distance: 96.8
click at [881, 219] on div "content_copy compress arrow_drop_down autorenew_outlined delete_forever_outline…" at bounding box center [717, 348] width 1144 height 474
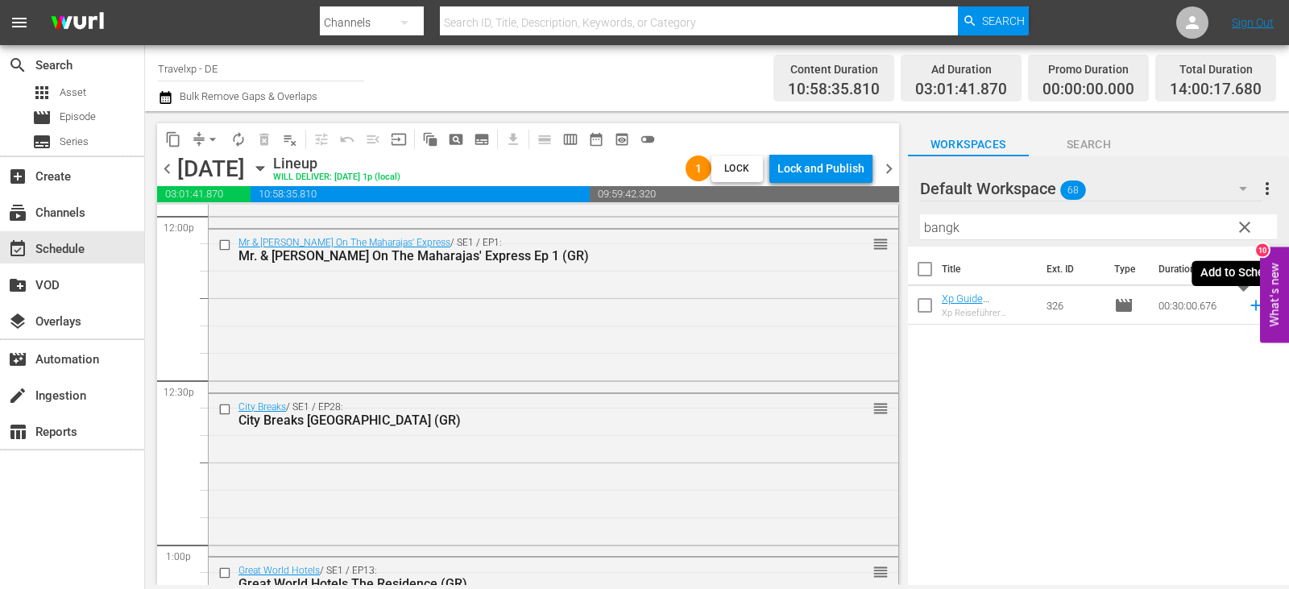
click at [1250, 305] on icon at bounding box center [1255, 305] width 10 height 10
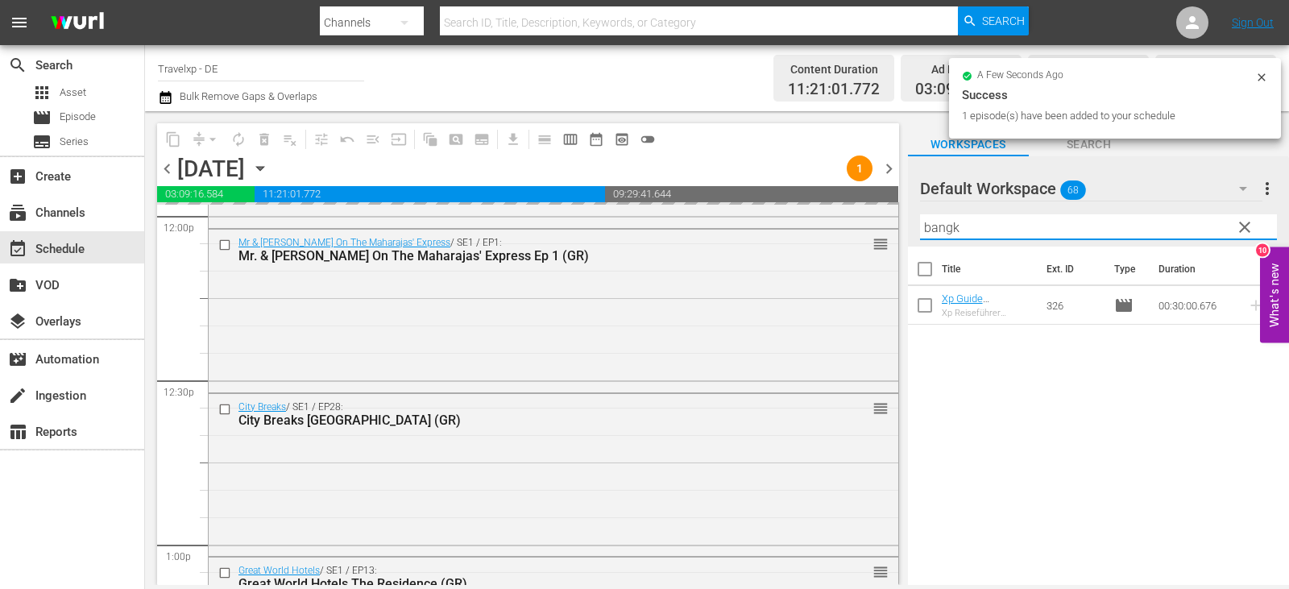
drag, startPoint x: 970, startPoint y: 226, endPoint x: 888, endPoint y: 232, distance: 83.2
click at [880, 234] on div "content_copy compress arrow_drop_down autorenew_outlined delete_forever_outline…" at bounding box center [717, 348] width 1144 height 474
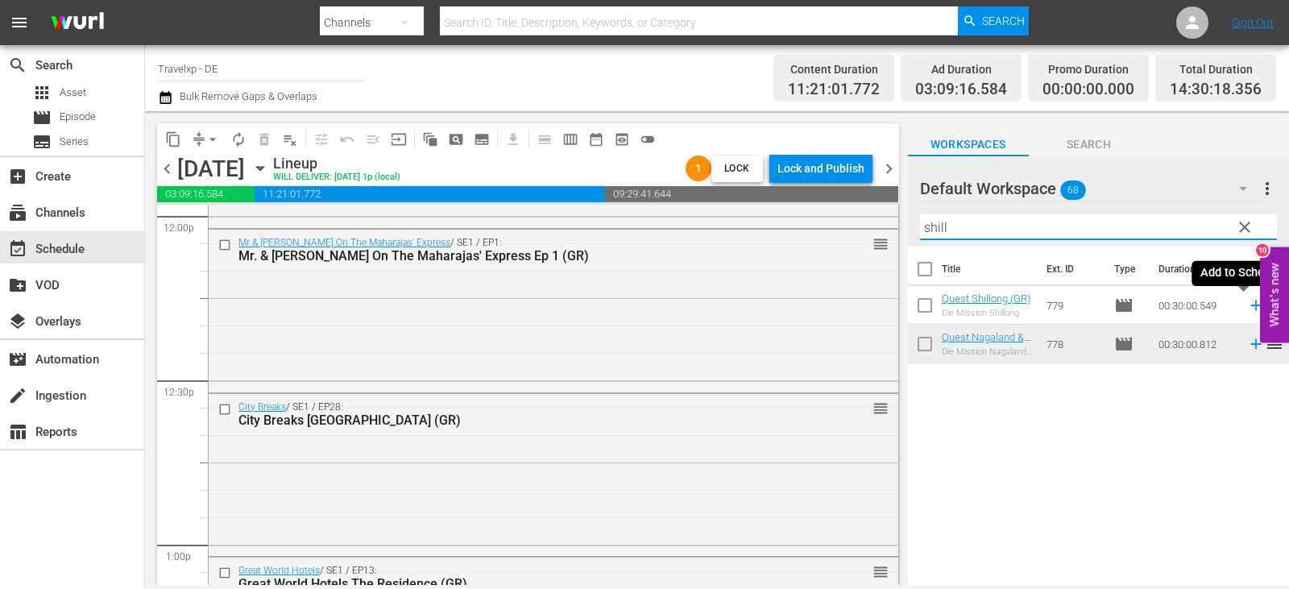
type input "shill"
drag, startPoint x: 1239, startPoint y: 306, endPoint x: 1227, endPoint y: 304, distance: 12.3
click at [1250, 306] on icon at bounding box center [1255, 305] width 10 height 10
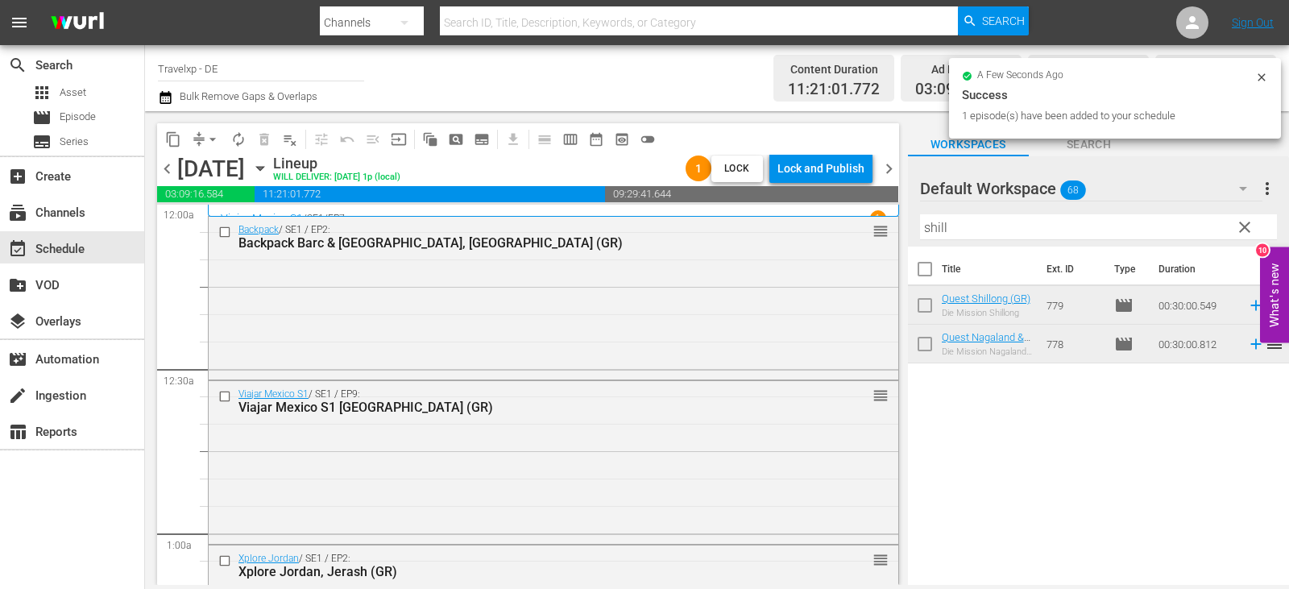
scroll to position [3932, 0]
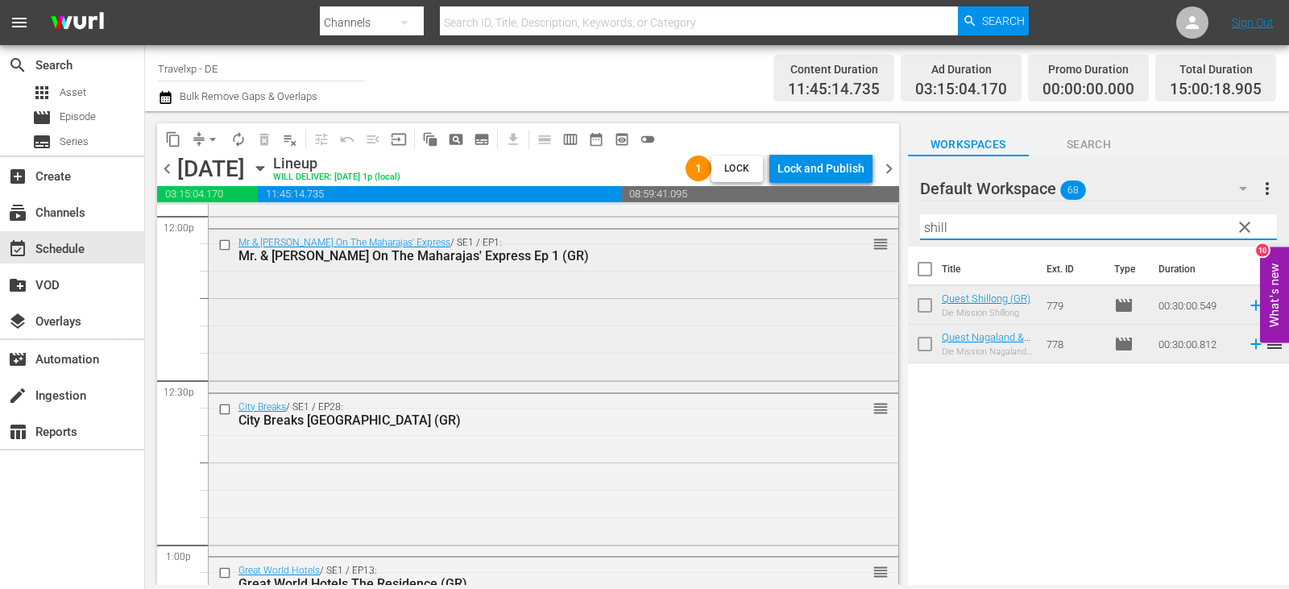
drag, startPoint x: 963, startPoint y: 227, endPoint x: 832, endPoint y: 239, distance: 131.8
click at [832, 239] on div "content_copy compress arrow_drop_down autorenew_outlined delete_forever_outline…" at bounding box center [717, 348] width 1144 height 474
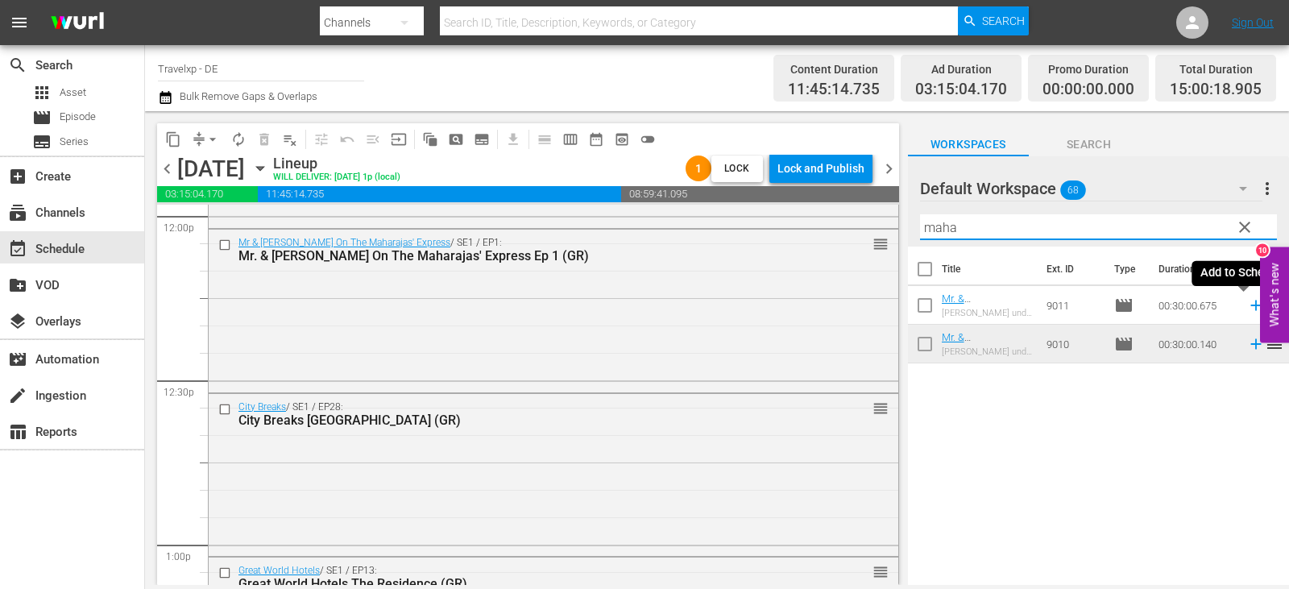
click at [1247, 305] on icon at bounding box center [1256, 305] width 18 height 18
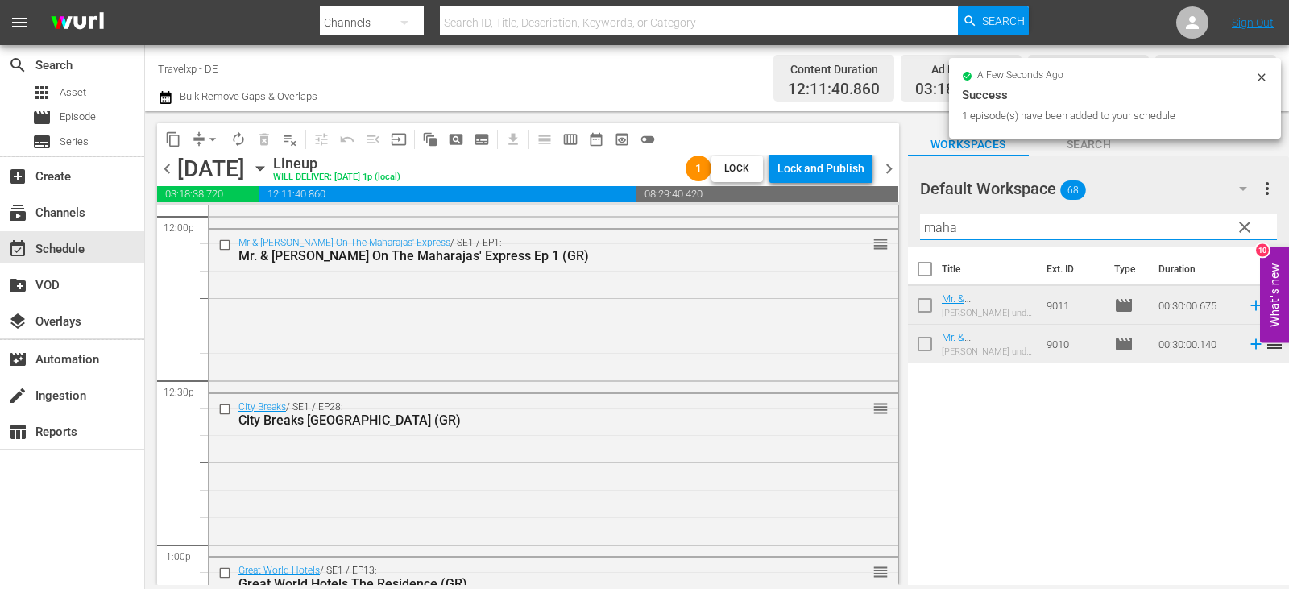
click at [879, 230] on div "content_copy compress arrow_drop_down autorenew_outlined delete_forever_outline…" at bounding box center [717, 348] width 1144 height 474
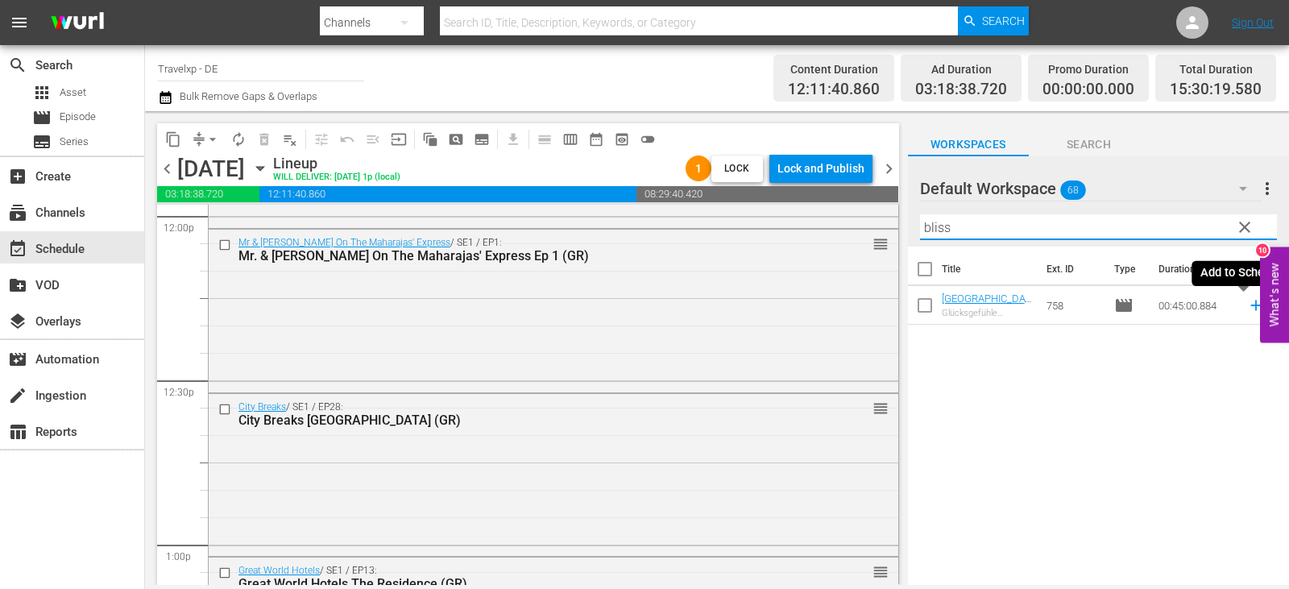
click at [1250, 306] on icon at bounding box center [1255, 305] width 10 height 10
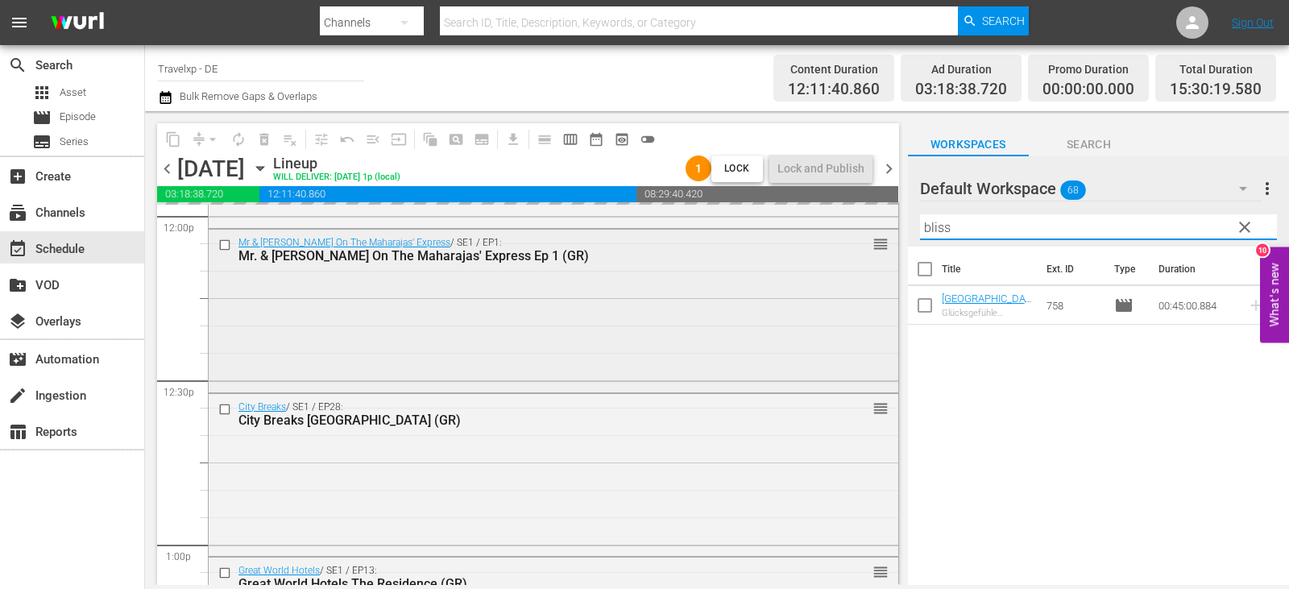
click at [886, 230] on div "content_copy compress arrow_drop_down autorenew_outlined delete_forever_outline…" at bounding box center [717, 348] width 1144 height 474
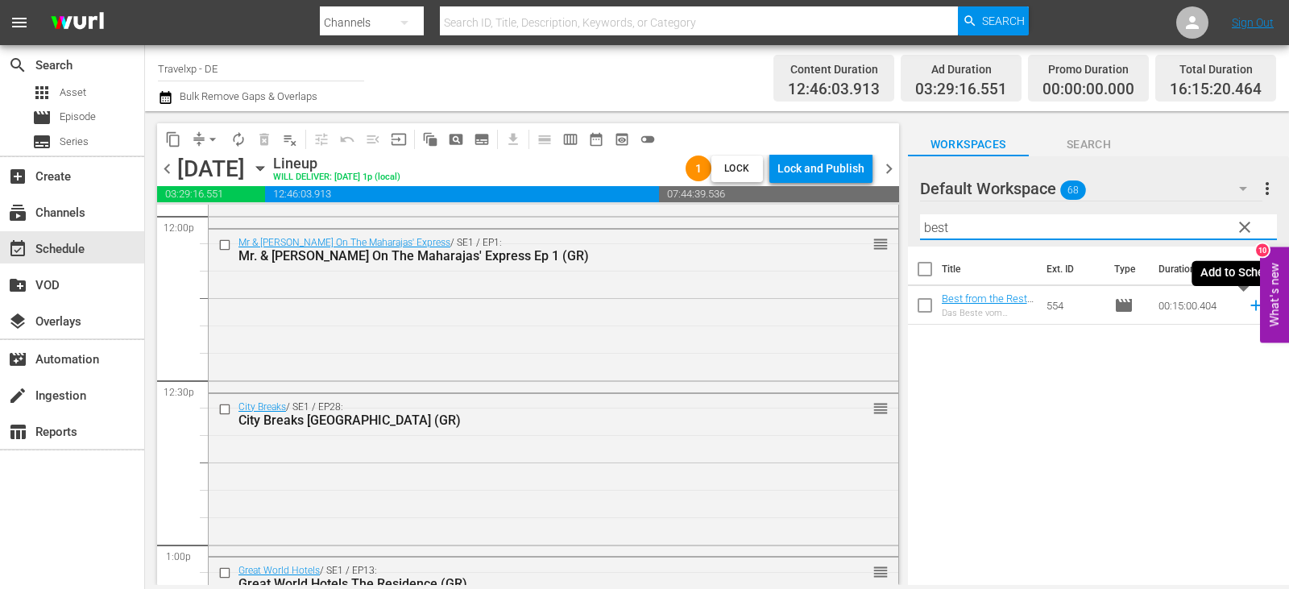
click at [1250, 307] on icon at bounding box center [1255, 305] width 10 height 10
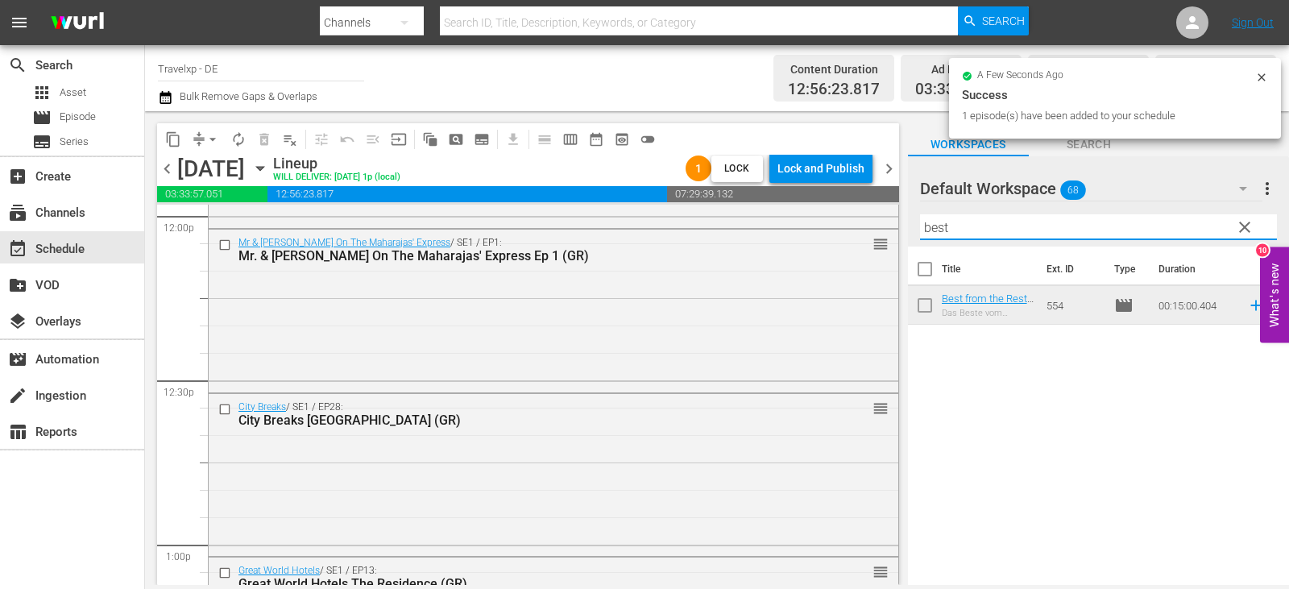
click at [891, 231] on div "content_copy compress arrow_drop_down autorenew_outlined delete_forever_outline…" at bounding box center [717, 348] width 1144 height 474
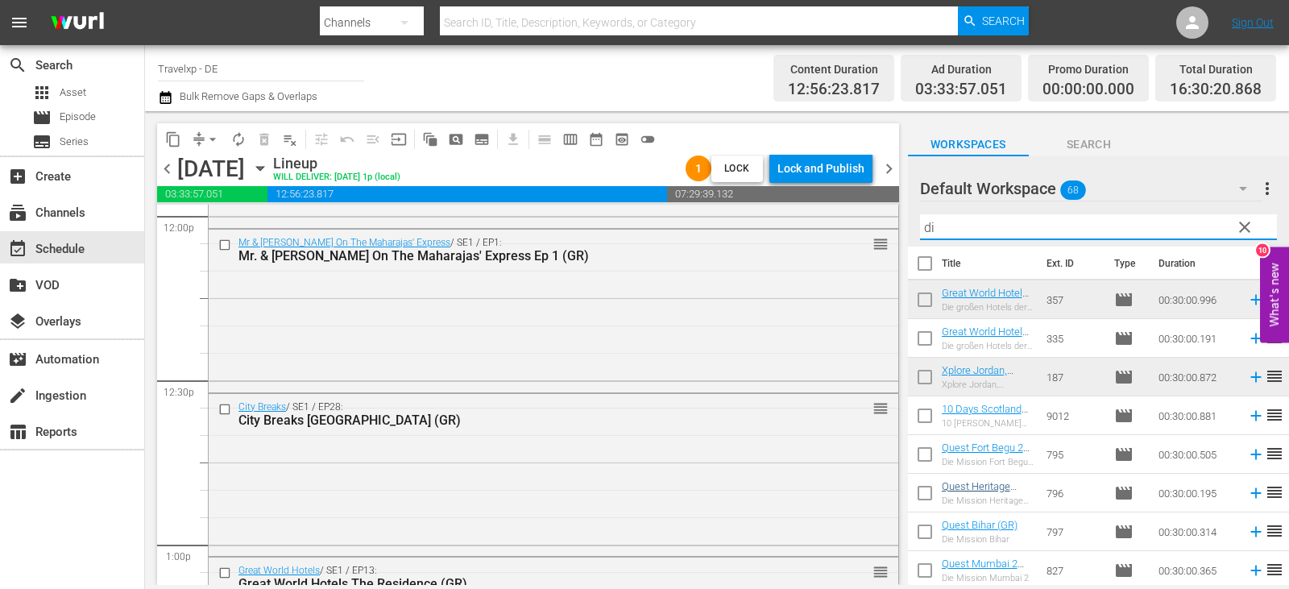
scroll to position [0, 0]
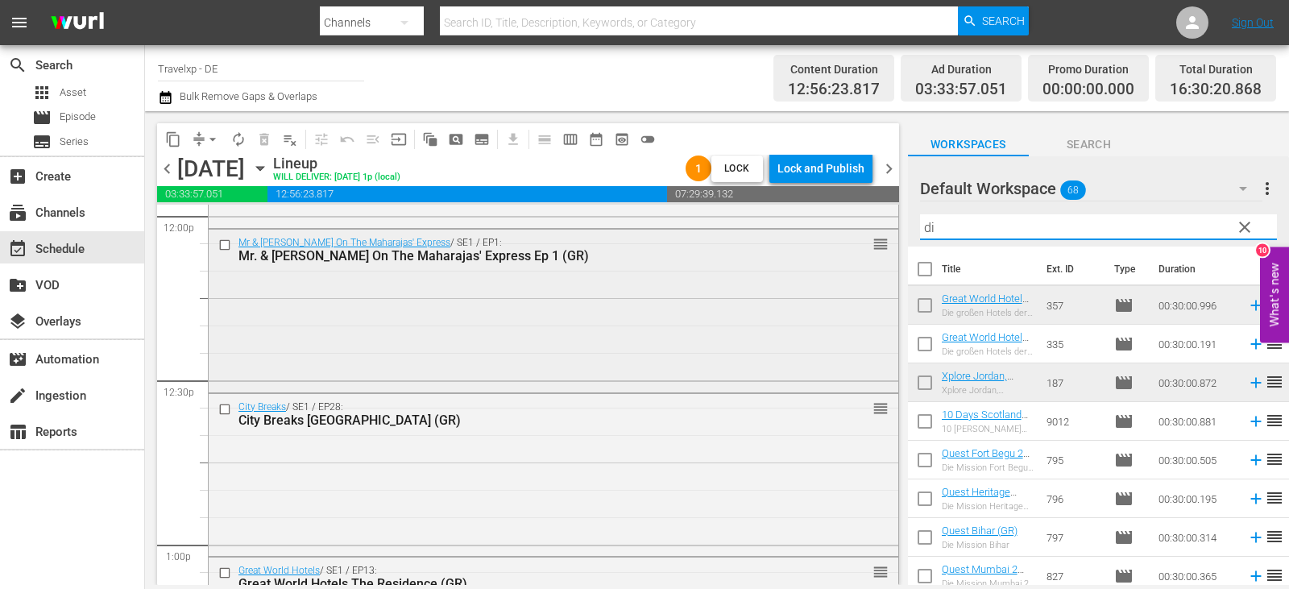
drag, startPoint x: 951, startPoint y: 233, endPoint x: 846, endPoint y: 233, distance: 104.7
click at [846, 233] on div "content_copy compress arrow_drop_down autorenew_outlined delete_forever_outline…" at bounding box center [717, 348] width 1144 height 474
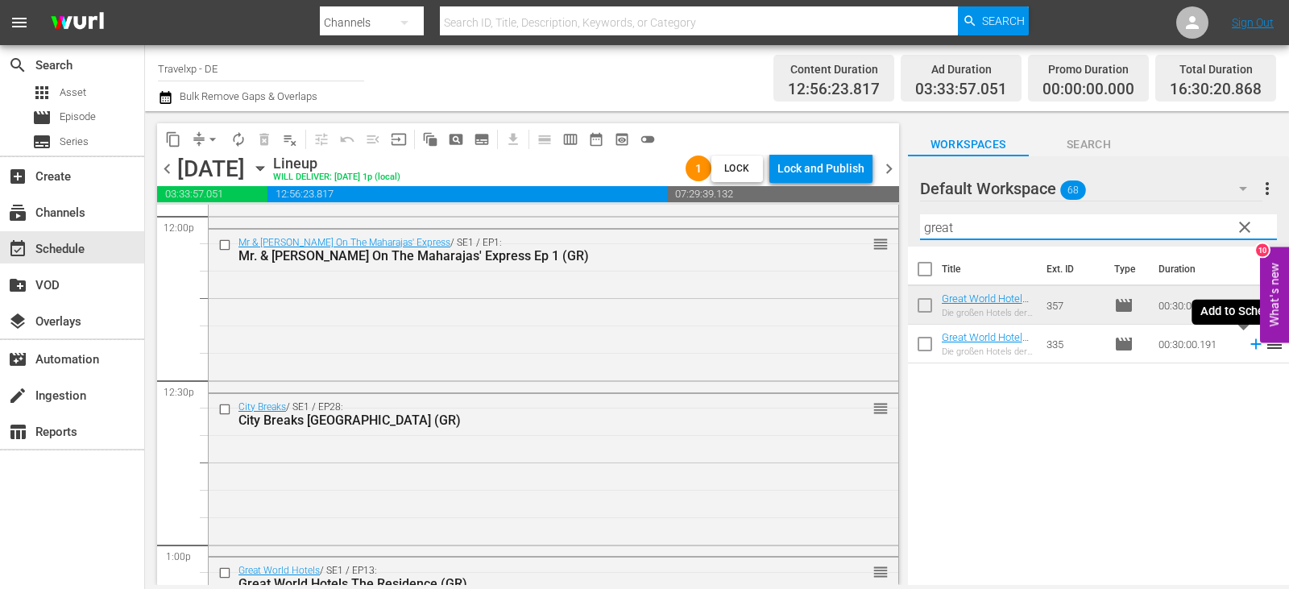
click at [1250, 346] on icon at bounding box center [1255, 344] width 10 height 10
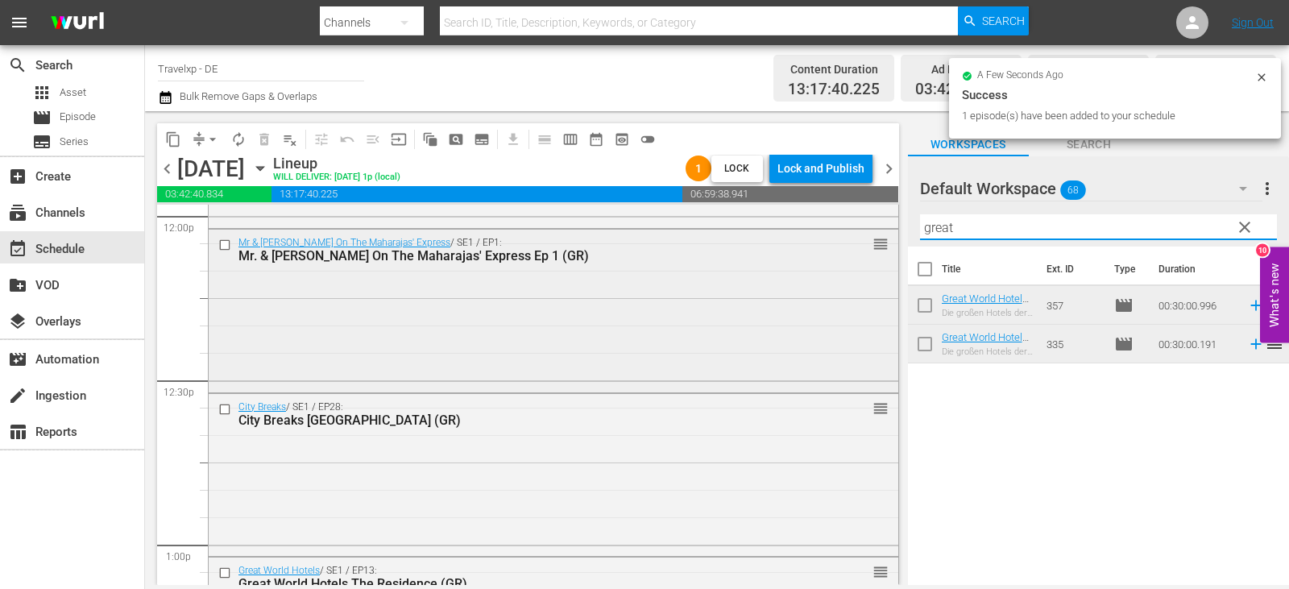
click at [850, 232] on div "content_copy compress arrow_drop_down autorenew_outlined delete_forever_outline…" at bounding box center [717, 348] width 1144 height 474
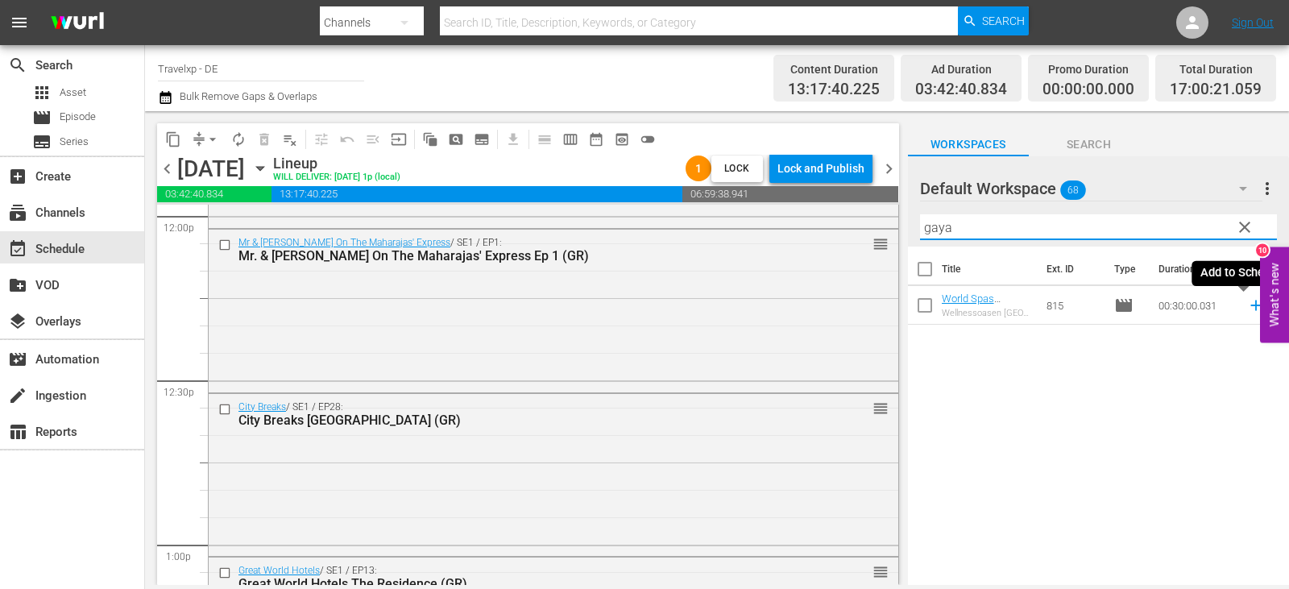
click at [1250, 307] on icon at bounding box center [1255, 305] width 10 height 10
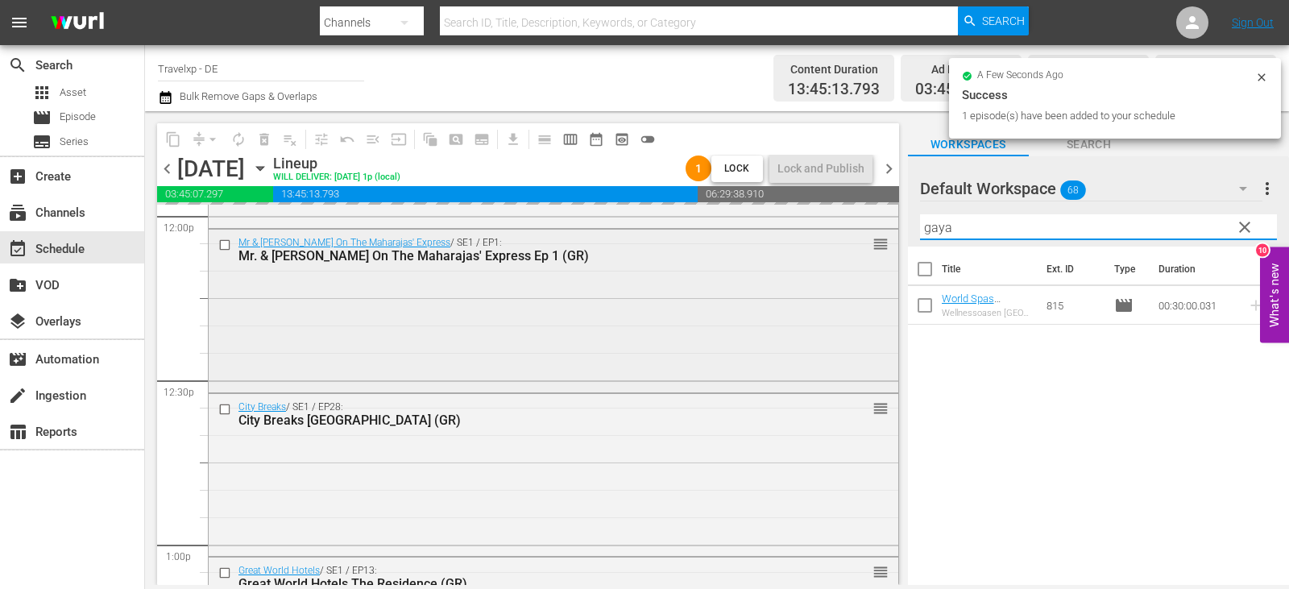
drag, startPoint x: 969, startPoint y: 228, endPoint x: 884, endPoint y: 231, distance: 84.6
click at [884, 231] on div "content_copy compress arrow_drop_down autorenew_outlined delete_forever_outline…" at bounding box center [717, 348] width 1144 height 474
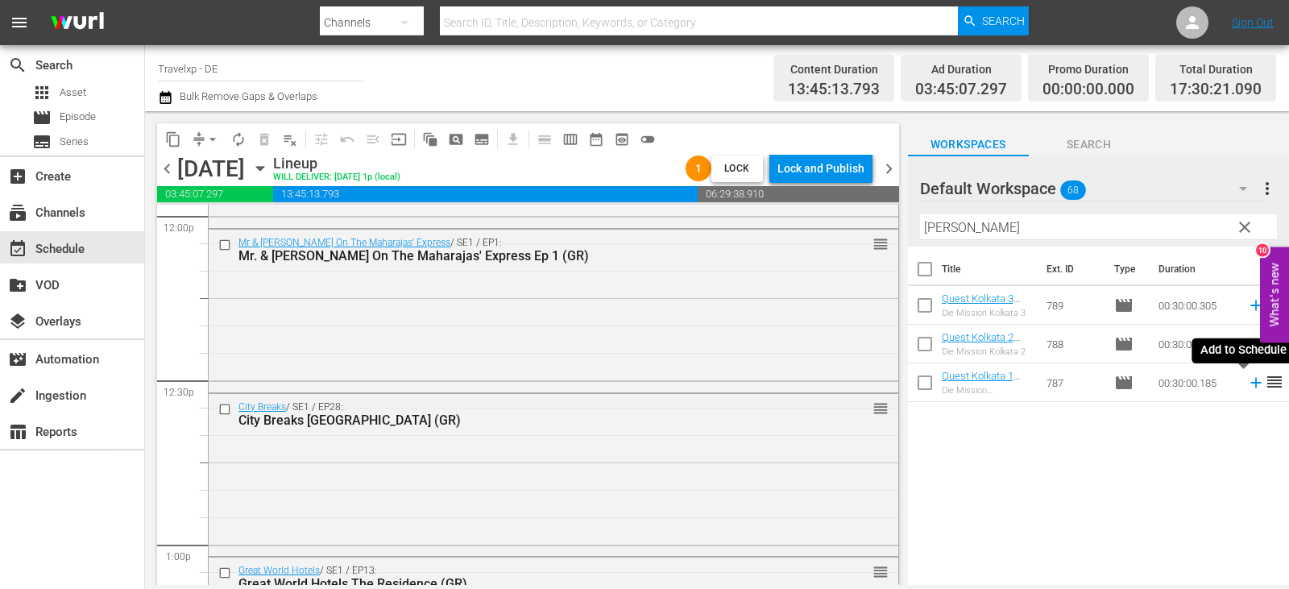
click at [1250, 380] on icon at bounding box center [1255, 383] width 10 height 10
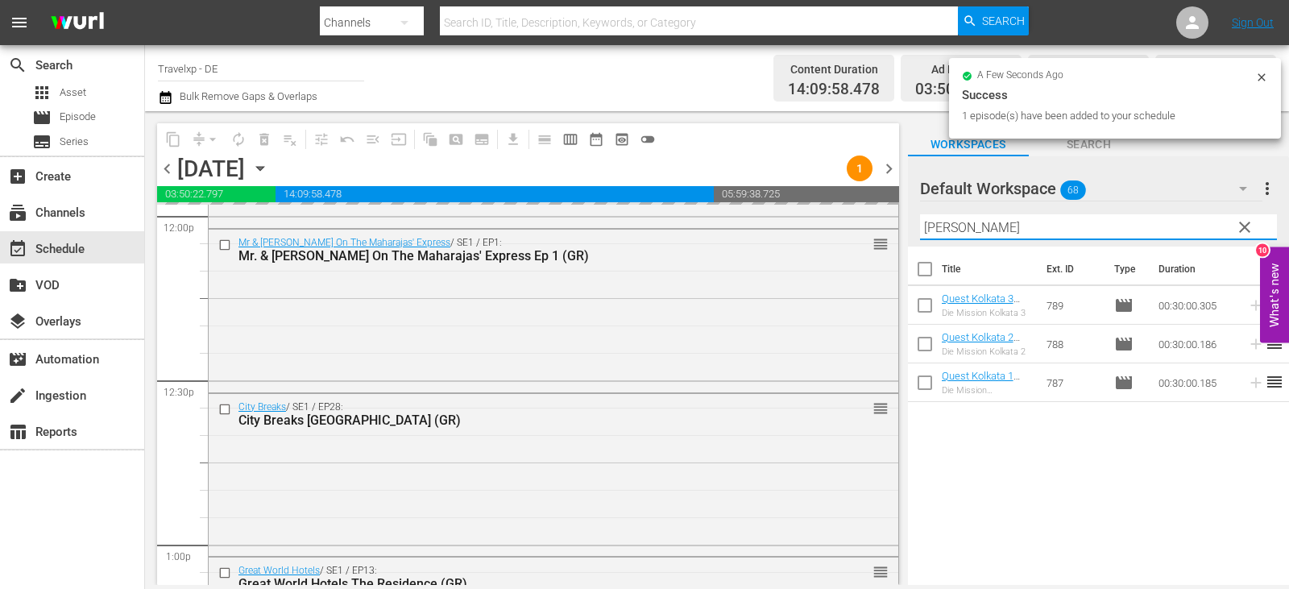
click at [856, 230] on div "content_copy compress arrow_drop_down autorenew_outlined delete_forever_outline…" at bounding box center [717, 348] width 1144 height 474
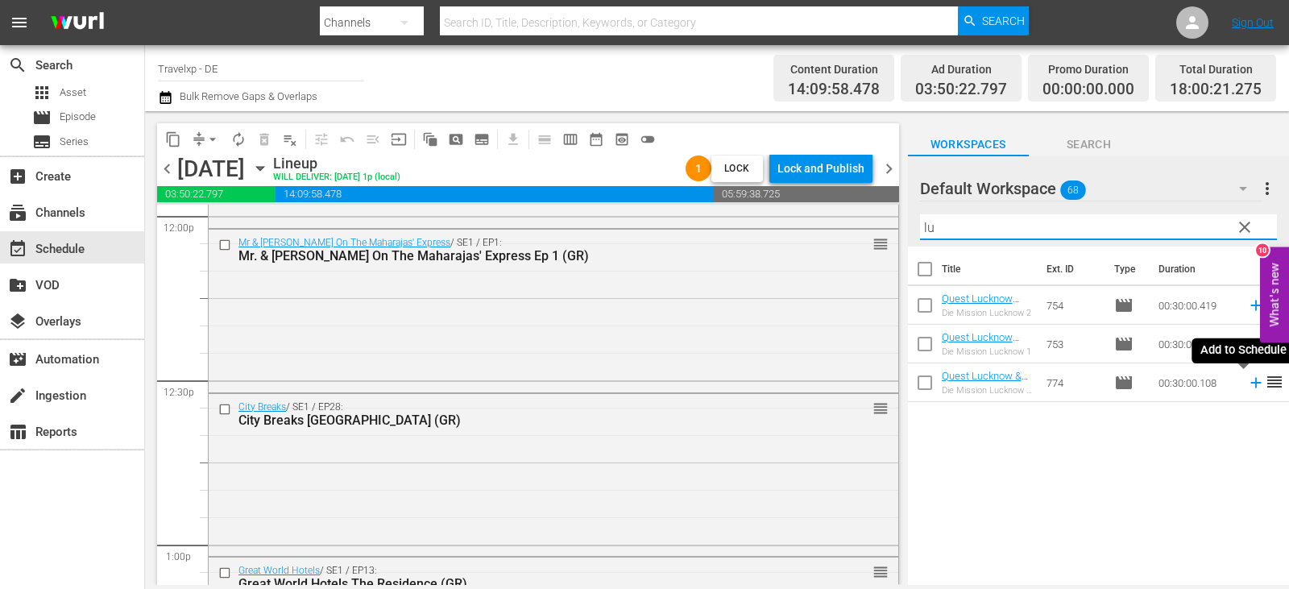
click at [1247, 379] on icon at bounding box center [1256, 383] width 18 height 18
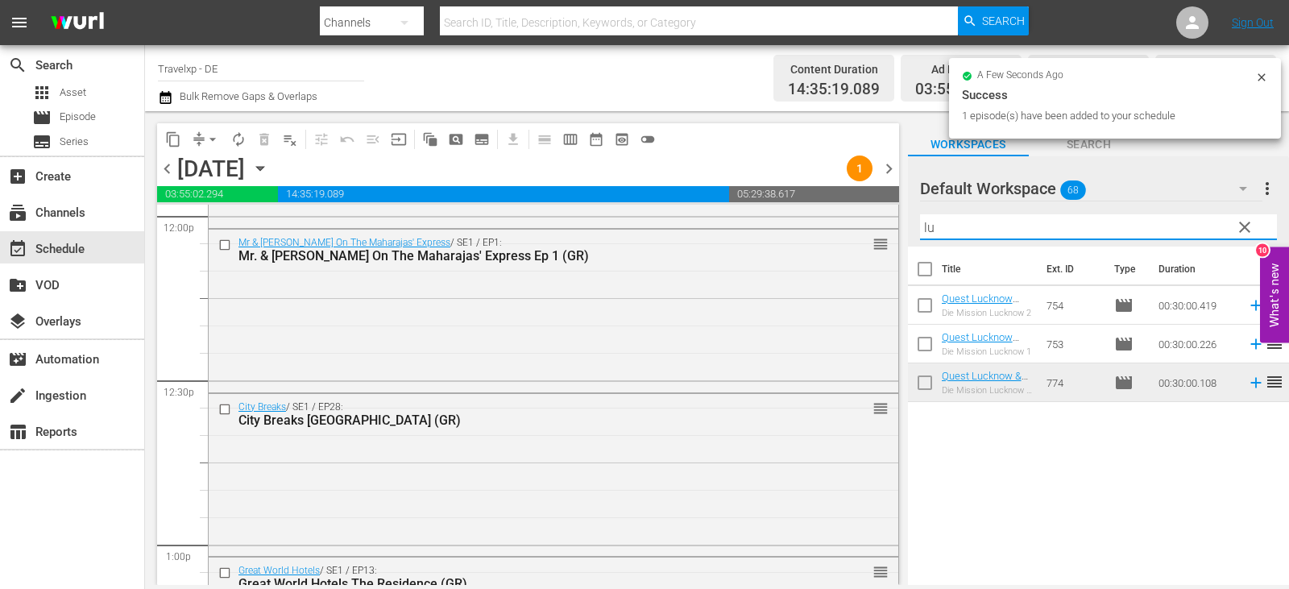
click at [883, 230] on div "content_copy compress arrow_drop_down autorenew_outlined delete_forever_outline…" at bounding box center [717, 348] width 1144 height 474
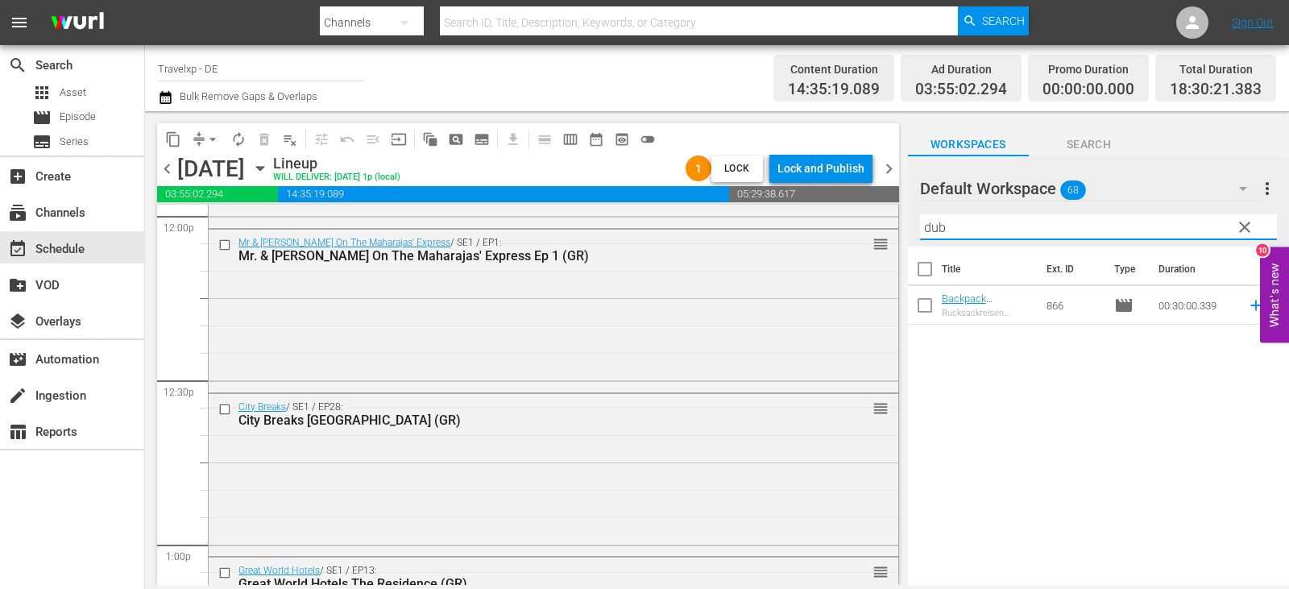
click at [1250, 306] on icon at bounding box center [1255, 305] width 10 height 10
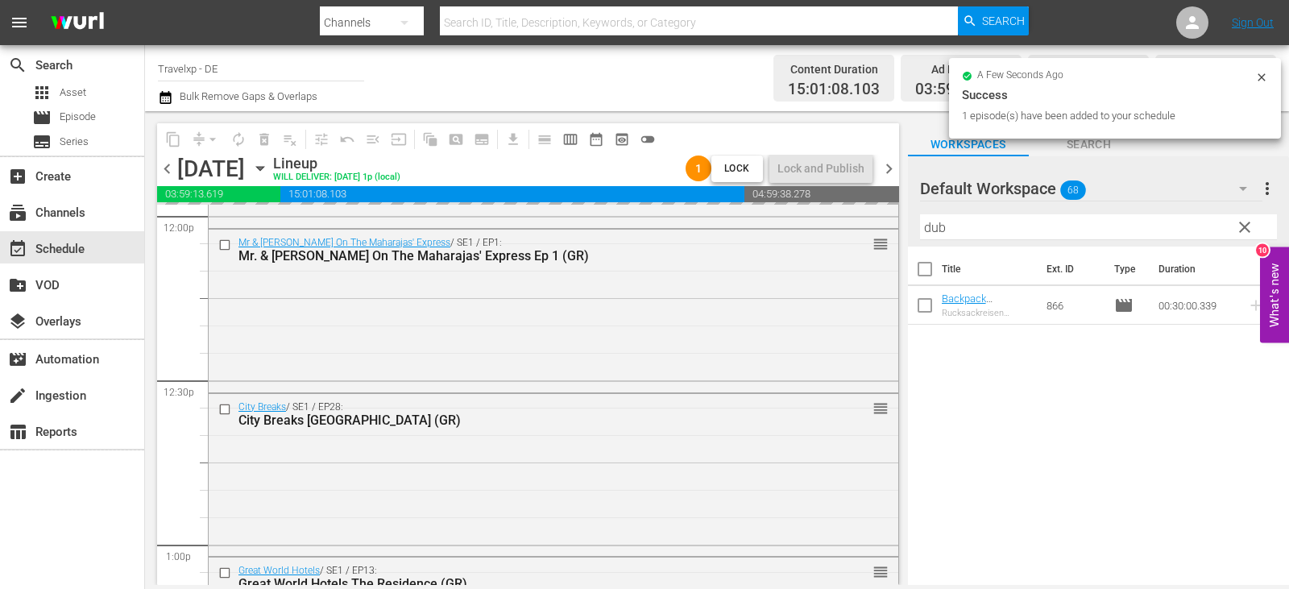
click at [863, 230] on div "content_copy compress arrow_drop_down autorenew_outlined delete_forever_outline…" at bounding box center [717, 348] width 1144 height 474
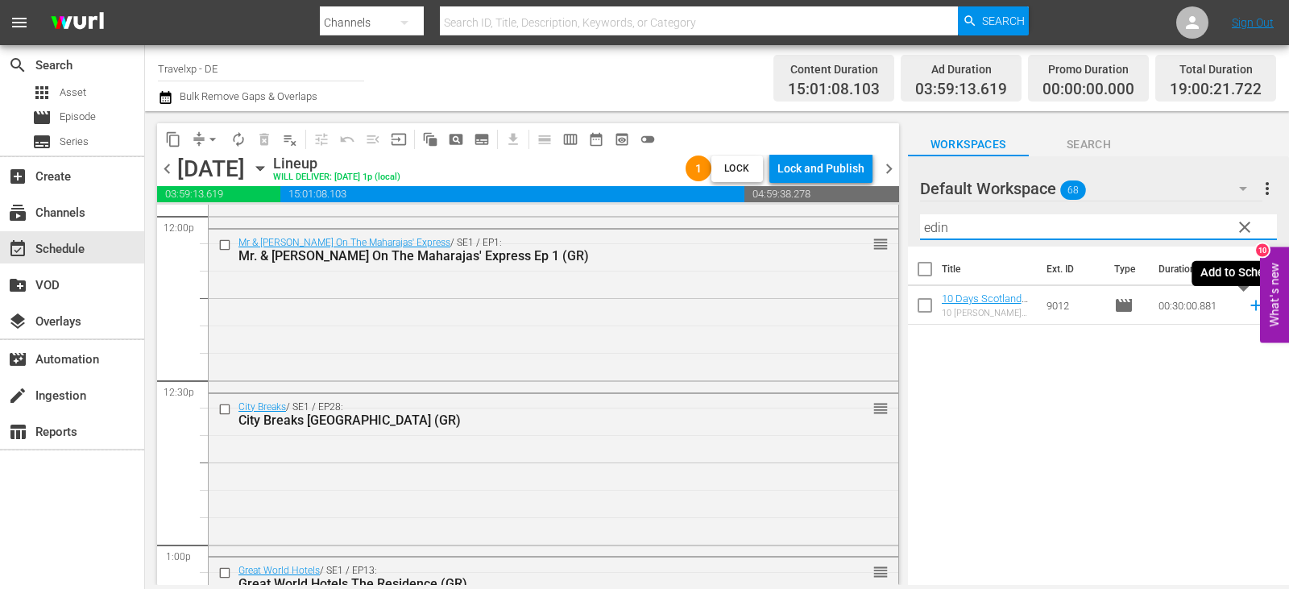
click at [1250, 304] on icon at bounding box center [1255, 305] width 10 height 10
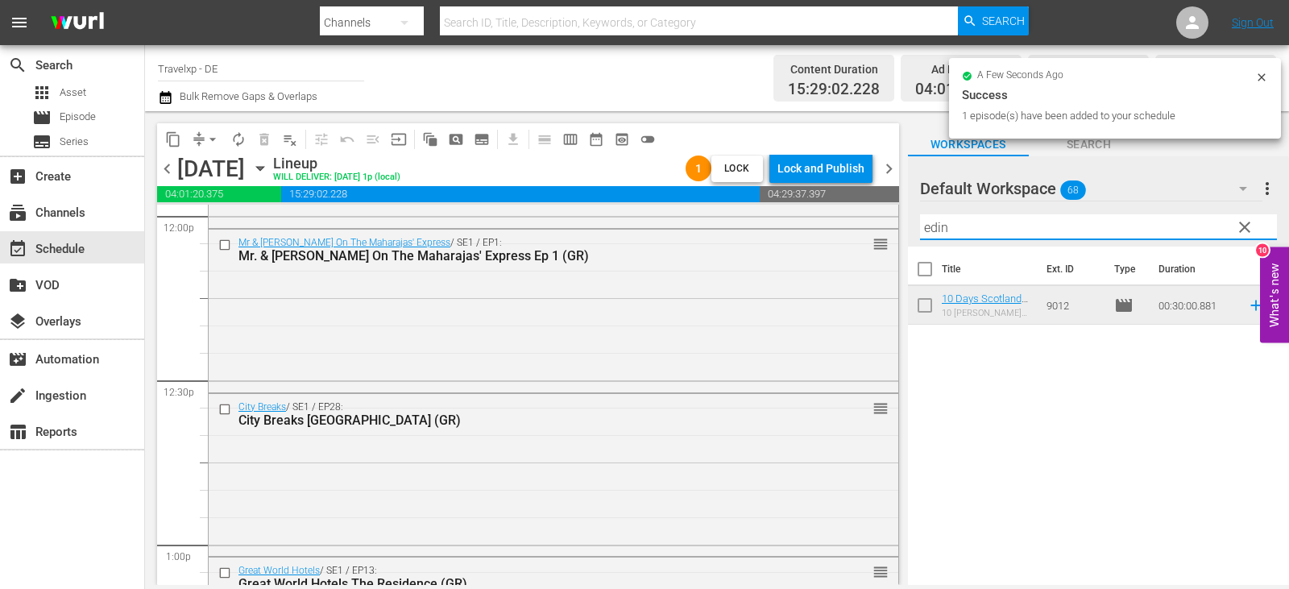
drag, startPoint x: 957, startPoint y: 233, endPoint x: 907, endPoint y: 237, distance: 50.1
click at [908, 237] on div "Default Workspace 68 Default more_vert clear Filter by Title edin" at bounding box center [1098, 201] width 381 height 90
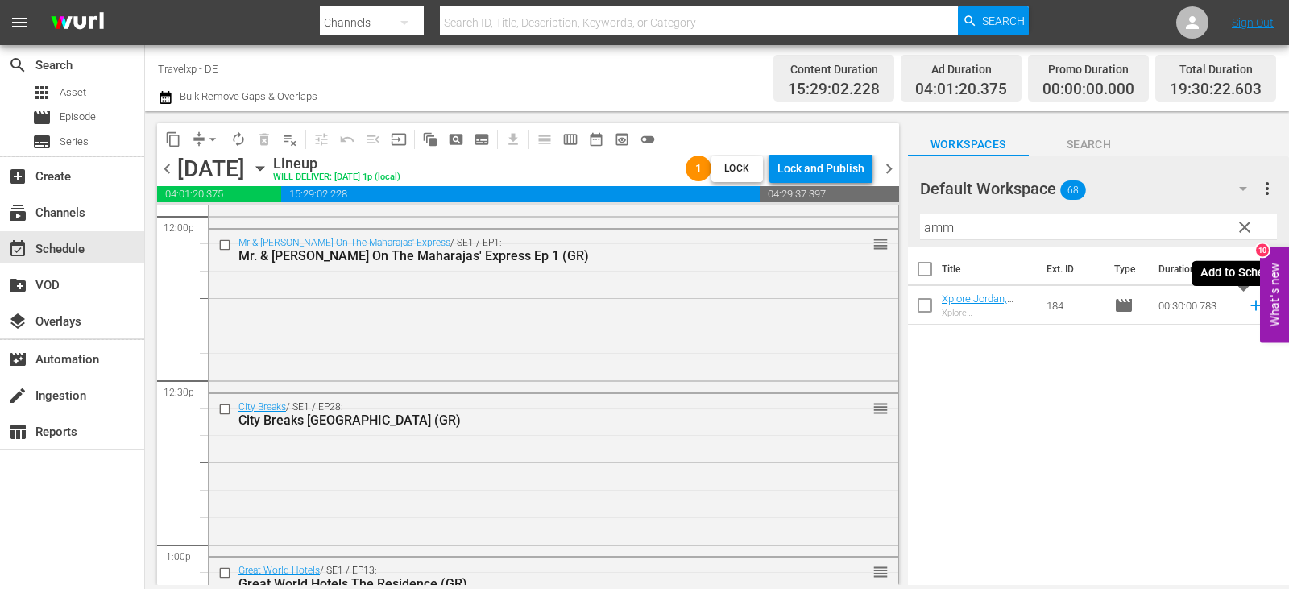
click at [1247, 304] on icon at bounding box center [1256, 305] width 18 height 18
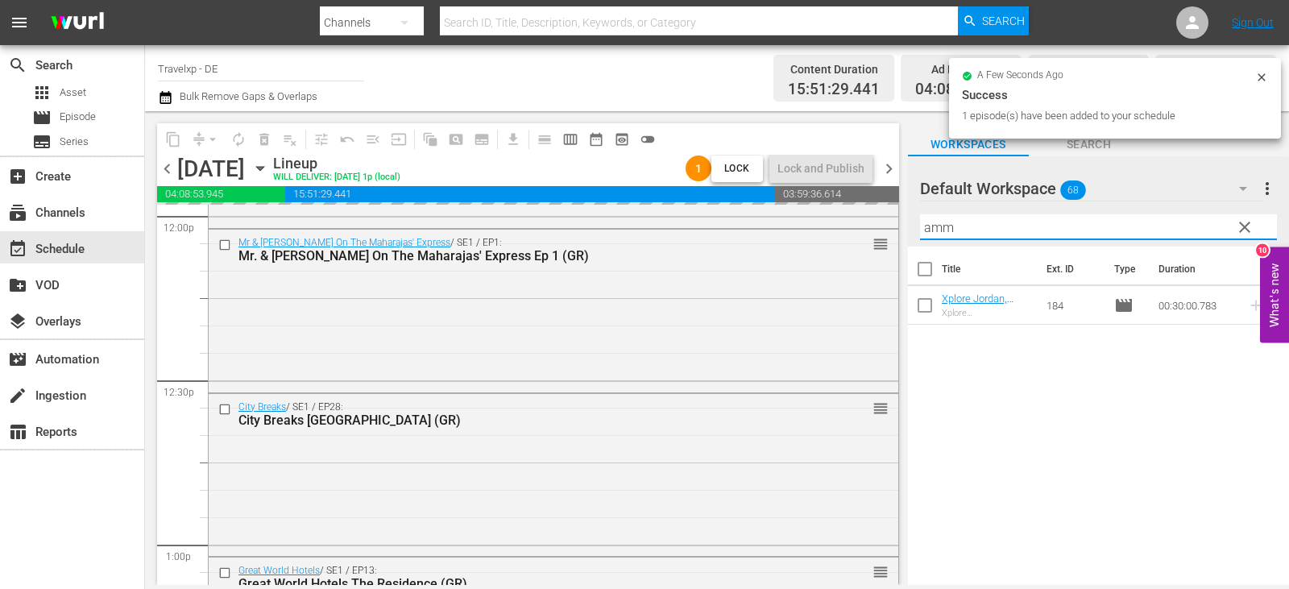
click at [861, 229] on div "content_copy compress arrow_drop_down autorenew_outlined delete_forever_outline…" at bounding box center [717, 348] width 1144 height 474
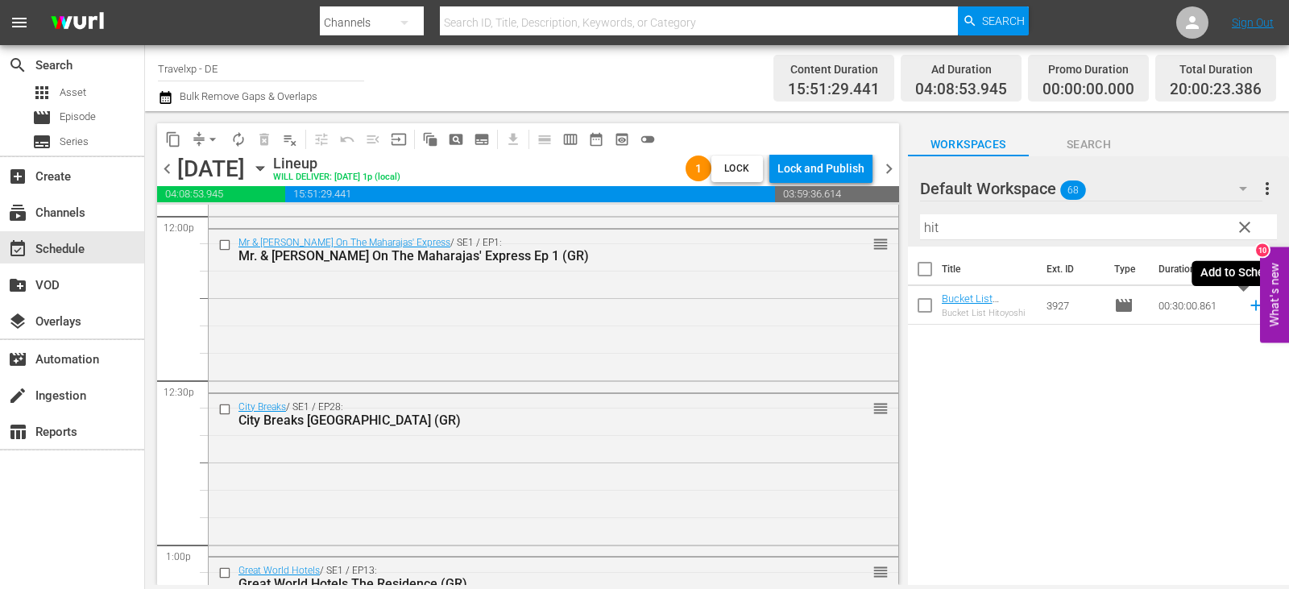
click at [1247, 307] on icon at bounding box center [1256, 305] width 18 height 18
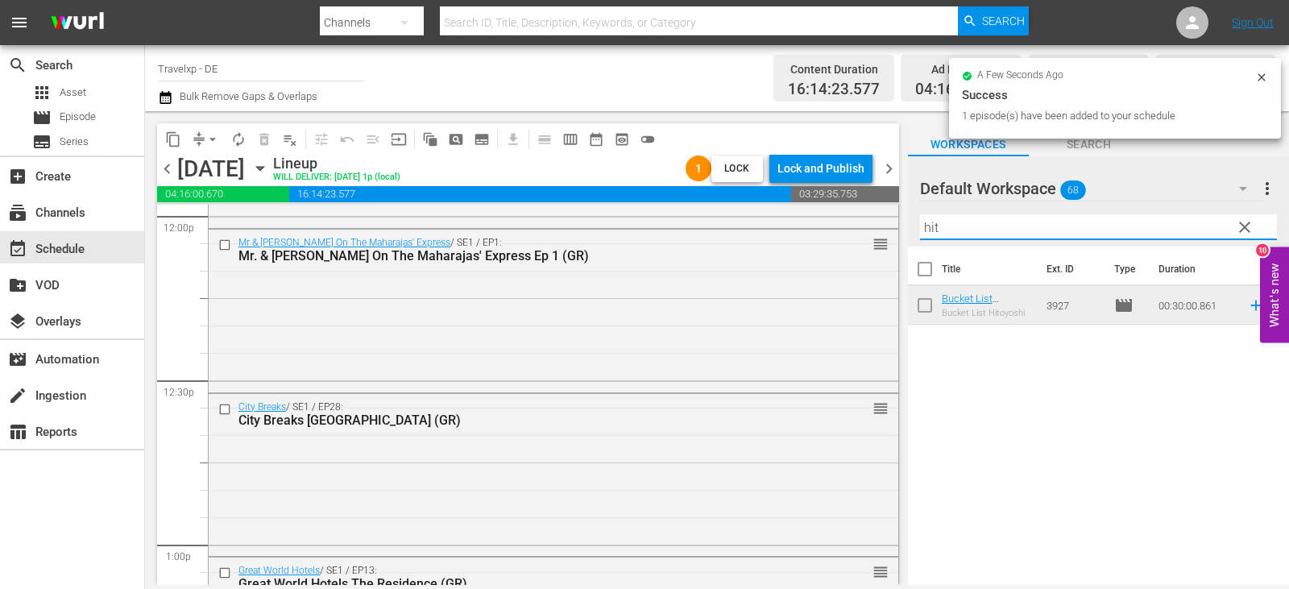
drag, startPoint x: 958, startPoint y: 224, endPoint x: 919, endPoint y: 234, distance: 39.8
click at [920, 234] on input "hit" at bounding box center [1098, 227] width 357 height 26
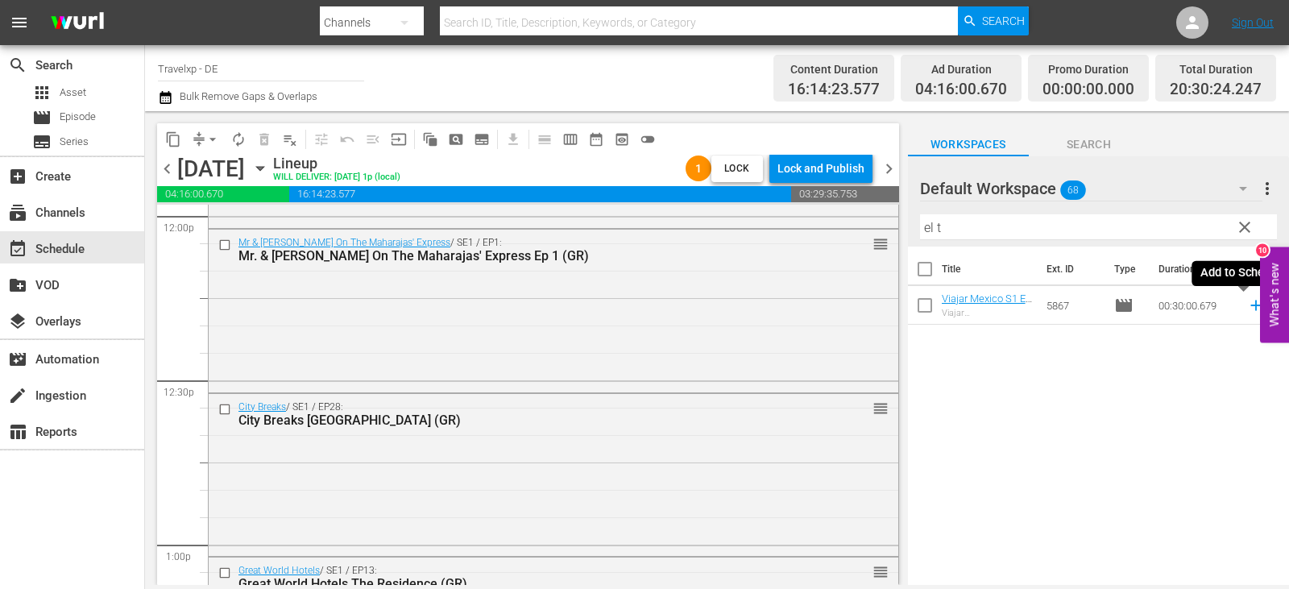
click at [1250, 303] on icon at bounding box center [1255, 305] width 10 height 10
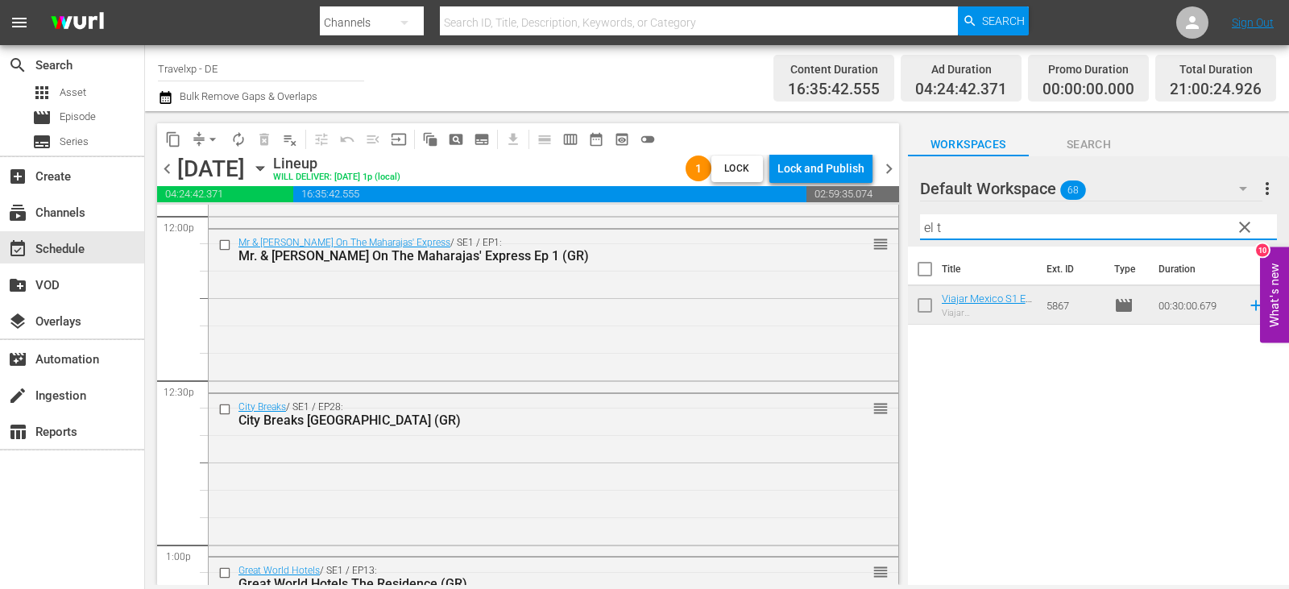
drag, startPoint x: 963, startPoint y: 233, endPoint x: 887, endPoint y: 231, distance: 76.5
click at [887, 231] on div "content_copy compress arrow_drop_down autorenew_outlined delete_forever_outline…" at bounding box center [717, 348] width 1144 height 474
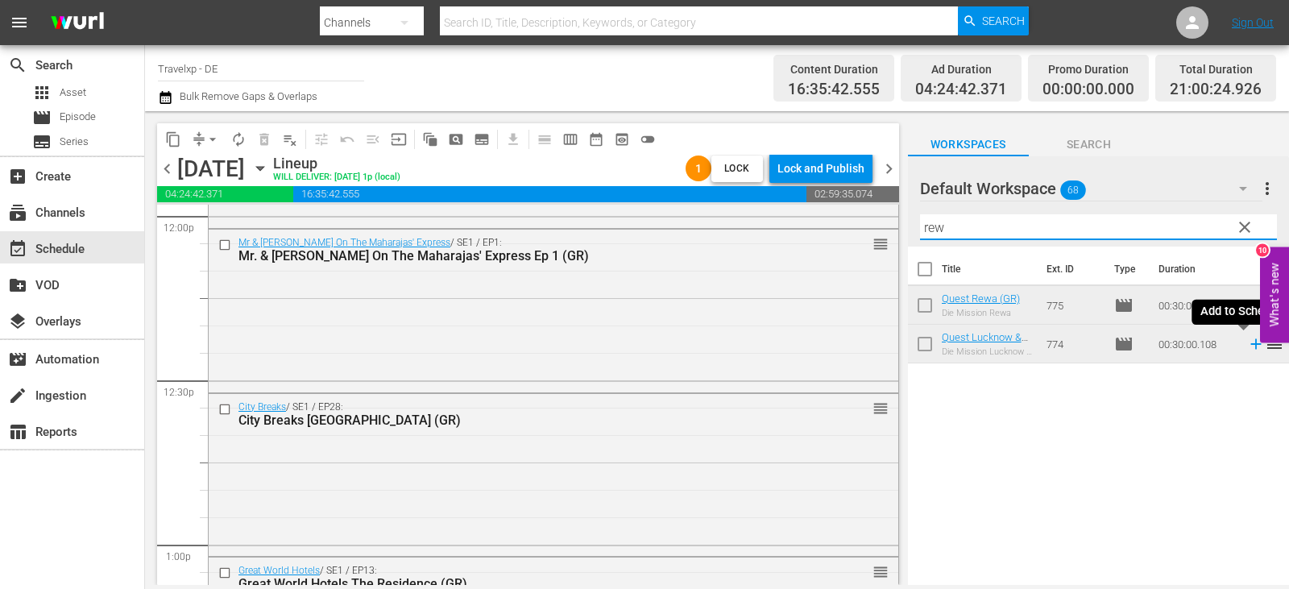
click at [1250, 345] on icon at bounding box center [1255, 344] width 10 height 10
drag, startPoint x: 960, startPoint y: 226, endPoint x: 884, endPoint y: 226, distance: 76.5
click at [884, 226] on div "content_copy compress arrow_drop_down autorenew_outlined delete_forever_outline…" at bounding box center [717, 348] width 1144 height 474
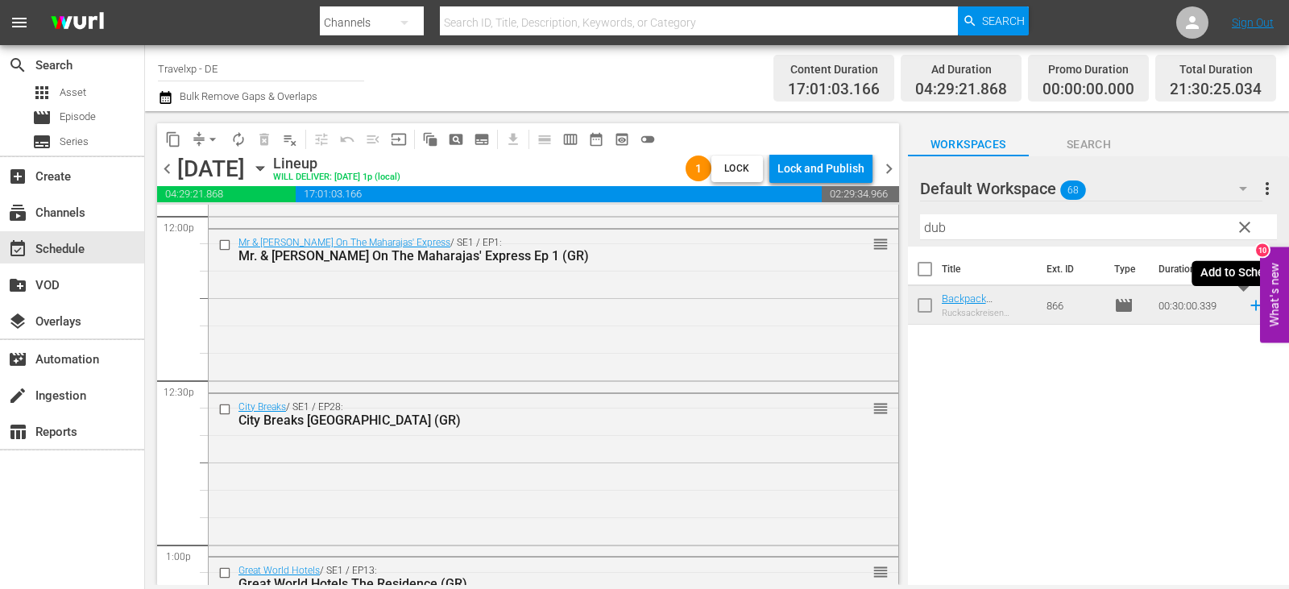
click at [1247, 305] on icon at bounding box center [1256, 305] width 18 height 18
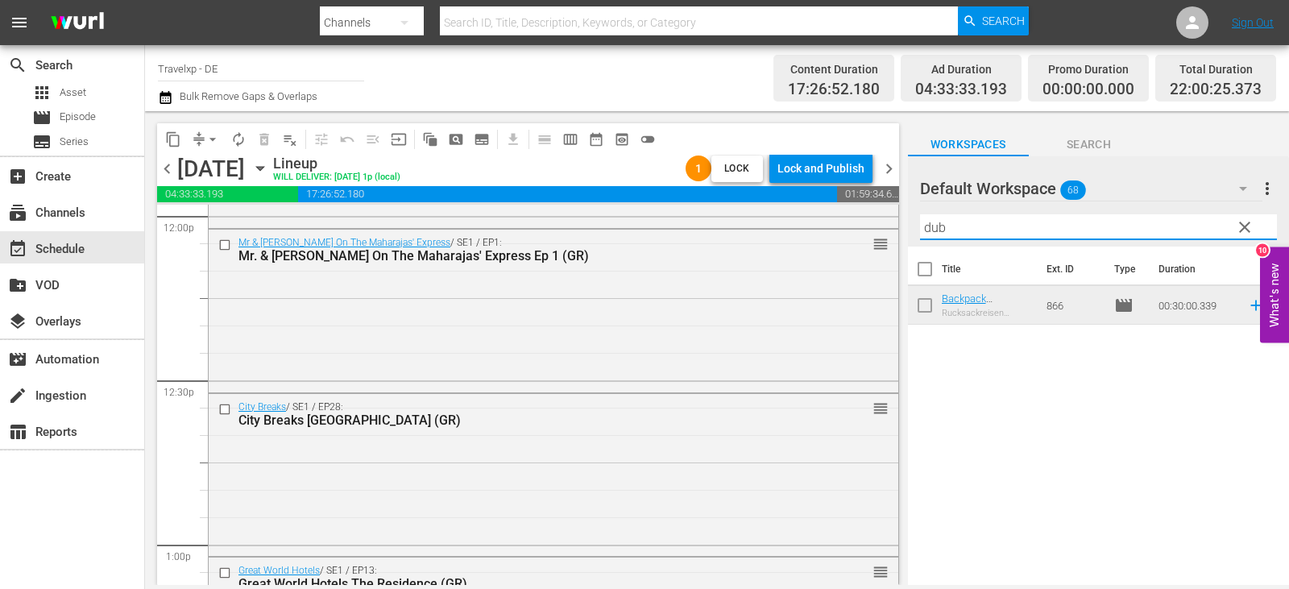
drag, startPoint x: 962, startPoint y: 230, endPoint x: 891, endPoint y: 234, distance: 71.8
click at [891, 234] on div "content_copy compress arrow_drop_down autorenew_outlined delete_forever_outline…" at bounding box center [717, 348] width 1144 height 474
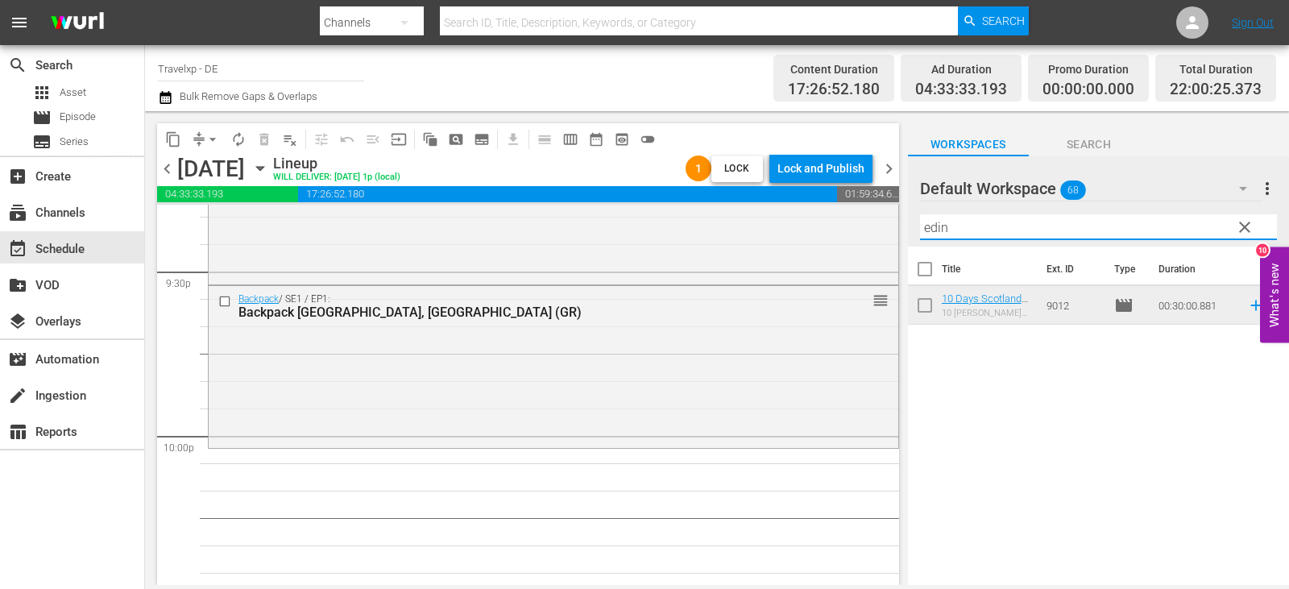
scroll to position [6992, 0]
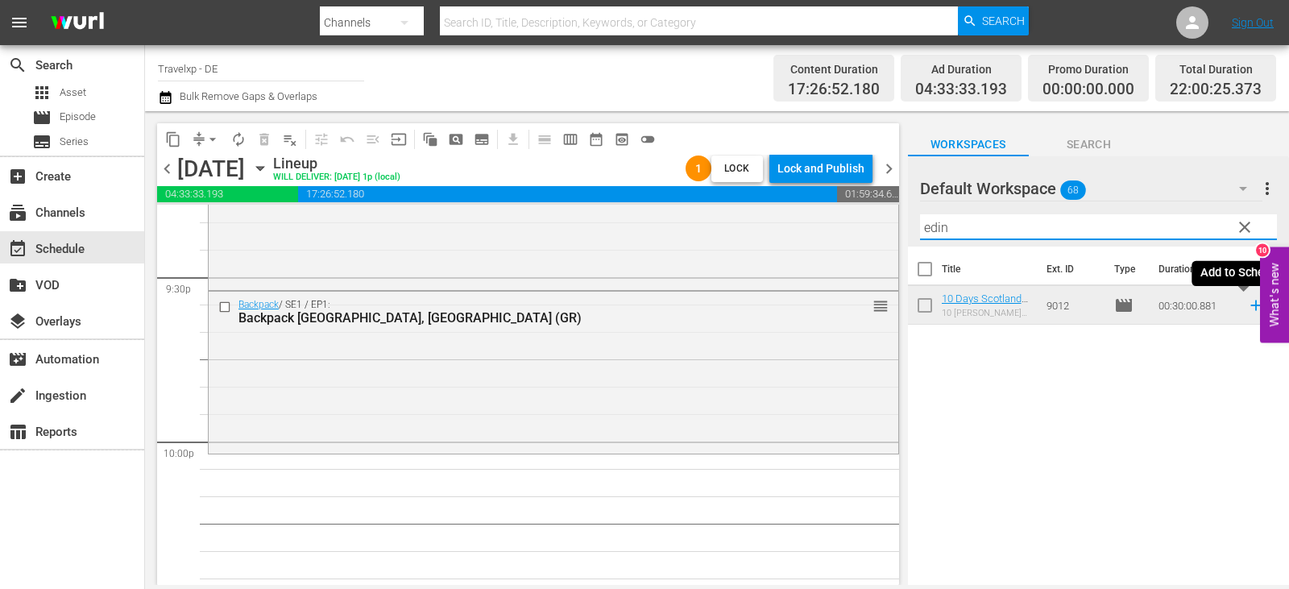
click at [1250, 306] on icon at bounding box center [1255, 305] width 10 height 10
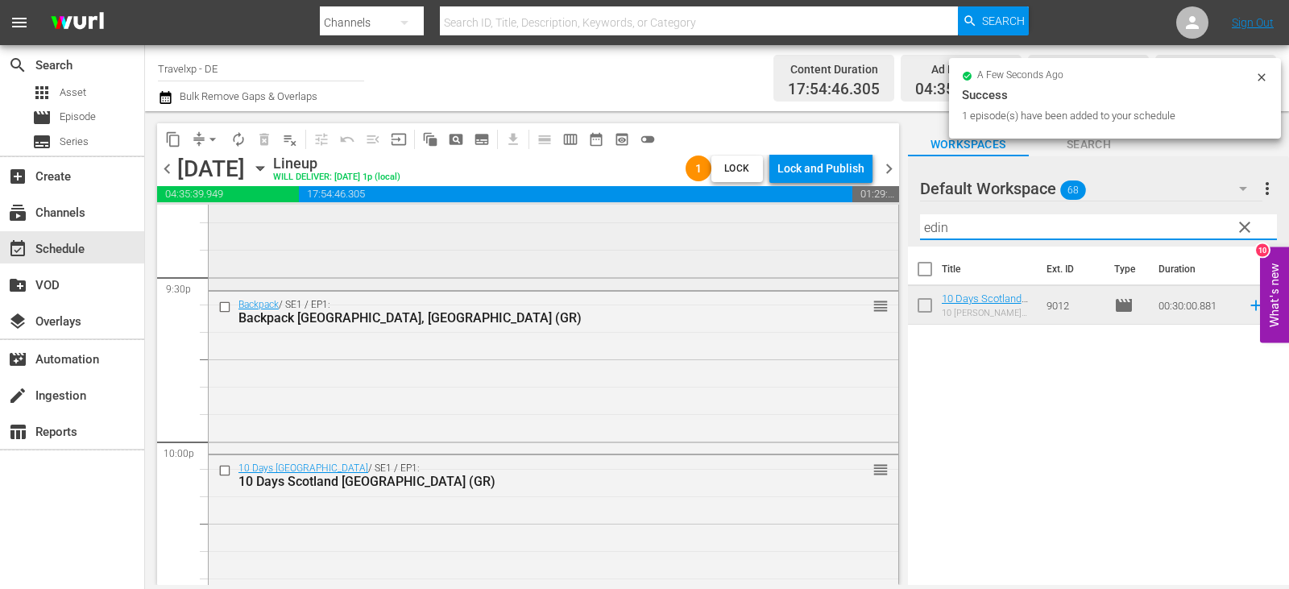
click at [882, 225] on div "content_copy compress arrow_drop_down autorenew_outlined delete_forever_outline…" at bounding box center [717, 348] width 1144 height 474
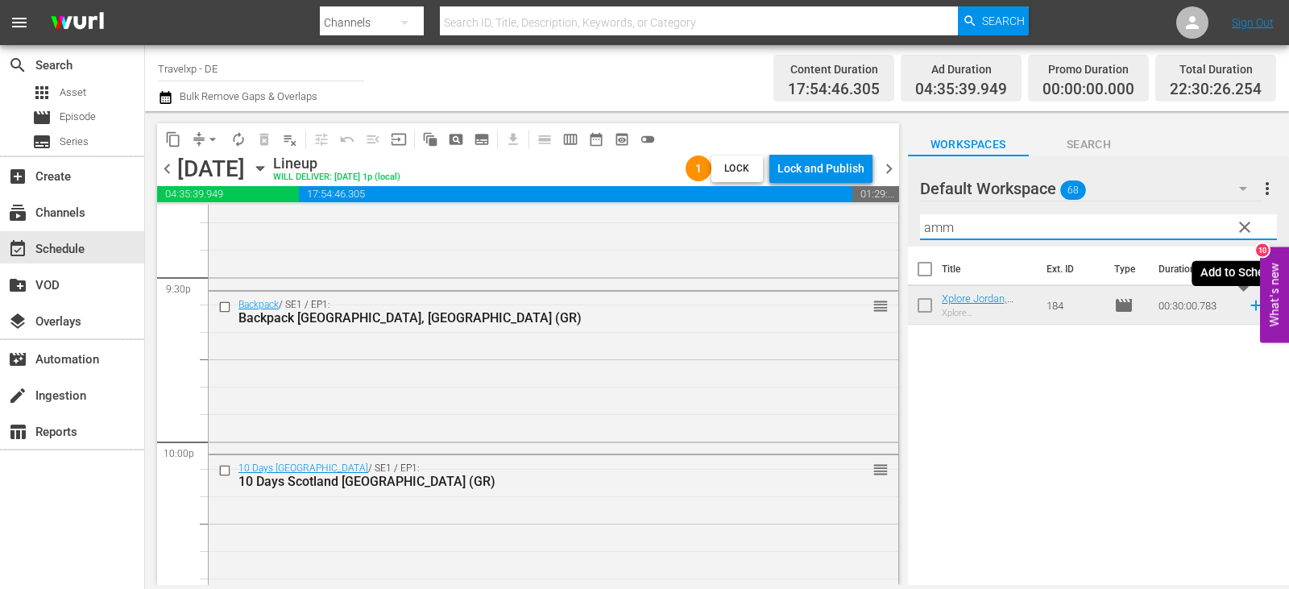
click at [1247, 305] on icon at bounding box center [1256, 305] width 18 height 18
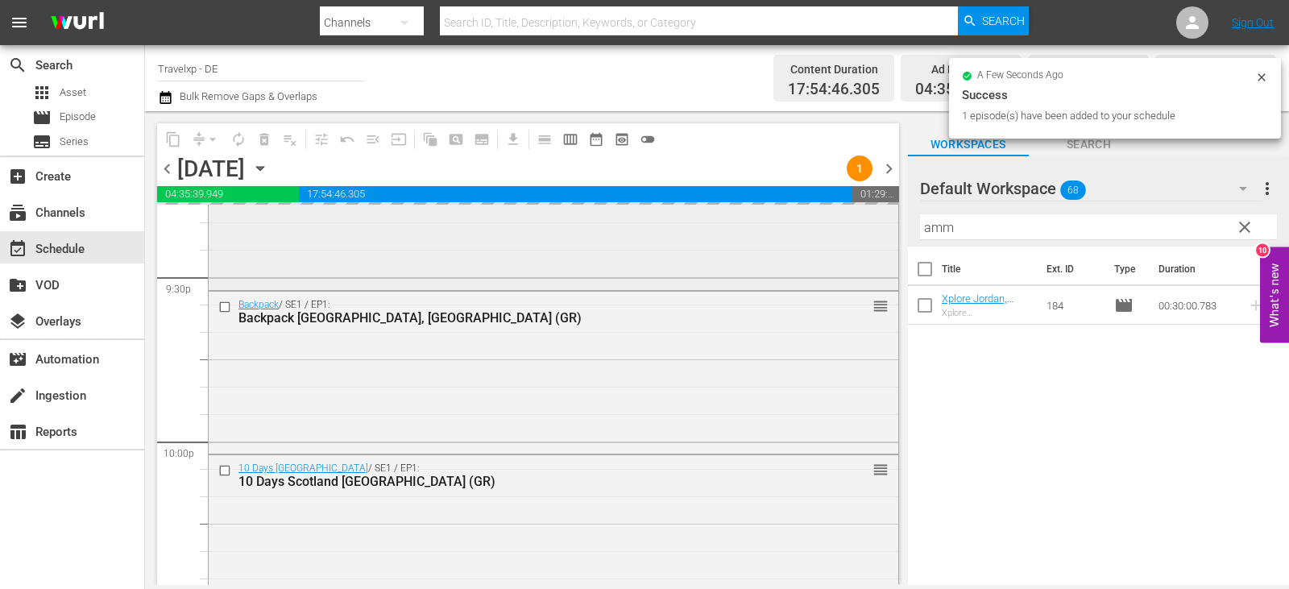
click at [881, 229] on div "content_copy compress arrow_drop_down autorenew_outlined delete_forever_outline…" at bounding box center [717, 348] width 1144 height 474
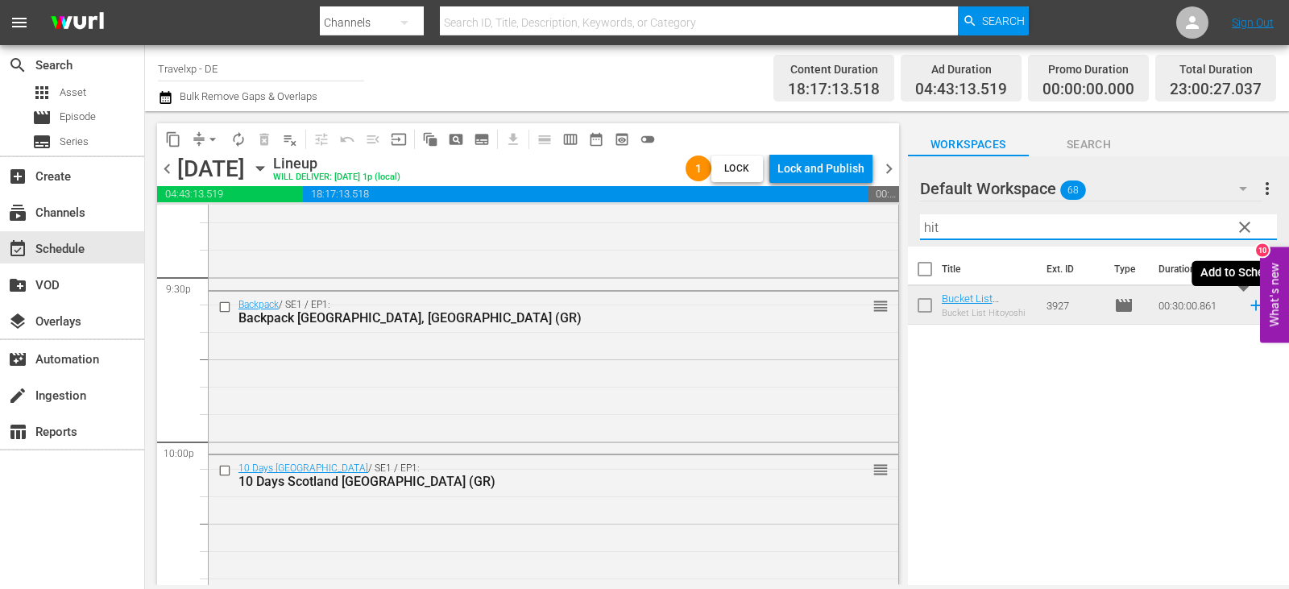
click at [1250, 308] on icon at bounding box center [1255, 305] width 10 height 10
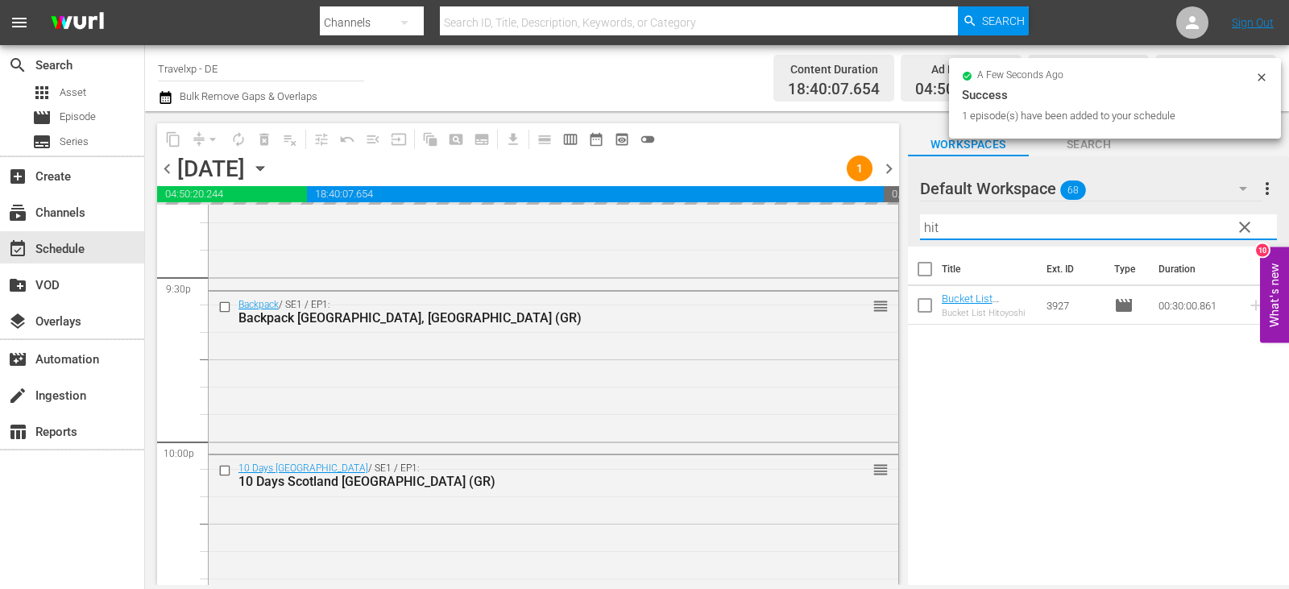
drag, startPoint x: 966, startPoint y: 236, endPoint x: 894, endPoint y: 236, distance: 72.5
click at [896, 236] on div "content_copy compress arrow_drop_down autorenew_outlined delete_forever_outline…" at bounding box center [717, 348] width 1144 height 474
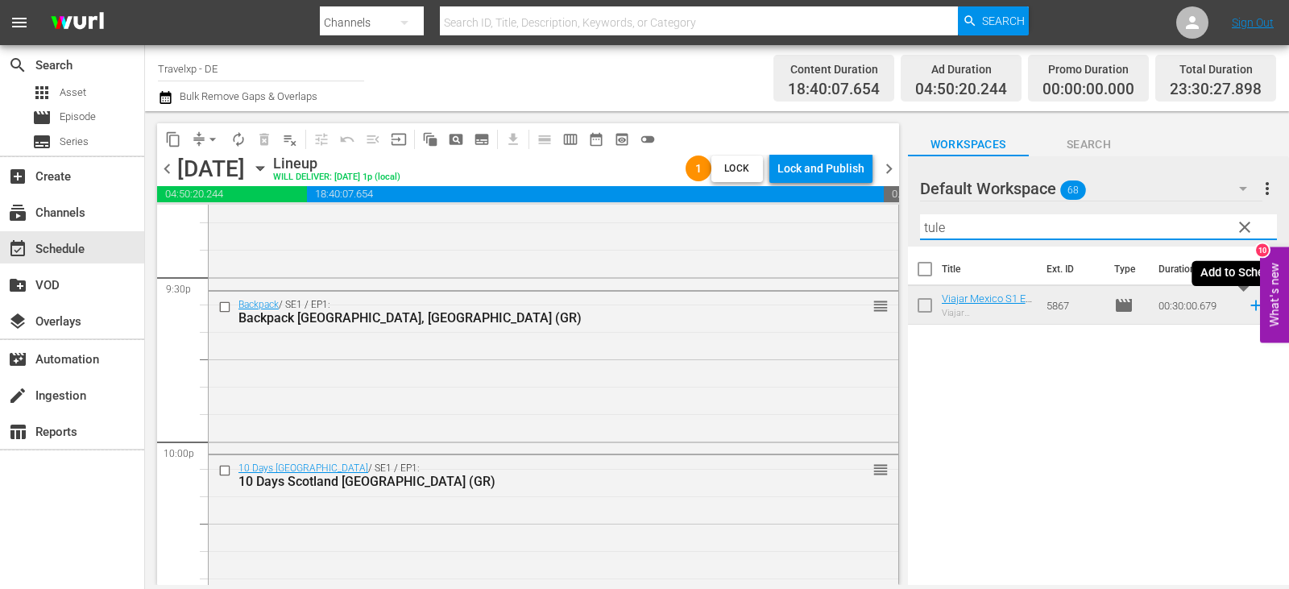
type input "tule"
click at [1247, 306] on icon at bounding box center [1256, 305] width 18 height 18
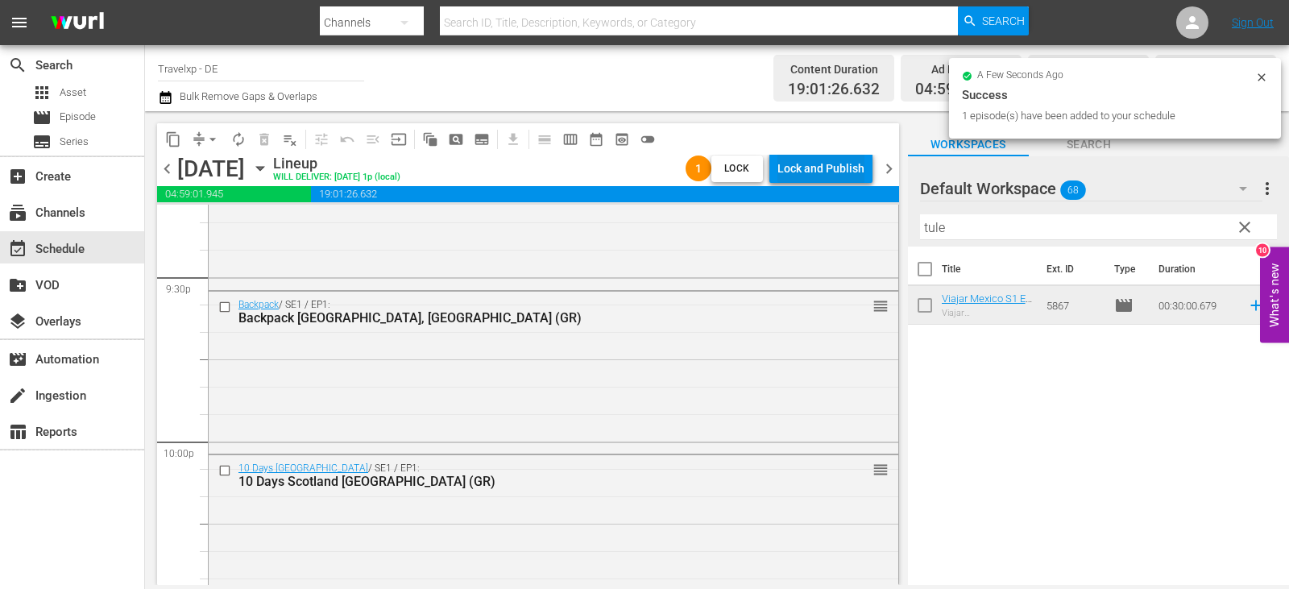
click at [836, 170] on div "Lock and Publish" at bounding box center [820, 168] width 87 height 29
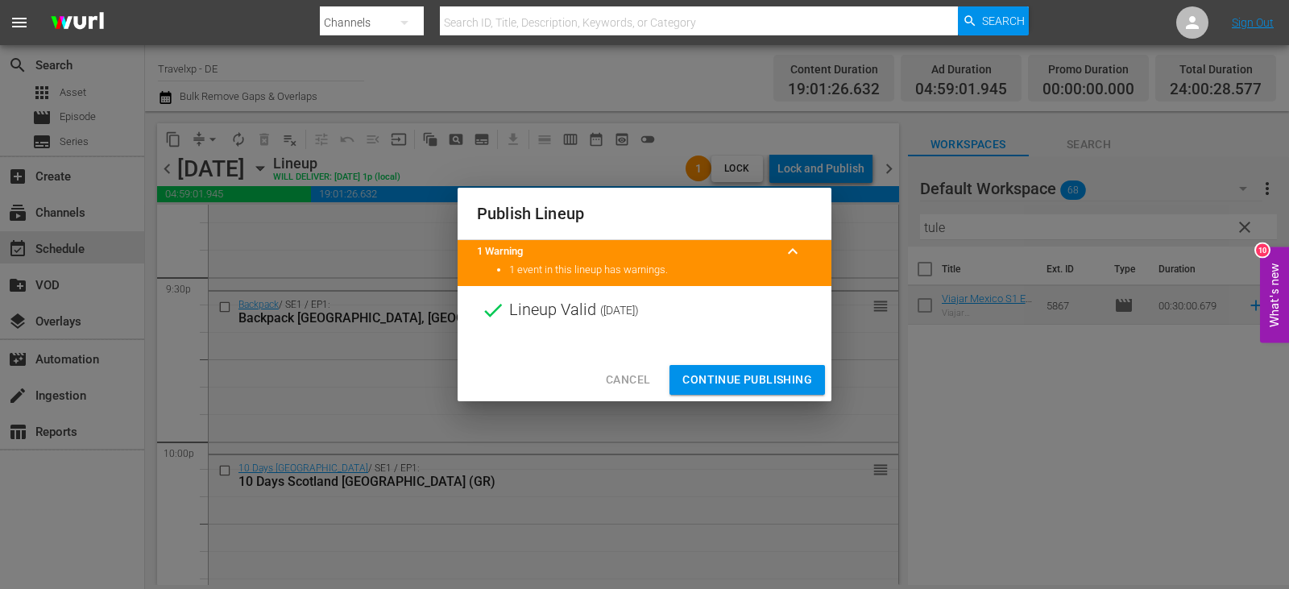
click at [777, 370] on span "Continue Publishing" at bounding box center [747, 380] width 130 height 20
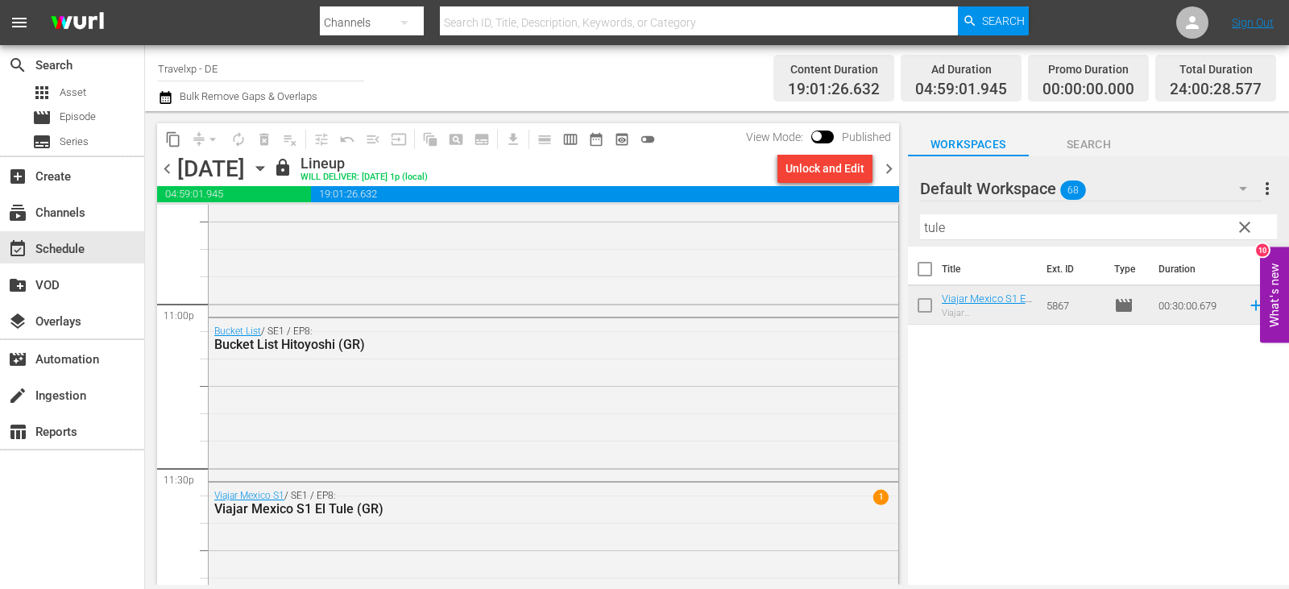
scroll to position [7520, 0]
